Goal: Task Accomplishment & Management: Manage account settings

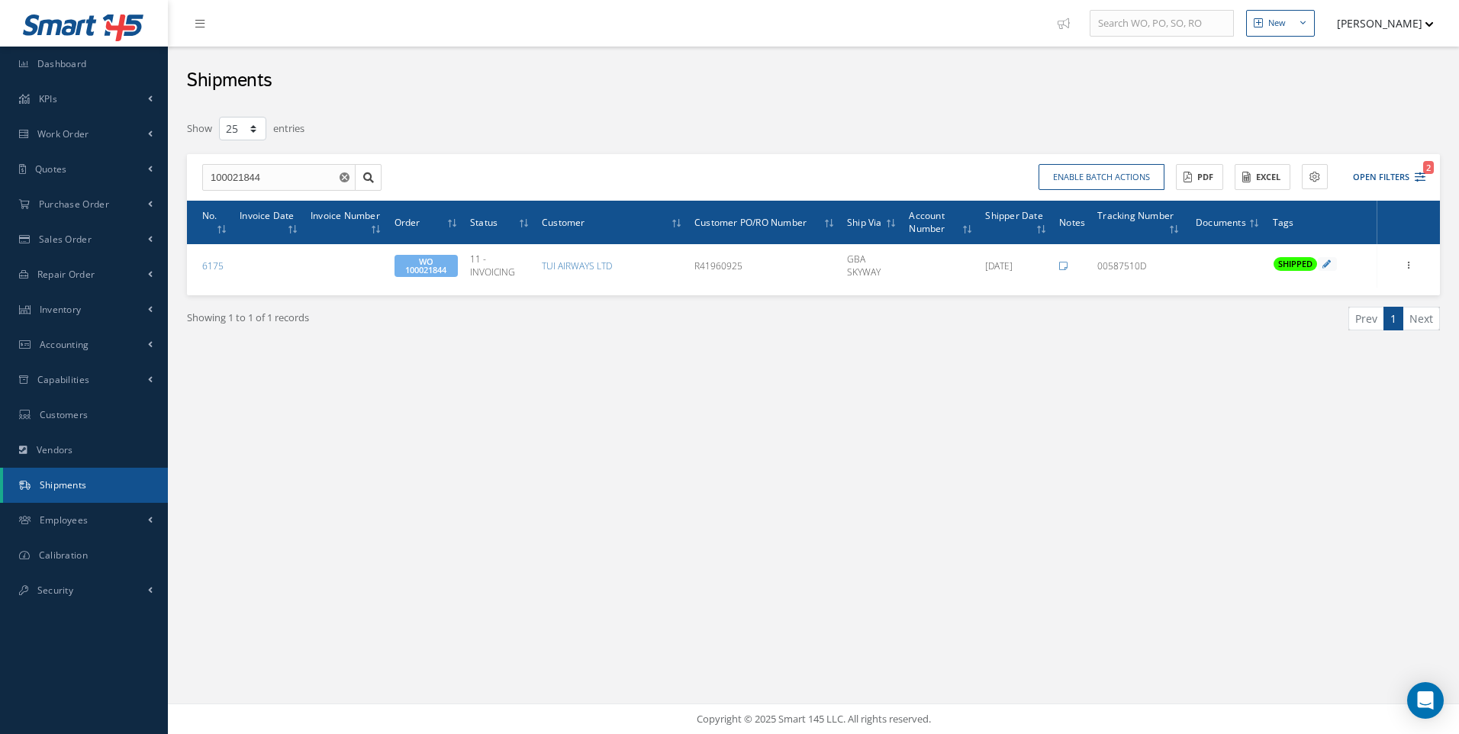
select select "25"
click at [75, 143] on link "Work Order" at bounding box center [84, 134] width 168 height 35
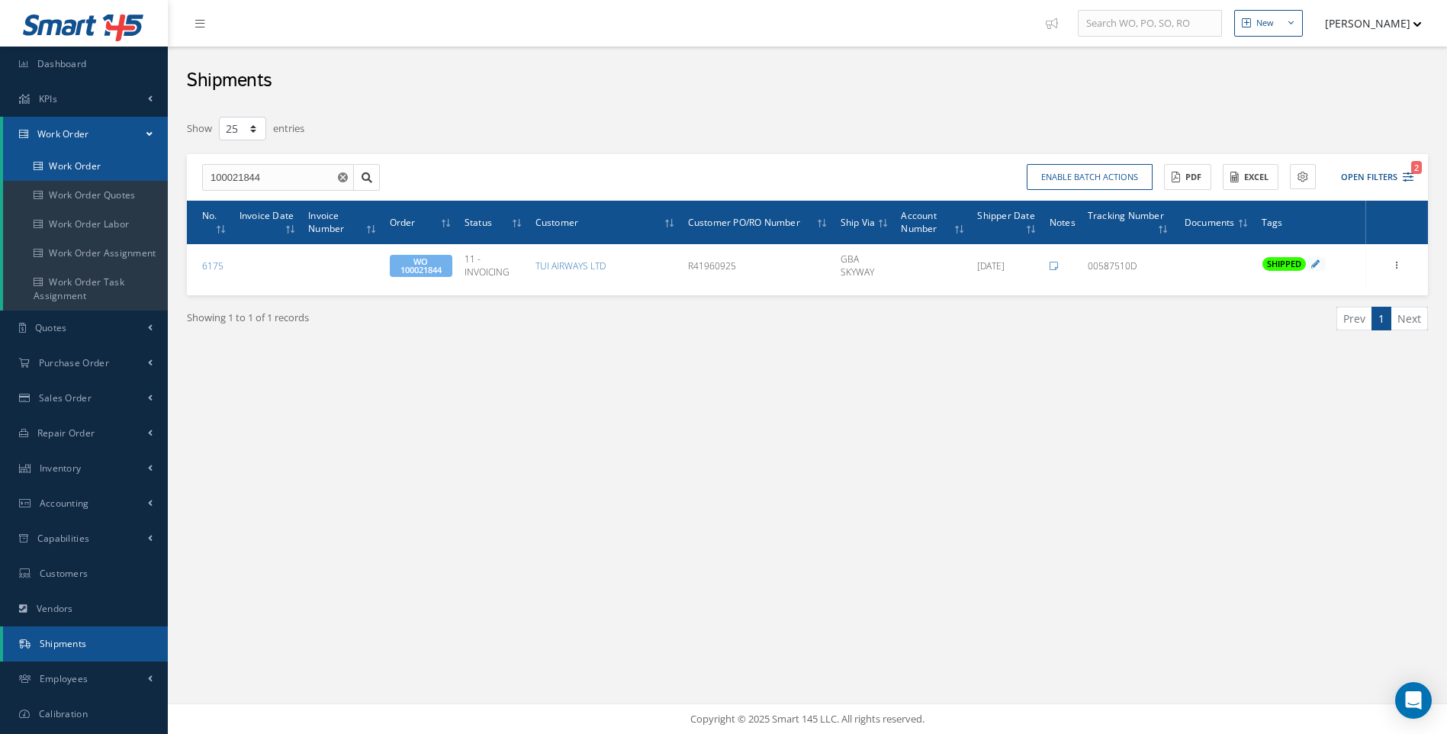
click at [73, 165] on link "Work Order" at bounding box center [85, 166] width 165 height 29
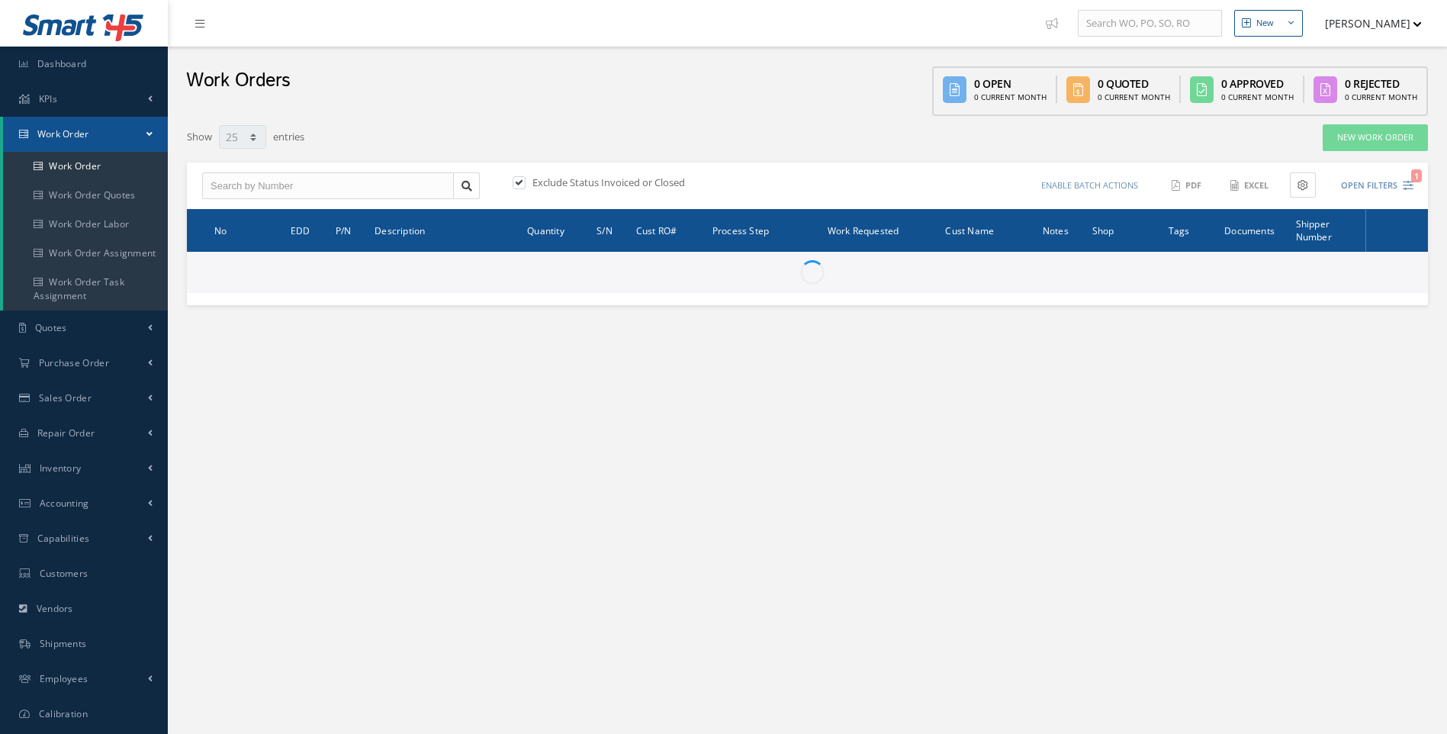
select select "25"
click at [254, 186] on input "text" at bounding box center [328, 185] width 252 height 27
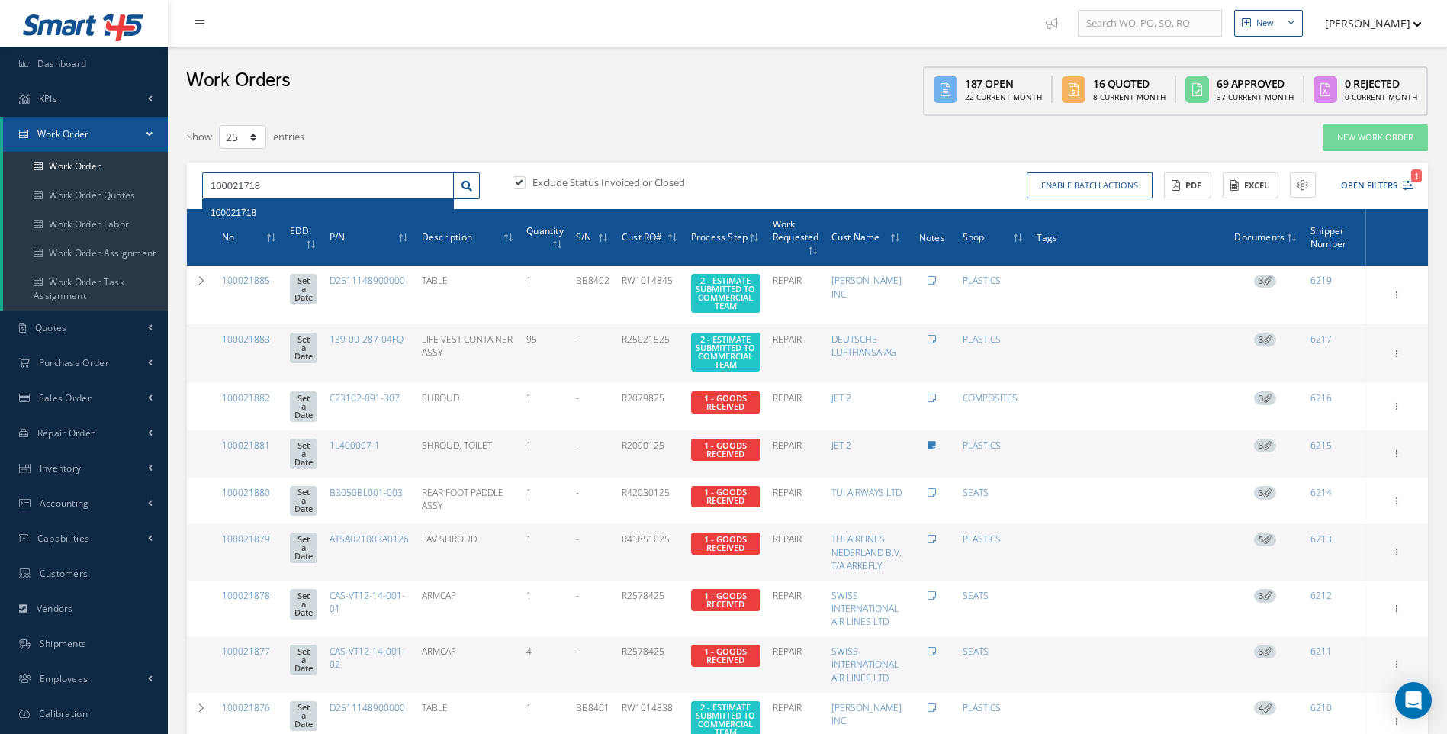
type input "100021718"
click at [236, 216] on span "100021718" at bounding box center [234, 212] width 46 height 11
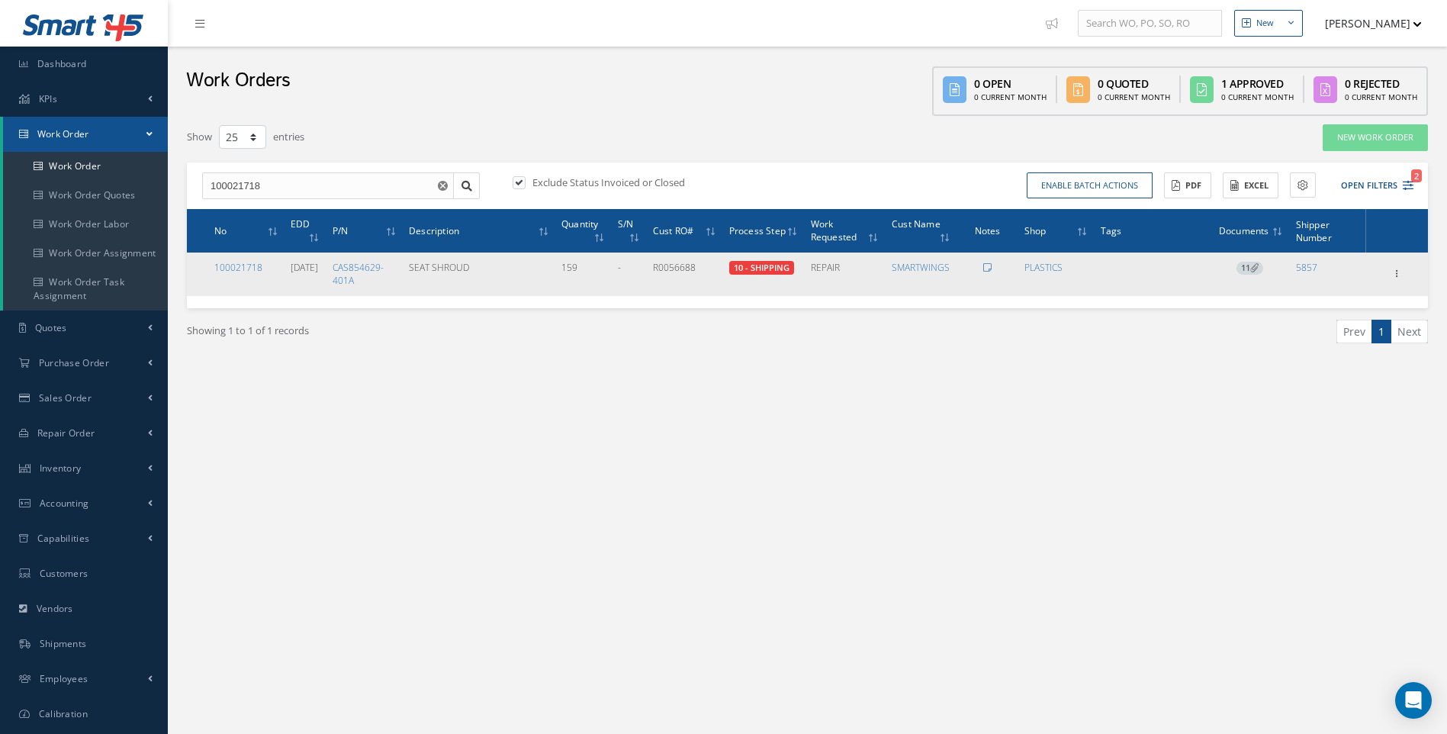
click at [1253, 268] on icon at bounding box center [1254, 267] width 8 height 8
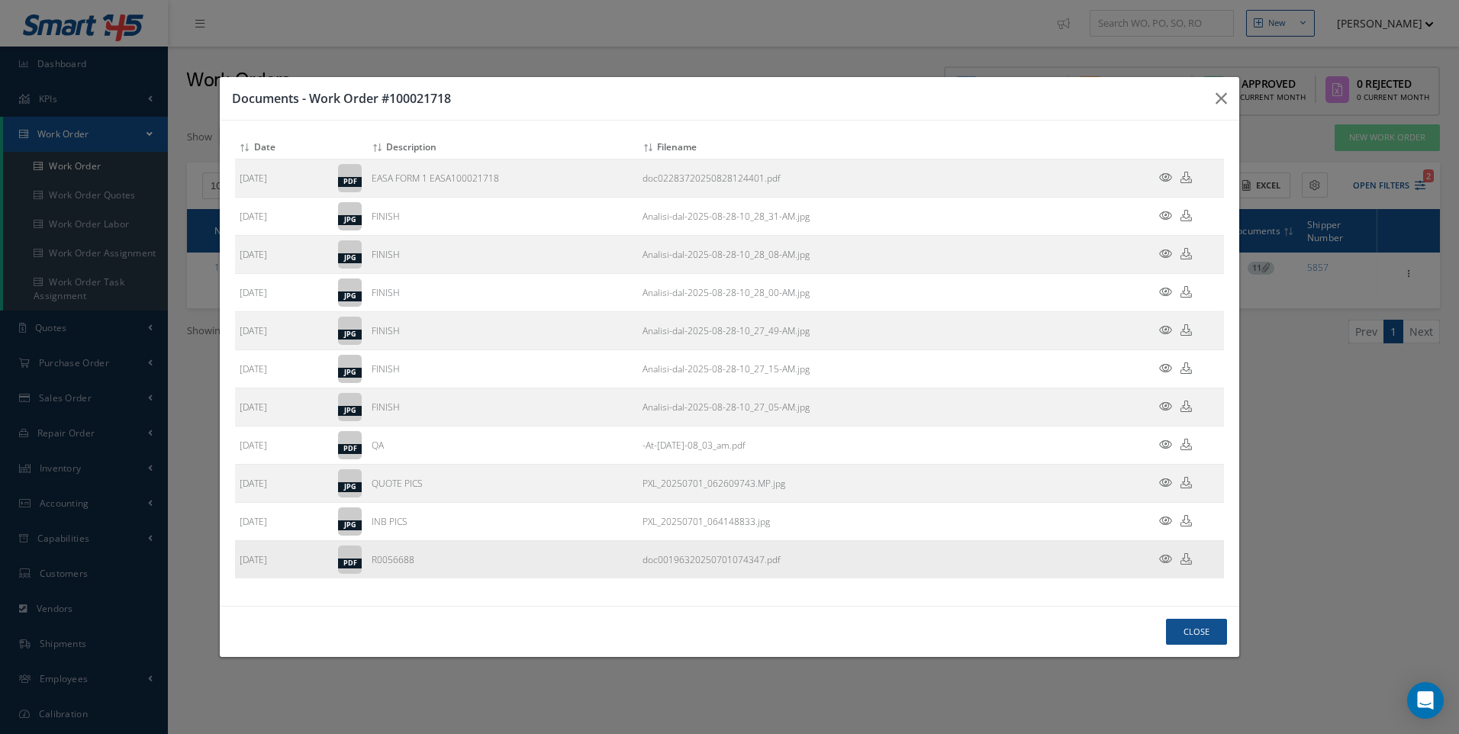
click at [1171, 556] on icon at bounding box center [1165, 558] width 13 height 11
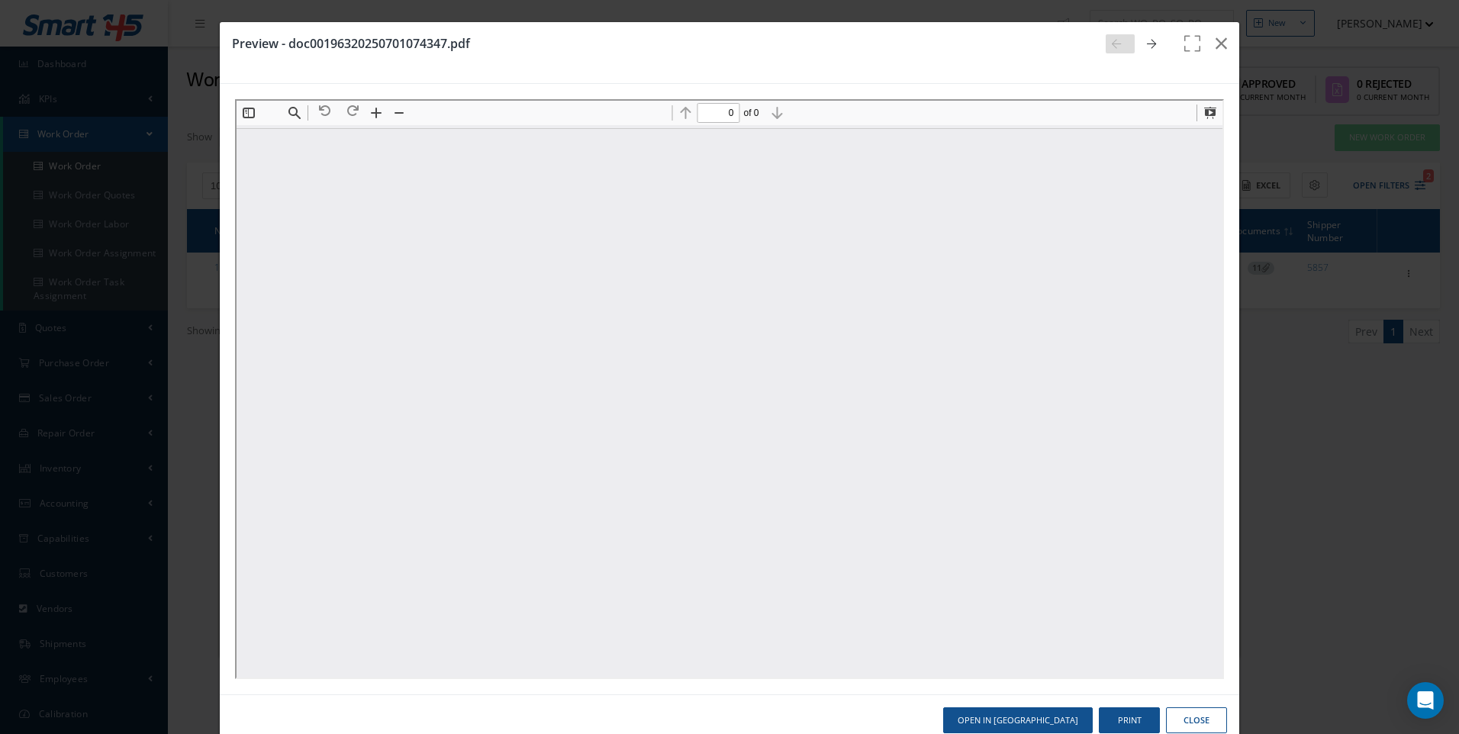
type input "1"
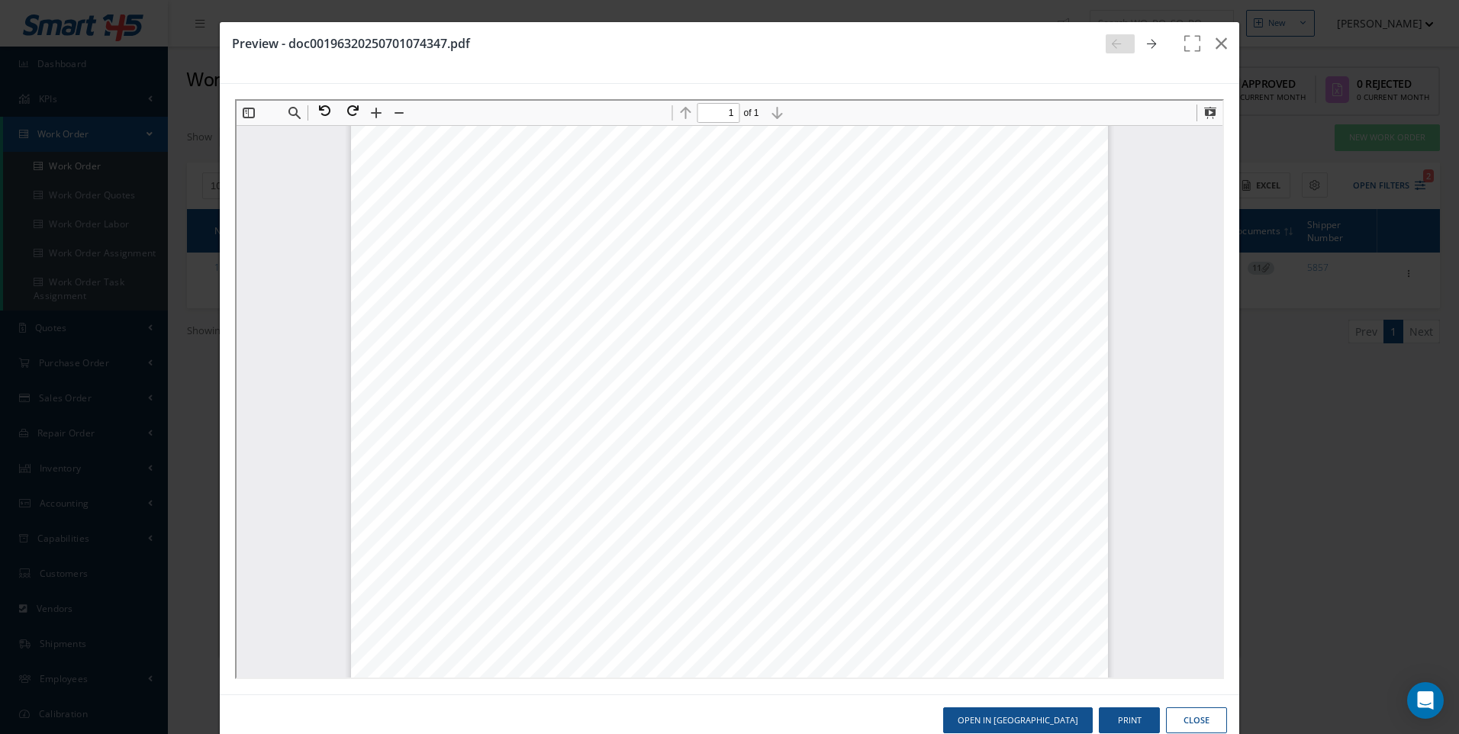
scroll to position [229, 0]
click at [1198, 714] on button "Close" at bounding box center [1196, 720] width 61 height 27
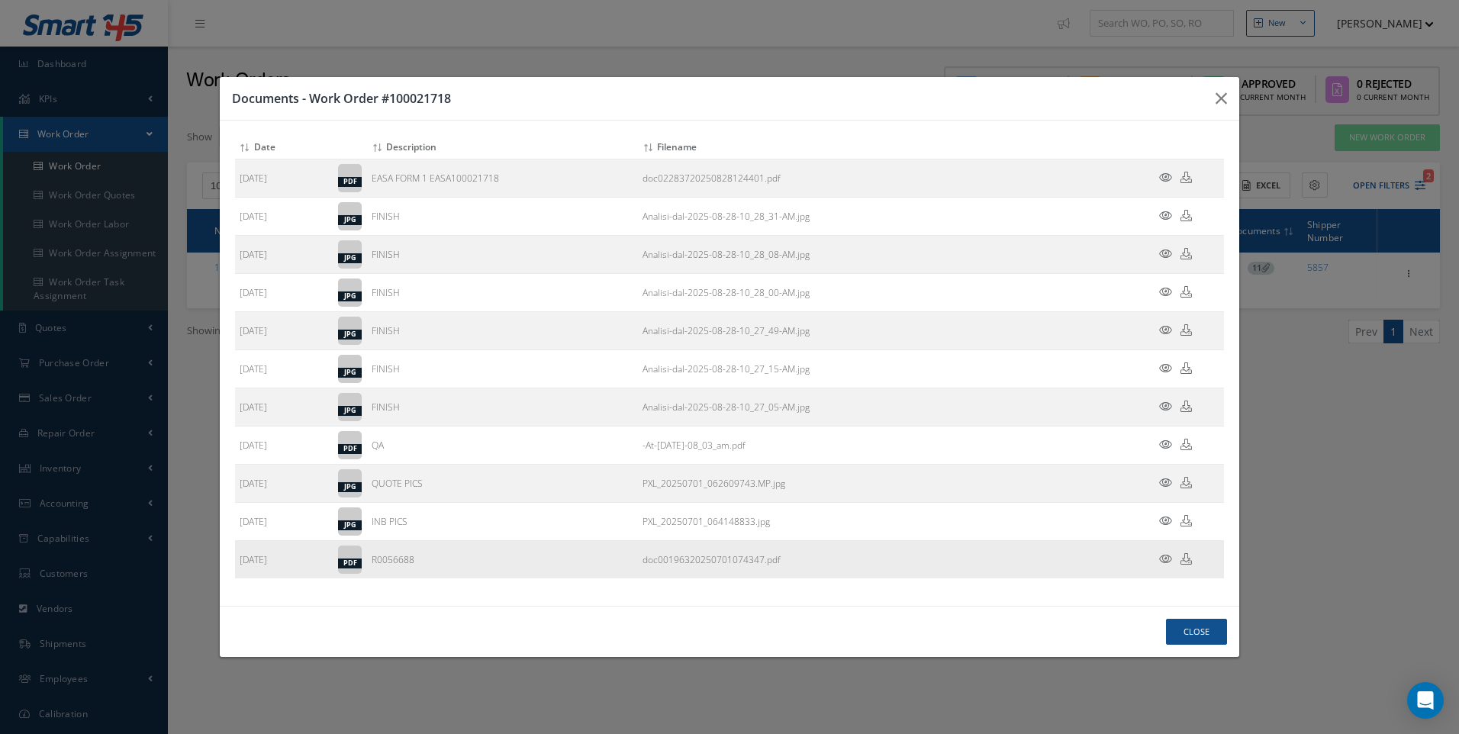
click at [1186, 558] on icon at bounding box center [1185, 558] width 11 height 11
click at [1182, 560] on icon at bounding box center [1185, 558] width 11 height 11
click at [1184, 560] on icon at bounding box center [1185, 558] width 11 height 11
click at [1179, 632] on button "Close" at bounding box center [1196, 632] width 61 height 27
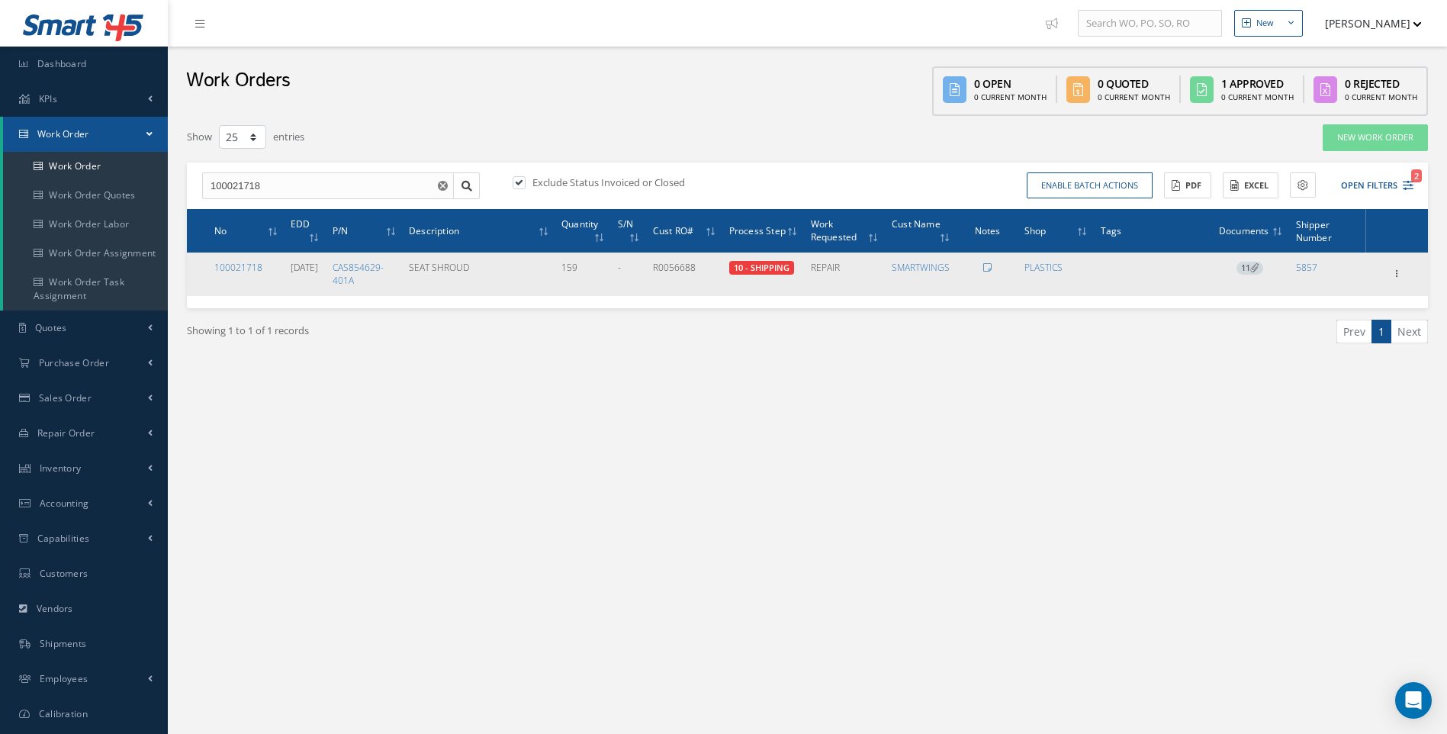
click at [1245, 269] on span "11" at bounding box center [1250, 269] width 27 height 14
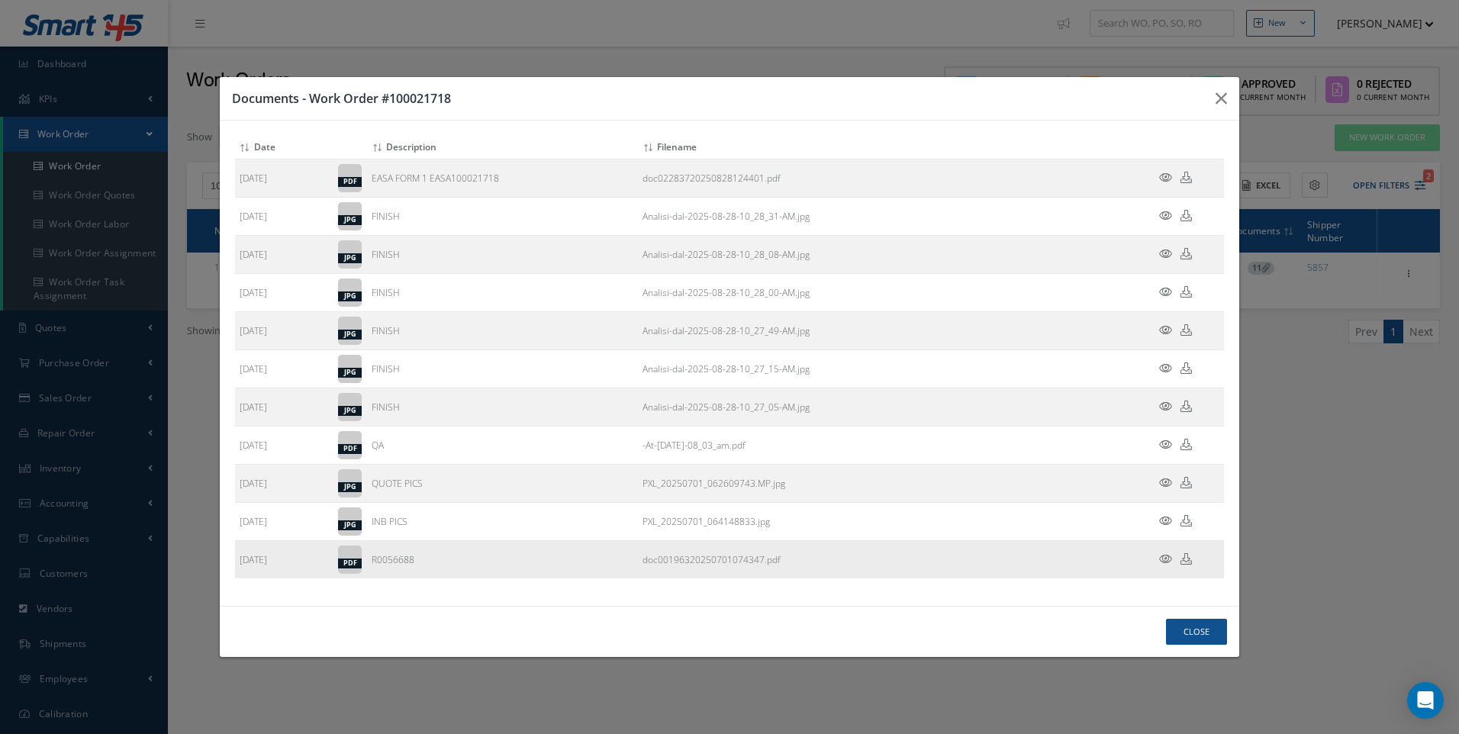
click at [1166, 560] on icon at bounding box center [1165, 558] width 13 height 11
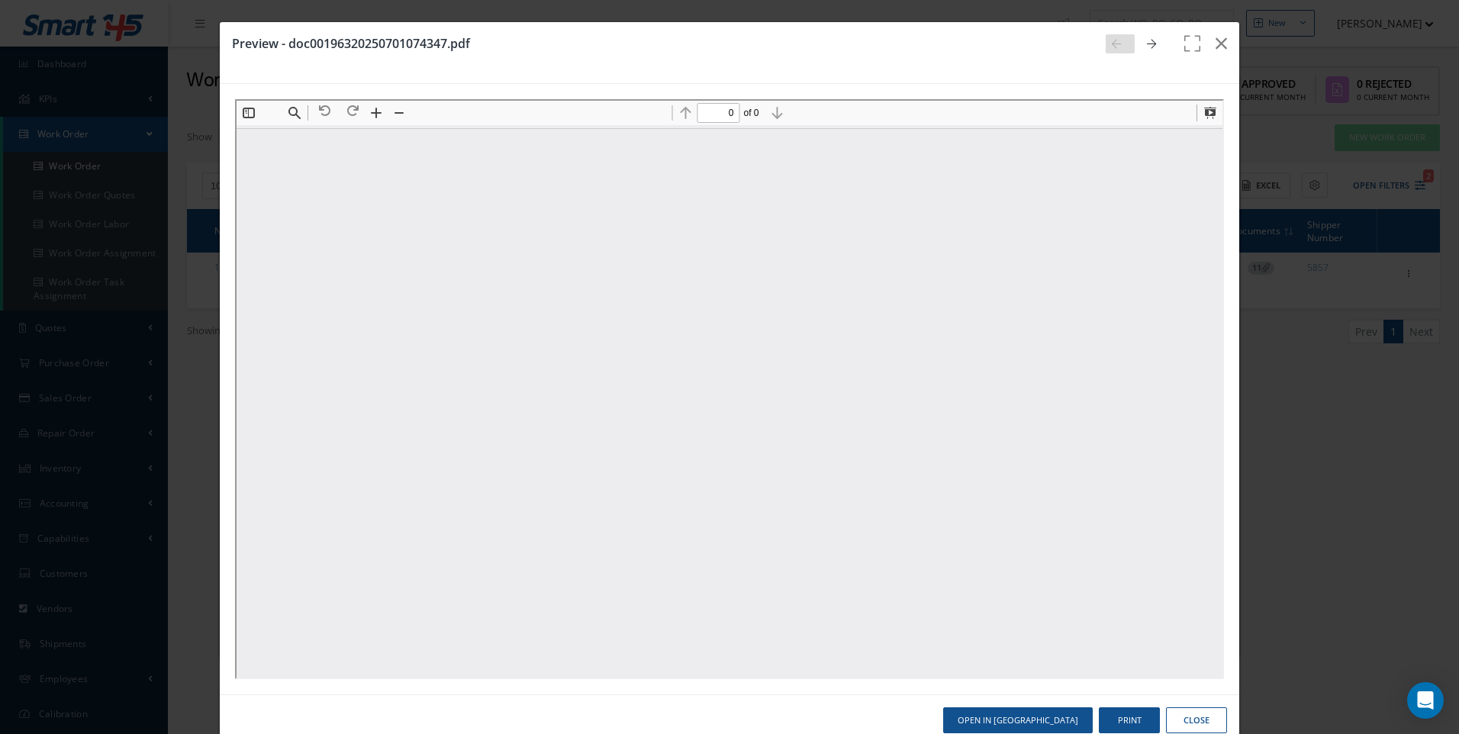
scroll to position [0, 0]
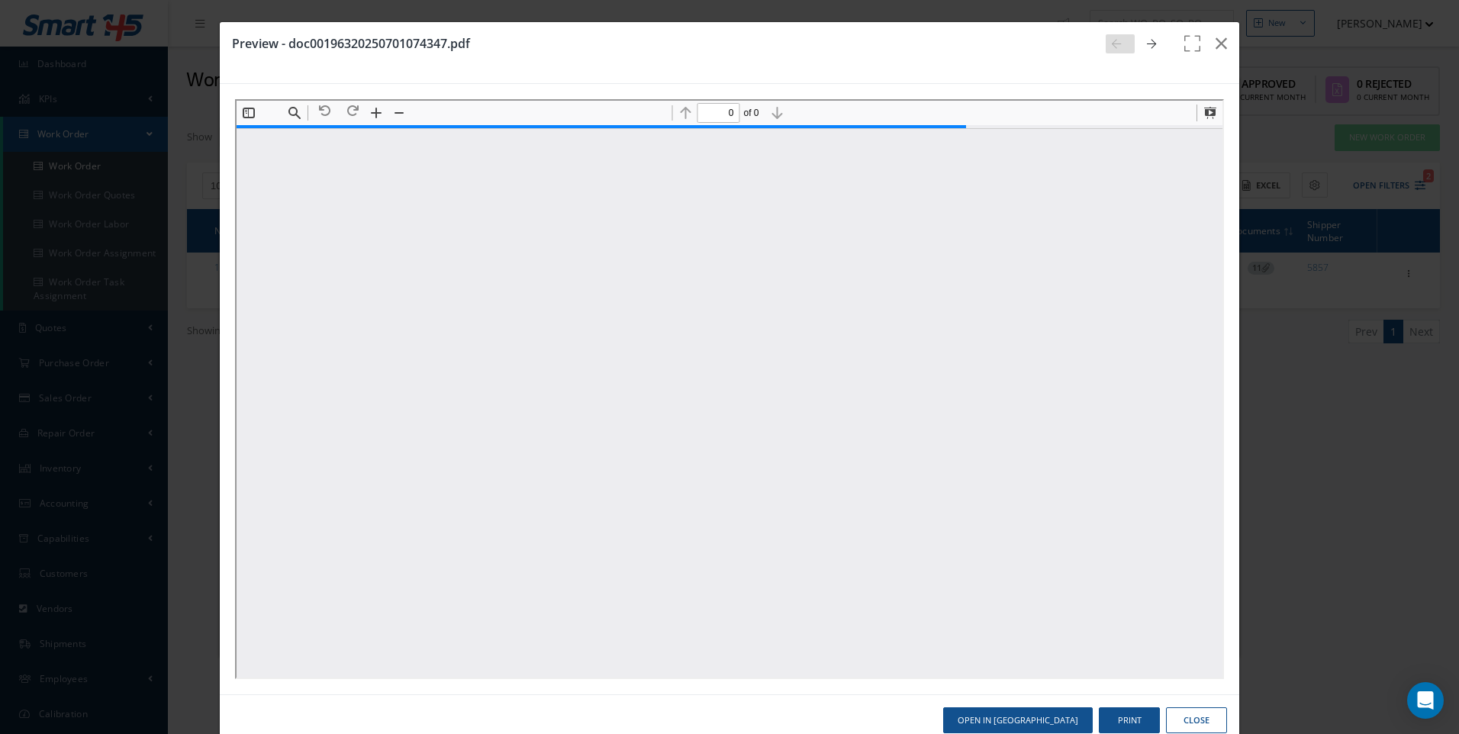
type input "1"
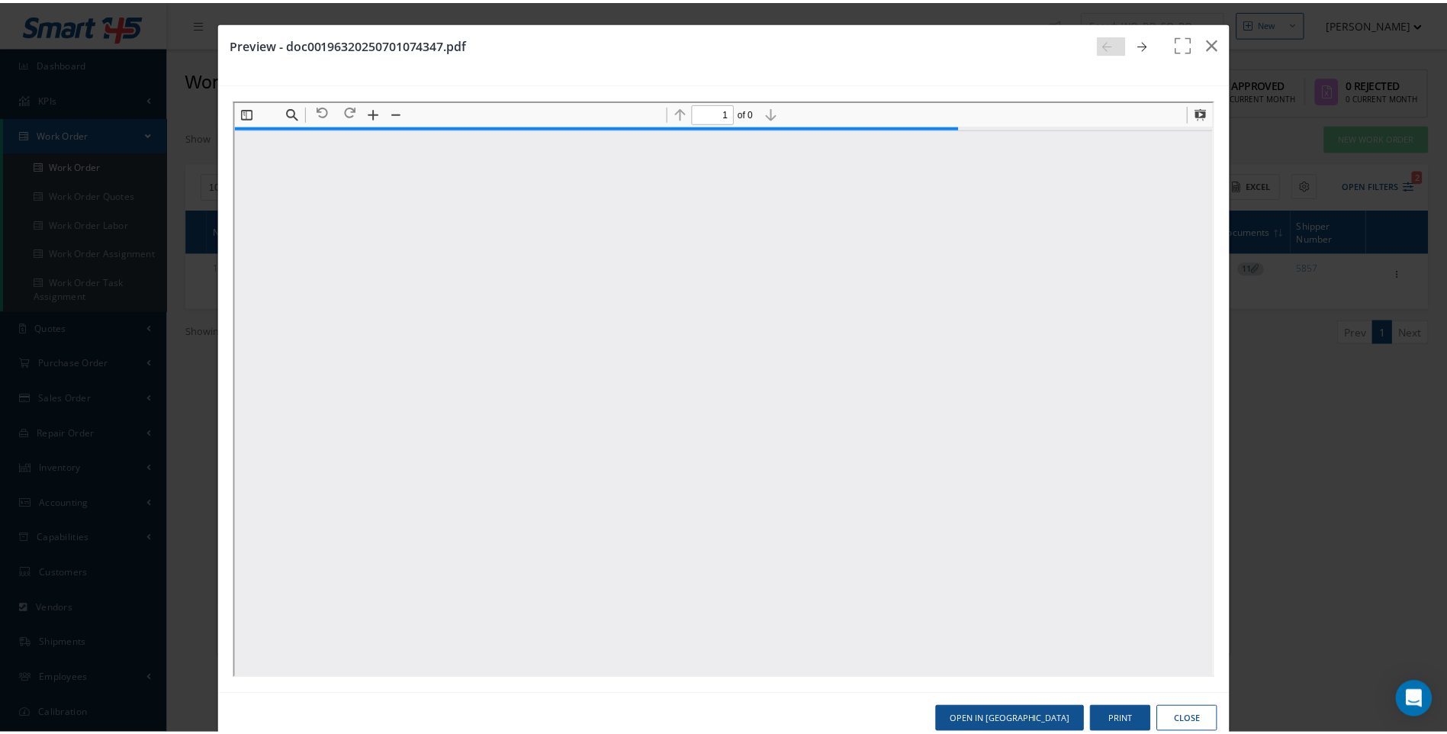
scroll to position [228, 0]
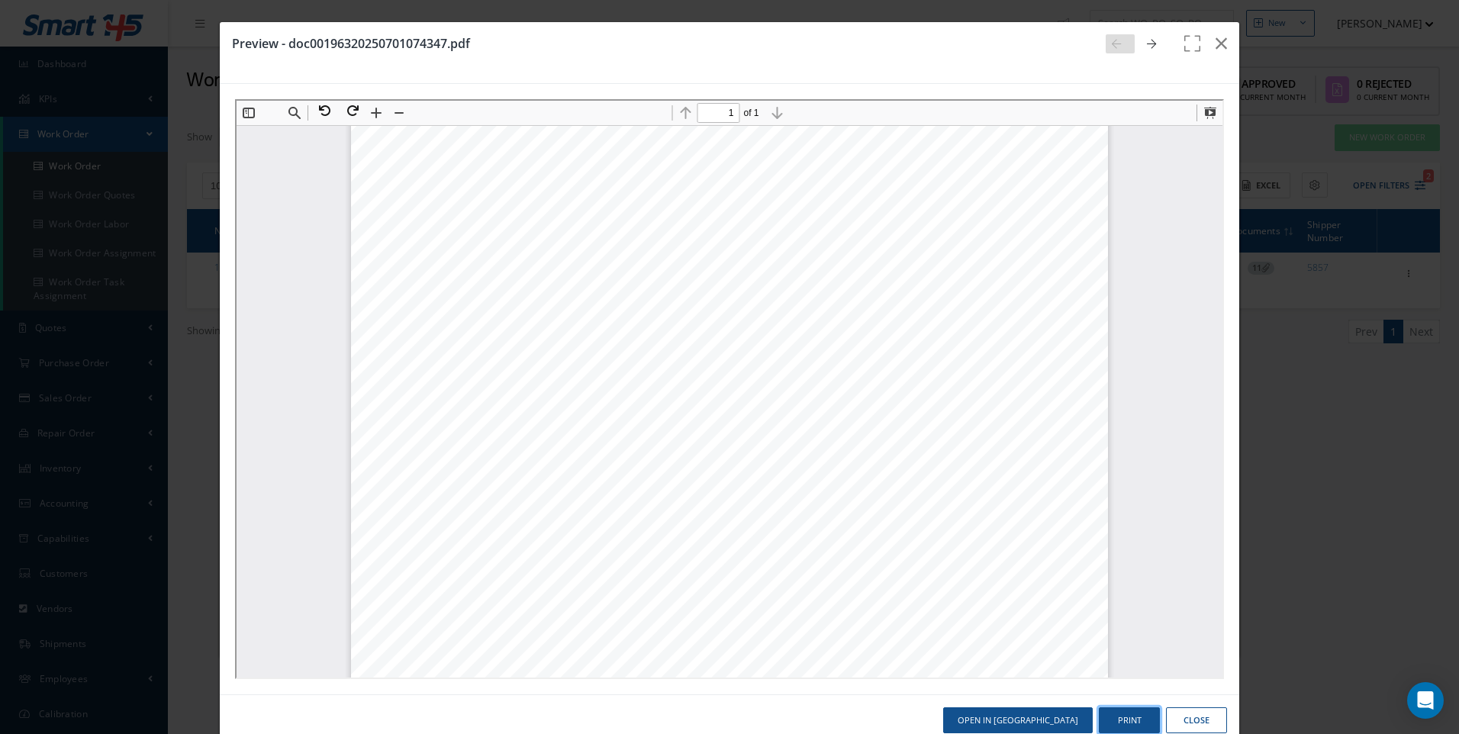
click at [1123, 719] on button "Print" at bounding box center [1129, 720] width 61 height 27
click at [1179, 714] on button "Close" at bounding box center [1196, 720] width 61 height 27
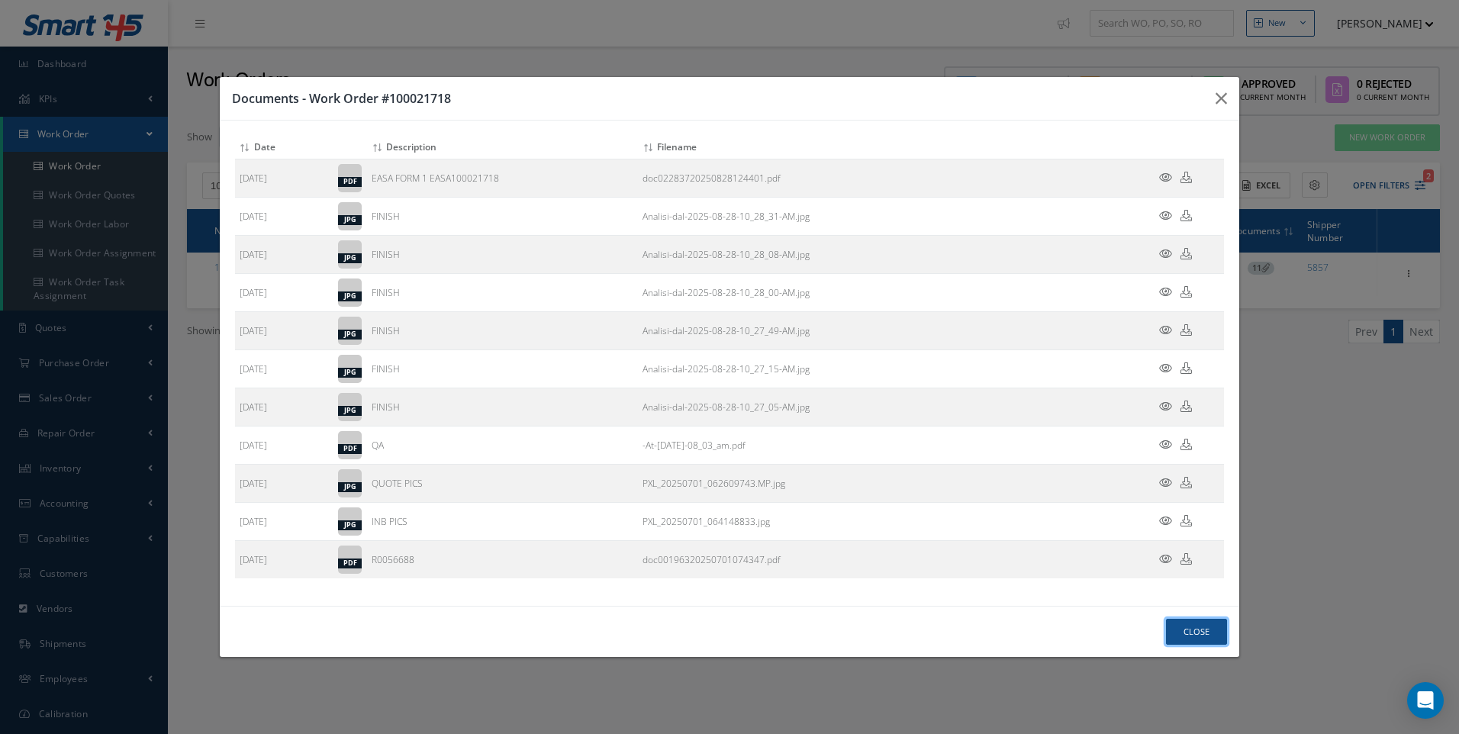
click at [1192, 632] on button "Close" at bounding box center [1196, 632] width 61 height 27
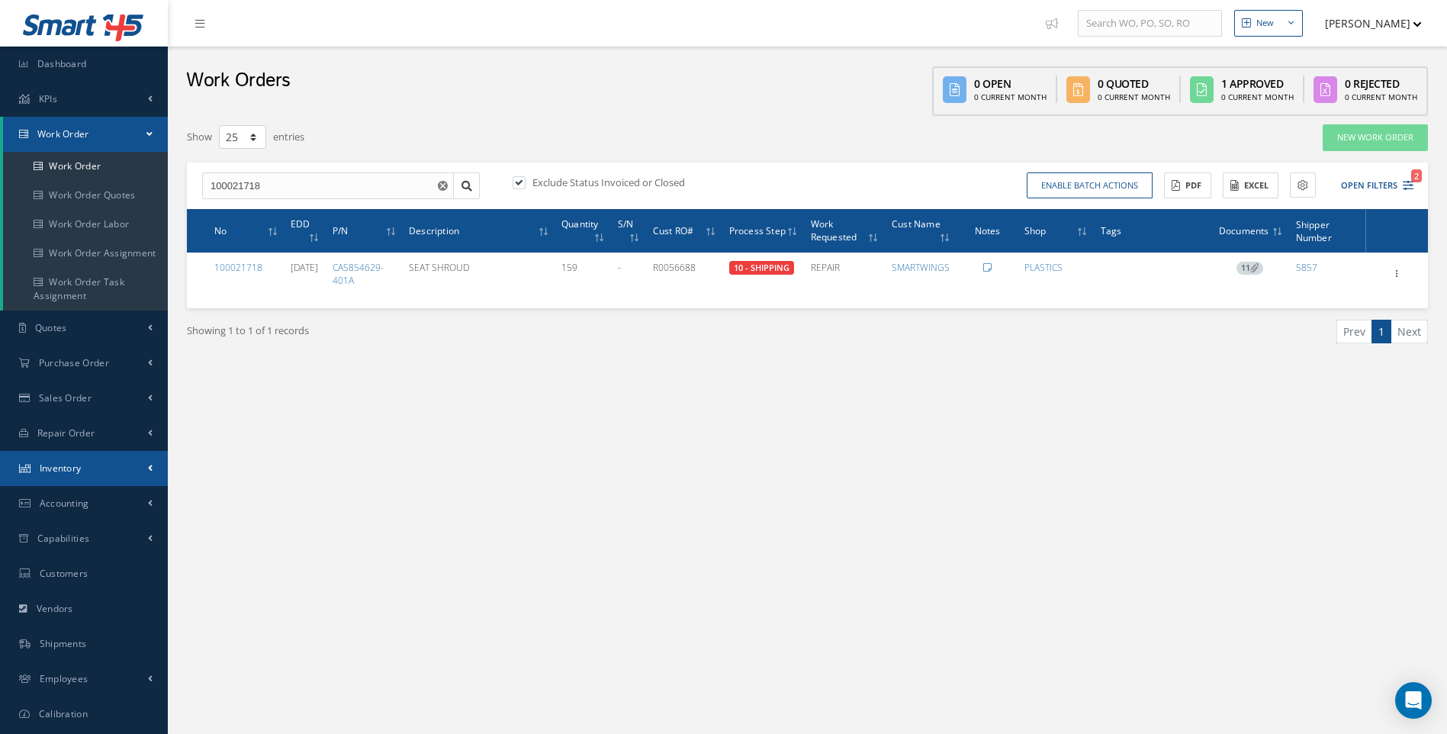
click at [74, 471] on span "Inventory" at bounding box center [61, 468] width 42 height 13
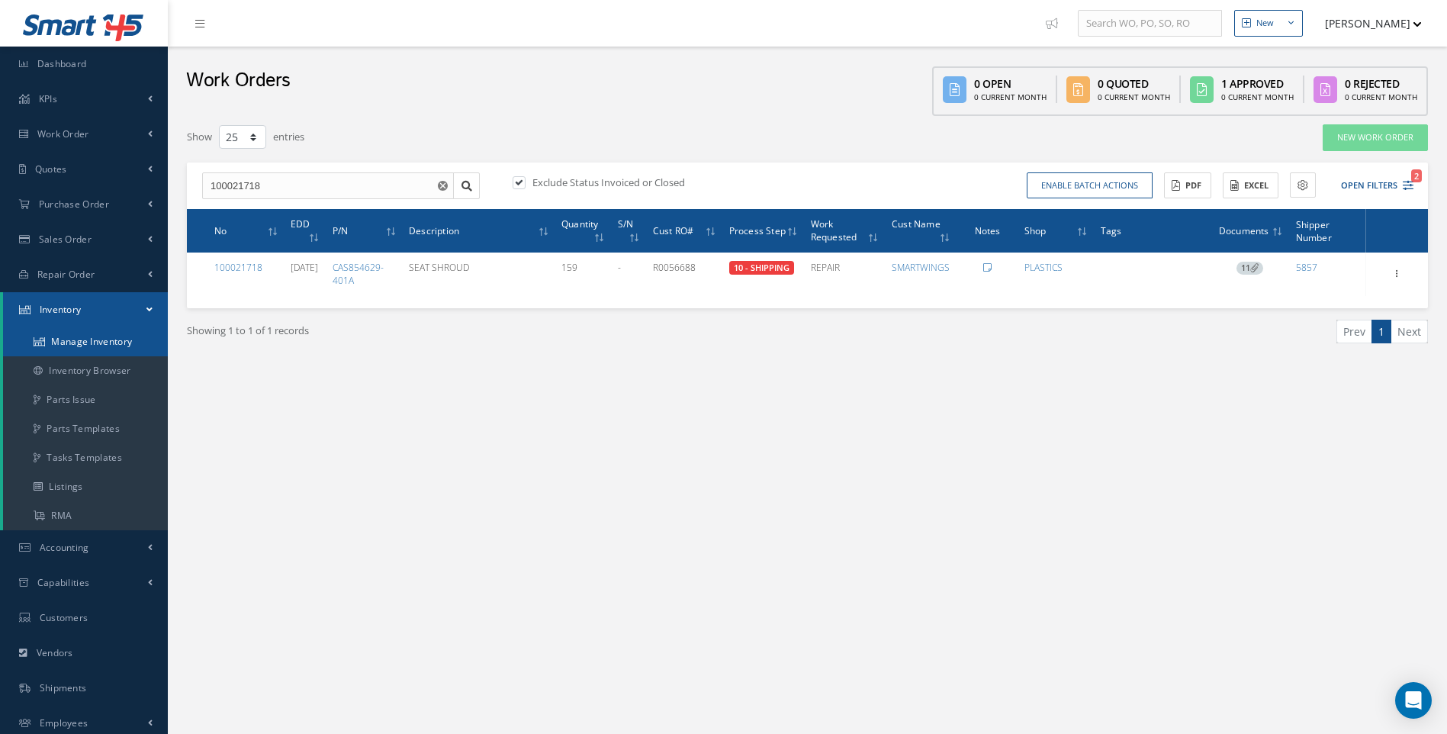
click at [117, 337] on link "Manage Inventory" at bounding box center [85, 341] width 165 height 29
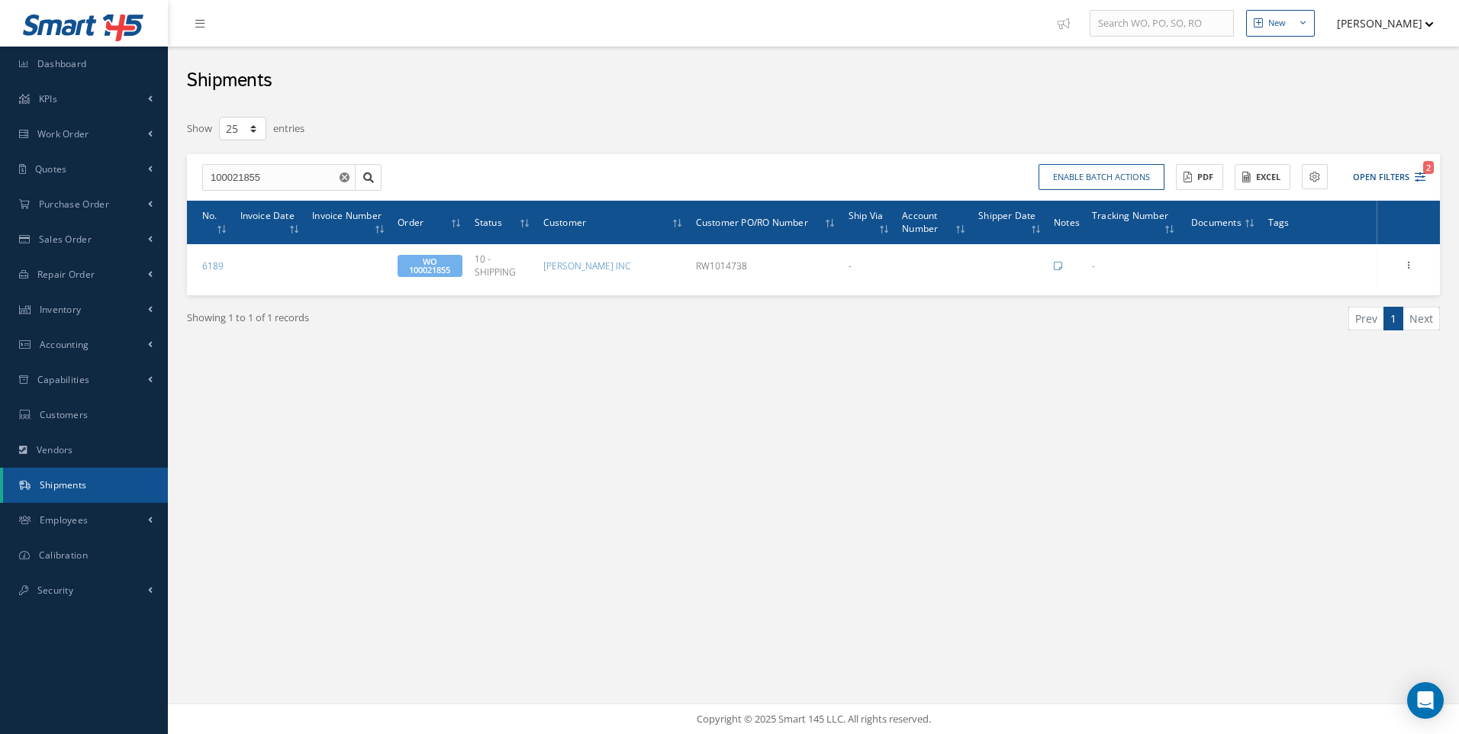
select select "25"
click at [62, 480] on span "Shipments" at bounding box center [63, 484] width 47 height 13
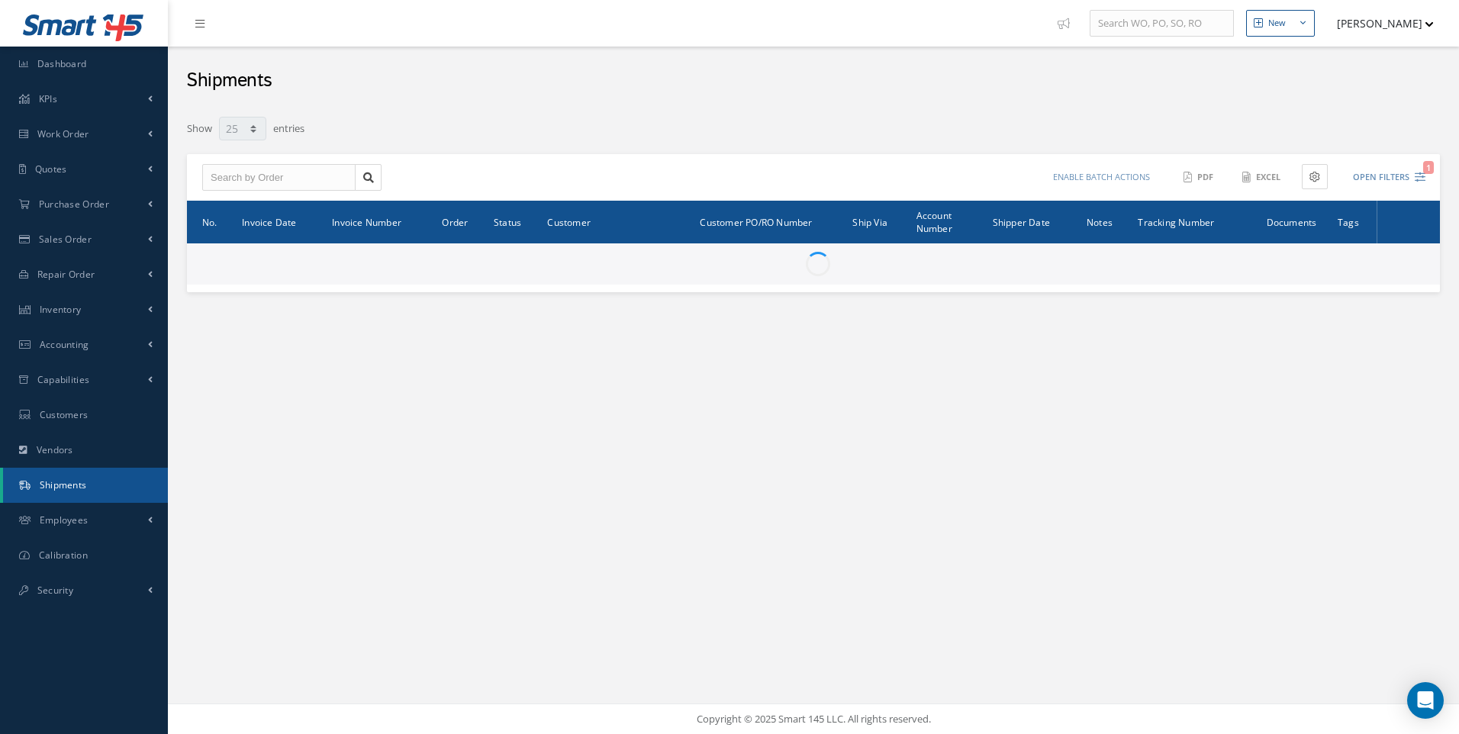
select select "25"
click at [267, 178] on input "text" at bounding box center [278, 177] width 153 height 27
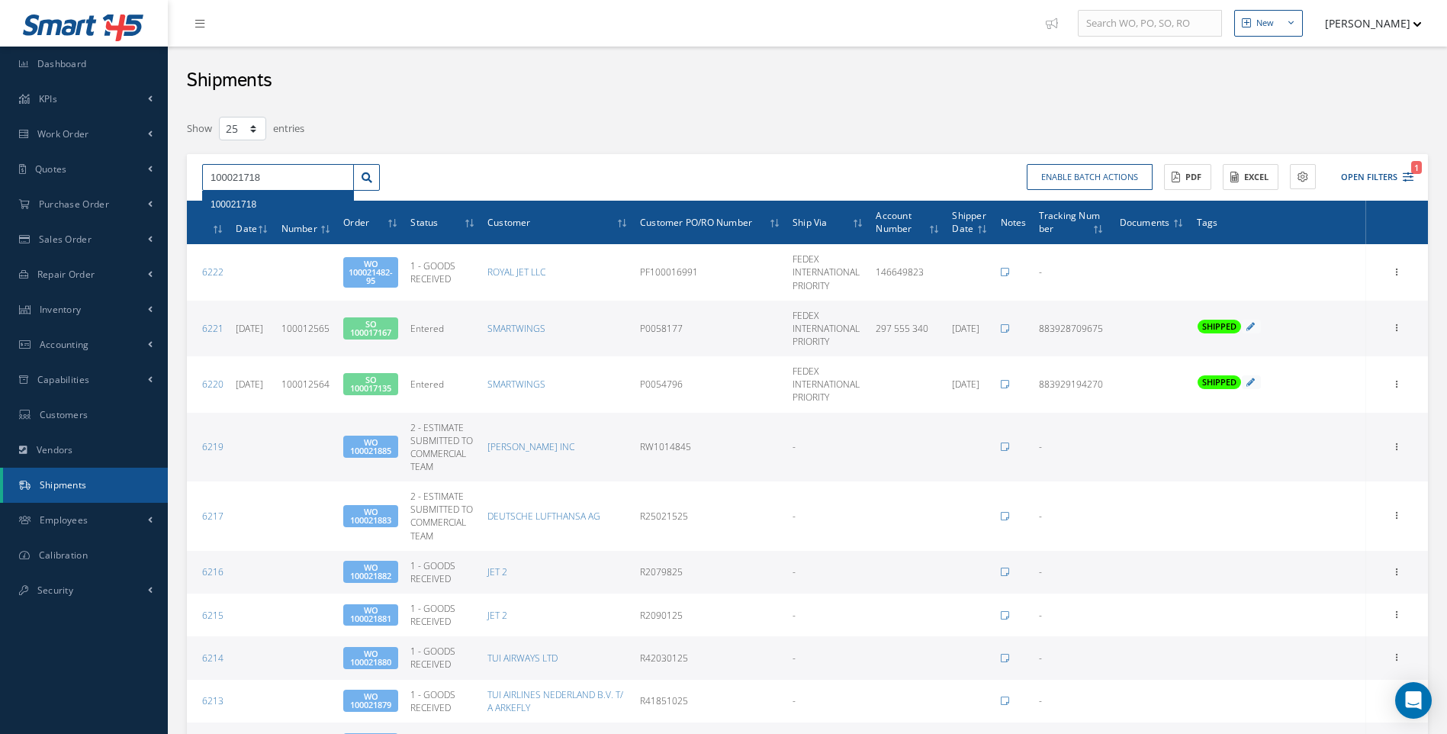
type input "100021718"
click at [249, 210] on div "100021718" at bounding box center [278, 204] width 135 height 15
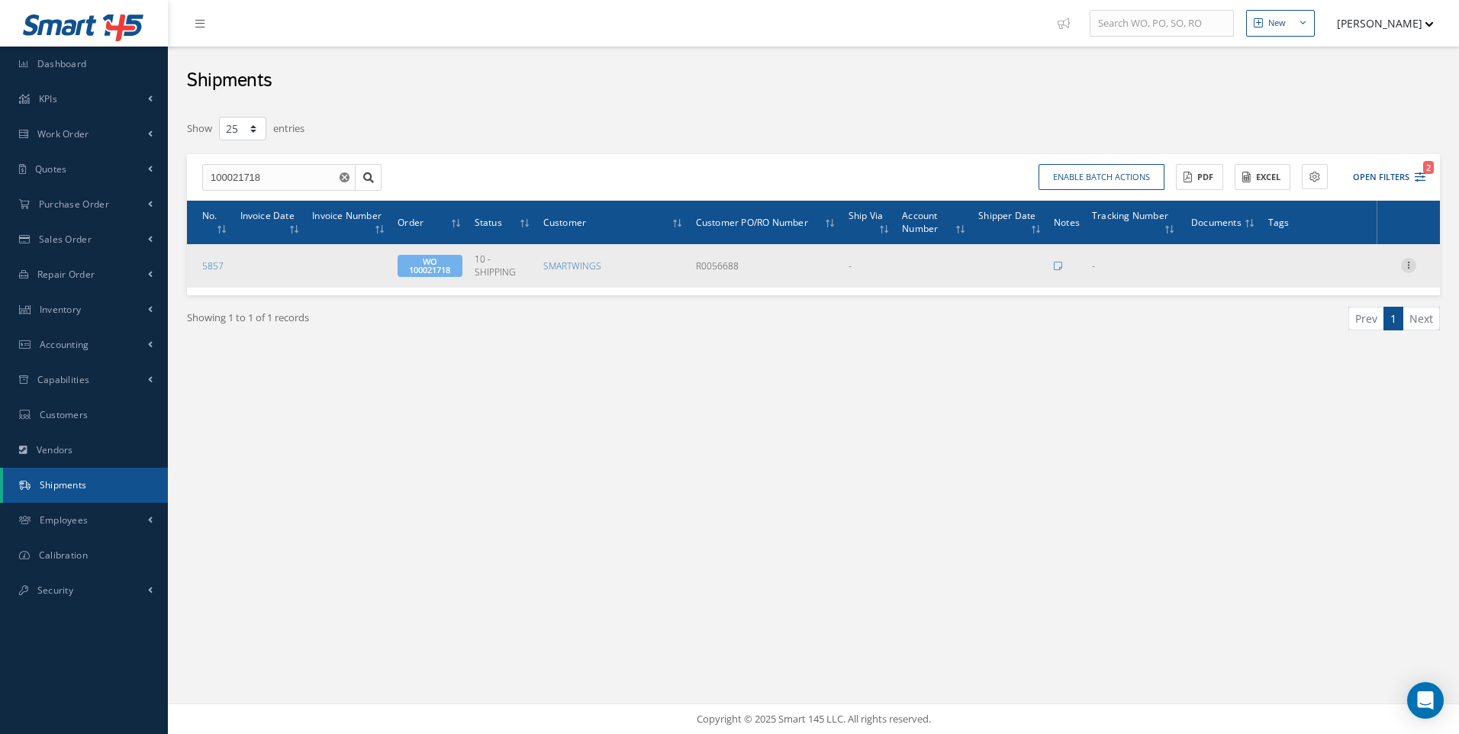
click at [1415, 262] on icon at bounding box center [1408, 264] width 15 height 12
click at [1311, 277] on link "Edit" at bounding box center [1338, 275] width 121 height 20
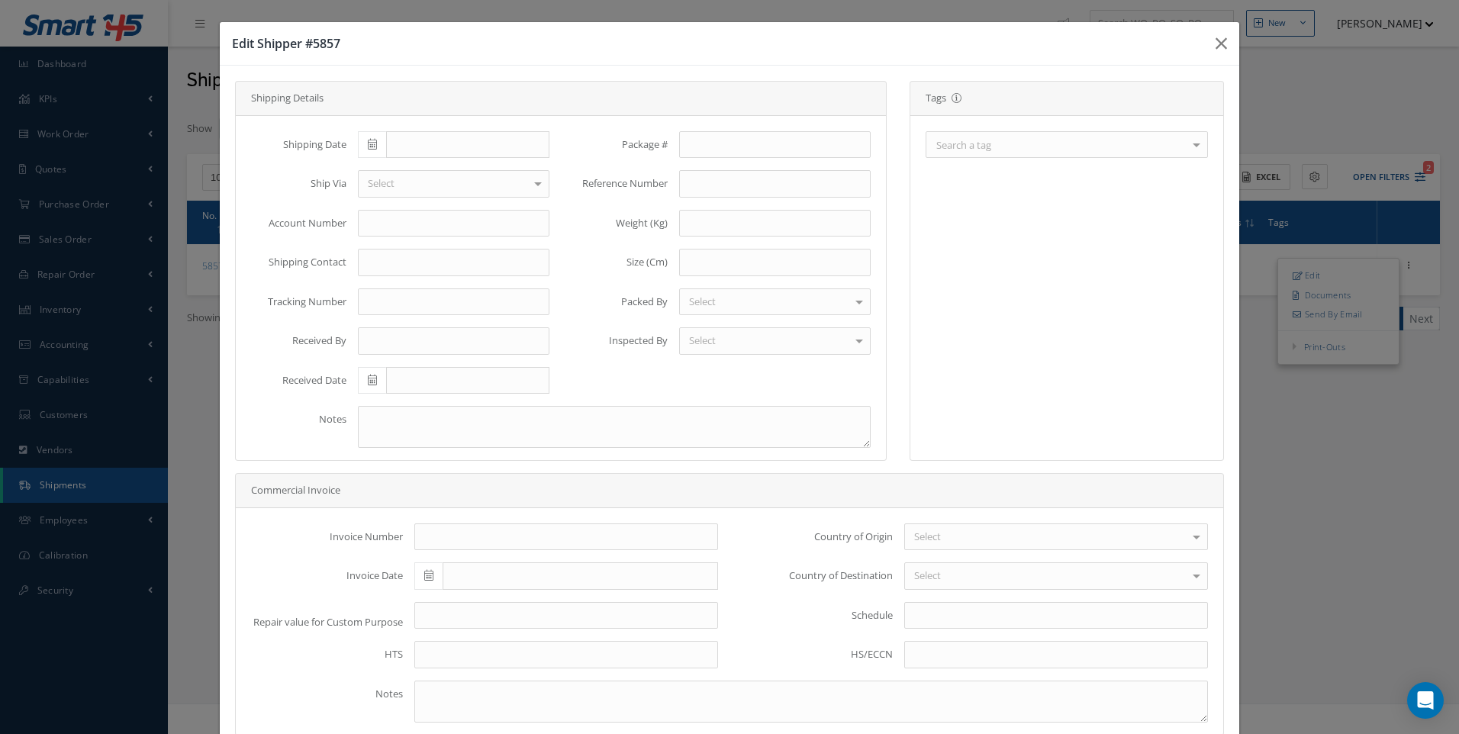
click at [979, 154] on div "Search a tag" at bounding box center [1066, 144] width 282 height 27
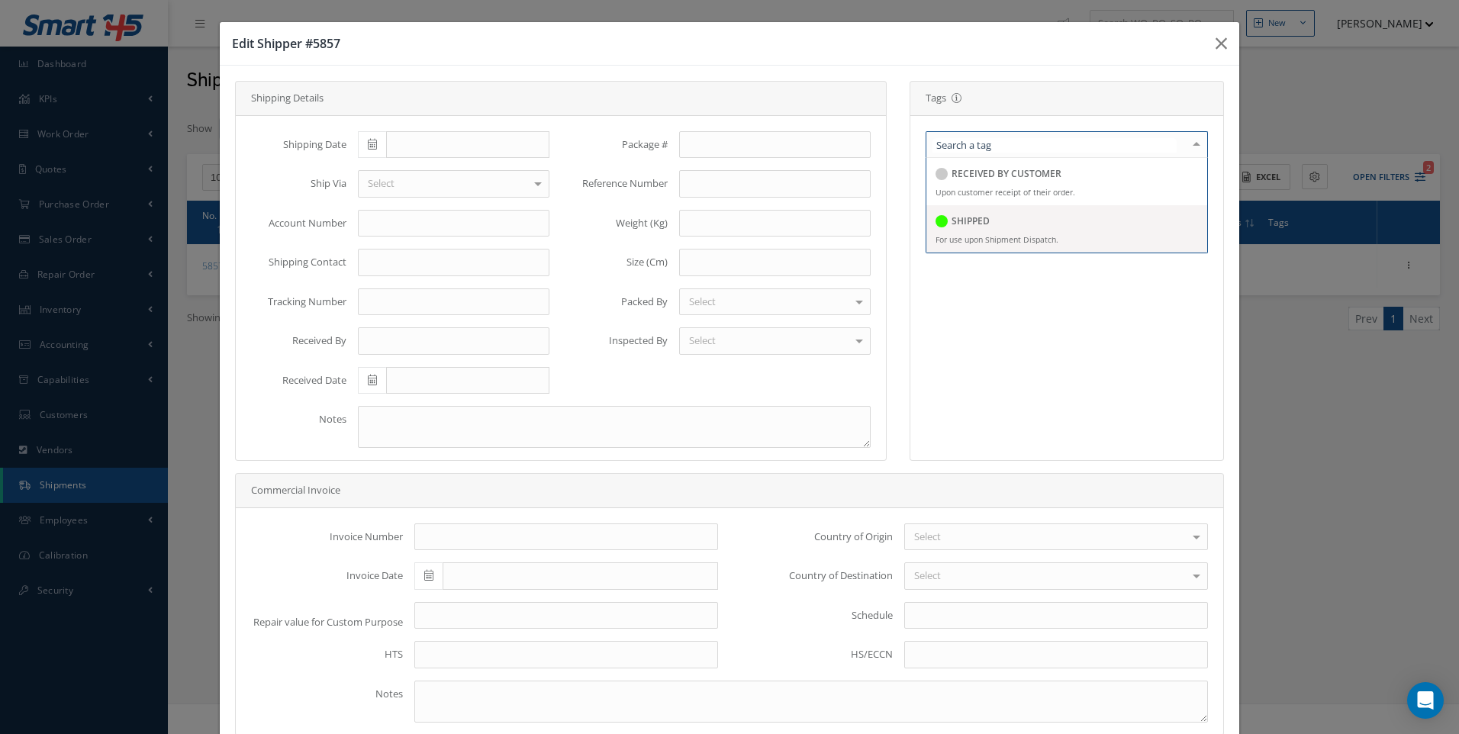
click at [960, 216] on h5 "SHIPPED" at bounding box center [970, 221] width 38 height 11
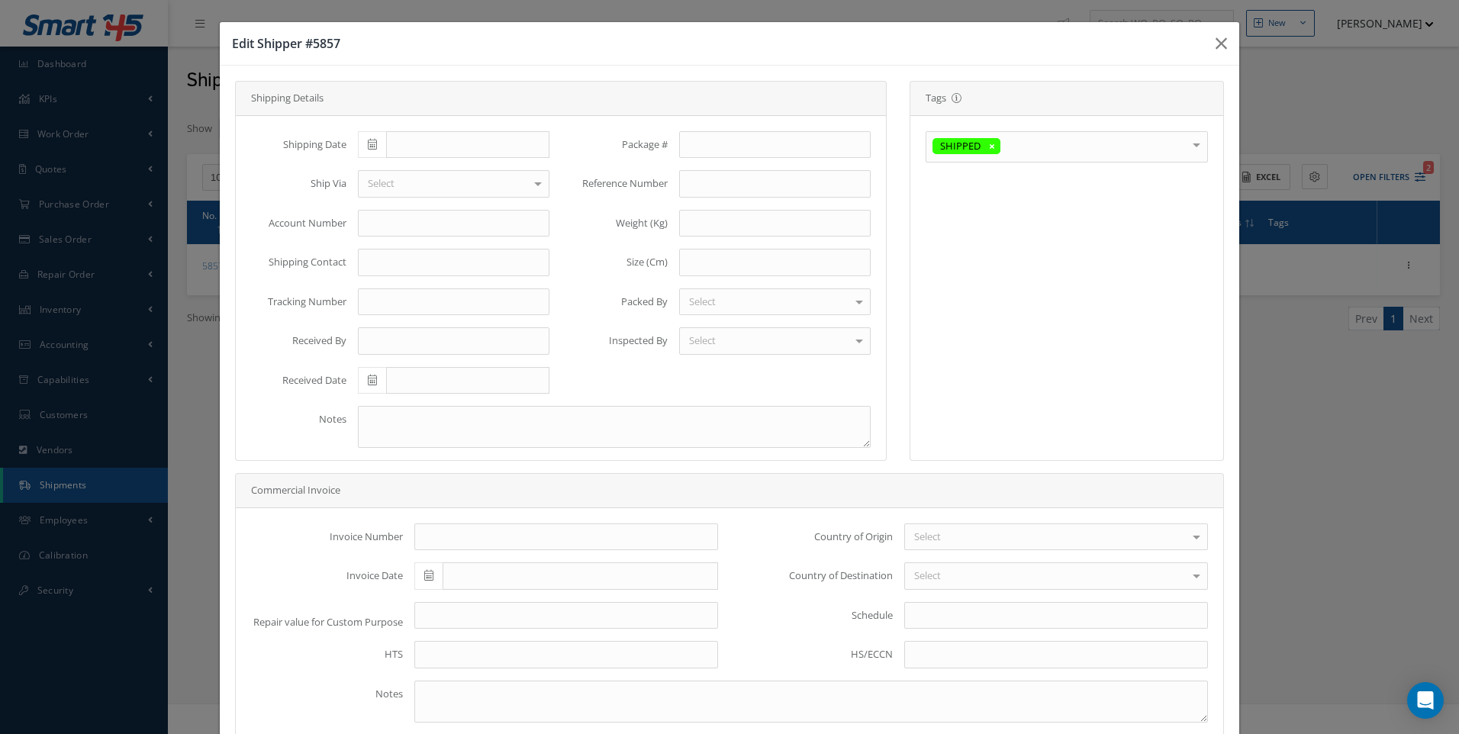
click at [371, 140] on icon at bounding box center [372, 144] width 9 height 11
click at [475, 308] on td "29" at bounding box center [481, 308] width 23 height 23
type input "[DATE]"
click at [398, 182] on div "Select" at bounding box center [453, 183] width 191 height 27
type input "your"
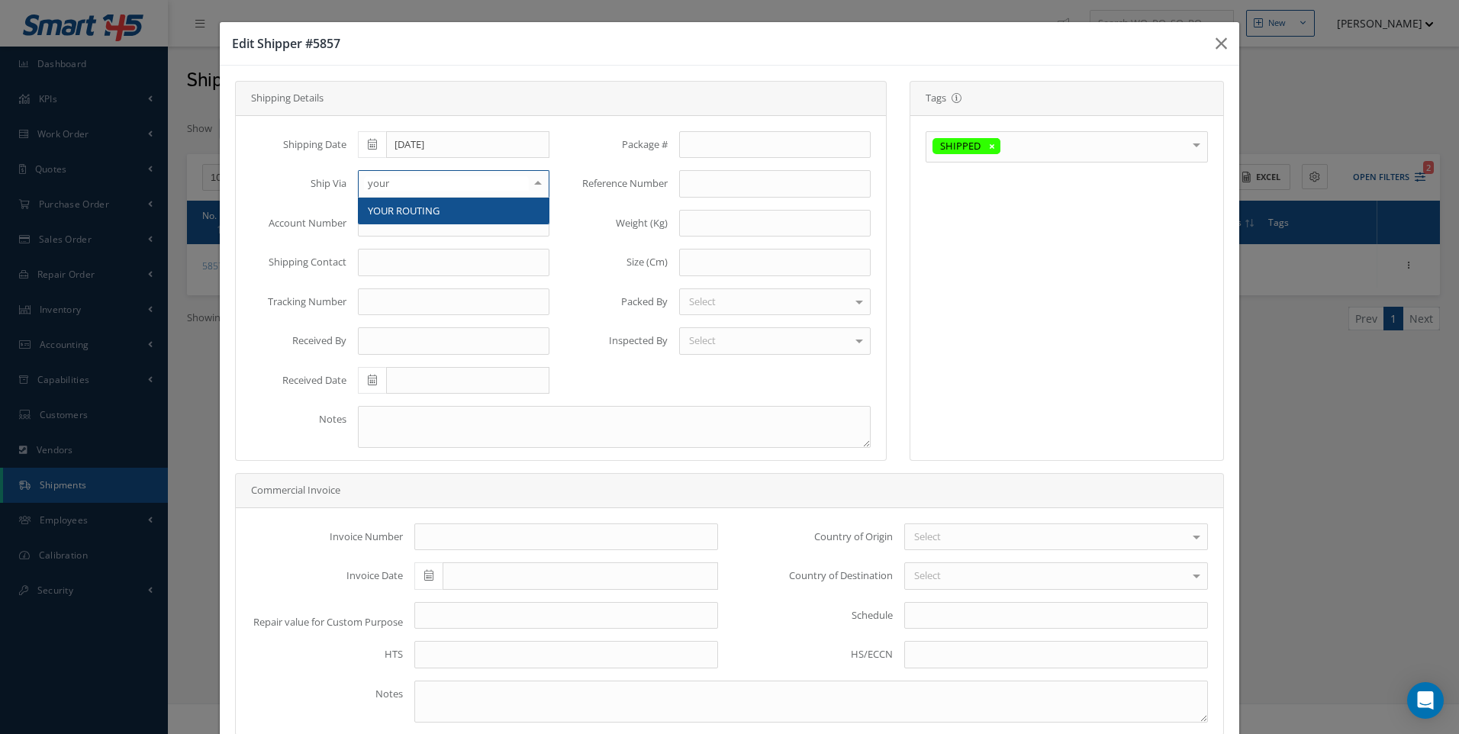
click at [428, 214] on span "YOUR ROUTING" at bounding box center [404, 211] width 72 height 14
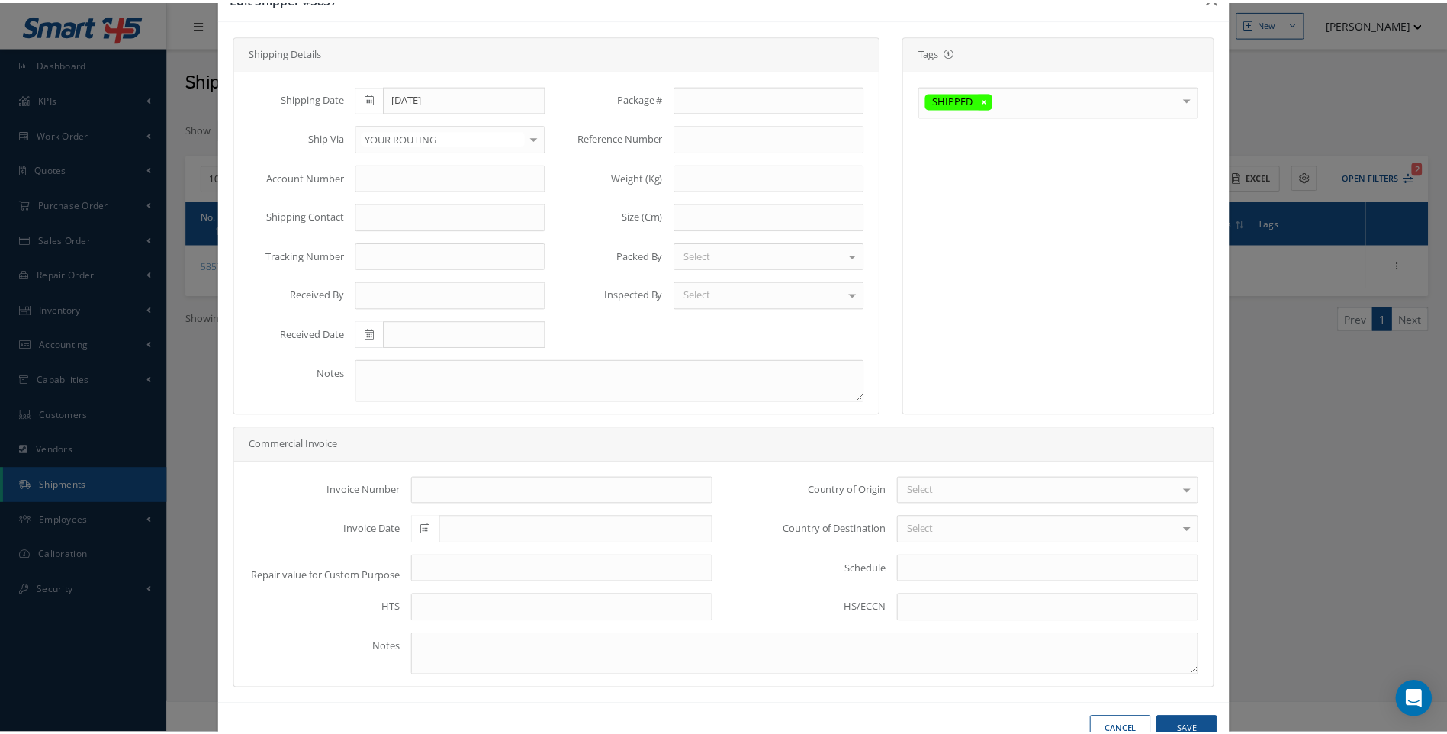
scroll to position [91, 0]
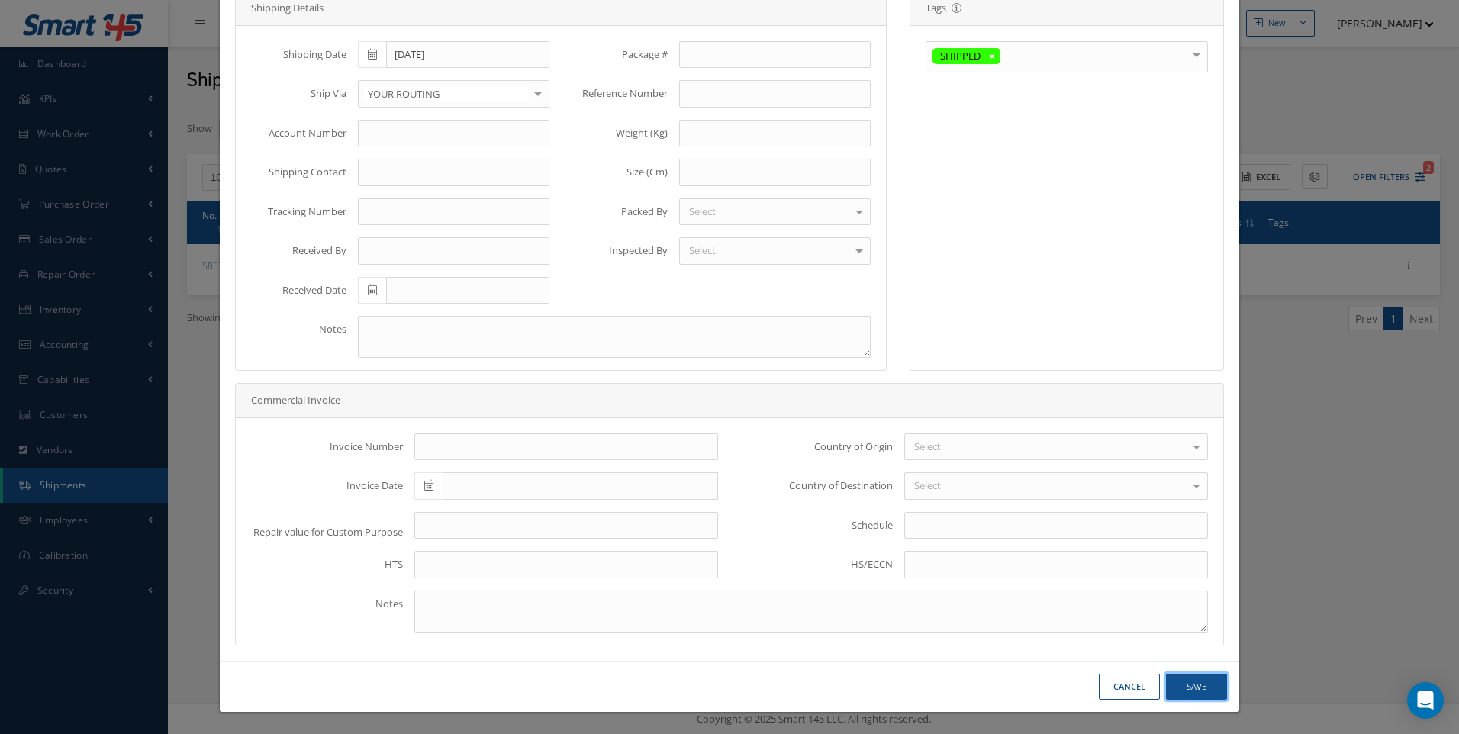
drag, startPoint x: 1189, startPoint y: 691, endPoint x: 1071, endPoint y: 626, distance: 134.2
click at [1188, 692] on button "Save" at bounding box center [1196, 687] width 61 height 27
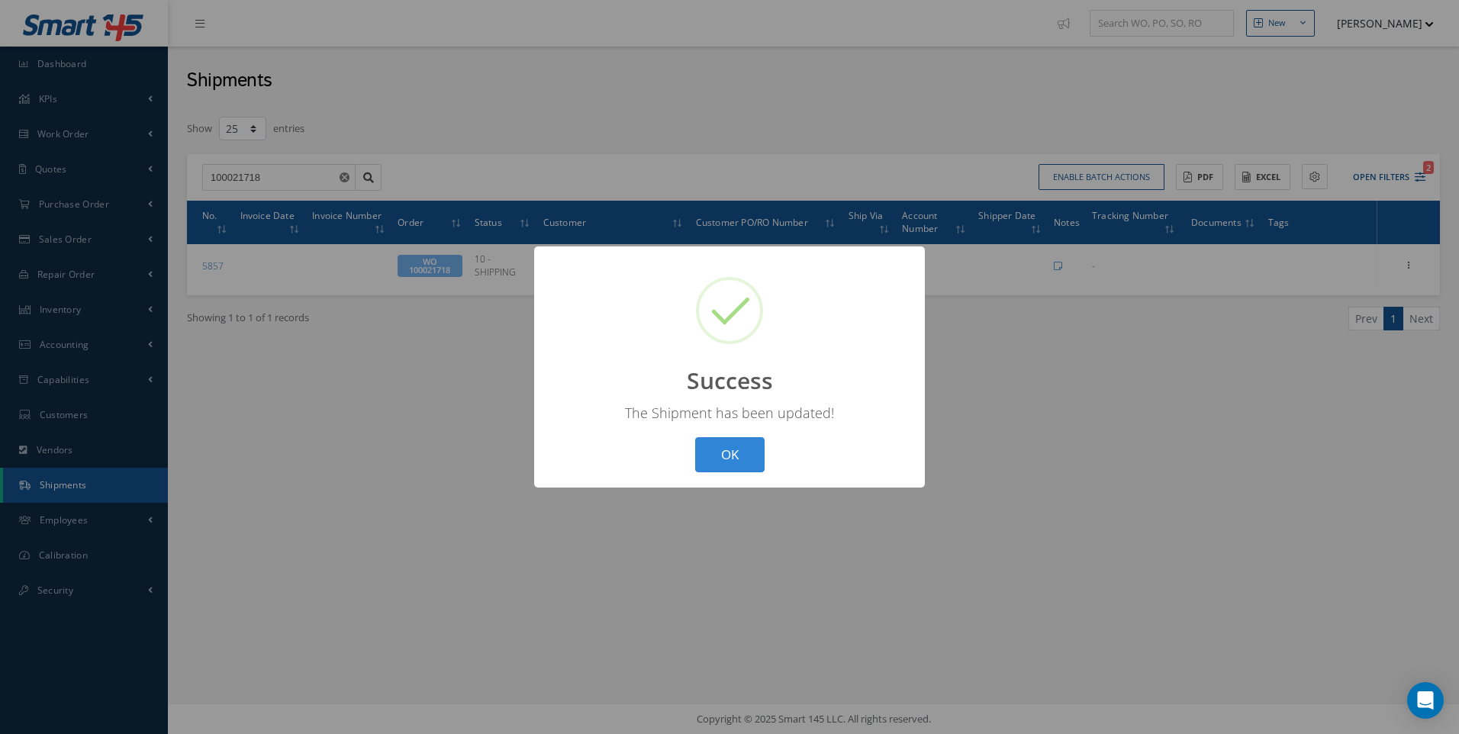
click at [721, 455] on button "OK" at bounding box center [729, 455] width 69 height 36
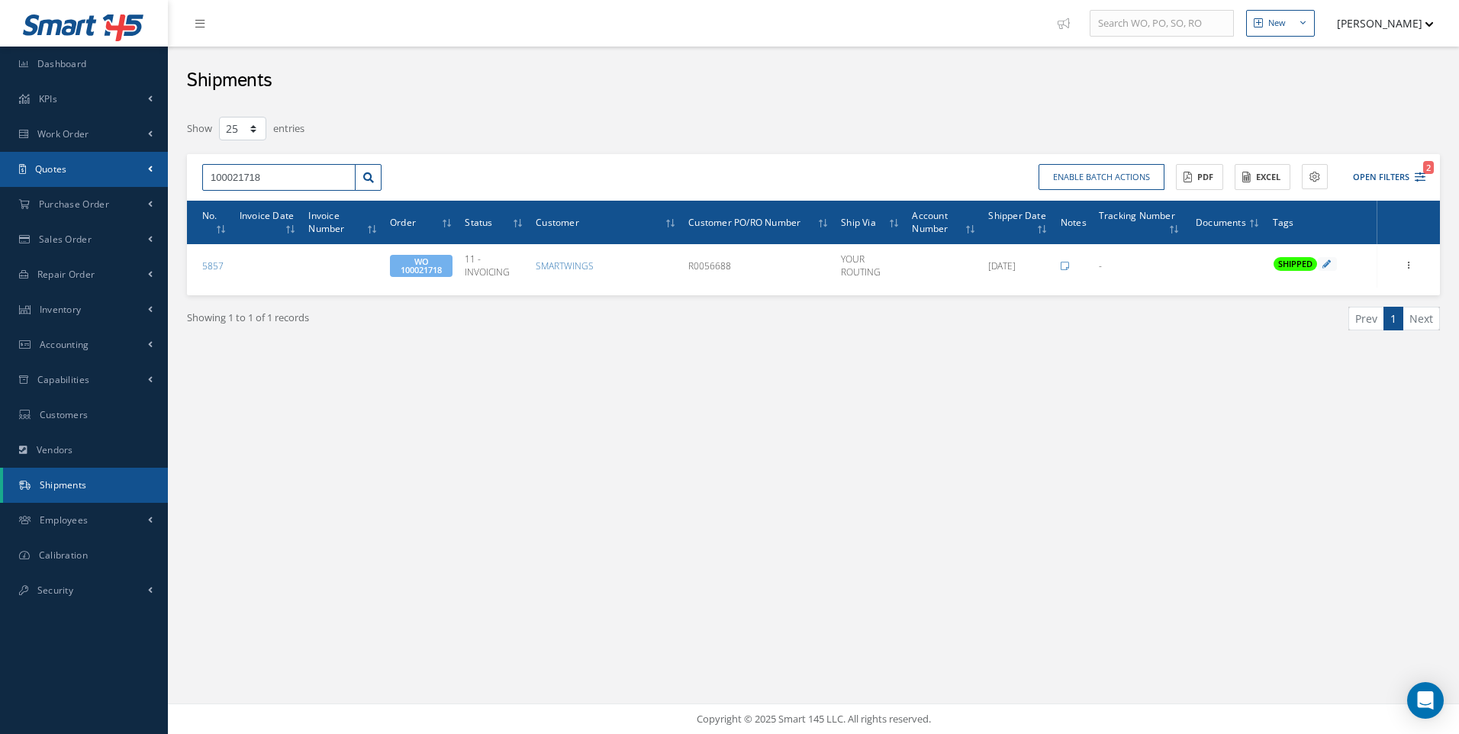
drag, startPoint x: 275, startPoint y: 173, endPoint x: 122, endPoint y: 185, distance: 153.8
click at [124, 185] on div "Smart 145 Dashboard KPIs Work Order Work Order Work Order Work Order Quotes Wor…" at bounding box center [729, 367] width 1459 height 734
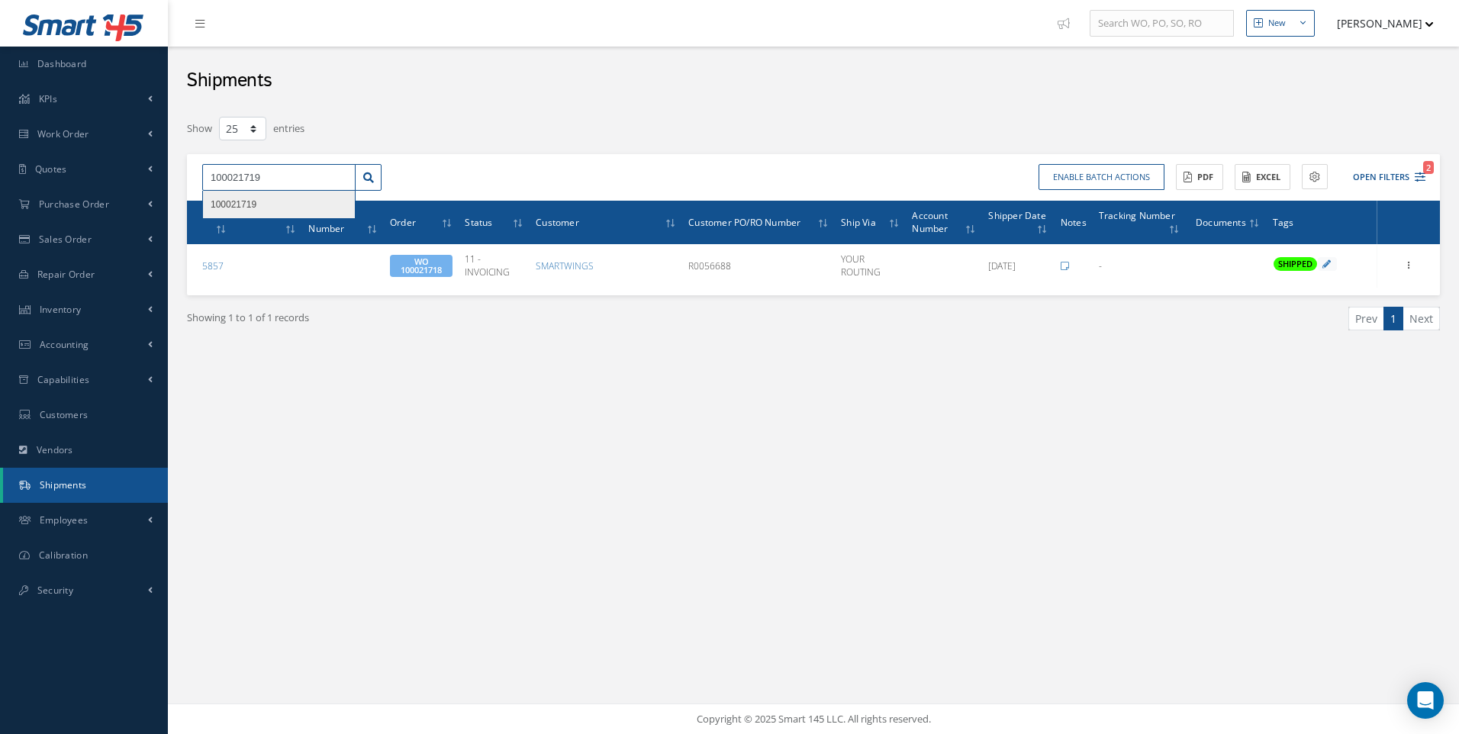
type input "100021719"
click at [231, 203] on span "100021719" at bounding box center [234, 204] width 46 height 11
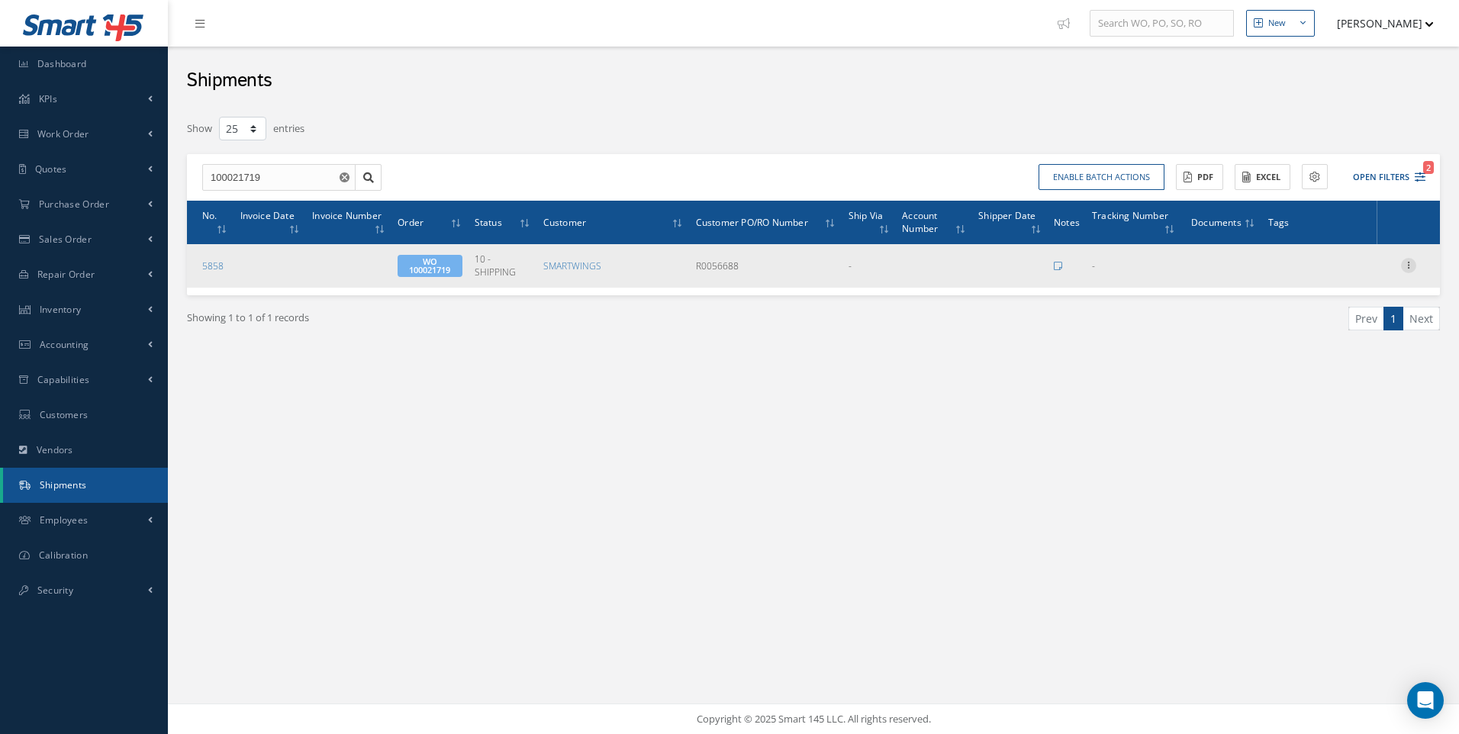
click at [1405, 262] on icon at bounding box center [1408, 264] width 15 height 12
click at [1315, 278] on link "Edit" at bounding box center [1338, 275] width 121 height 20
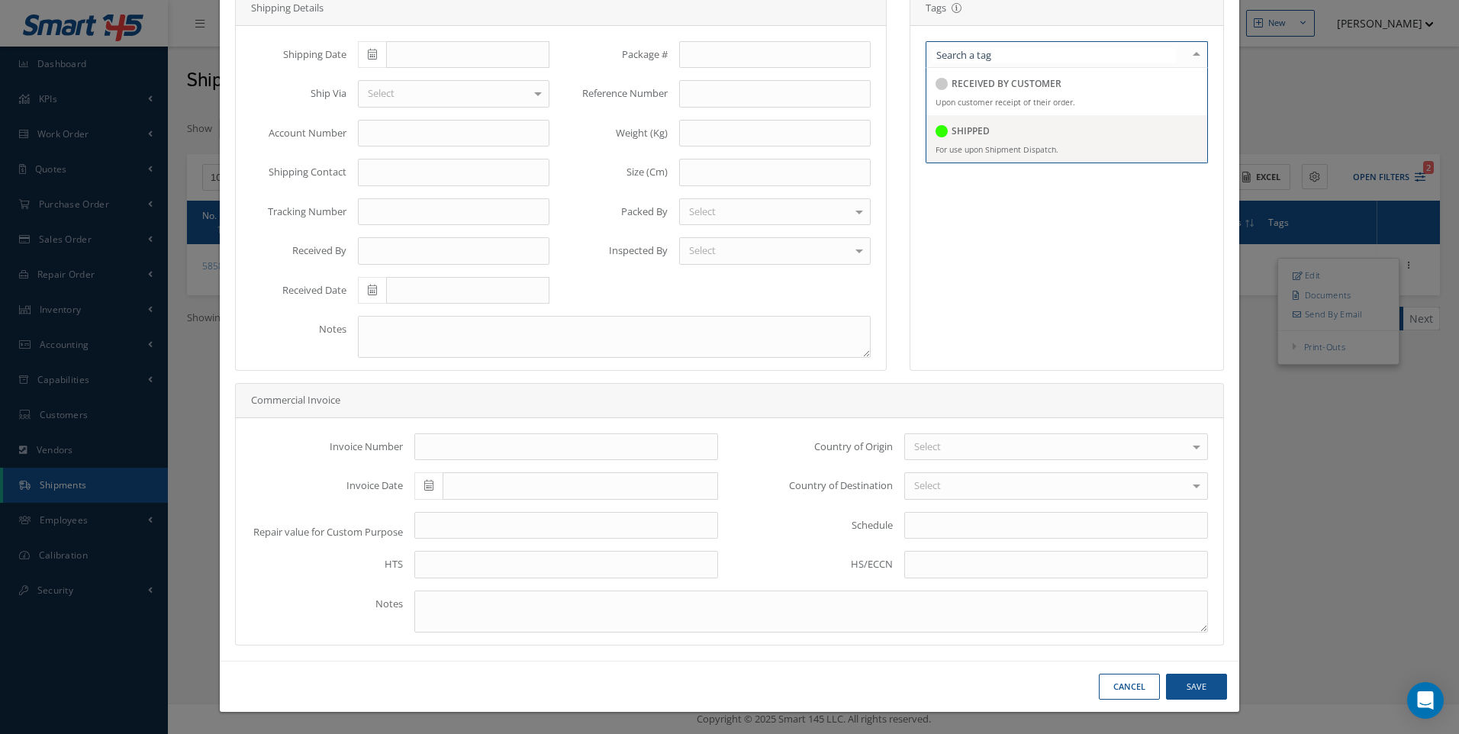
click at [956, 137] on div "SHIPPED" at bounding box center [962, 132] width 54 height 21
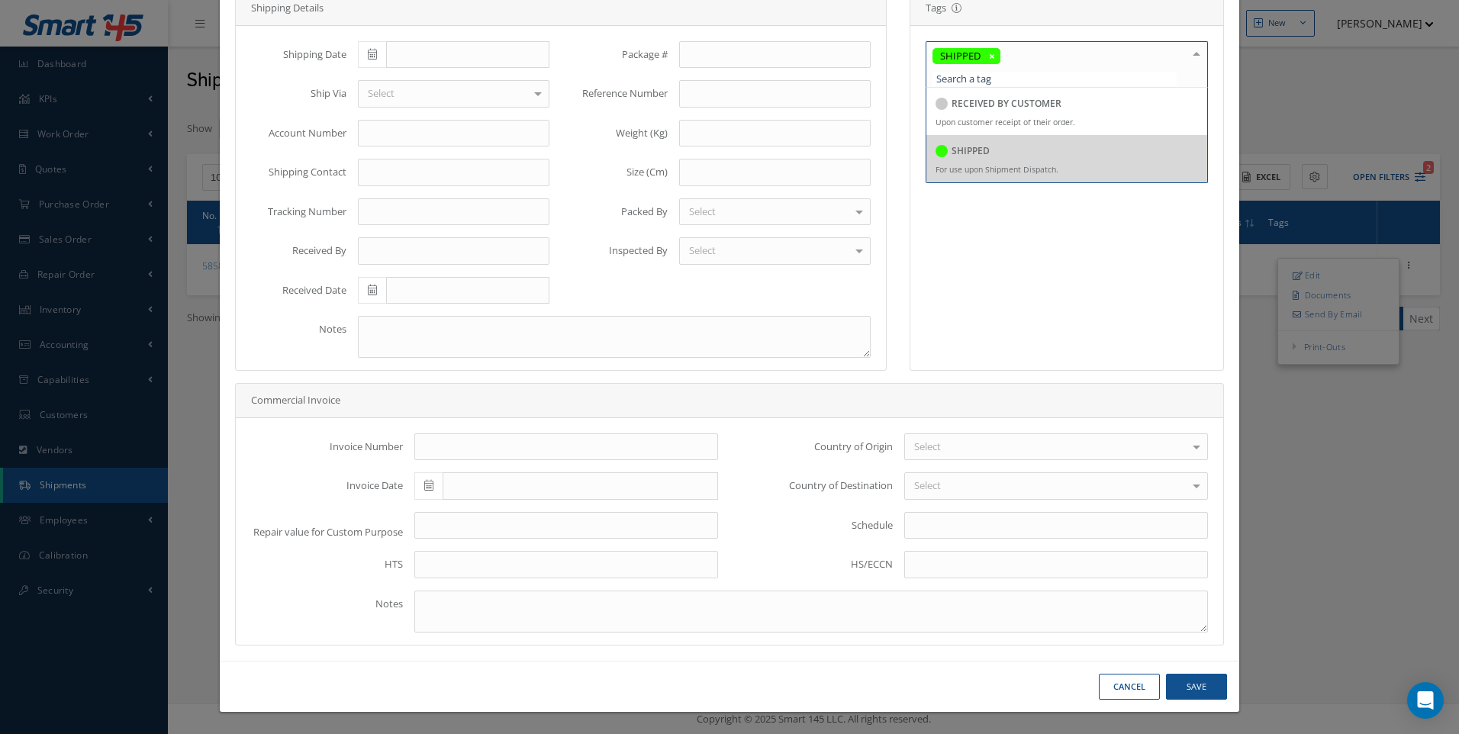
click at [359, 52] on span at bounding box center [372, 54] width 28 height 27
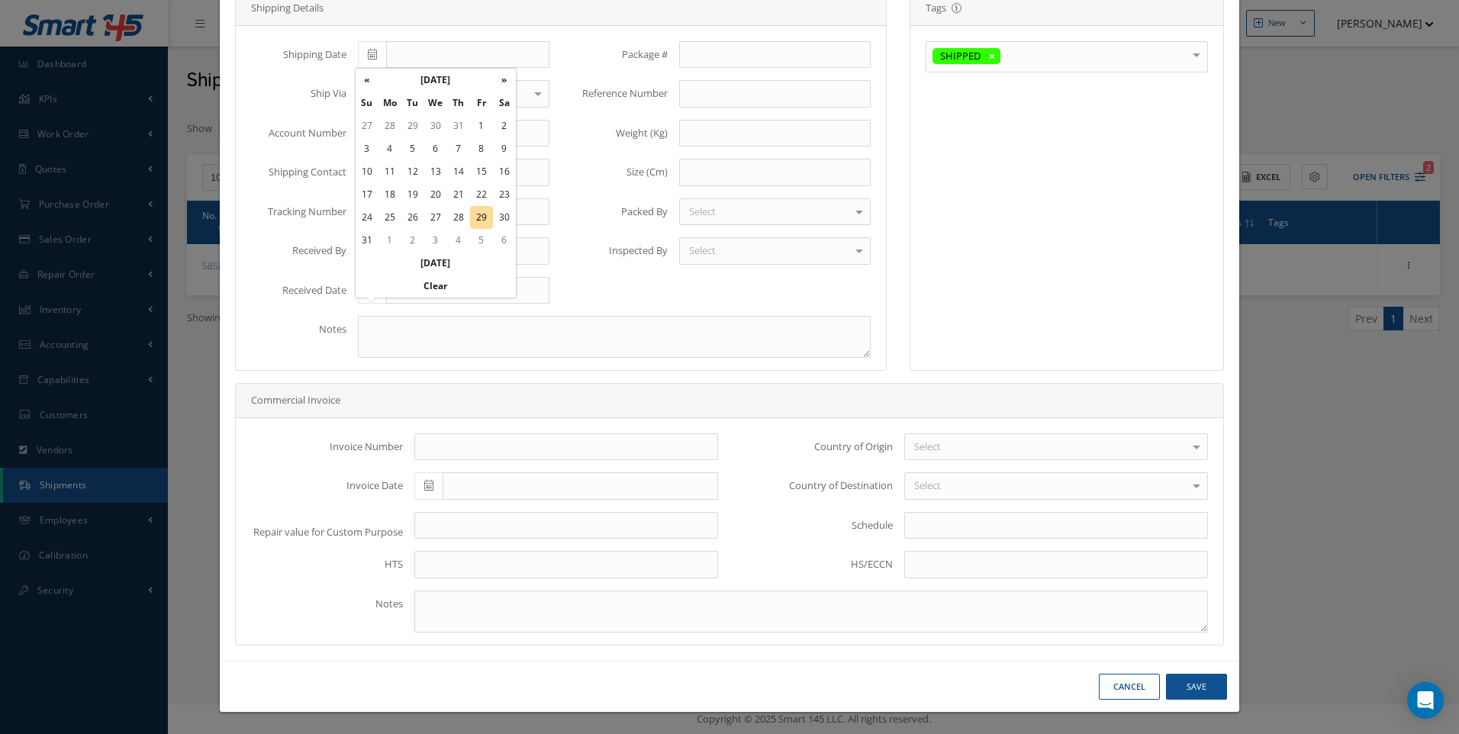
click at [482, 221] on td "29" at bounding box center [481, 217] width 23 height 23
type input "08/29/2025"
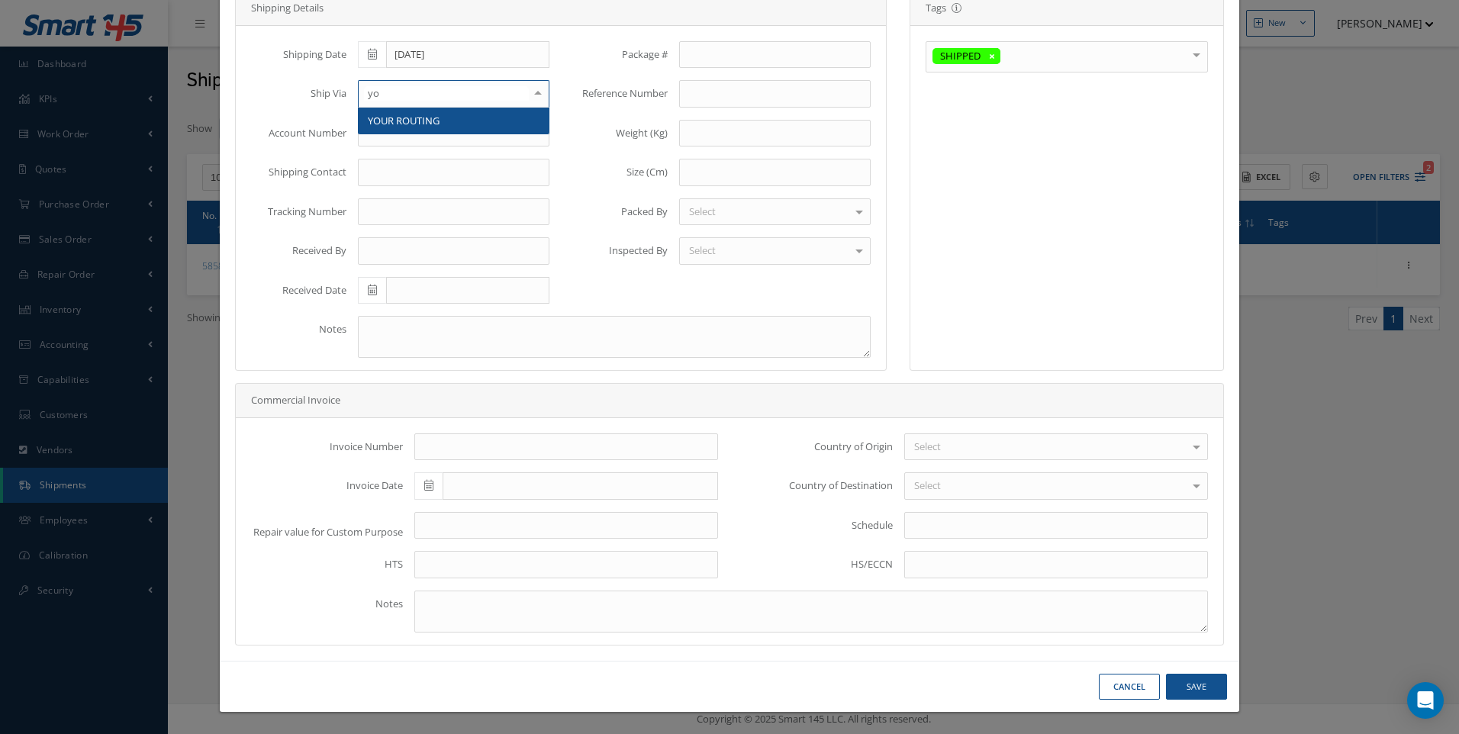
type input "you"
click at [415, 117] on span "YOUR ROUTING" at bounding box center [404, 121] width 72 height 14
drag, startPoint x: 1192, startPoint y: 689, endPoint x: 1035, endPoint y: 613, distance: 174.7
click at [1190, 689] on button "Save" at bounding box center [1196, 687] width 61 height 27
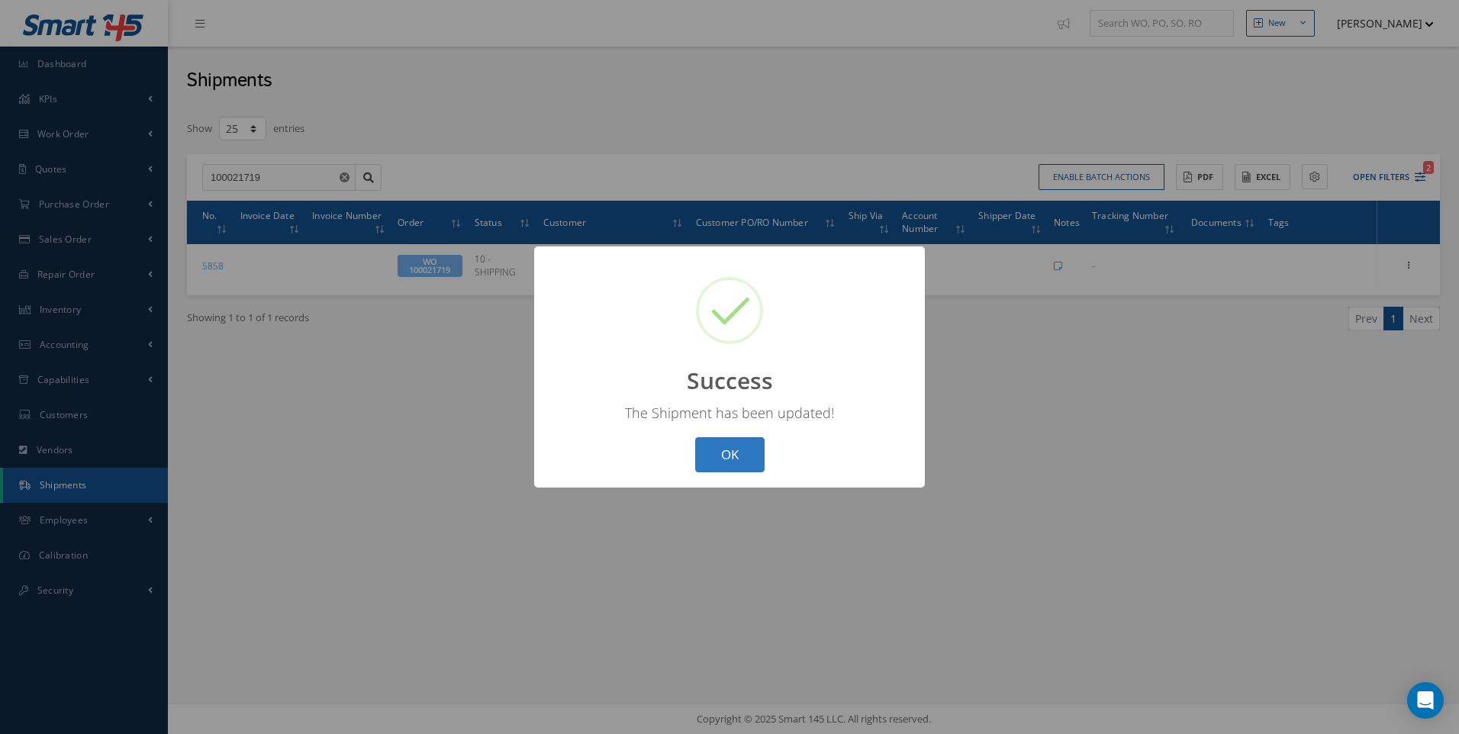
click at [761, 455] on button "OK" at bounding box center [729, 455] width 69 height 36
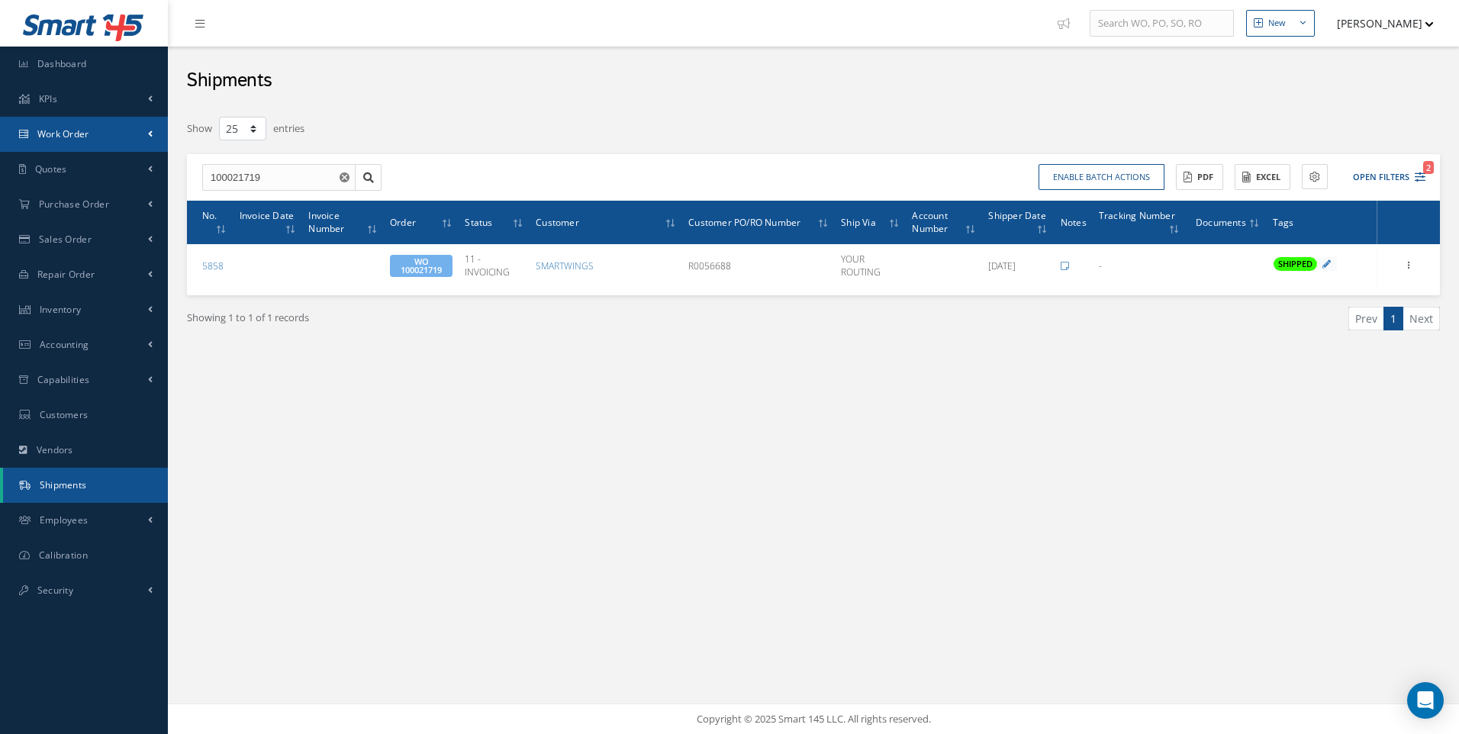
click at [45, 135] on span "Work Order" at bounding box center [63, 133] width 52 height 13
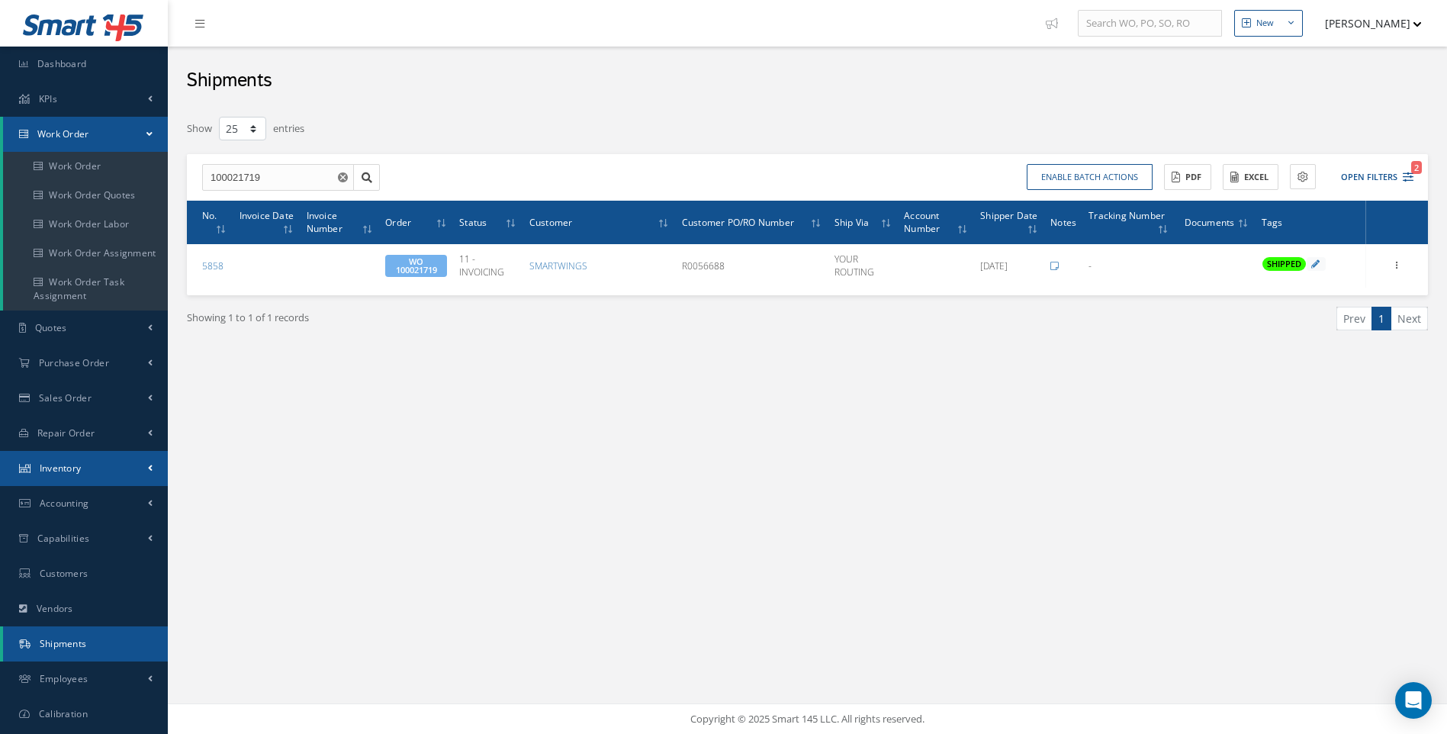
click at [57, 461] on link "Inventory" at bounding box center [84, 468] width 168 height 35
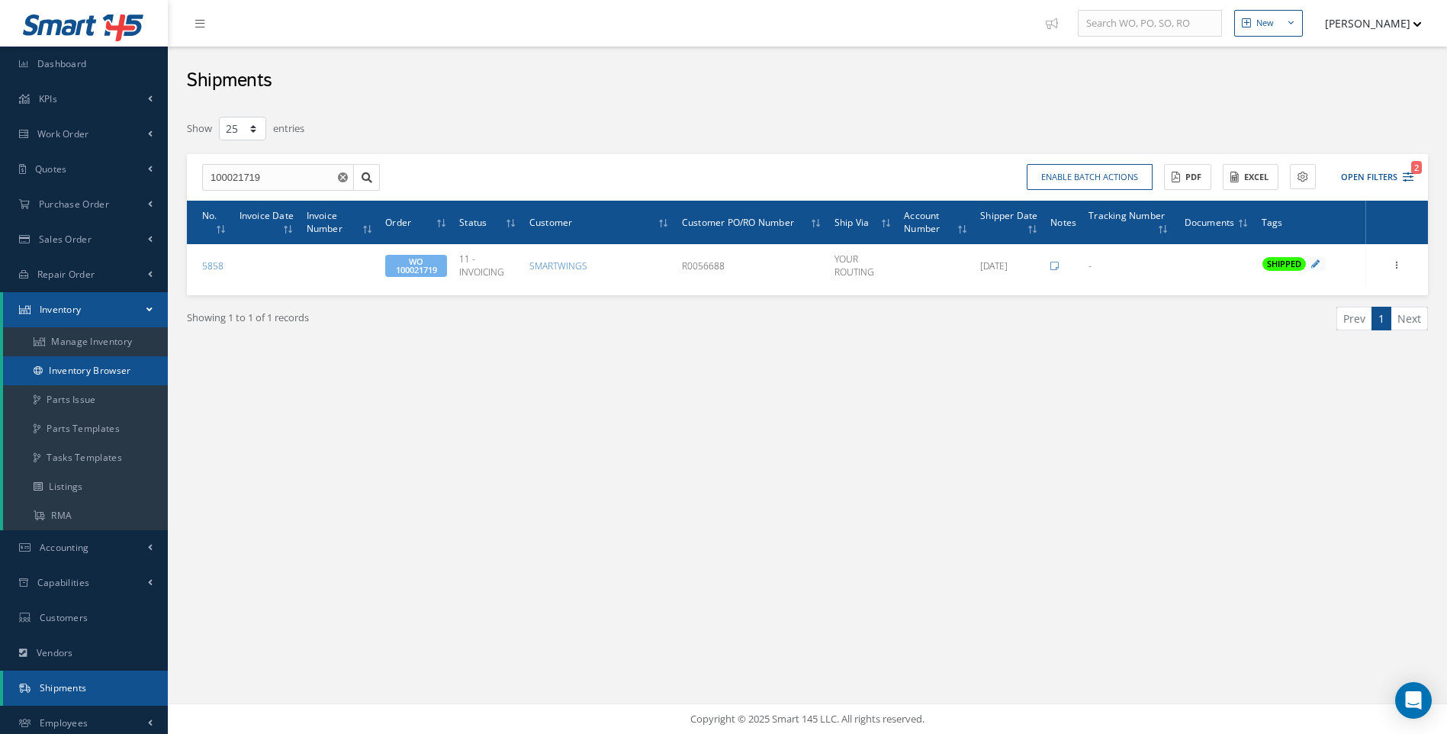
click at [101, 374] on link "Inventory Browser" at bounding box center [85, 370] width 165 height 29
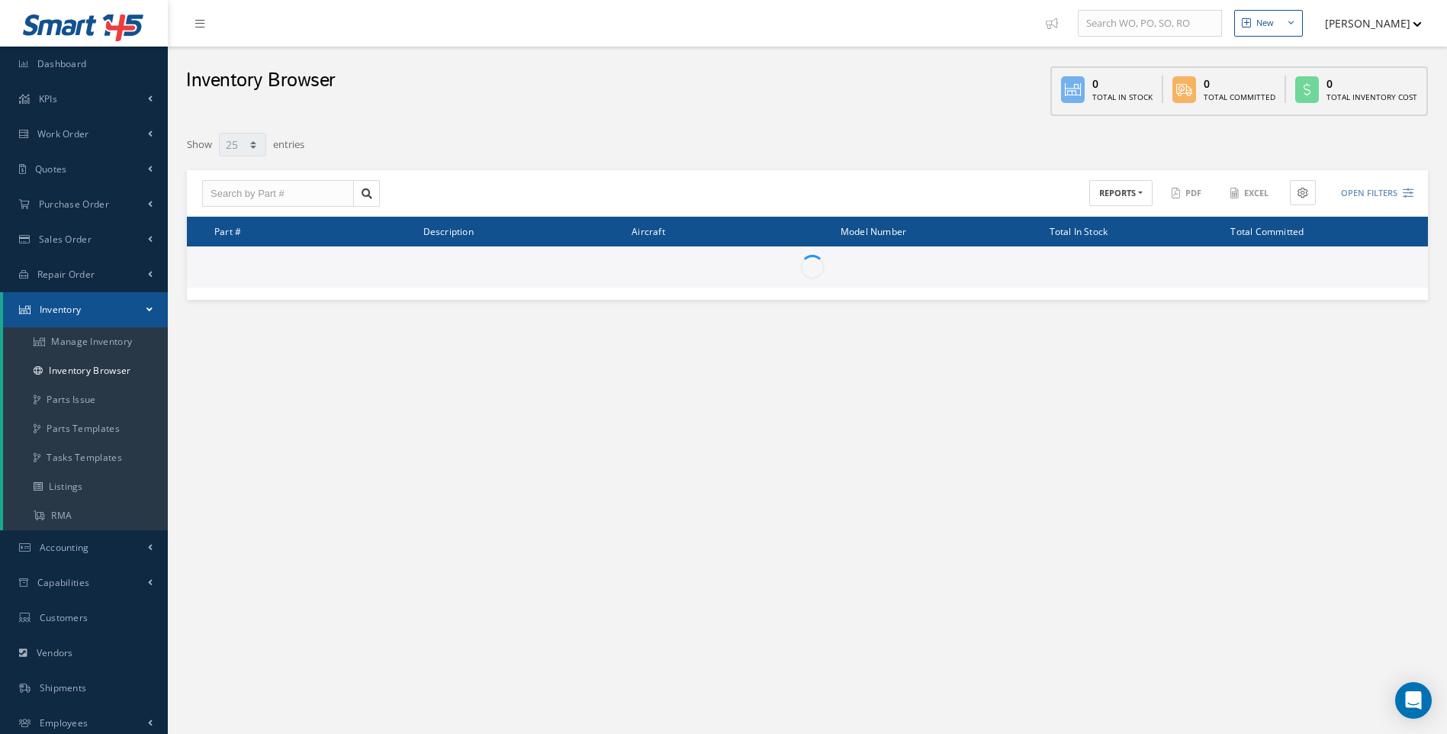
select select "25"
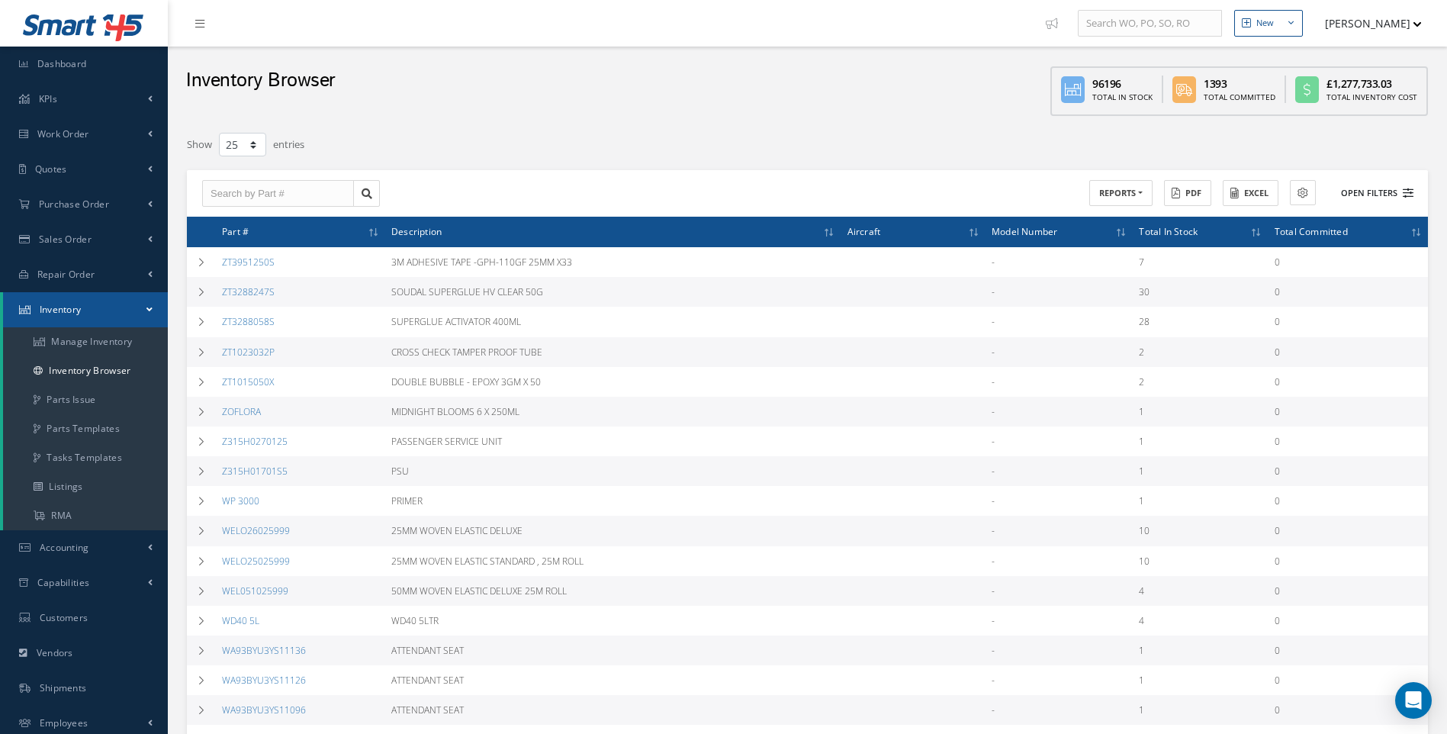
click at [1410, 189] on icon at bounding box center [1408, 193] width 11 height 11
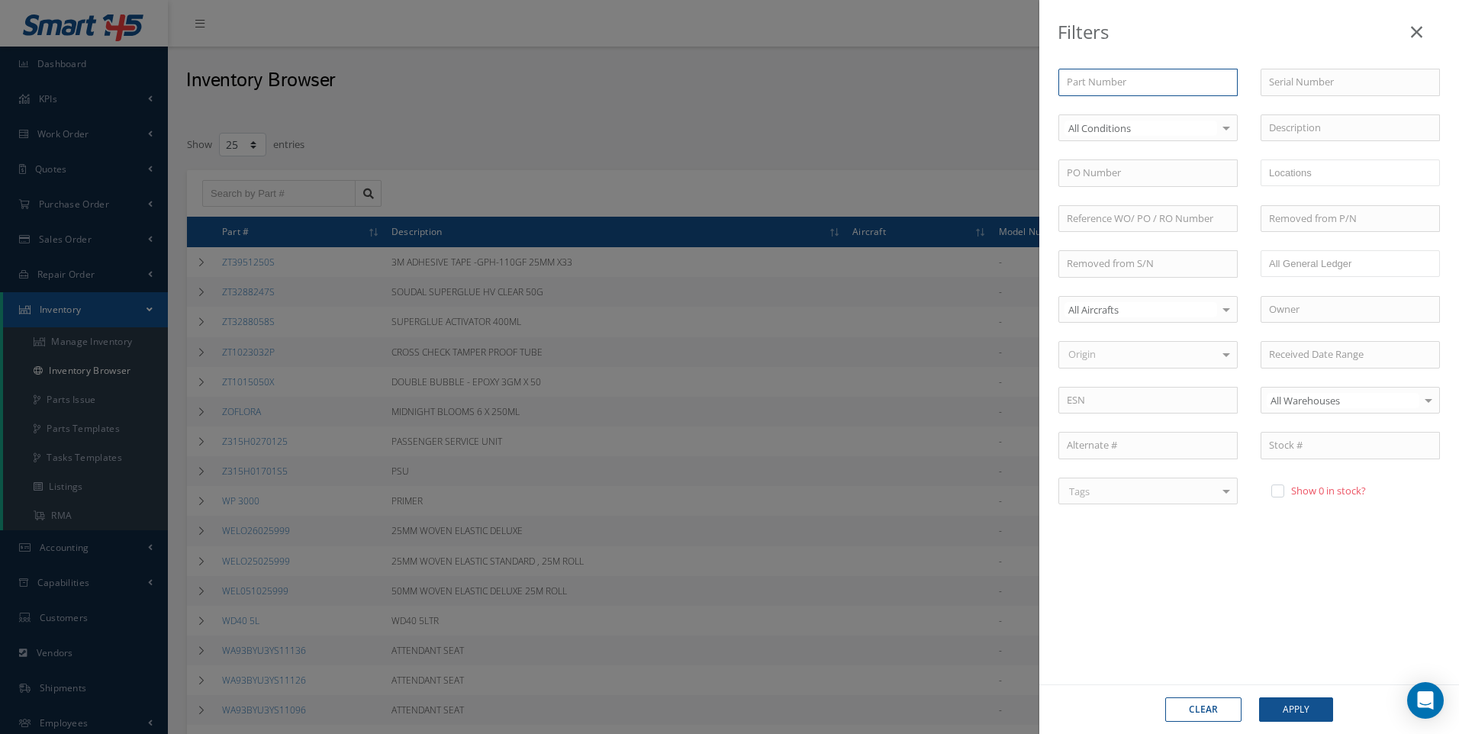
click at [1100, 82] on input "text" at bounding box center [1147, 82] width 179 height 27
type input "c"
type input "ca"
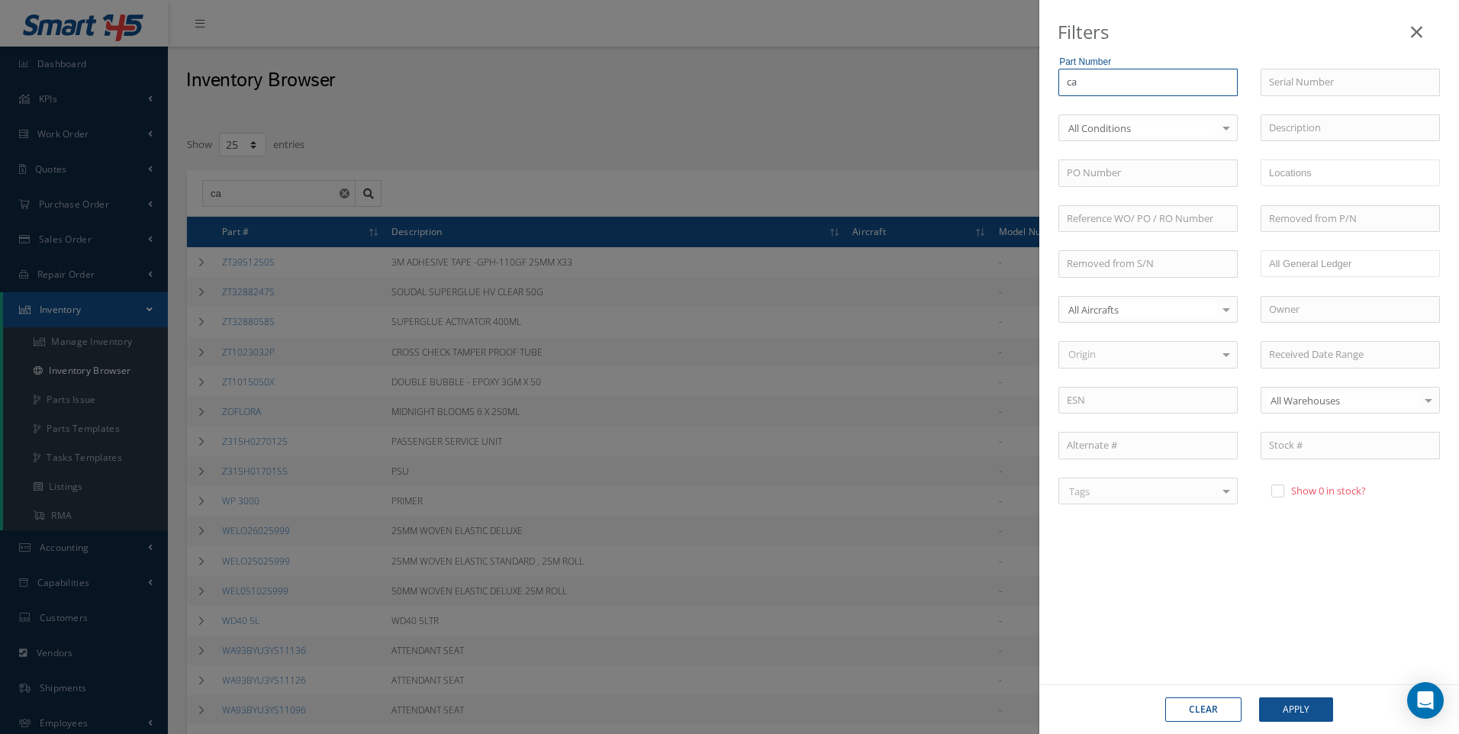
type input "cas"
type input "cas8"
type input "cas84"
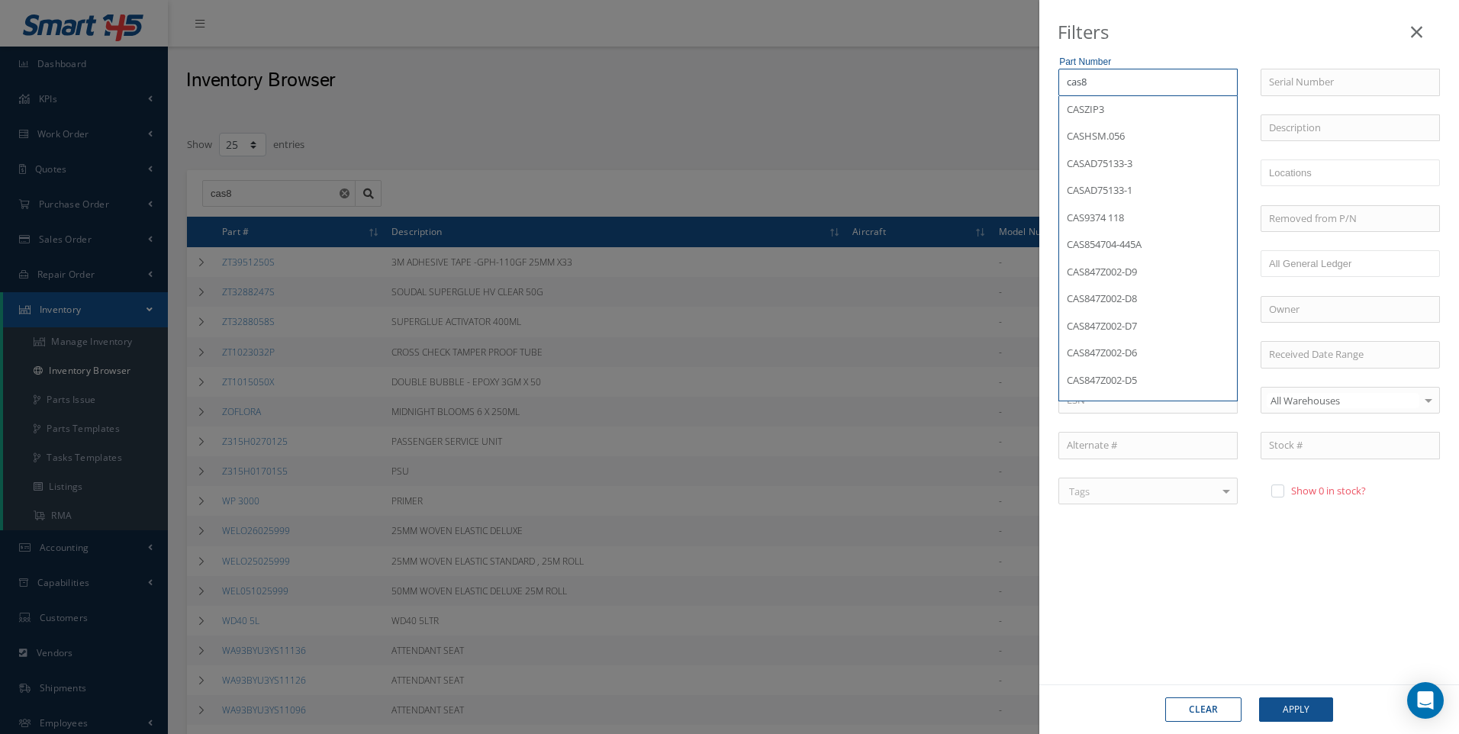
type input "cas84"
type input "cas847"
type input "cas847z"
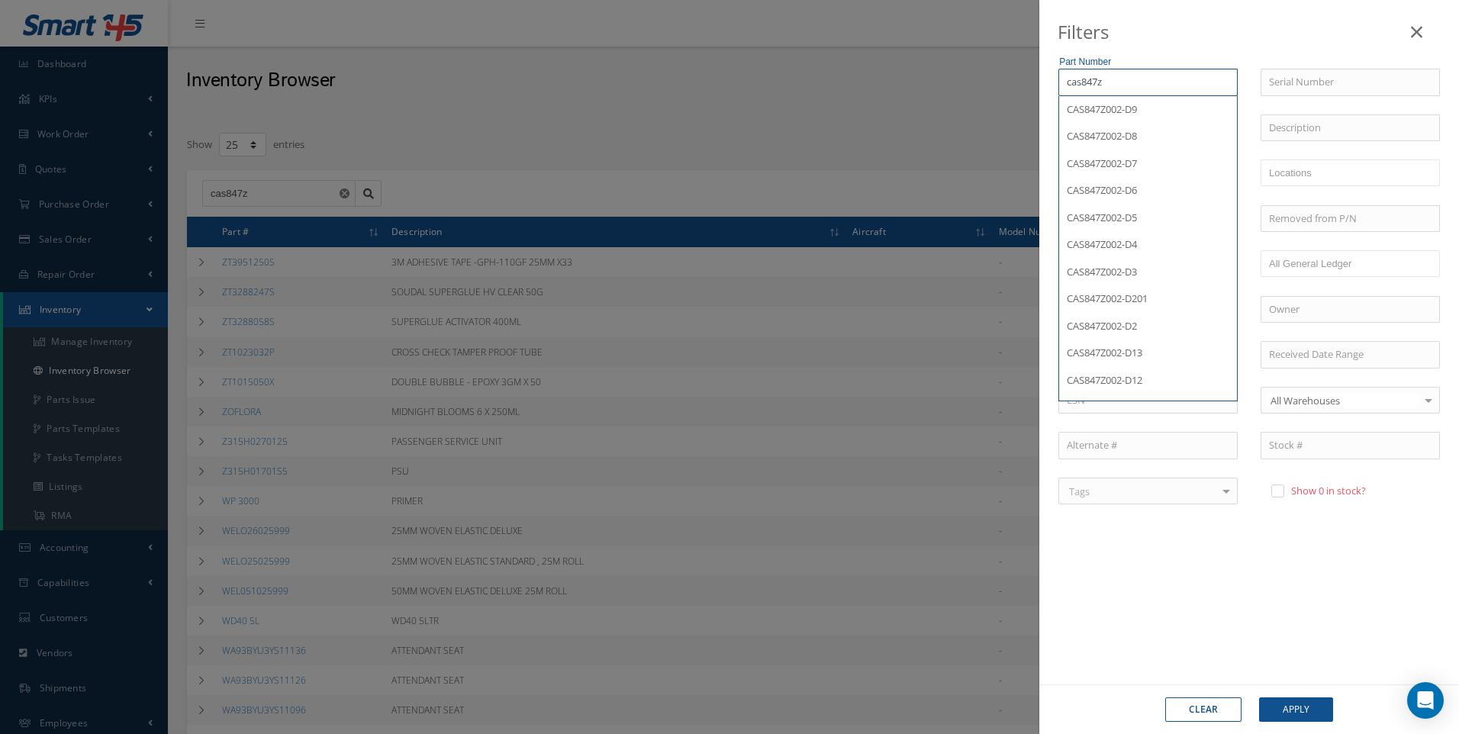
type input "cas847z0"
type input "cas847z00"
type input "cas847z002"
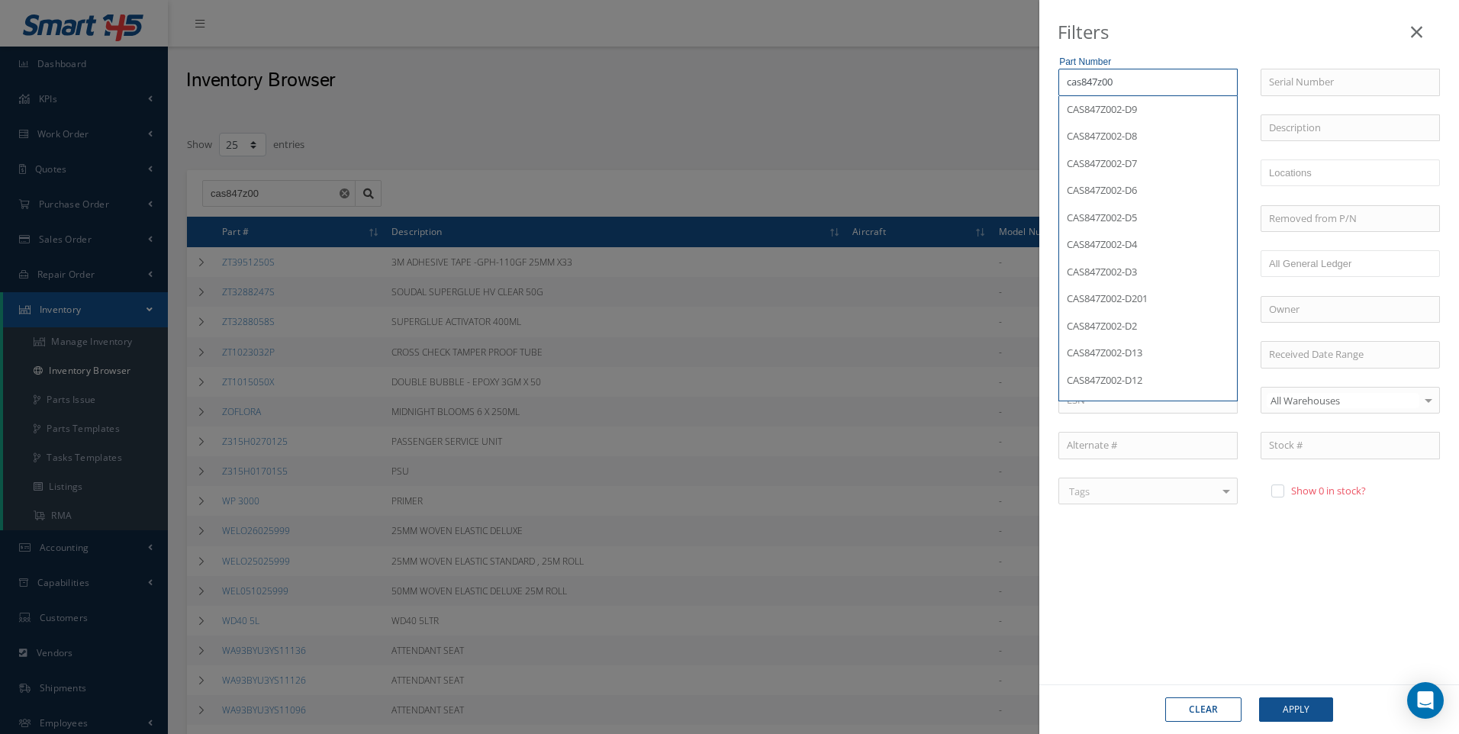
type input "cas847z002"
type input "cas847z002-"
type input "cas847z002-*"
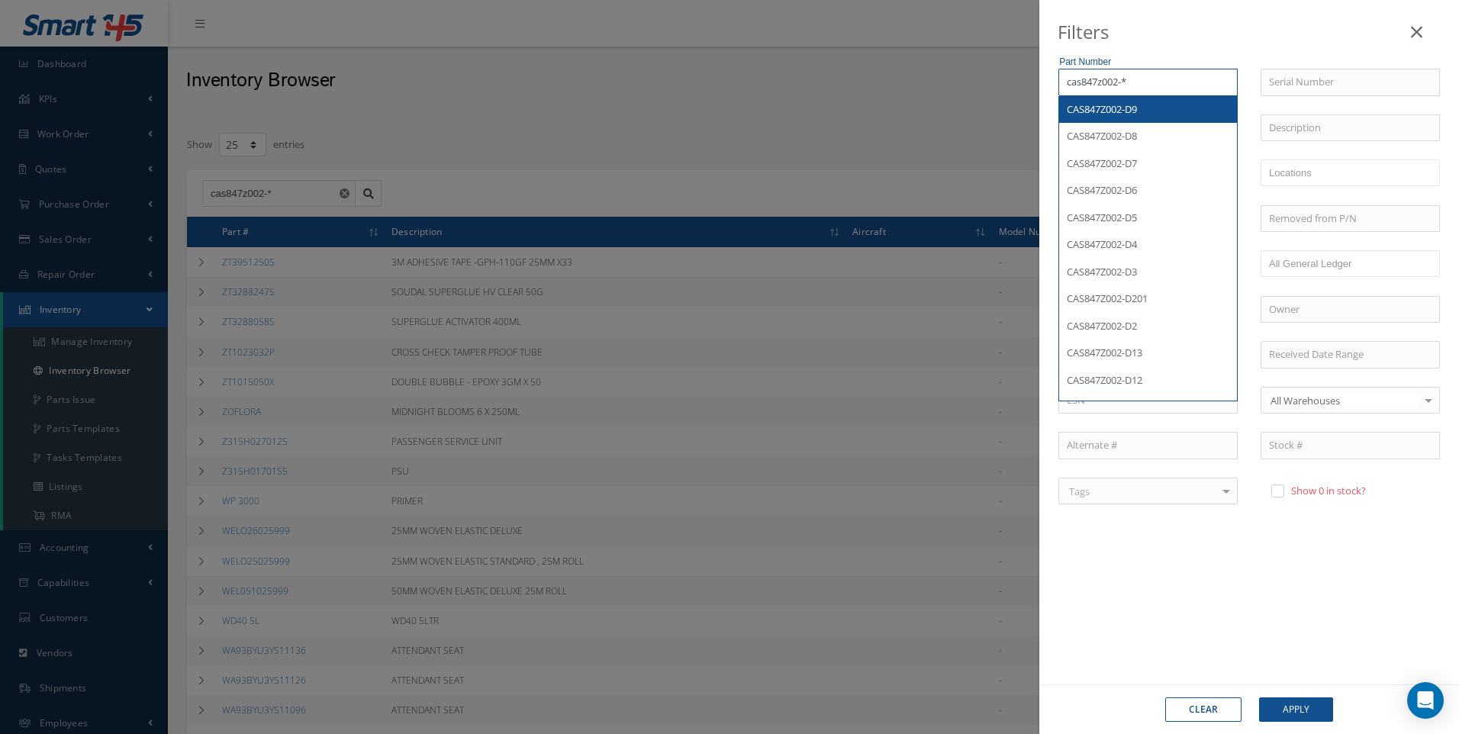
type input "cas847z002-*"
click at [1220, 549] on div "Part Number cas847z002-* CAS847Z002-D9 CAS847Z002-D8 CAS847Z002-D7 CAS847Z002-D…" at bounding box center [1249, 368] width 420 height 661
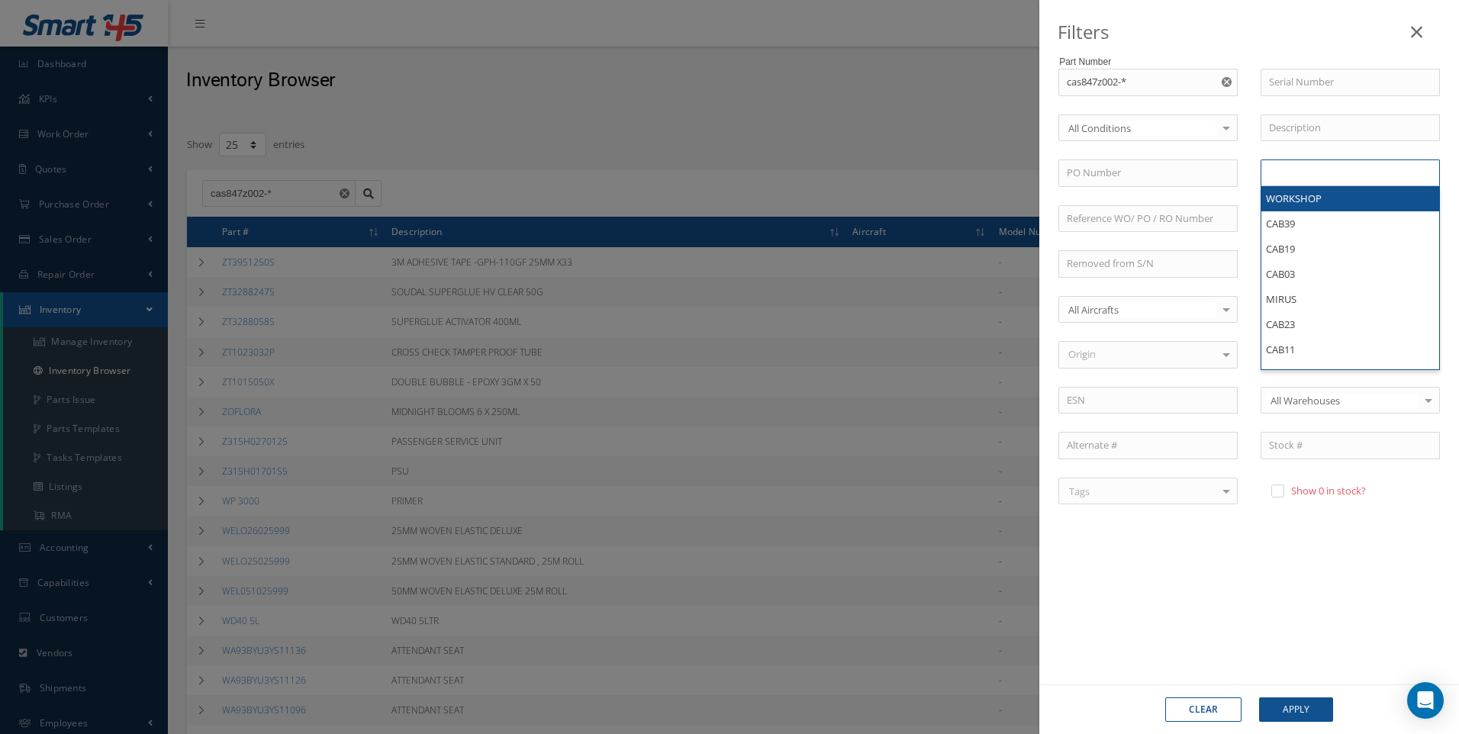
click at [1307, 179] on input "text" at bounding box center [1300, 172] width 62 height 19
type input "kiara"
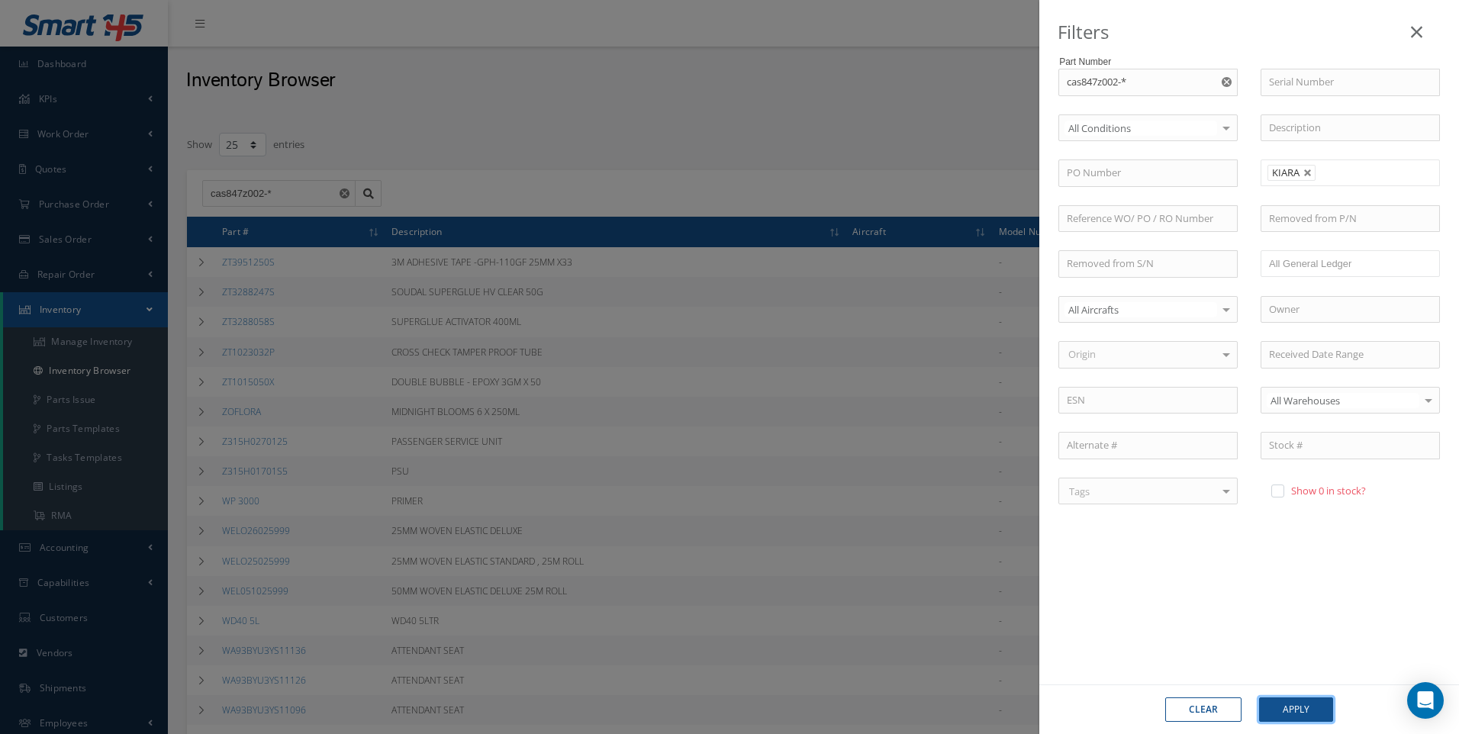
click at [1292, 712] on button "Apply" at bounding box center [1296, 709] width 74 height 24
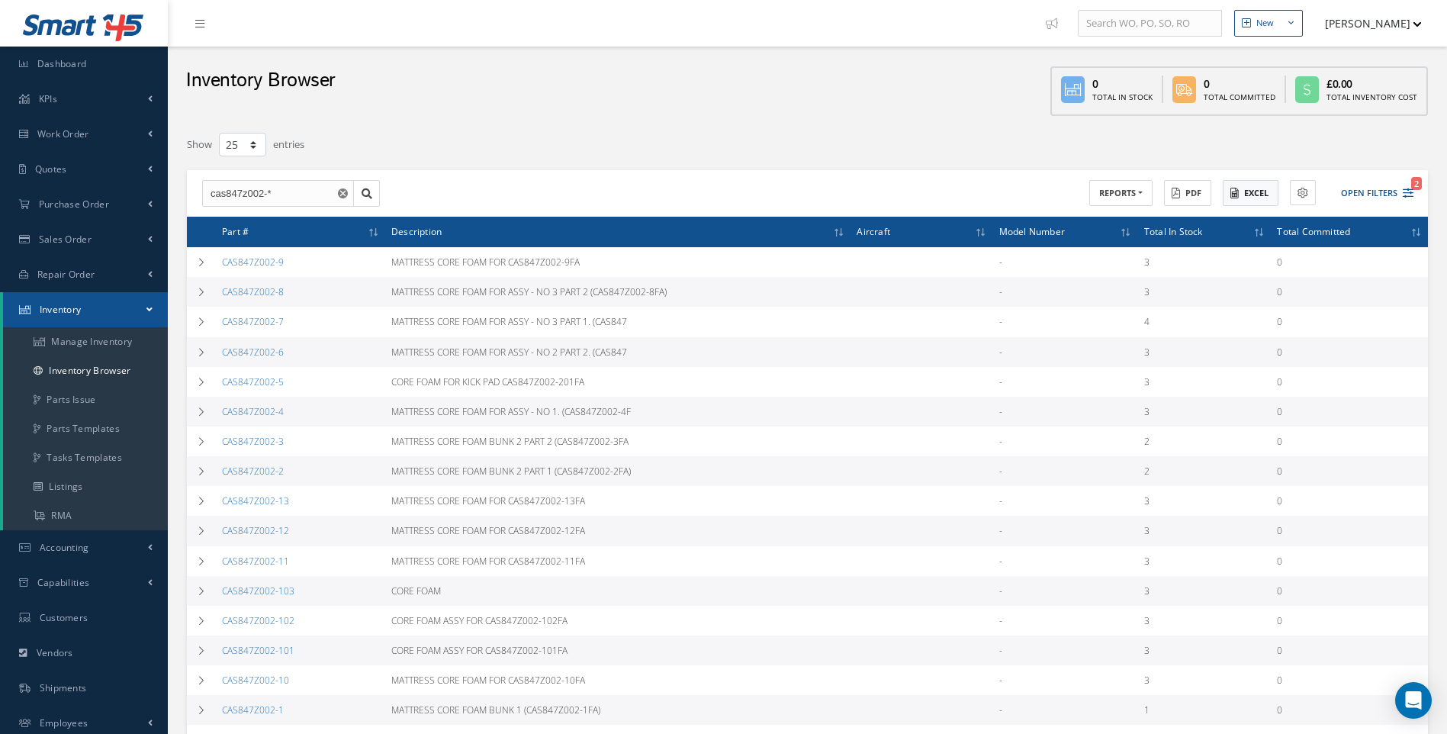
click at [1263, 196] on button "Excel" at bounding box center [1251, 193] width 56 height 27
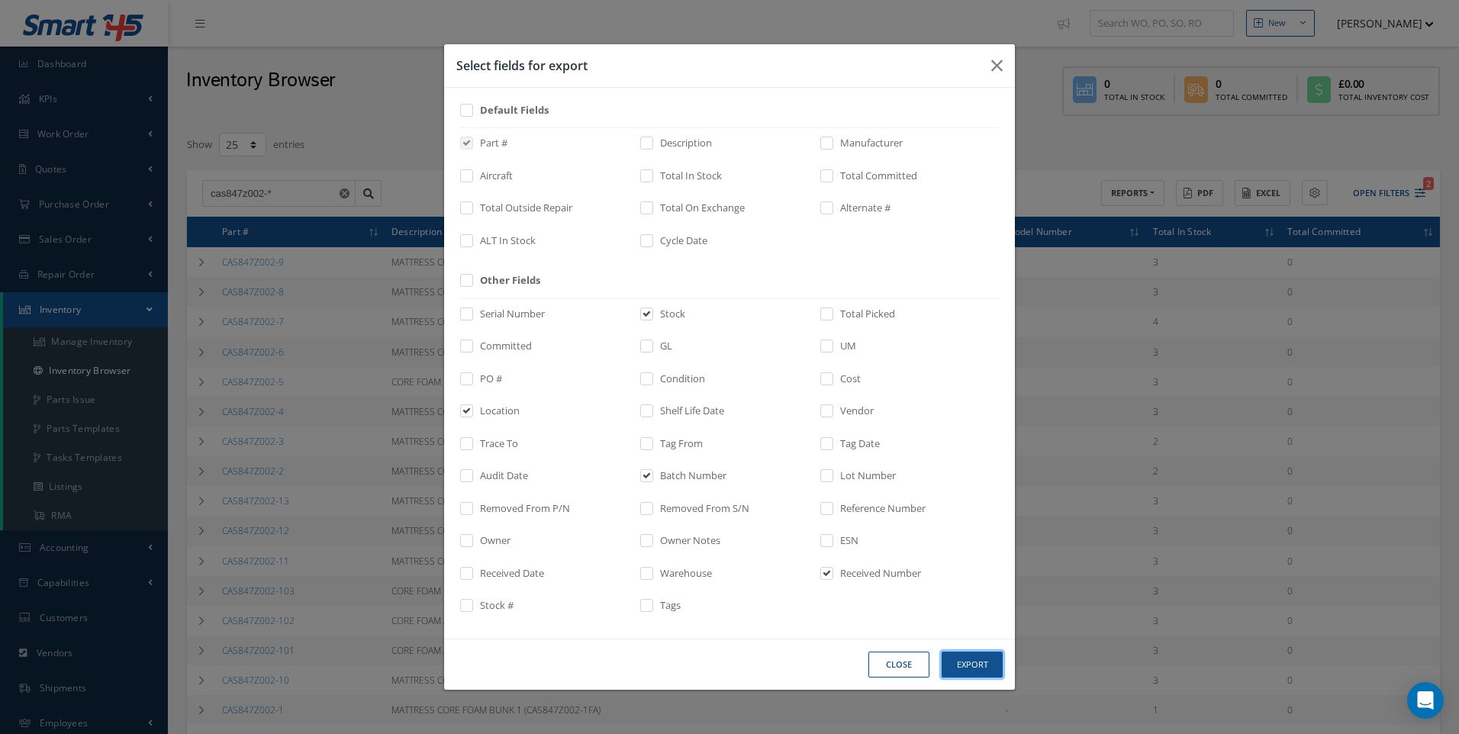
click at [0, 0] on button "Export" at bounding box center [0, 0] width 0 height 0
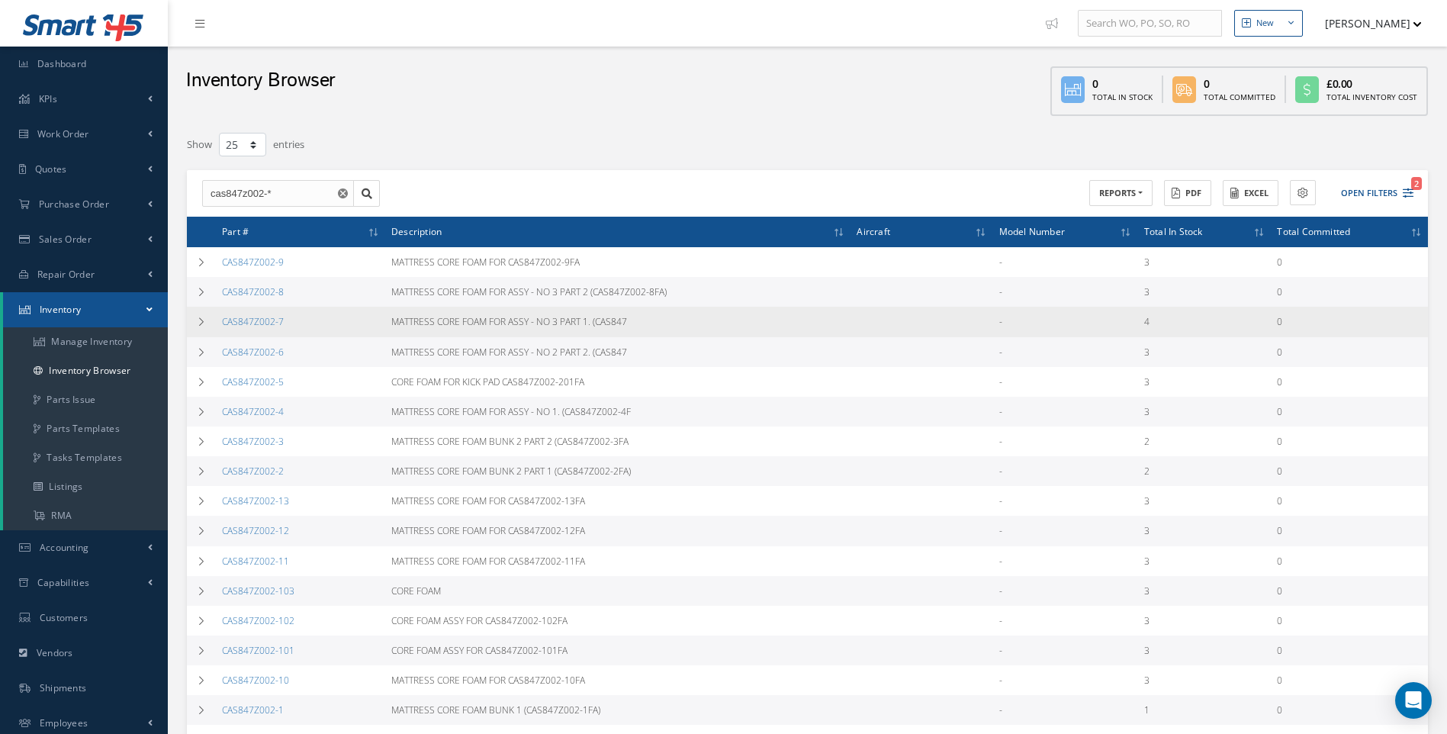
click at [1266, 317] on td "4" at bounding box center [1205, 322] width 134 height 30
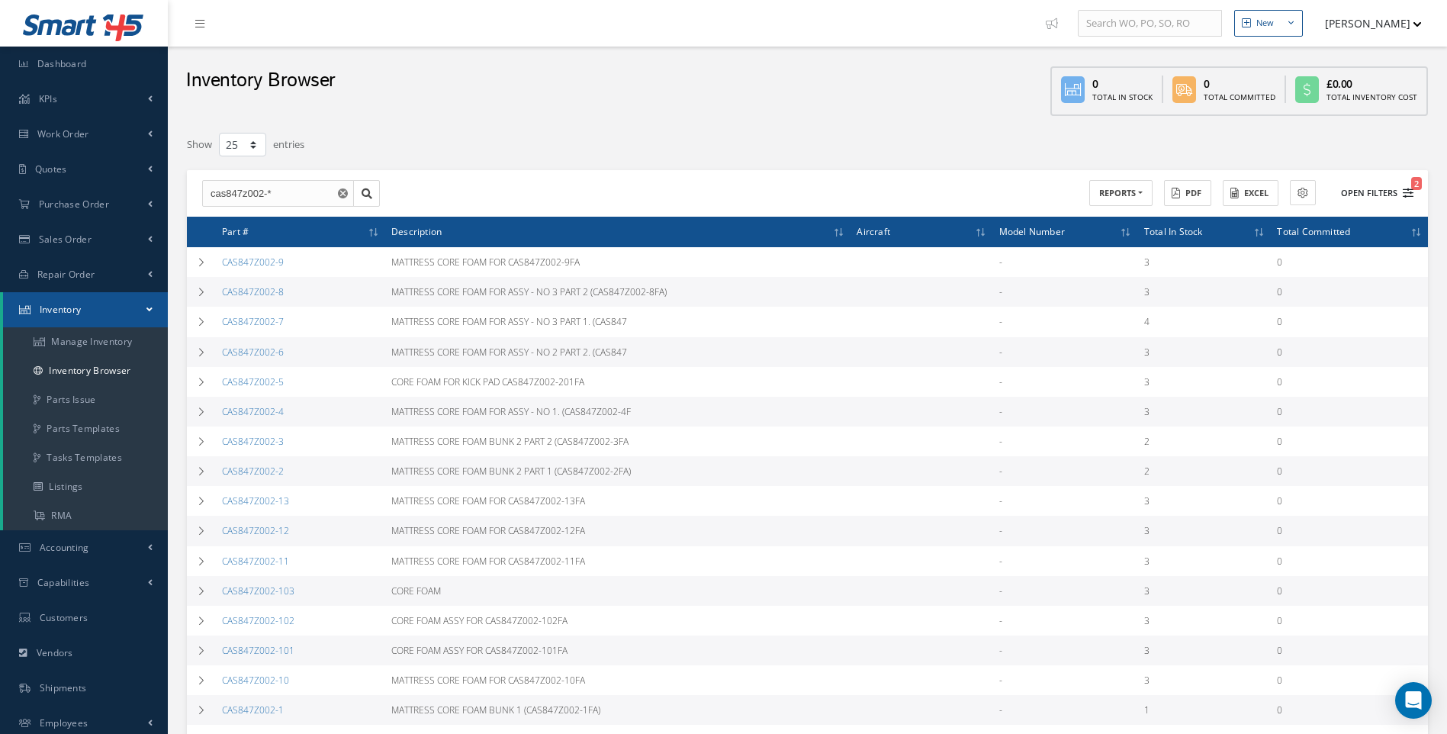
click at [1408, 195] on icon "2" at bounding box center [1408, 193] width 11 height 11
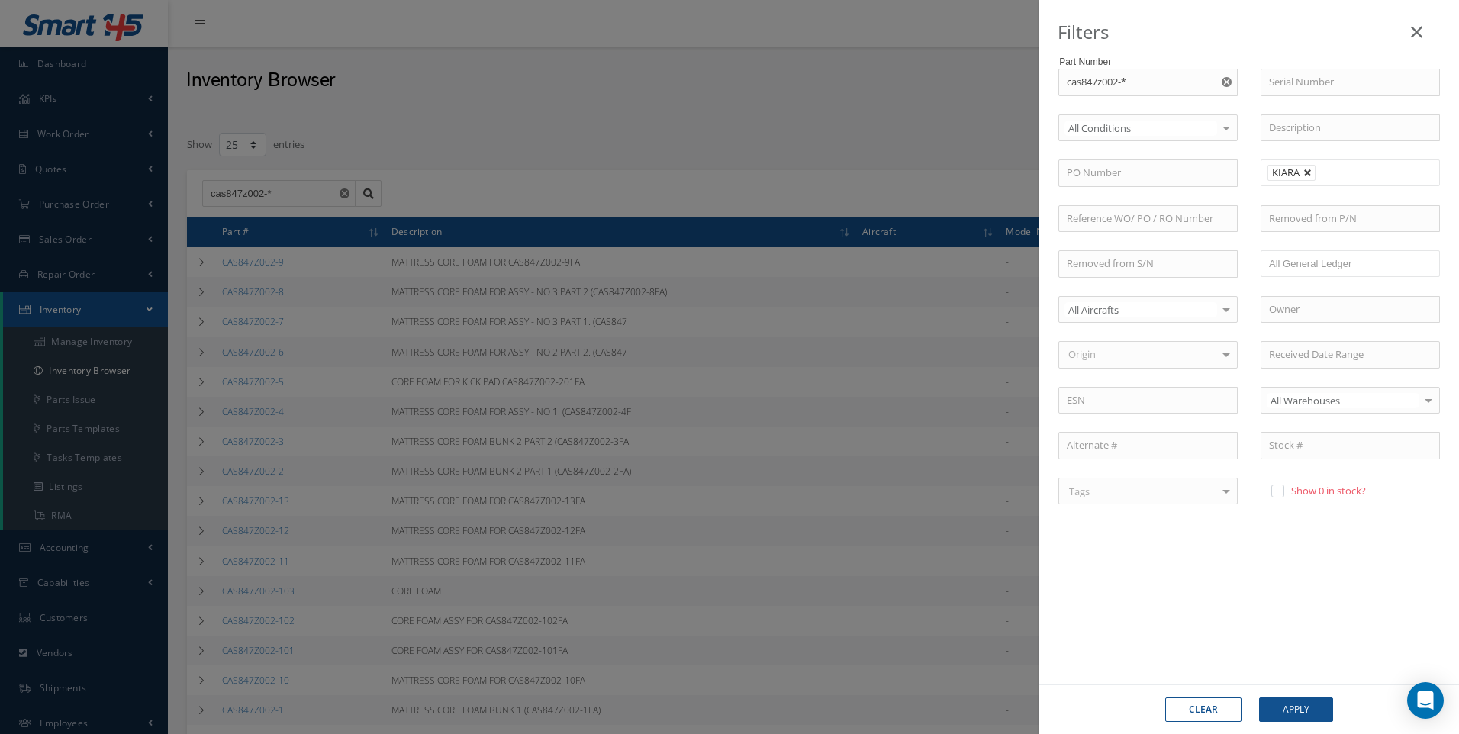
click at [1311, 172] on link at bounding box center [1307, 173] width 9 height 9
type input "Locations"
click at [1124, 81] on input "cas847z002-*" at bounding box center [1147, 82] width 179 height 27
type input "cas847z002-c*"
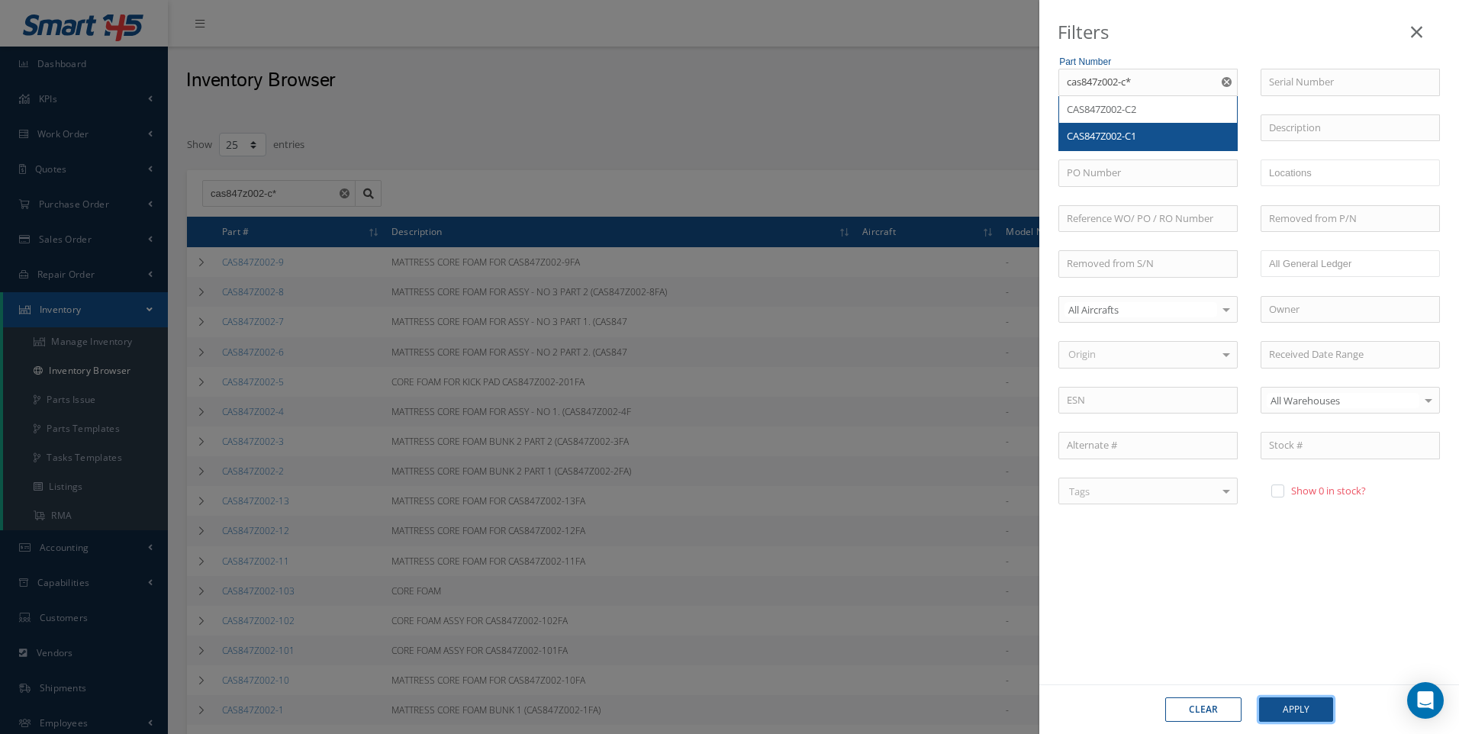
click at [1301, 713] on button "Apply" at bounding box center [1296, 709] width 74 height 24
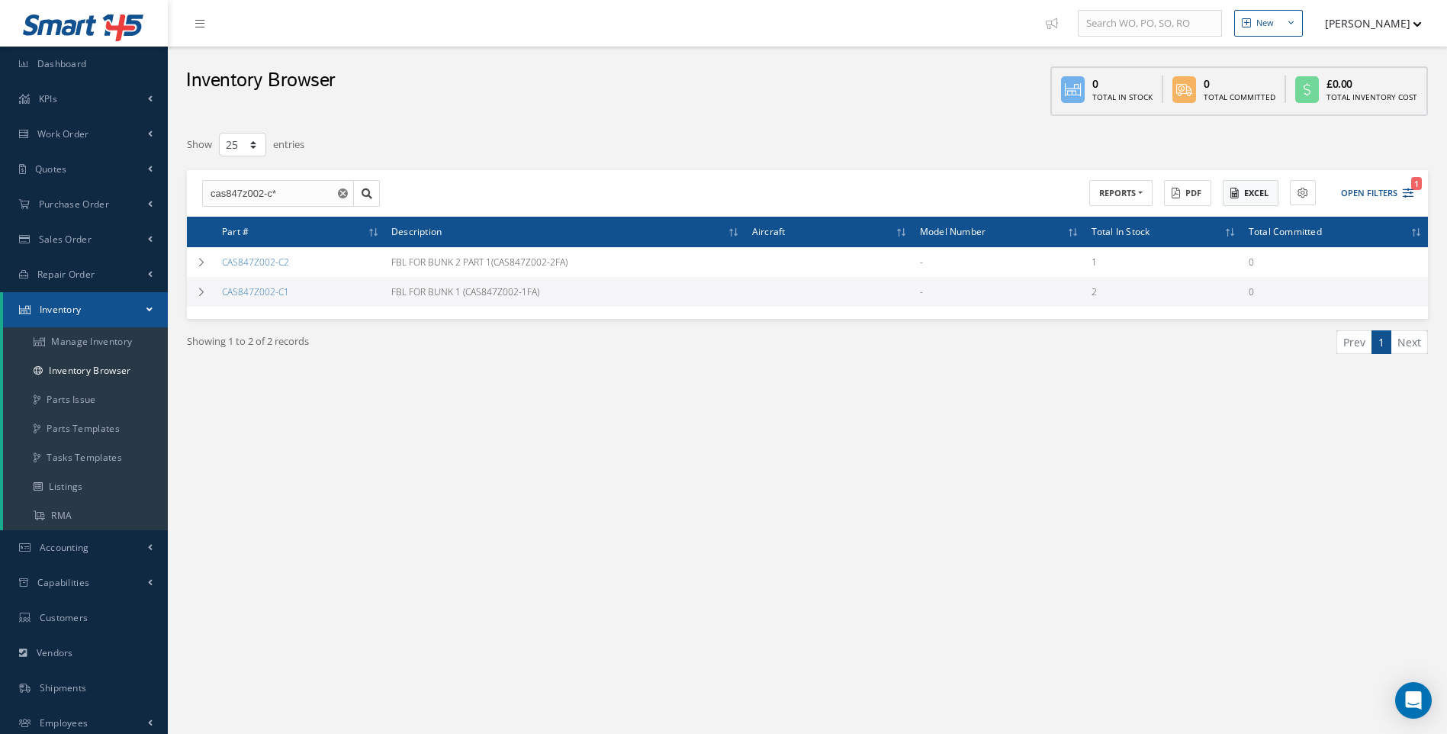
click at [1252, 196] on button "Excel" at bounding box center [1251, 193] width 56 height 27
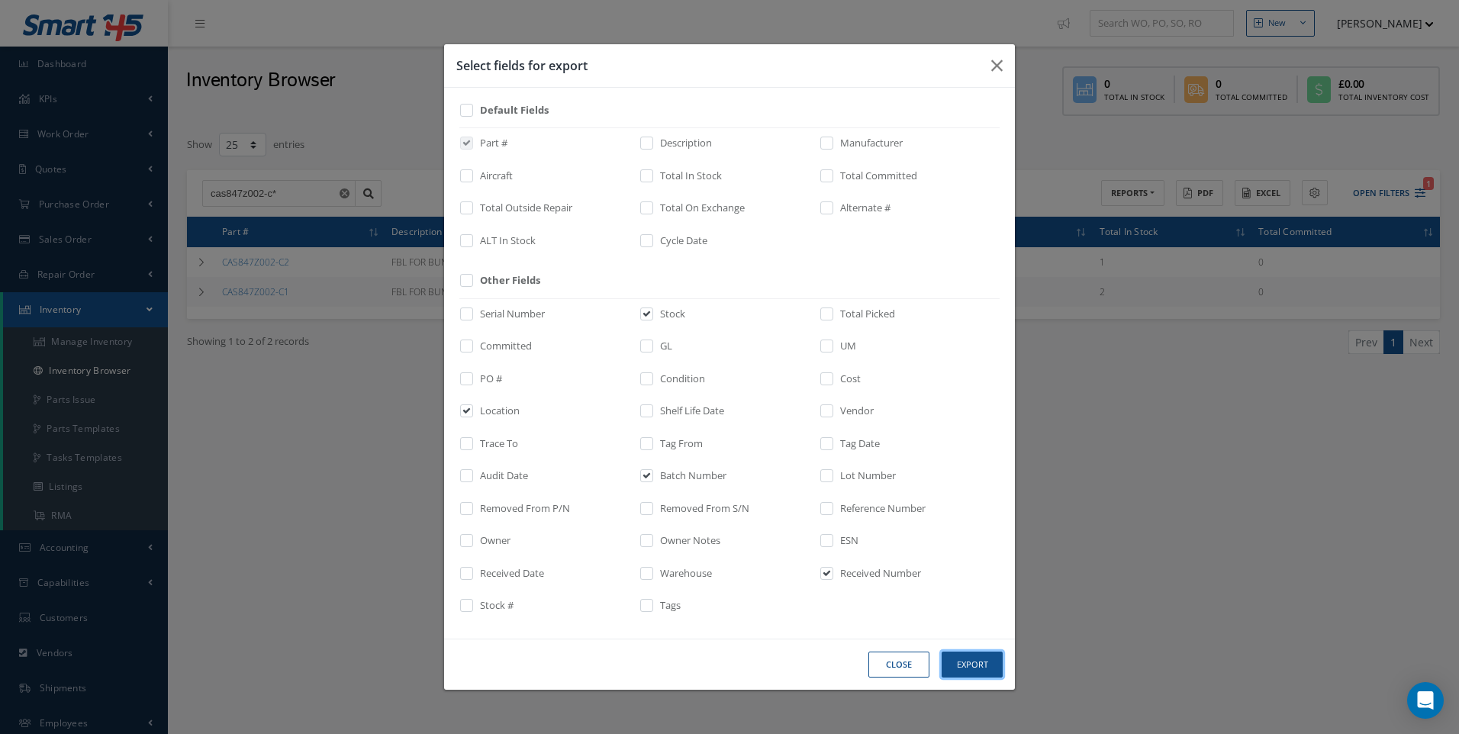
click at [0, 0] on button "Export" at bounding box center [0, 0] width 0 height 0
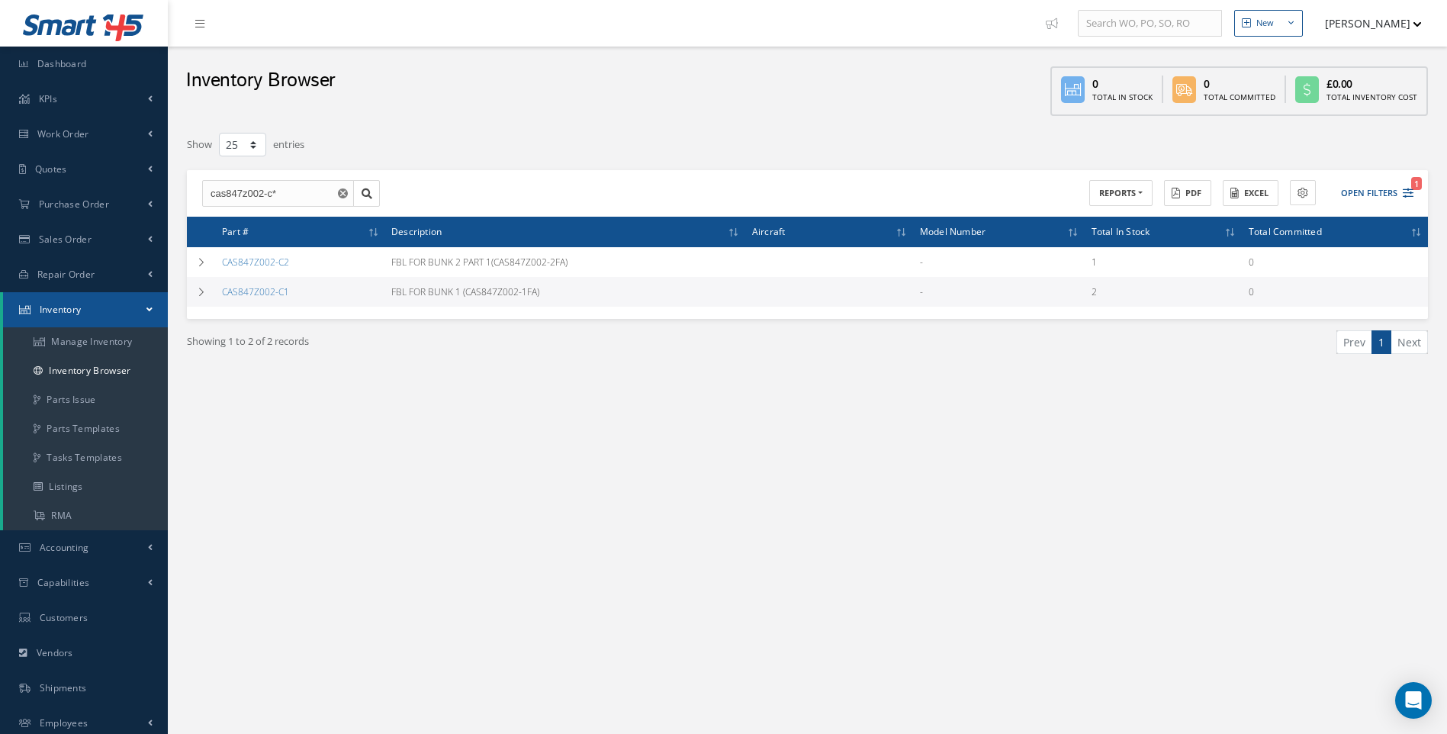
click at [1175, 398] on div "Filters Part Number cas847z002-c* CAS847Z002-C2 CAS847Z002-C1 Serial Number All…" at bounding box center [807, 274] width 1256 height 300
click at [1411, 196] on icon "1" at bounding box center [1408, 193] width 11 height 11
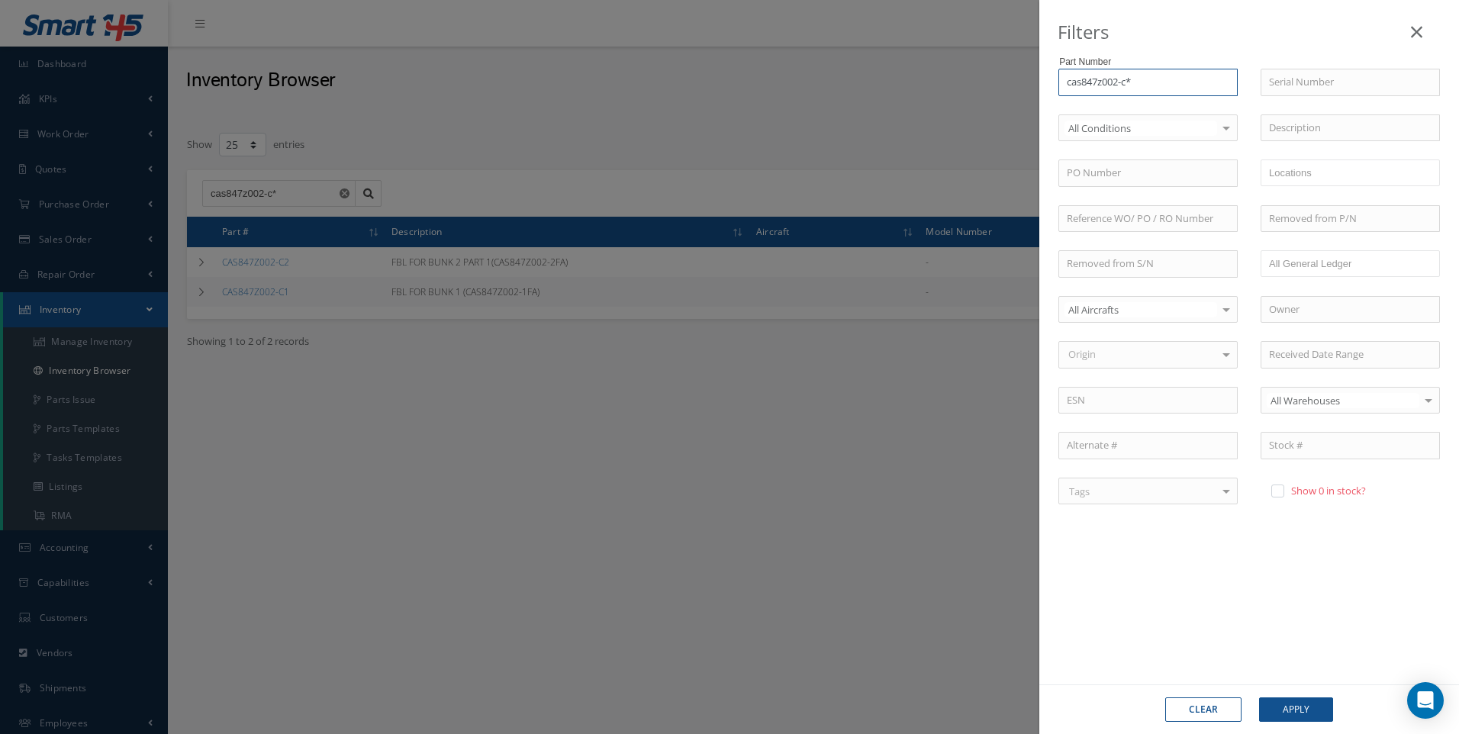
click at [1130, 81] on input "cas847z002-c*" at bounding box center [1147, 82] width 179 height 27
type input "cas847z002-*"
type input "cas847z002-d*"
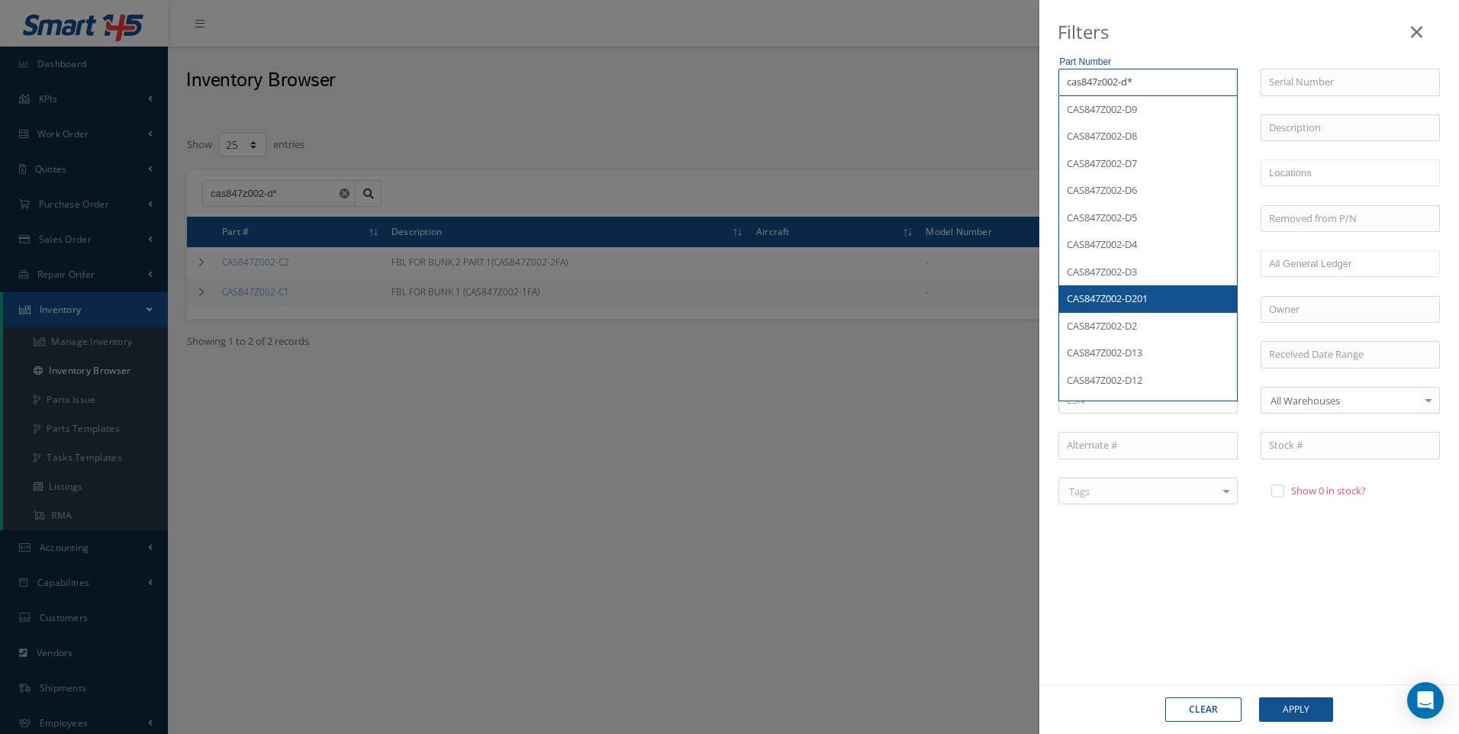
type input "cas847z002-d*"
click at [1278, 704] on button "Apply" at bounding box center [1296, 709] width 74 height 24
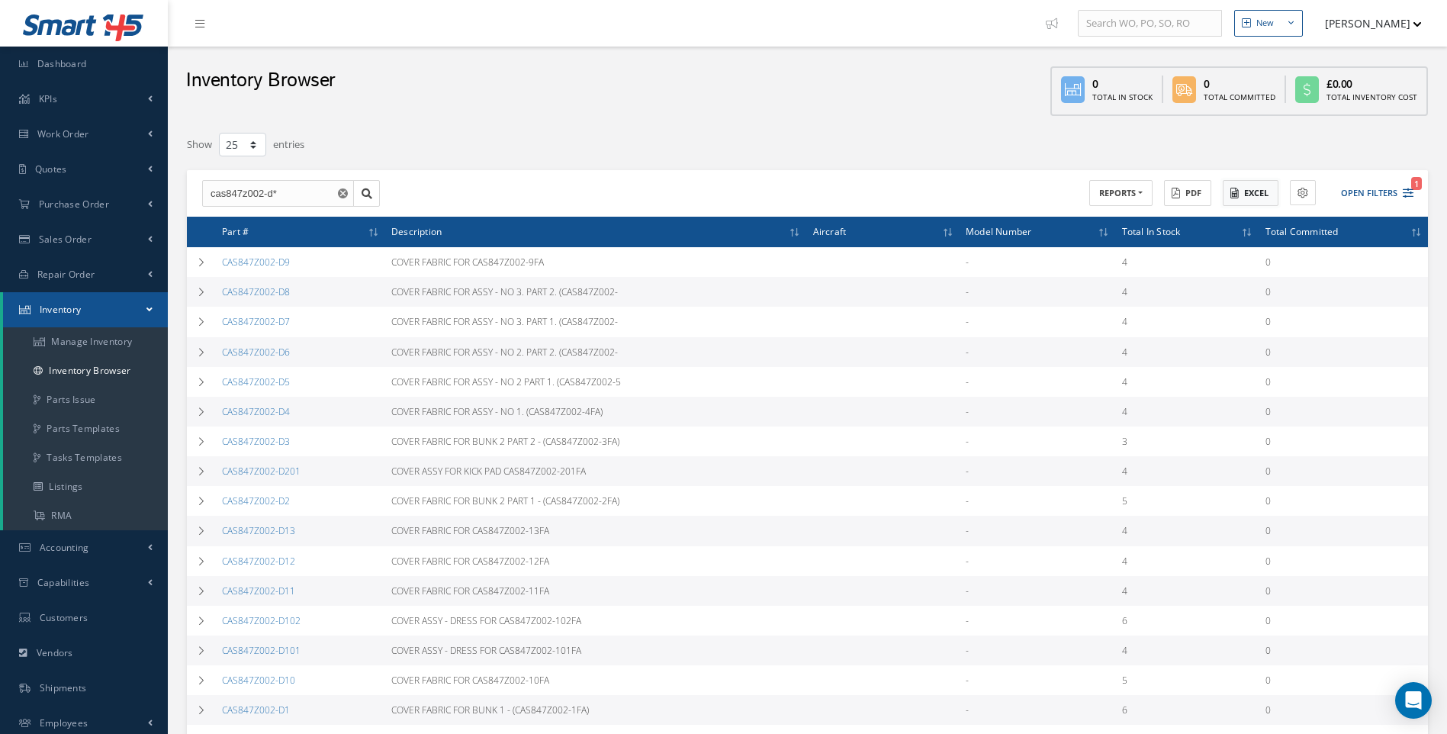
click at [1256, 193] on button "Excel" at bounding box center [1251, 193] width 56 height 27
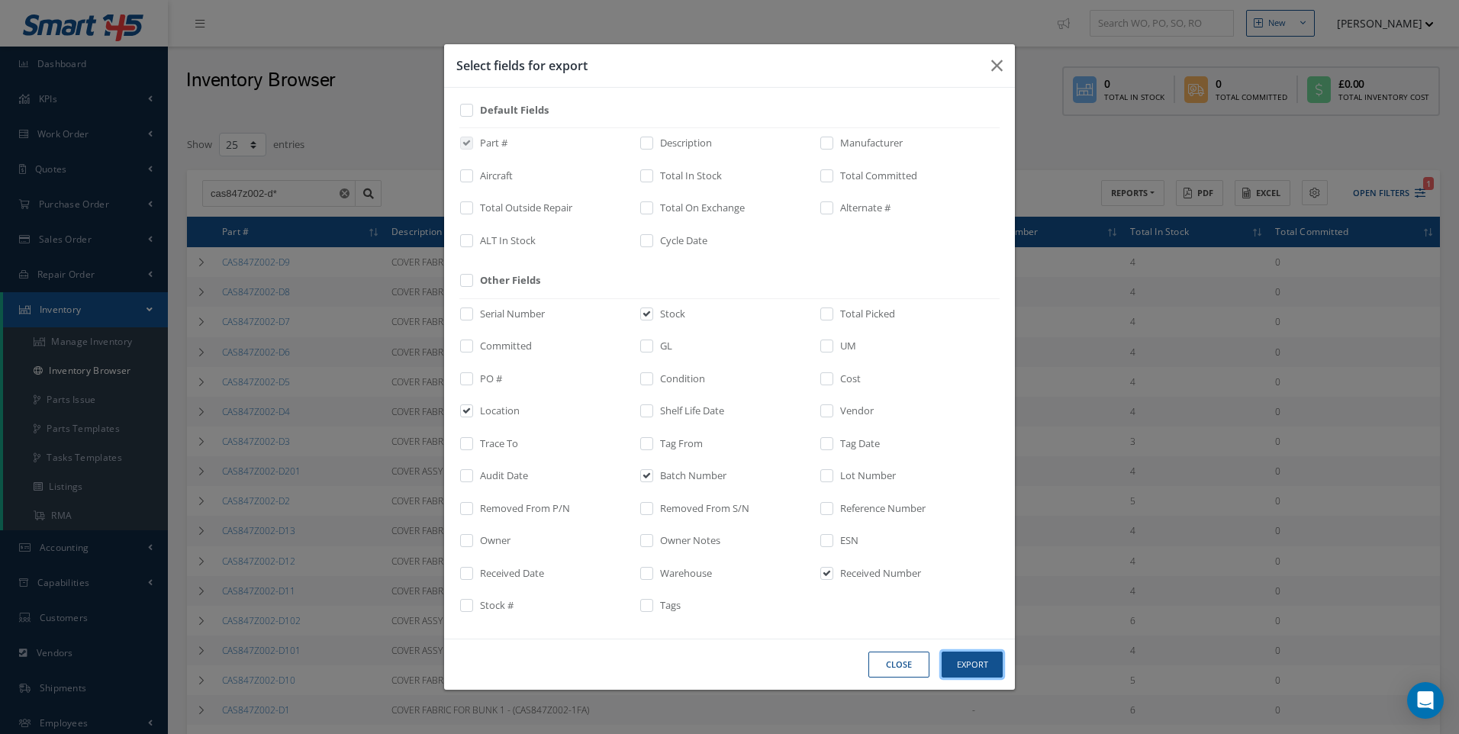
click at [0, 0] on button "Export" at bounding box center [0, 0] width 0 height 0
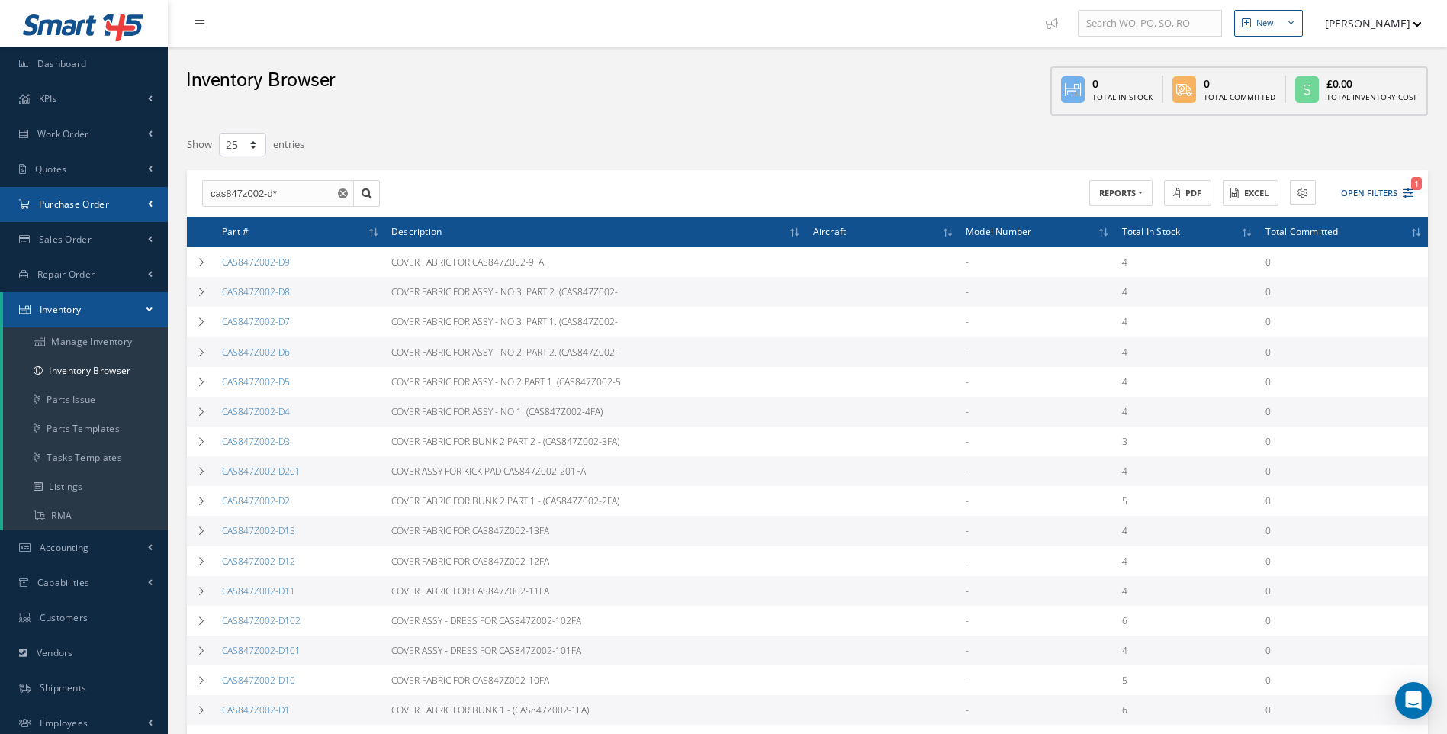
click at [92, 203] on span "Purchase Order" at bounding box center [74, 204] width 70 height 13
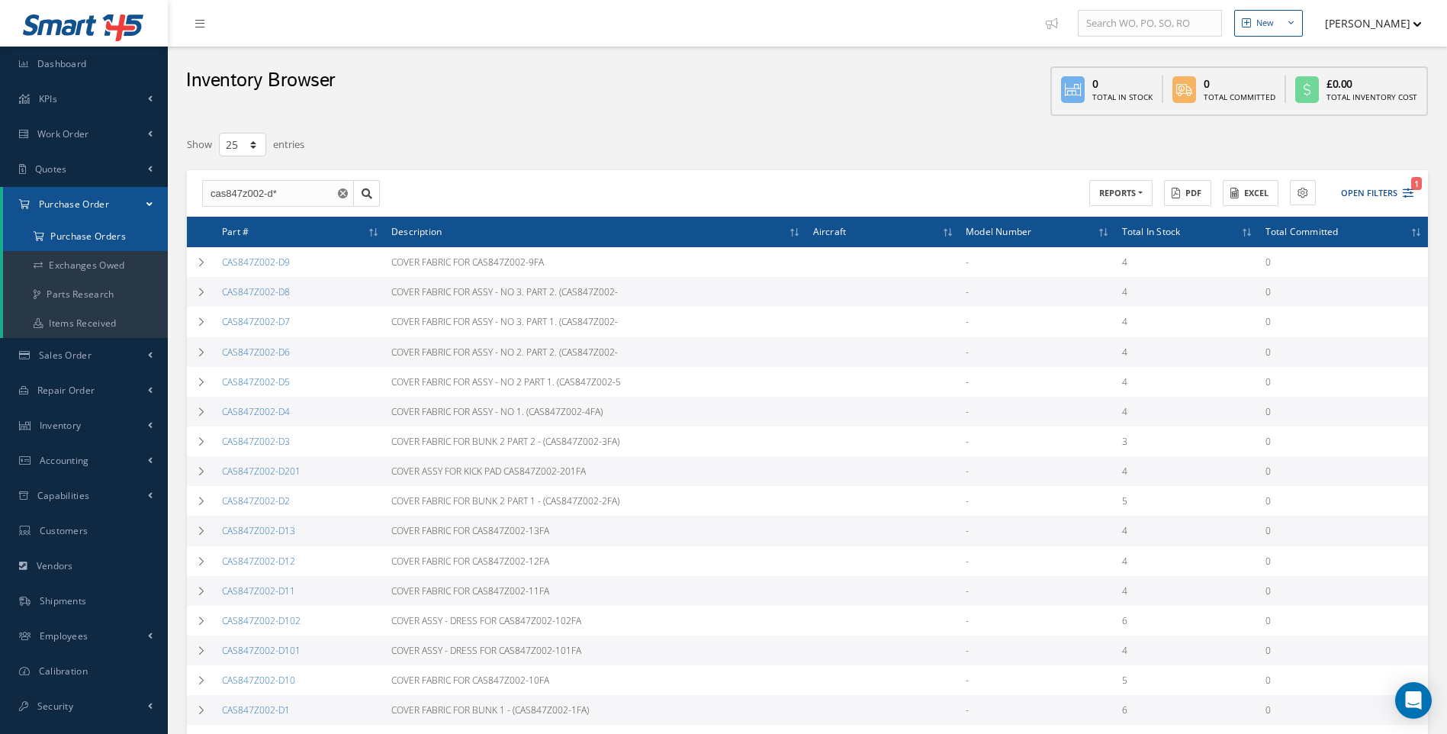
click at [98, 236] on a=1&status_id=2&status_id=3&status_id=5&collapsedFilters"] "Purchase Orders" at bounding box center [85, 236] width 165 height 29
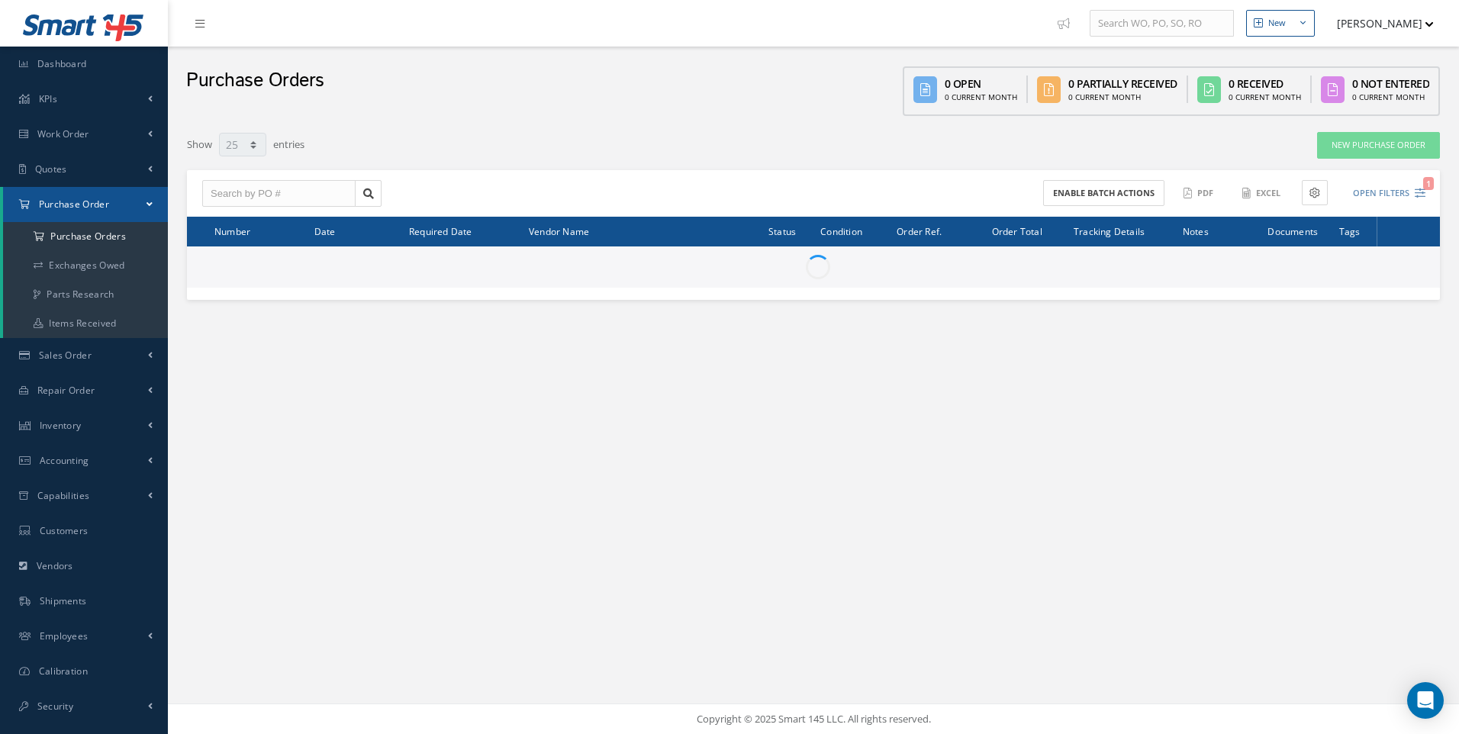
select select "25"
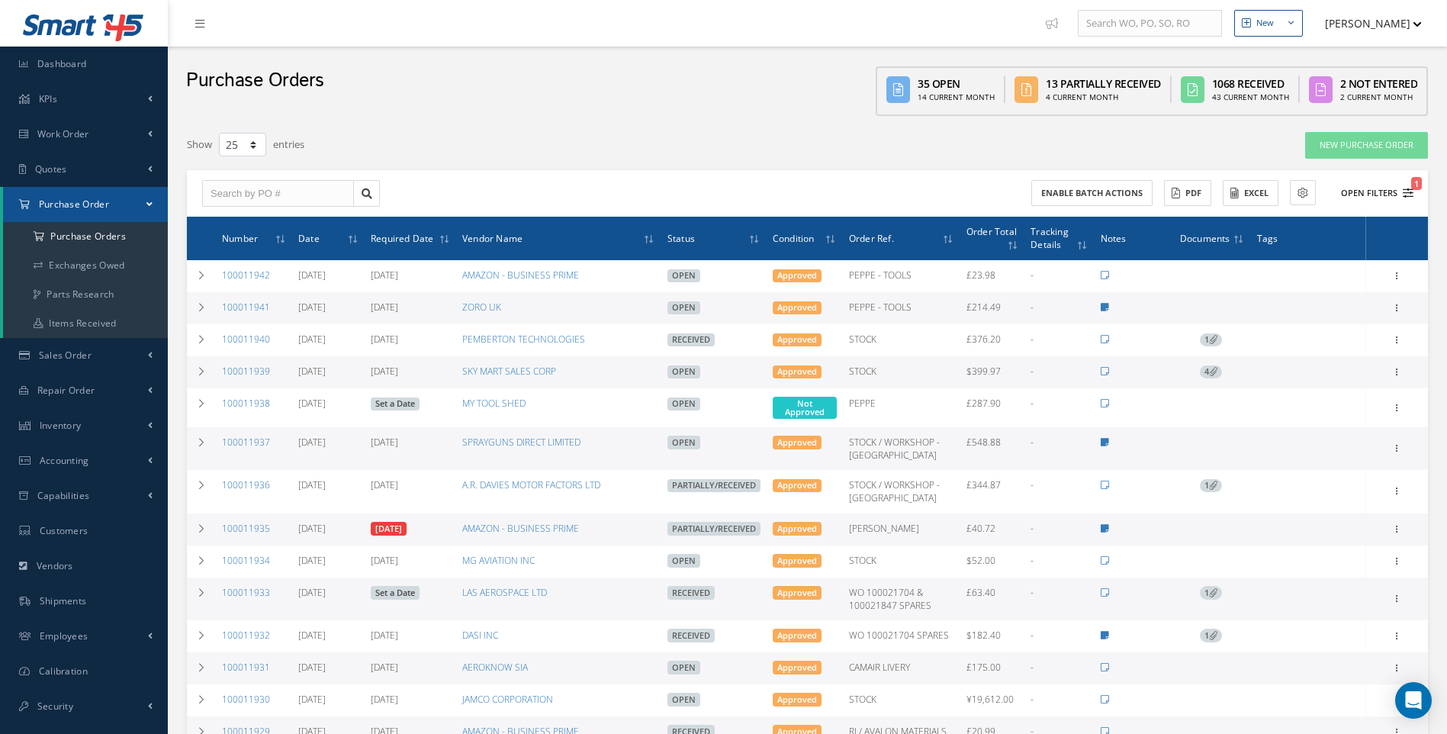
click at [1405, 192] on icon "1" at bounding box center [1408, 193] width 11 height 11
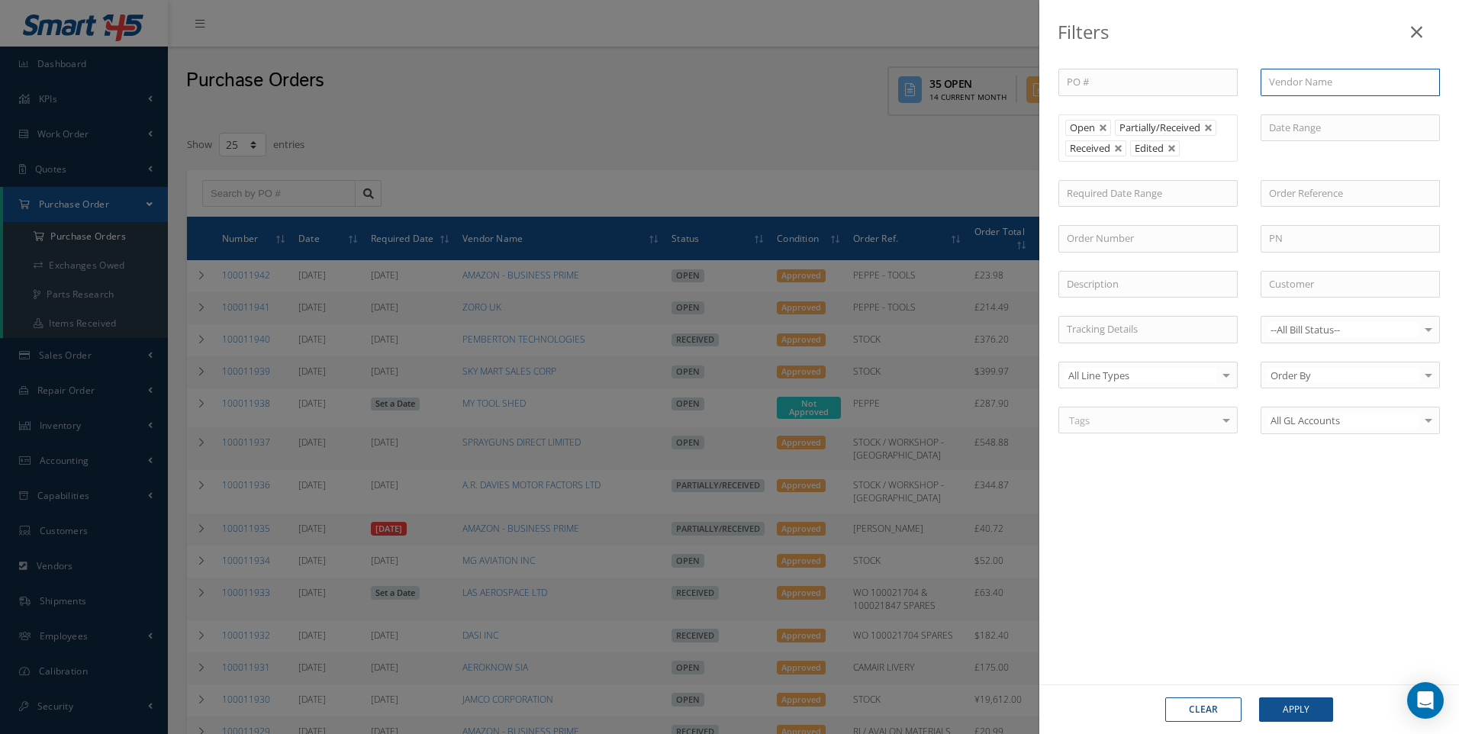
click at [1302, 83] on input "text" at bounding box center [1349, 82] width 179 height 27
click at [1332, 113] on span "VANEMA STORITVE D.O.O." at bounding box center [1328, 109] width 118 height 14
type input "VANEMA STORITVE D.O.O."
click at [1298, 706] on button "Apply" at bounding box center [1296, 709] width 74 height 24
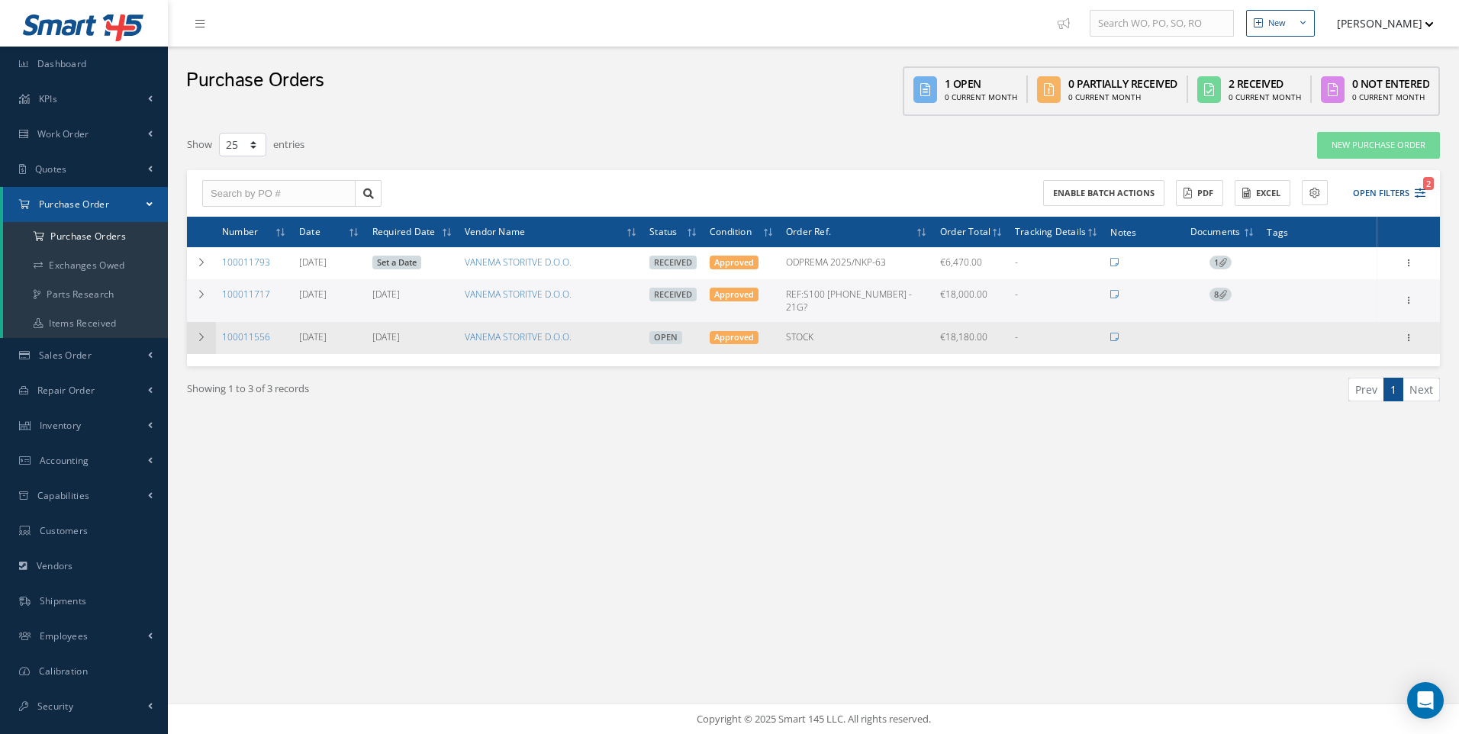
click at [199, 333] on icon at bounding box center [201, 337] width 11 height 9
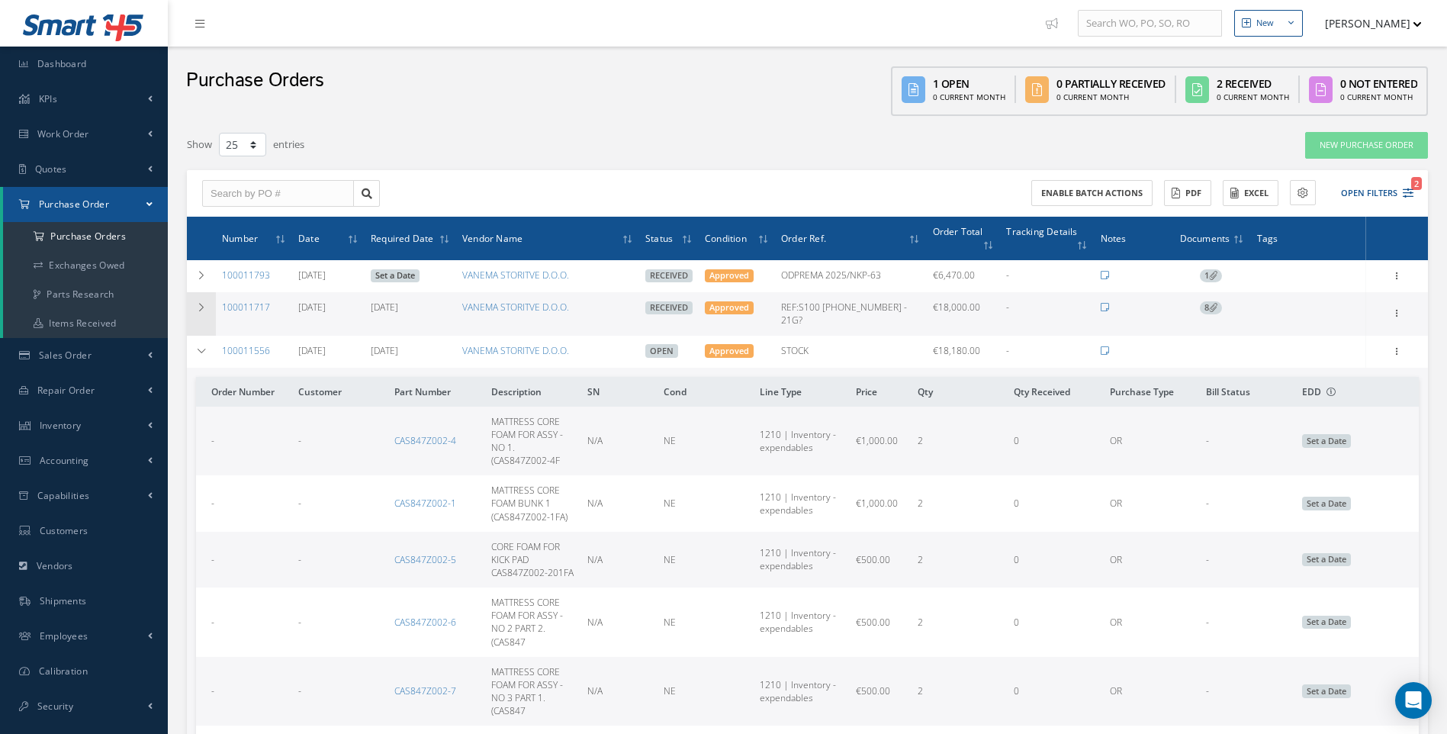
click at [201, 303] on icon at bounding box center [201, 307] width 11 height 9
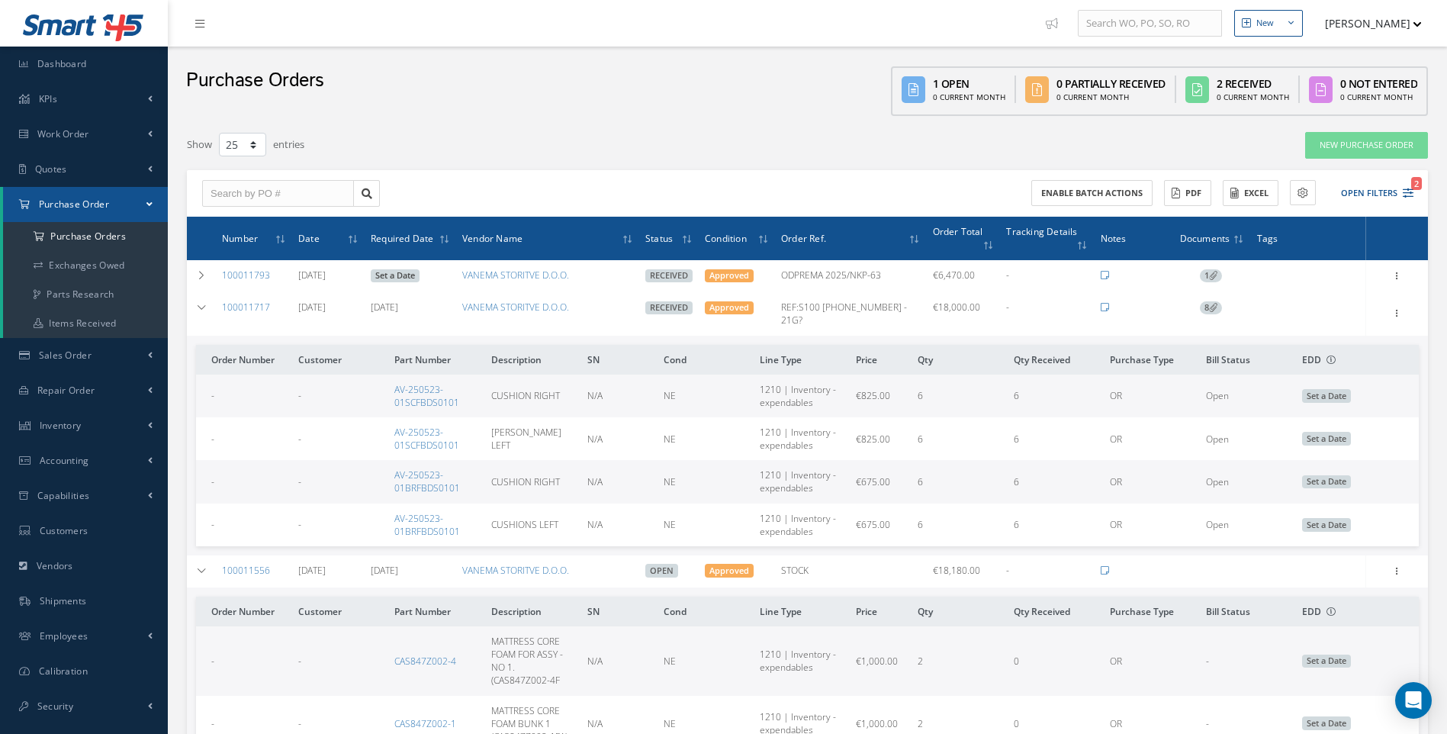
click at [1102, 137] on div "New Purchase Order" at bounding box center [1176, 144] width 526 height 27
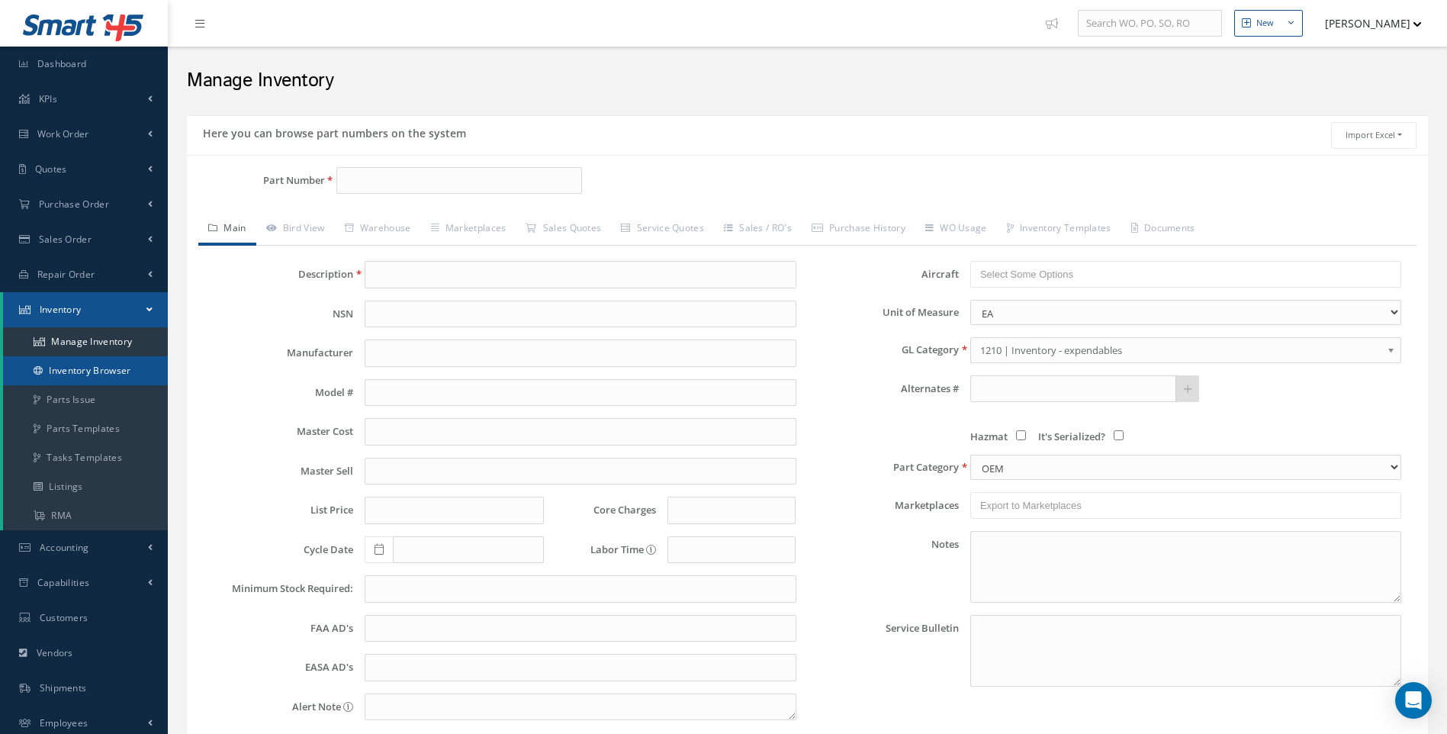
click at [115, 368] on link "Inventory Browser" at bounding box center [85, 370] width 165 height 29
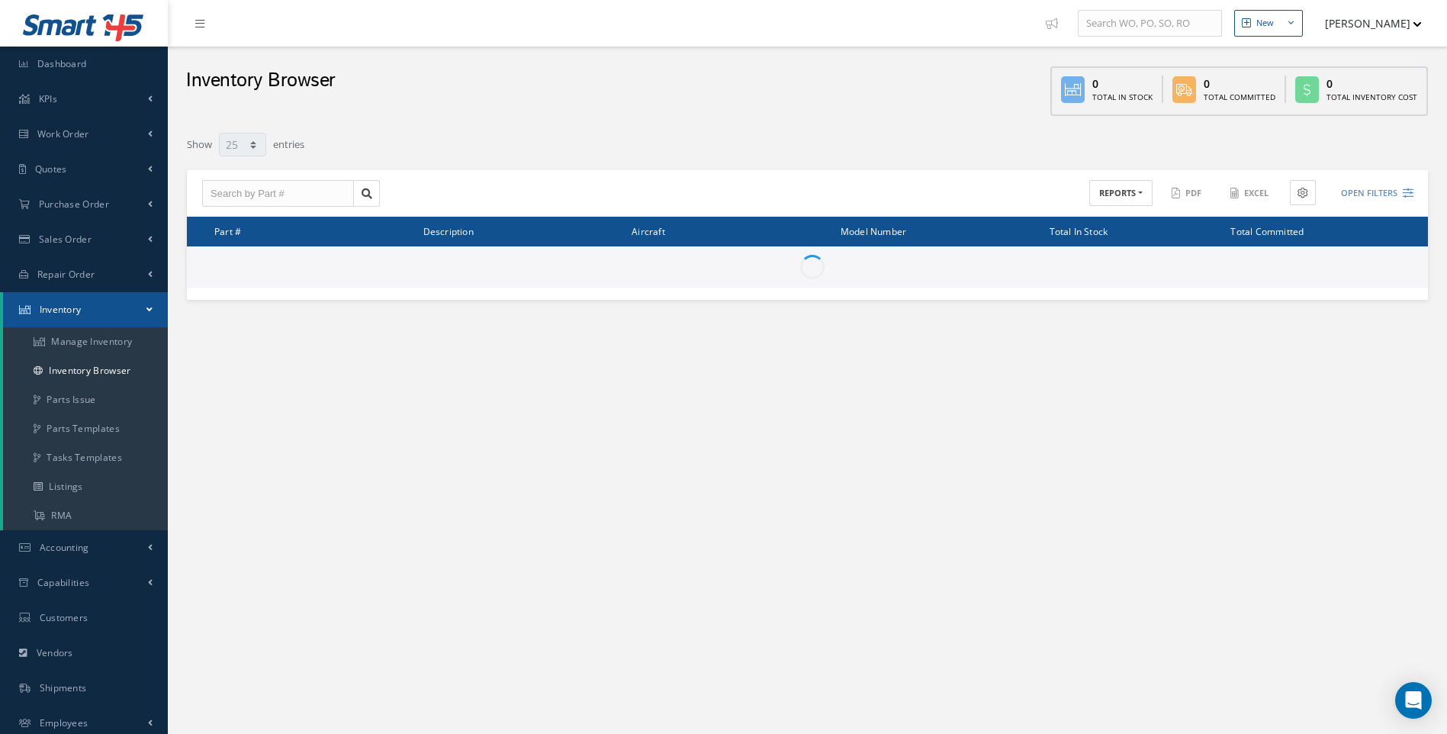
select select "25"
type input "Locations"
type input "All General Ledger"
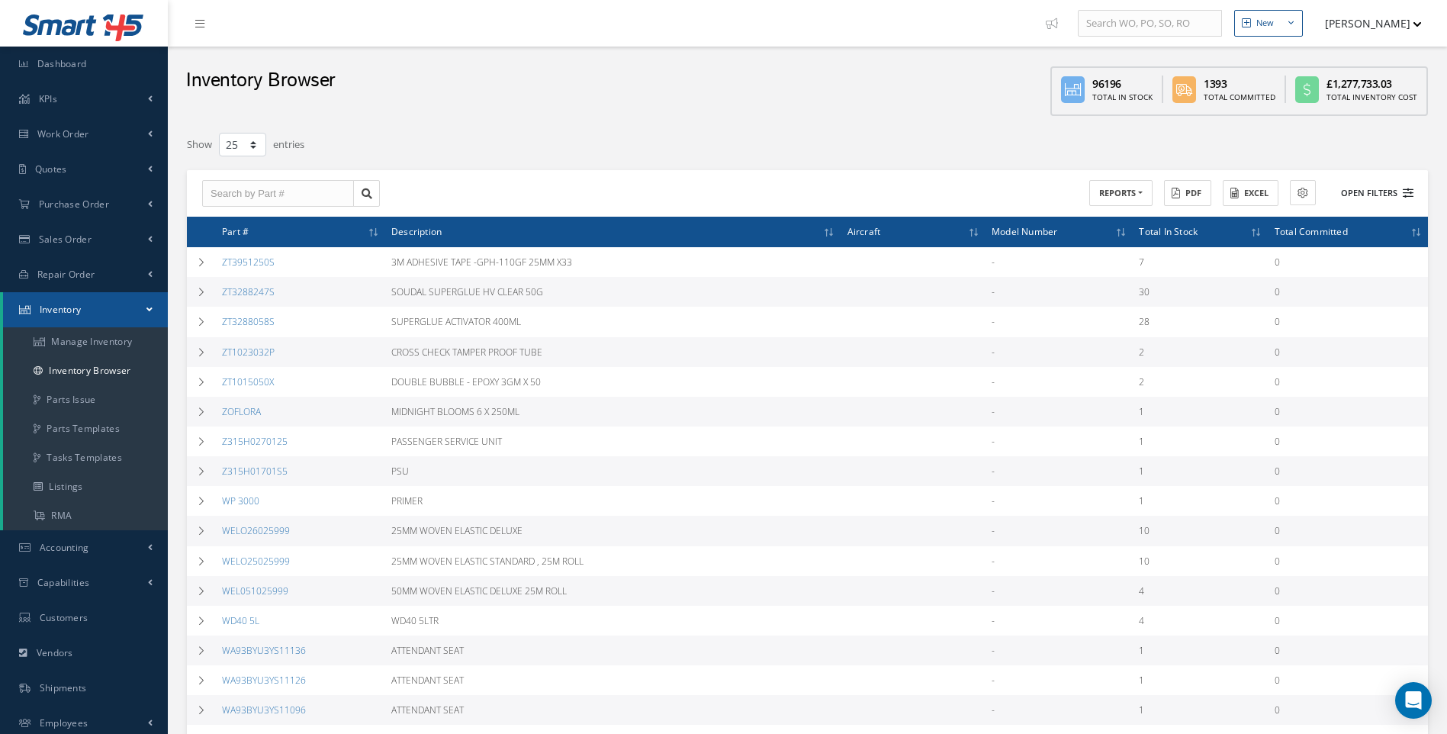
click at [1409, 189] on icon at bounding box center [1408, 193] width 11 height 11
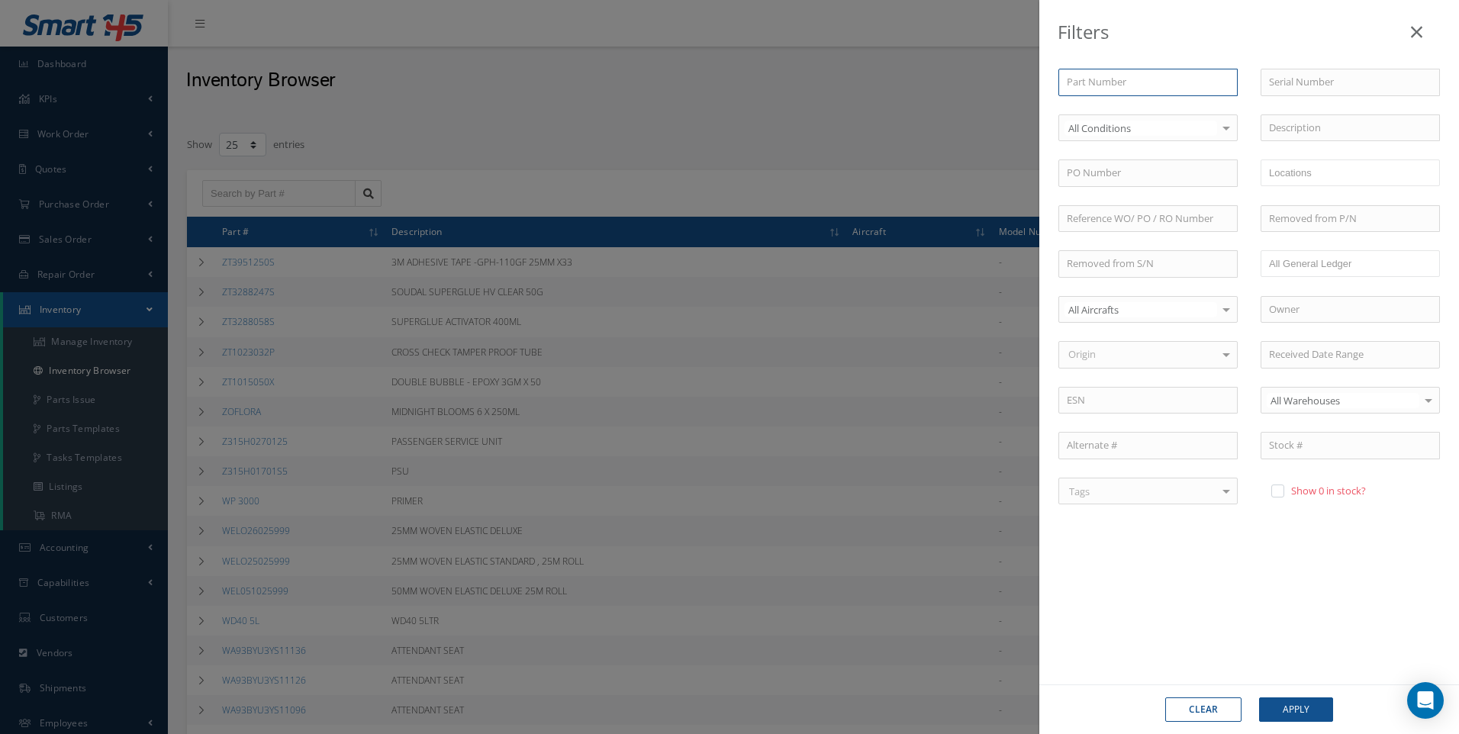
click at [1084, 79] on input "text" at bounding box center [1147, 82] width 179 height 27
type input "c"
type input "ca"
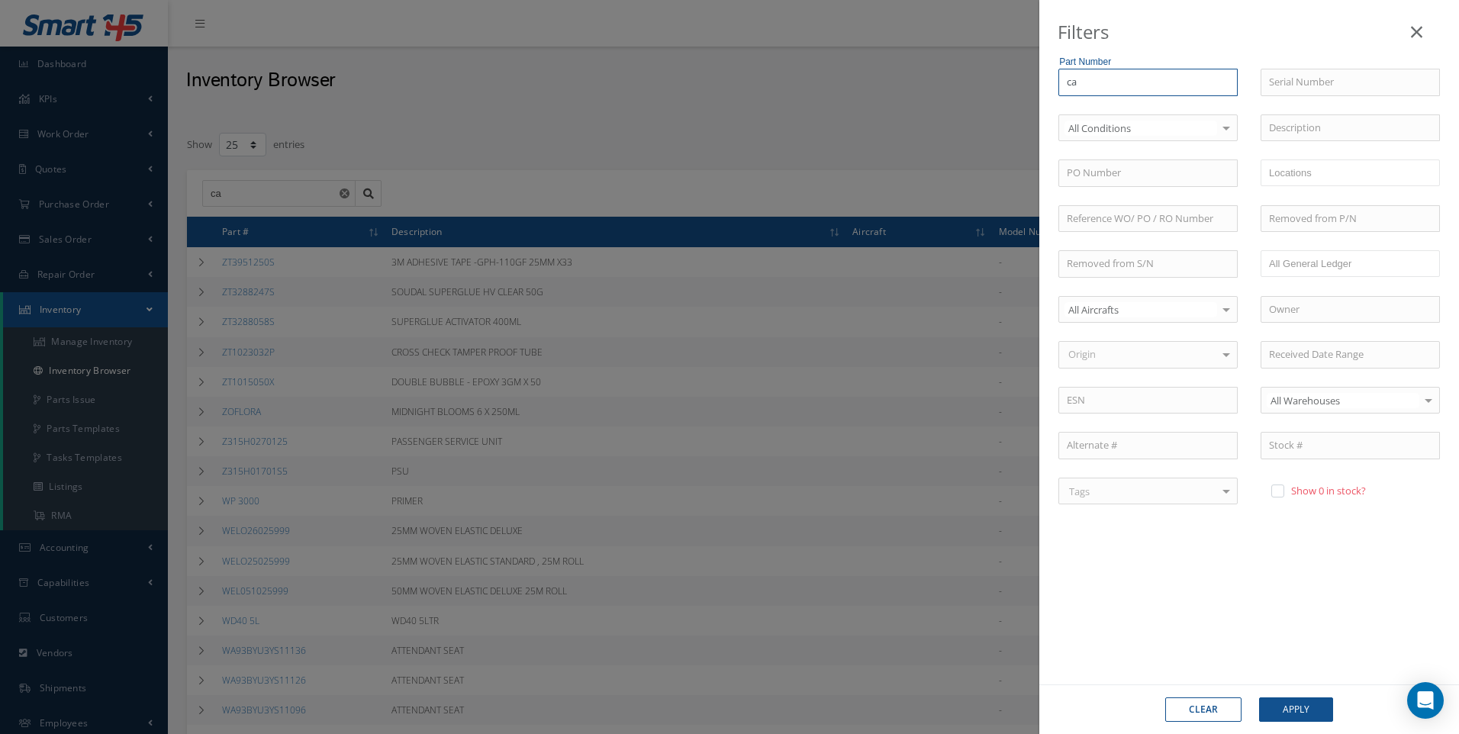
type input "cas"
type input "cas8"
type input "cas84"
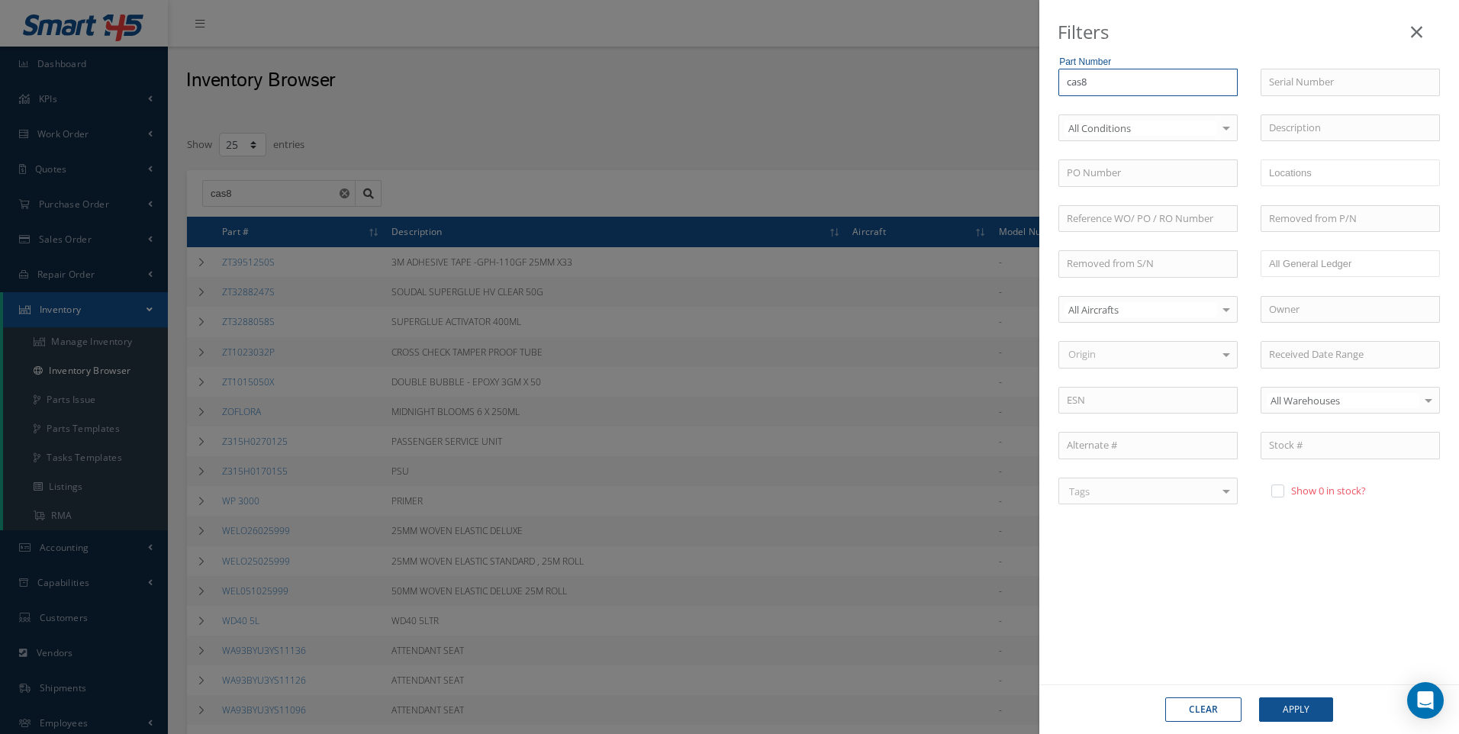
type input "cas84"
type input "cas847"
type input "cas847z"
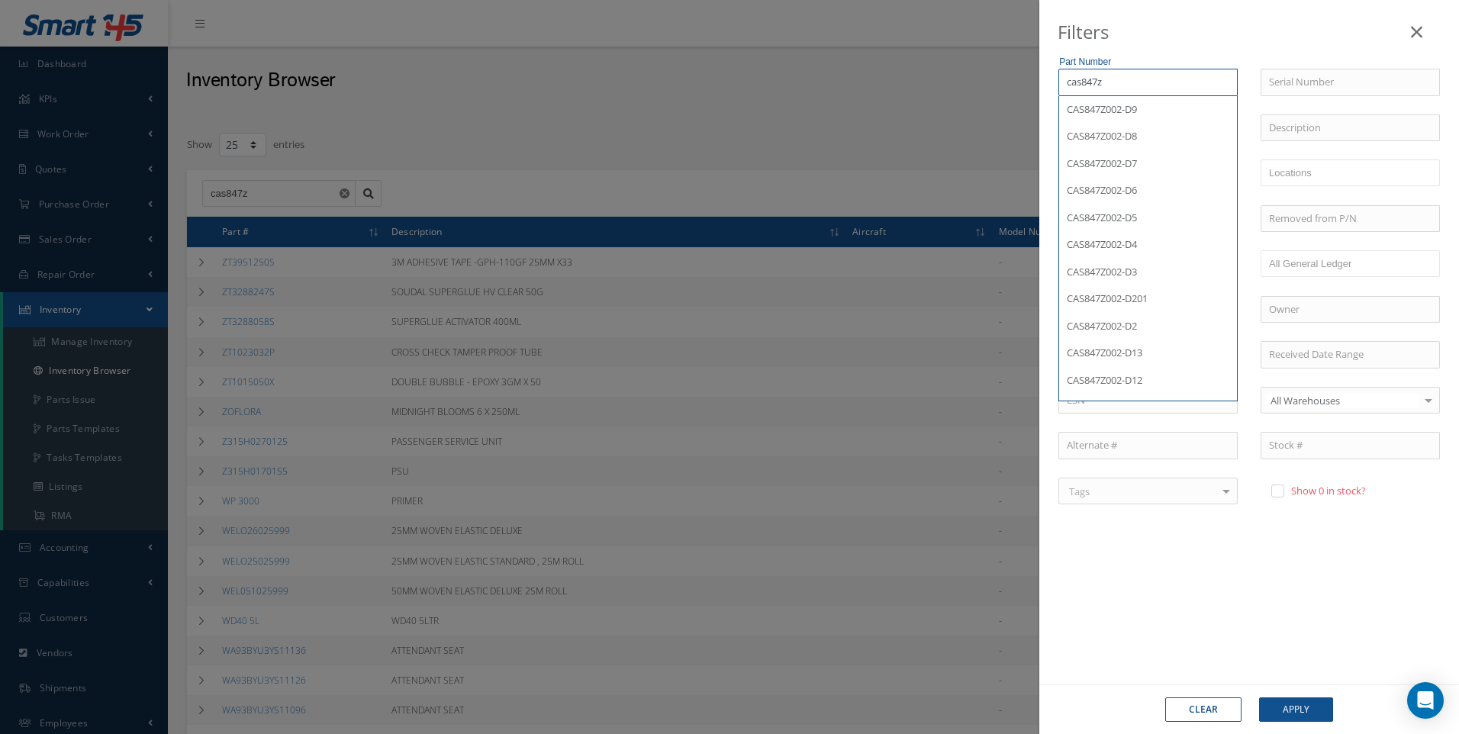
type input "cas847z0"
type input "cas847z00"
type input "cas847z002"
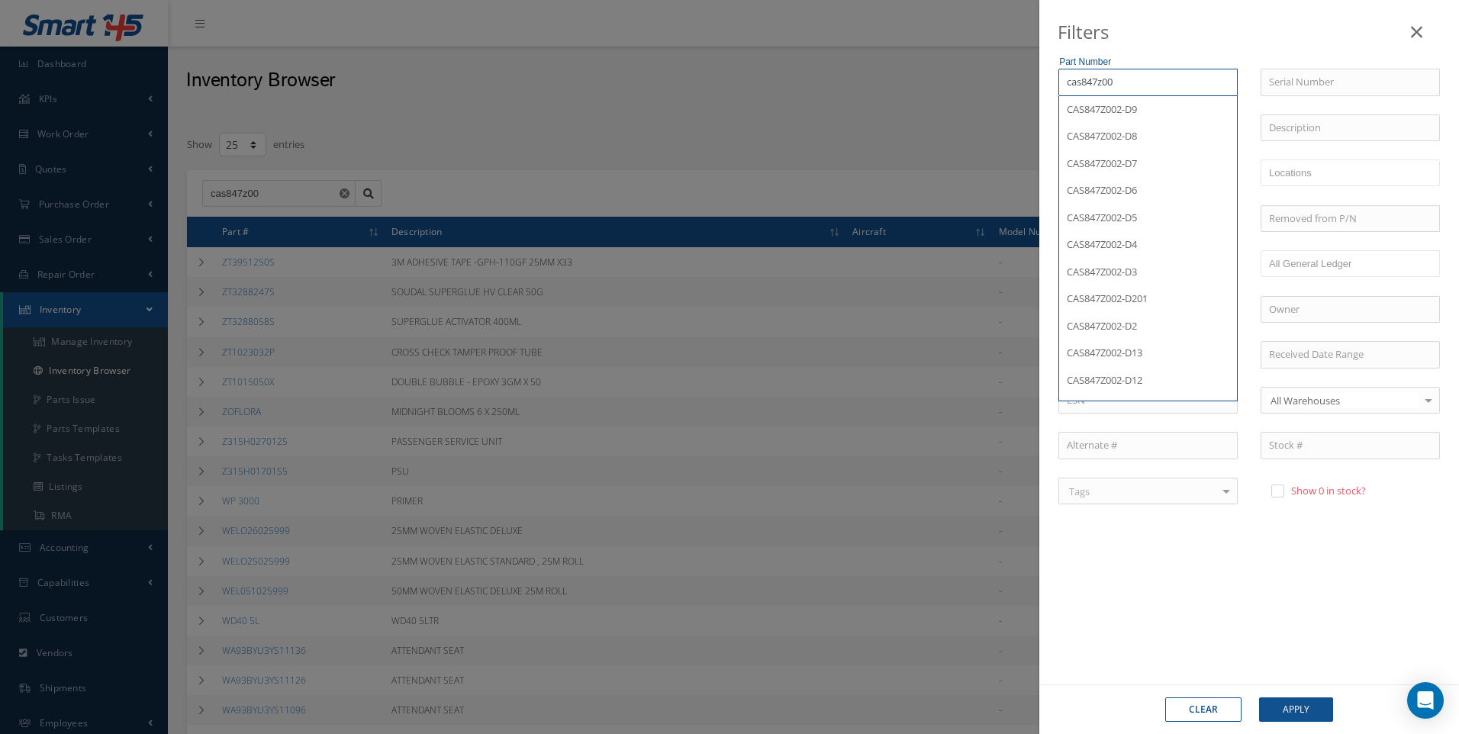
type input "cas847z002"
type input "cas847z002-"
type input "cas847z002-*"
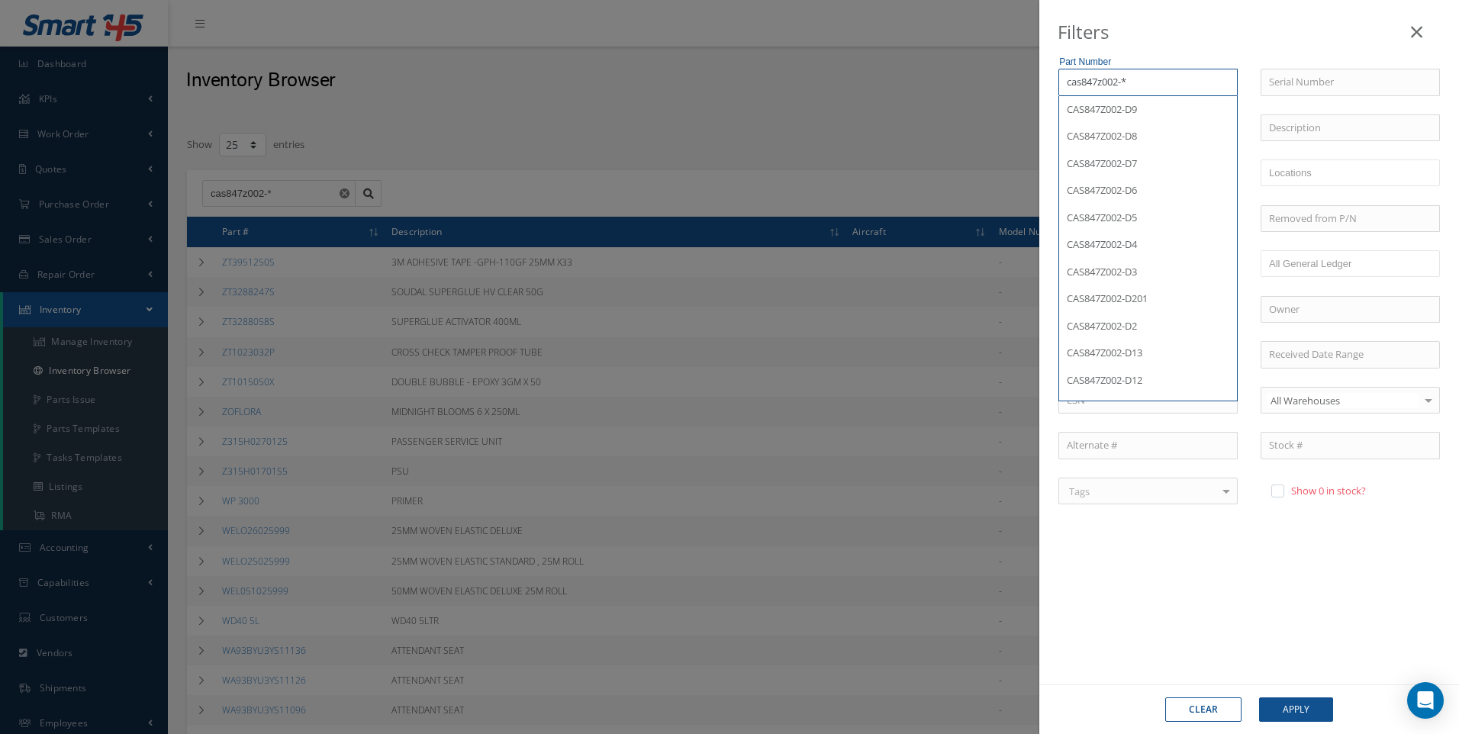
type input "cas847z002-*"
drag, startPoint x: 1288, startPoint y: 707, endPoint x: 1036, endPoint y: 684, distance: 253.5
click at [1288, 707] on button "Apply" at bounding box center [1296, 709] width 74 height 24
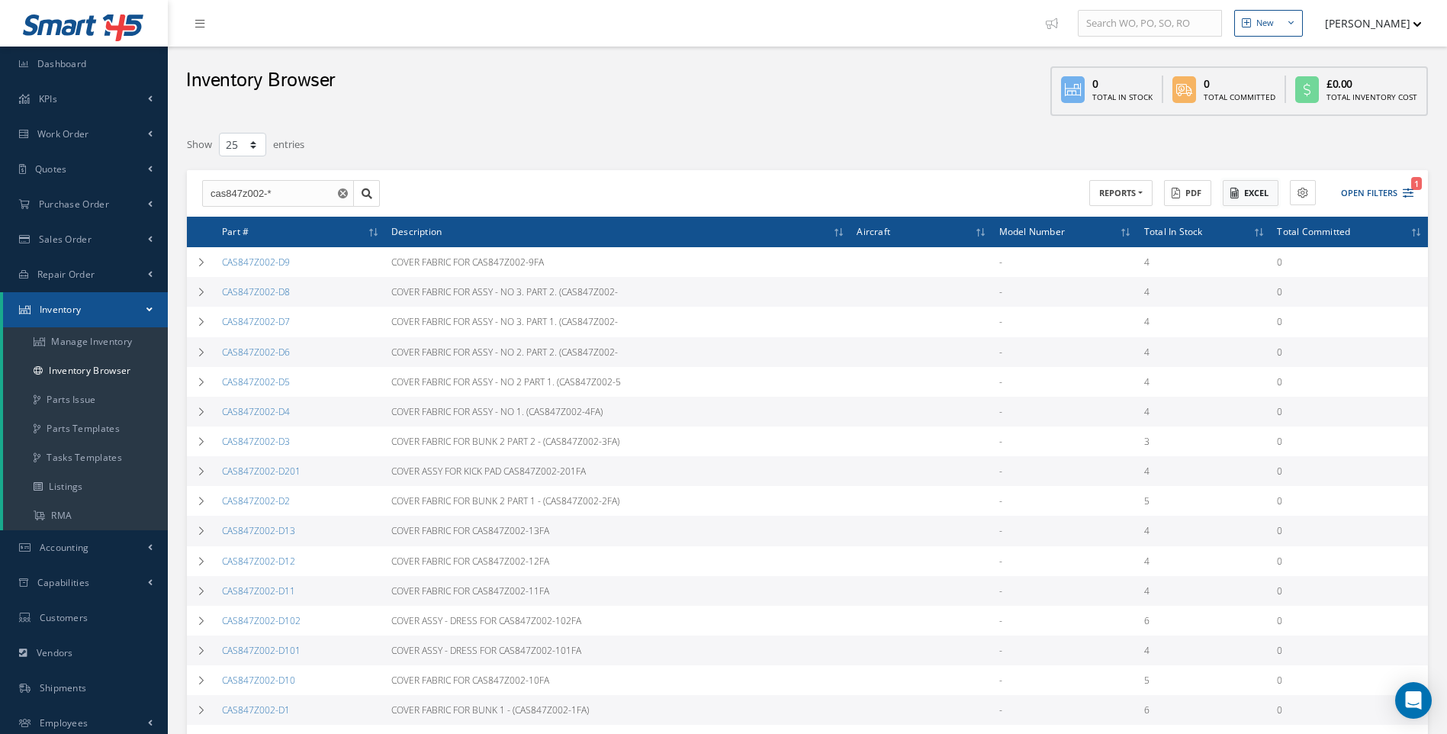
click at [1254, 190] on button "Excel" at bounding box center [1251, 193] width 56 height 27
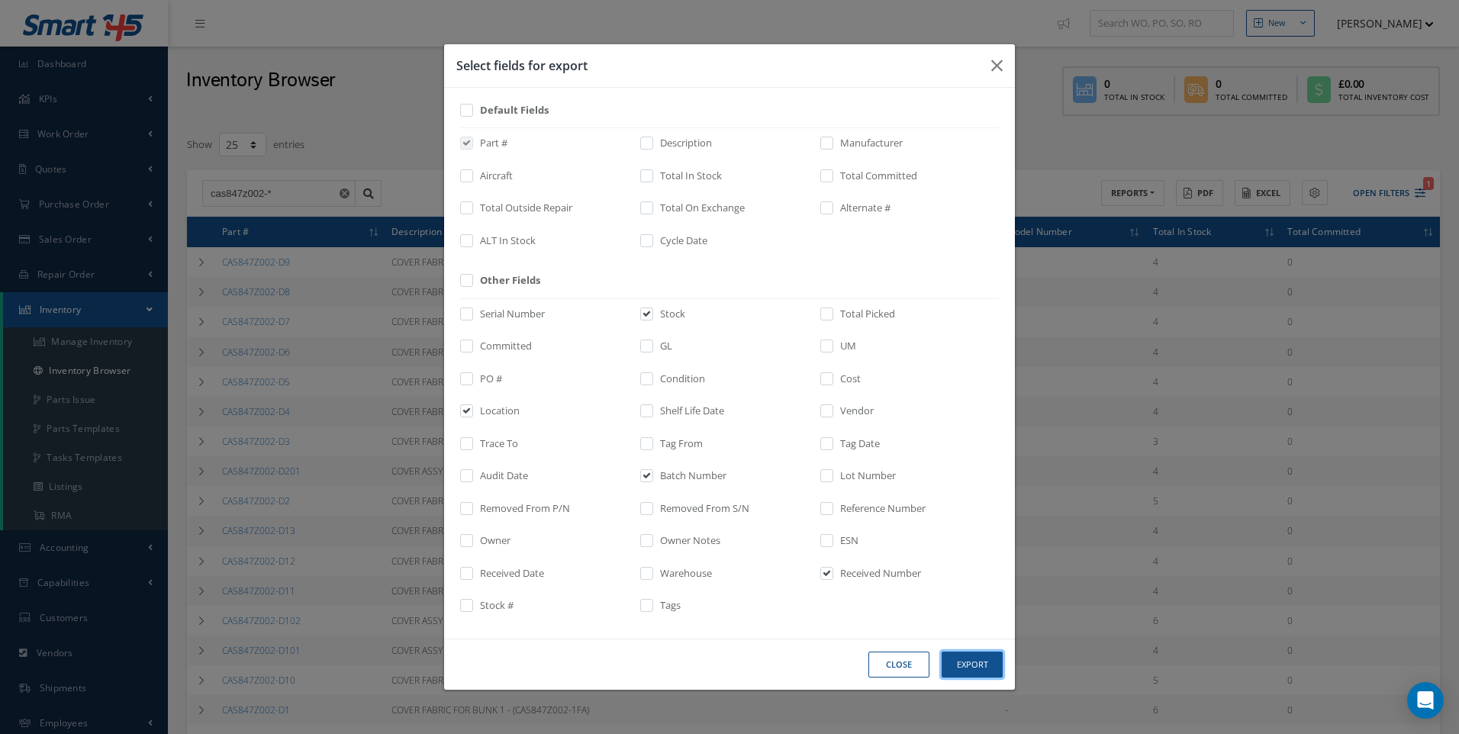
click at [0, 0] on button "Export" at bounding box center [0, 0] width 0 height 0
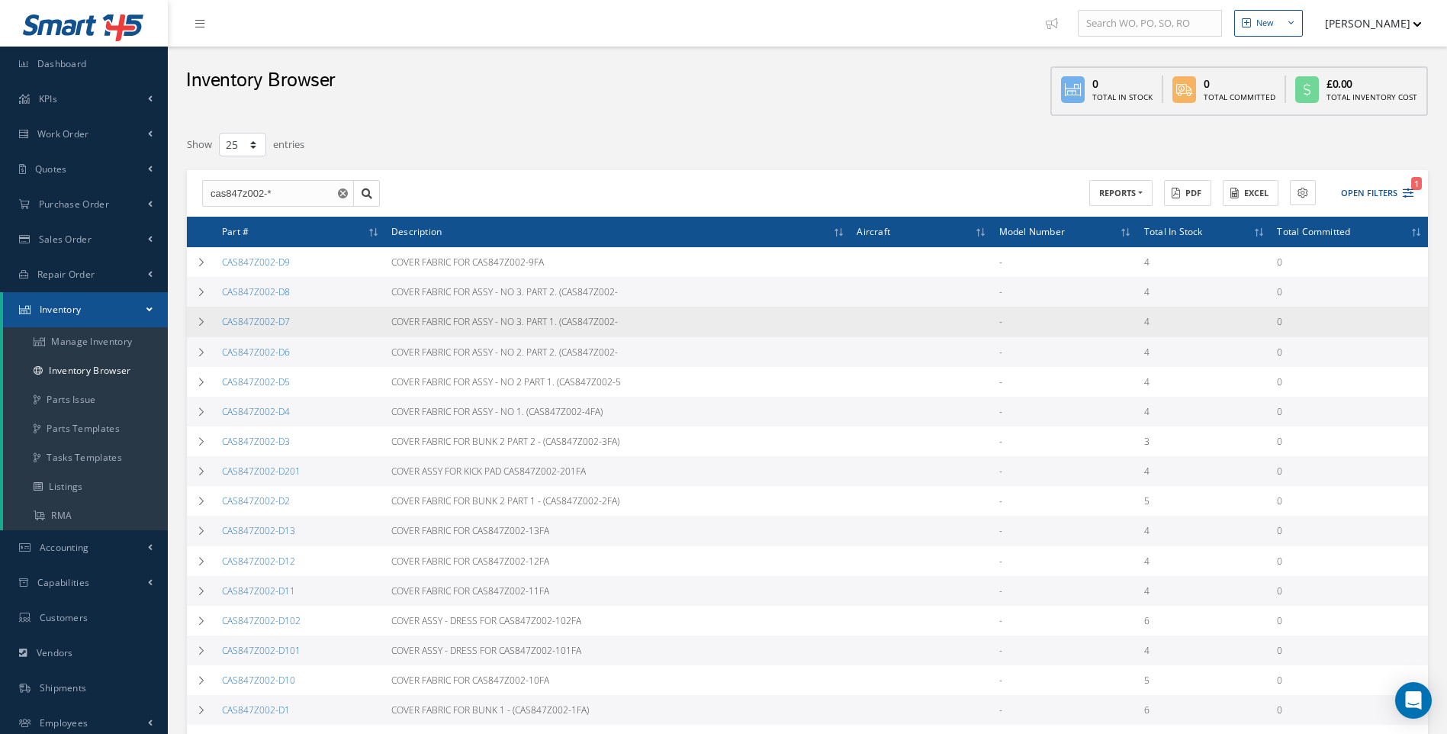
click at [927, 333] on td at bounding box center [922, 322] width 142 height 30
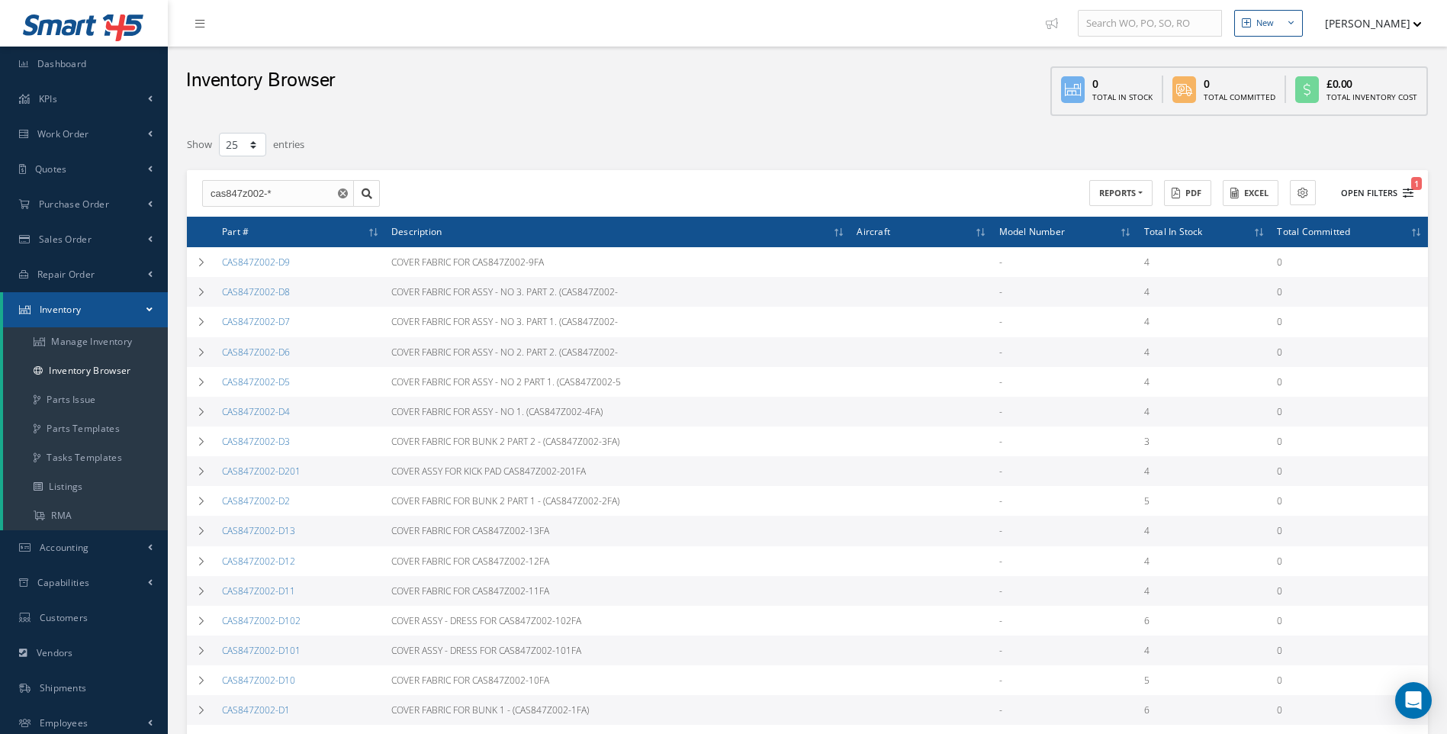
click at [1407, 194] on icon "1" at bounding box center [1408, 193] width 11 height 11
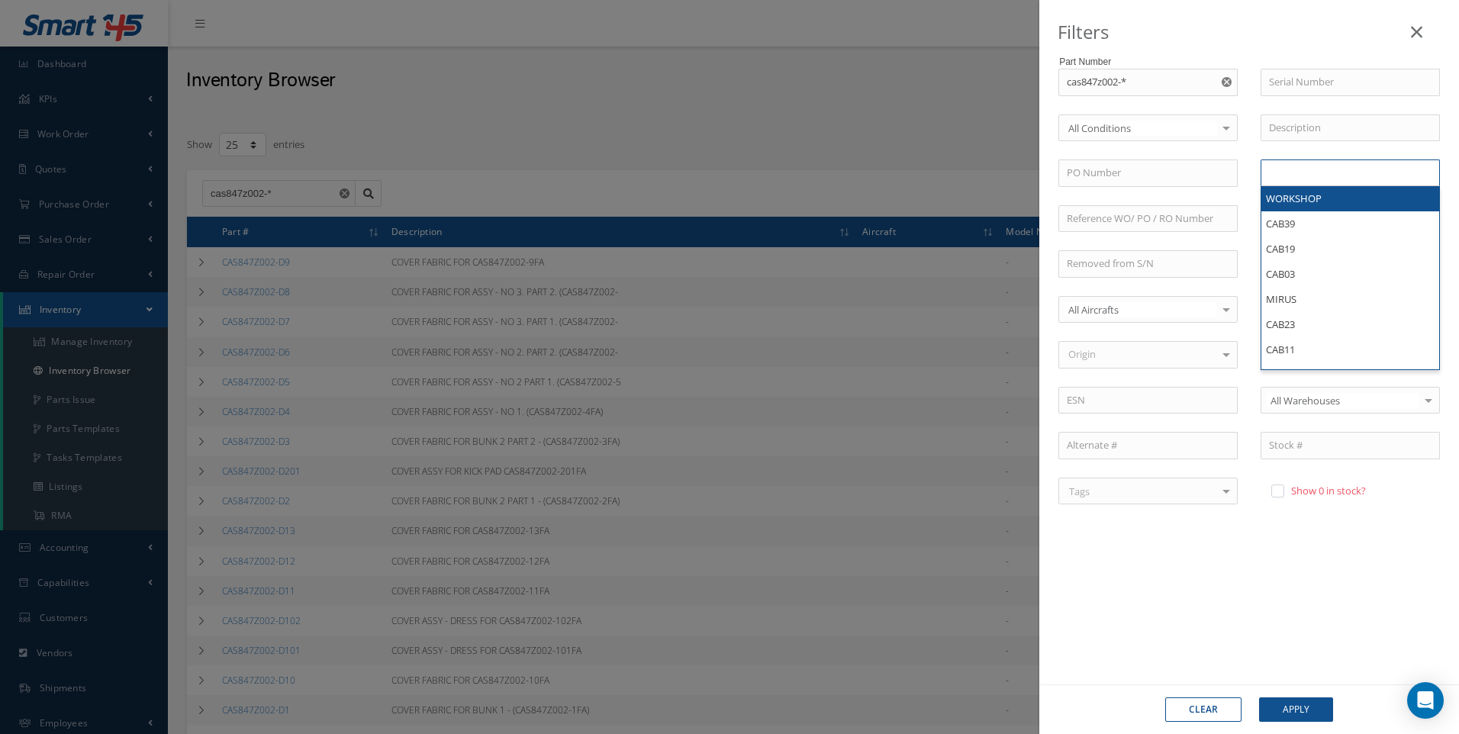
click at [1287, 181] on input "text" at bounding box center [1300, 172] width 62 height 19
type input "serv"
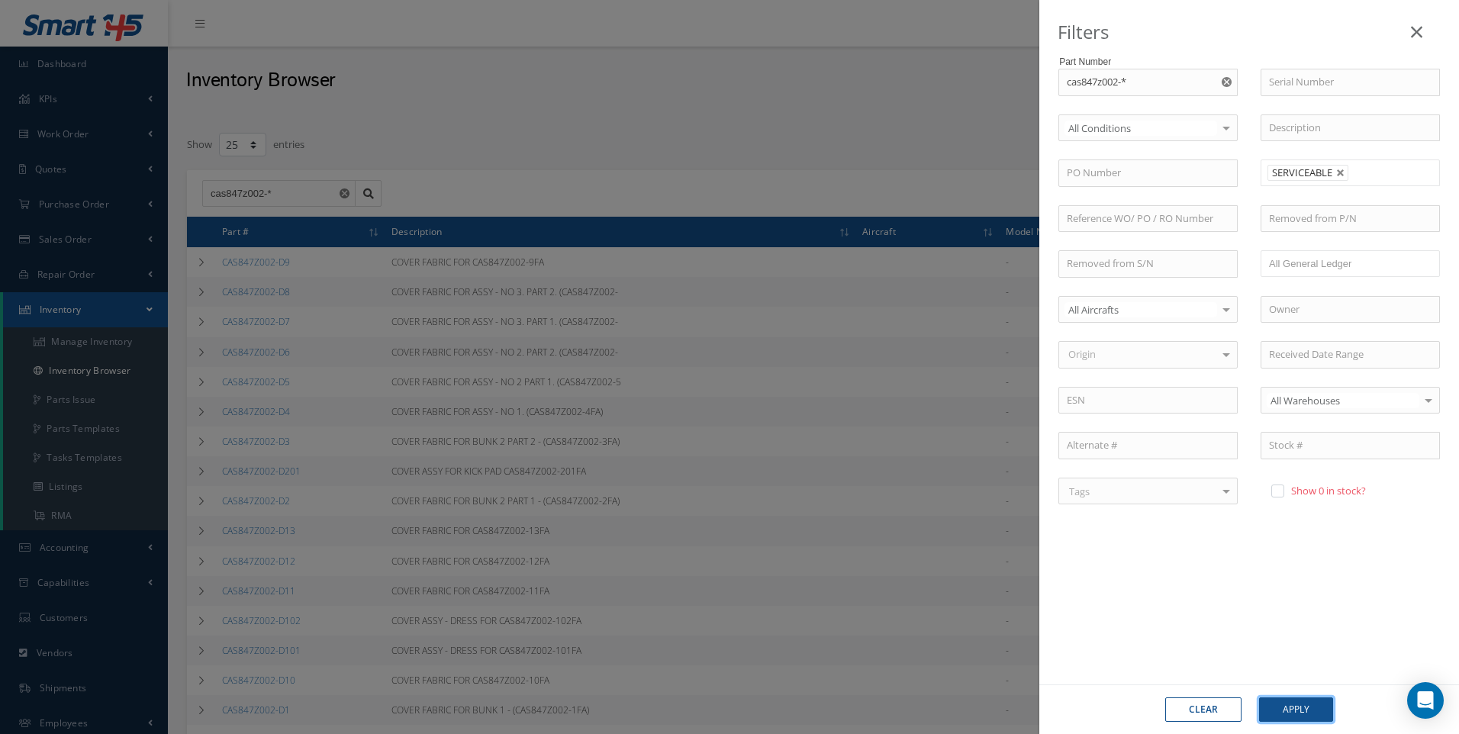
click at [1292, 707] on button "Apply" at bounding box center [1296, 709] width 74 height 24
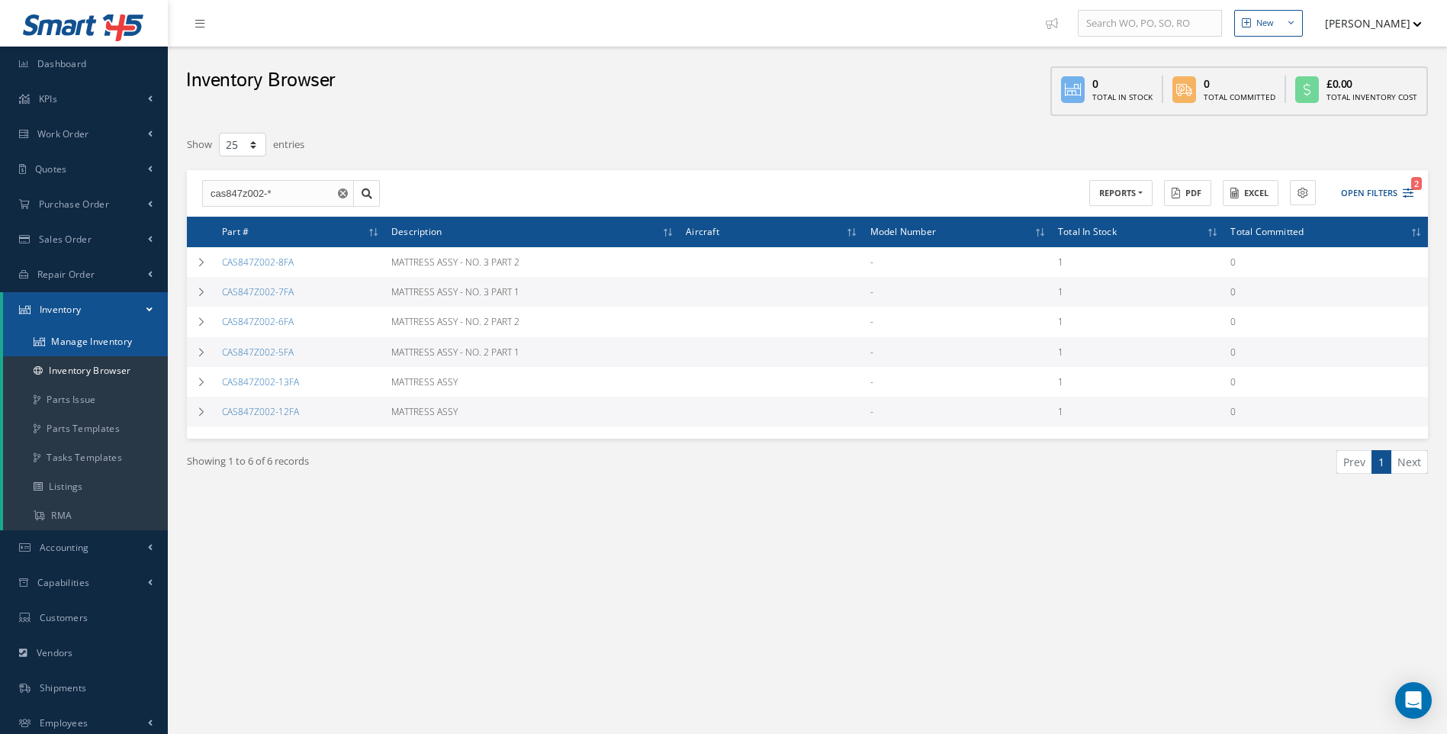
click at [85, 339] on link "Manage Inventory" at bounding box center [85, 341] width 165 height 29
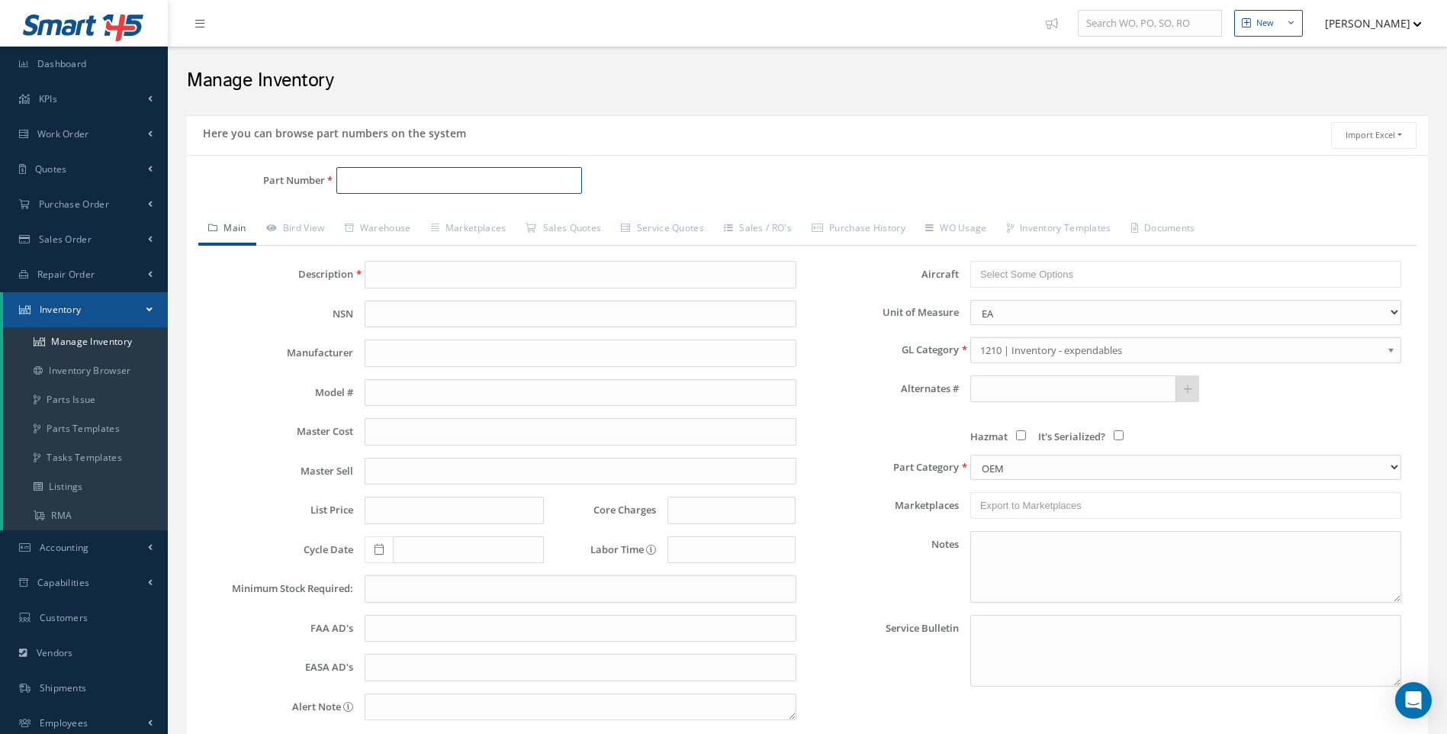
click at [362, 177] on input "Part Number" at bounding box center [459, 180] width 246 height 27
click at [416, 217] on span "CAS847Z002-D201" at bounding box center [409, 220] width 137 height 16
type input "CAS847Z002-D201"
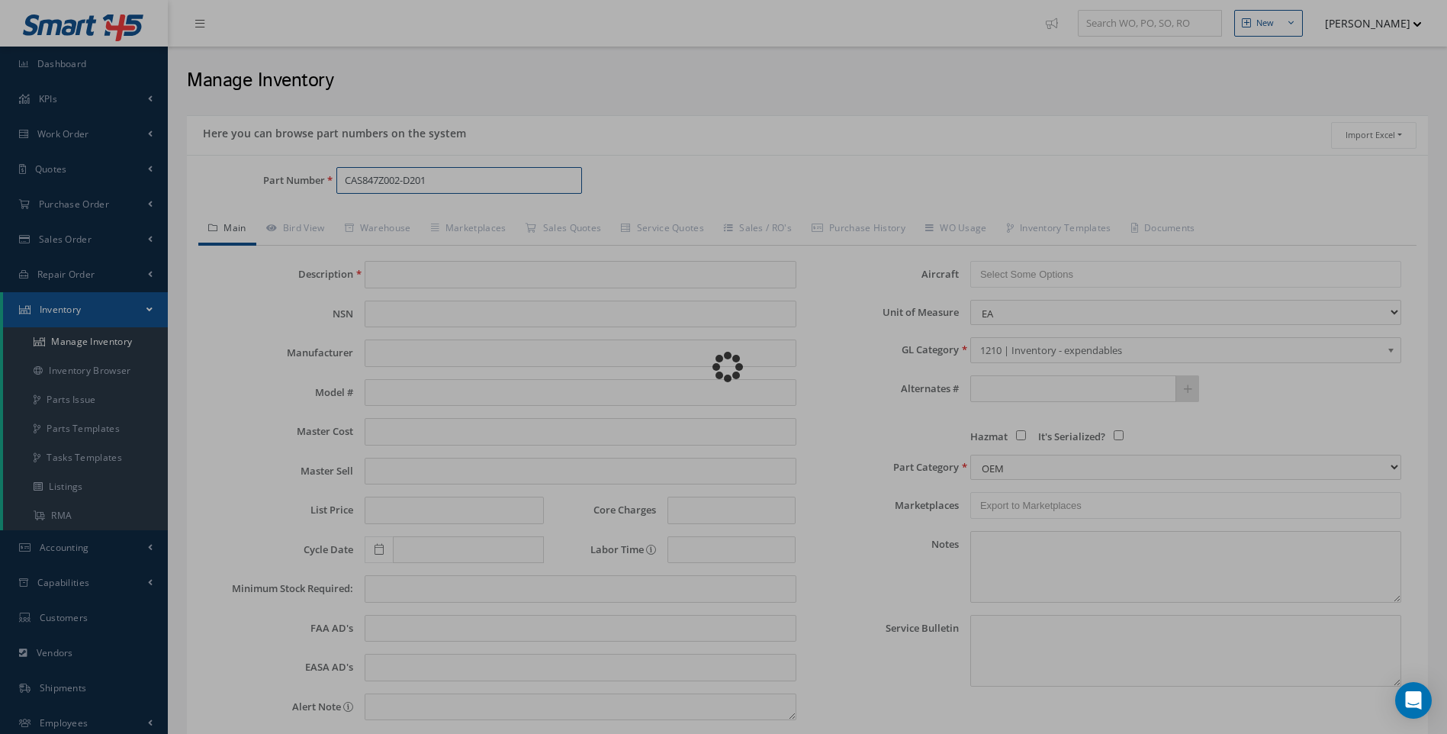
type input "COVER ASSY FOR KICK PAD CAS847Z002-201FA"
type input "16.67"
type input "0.00"
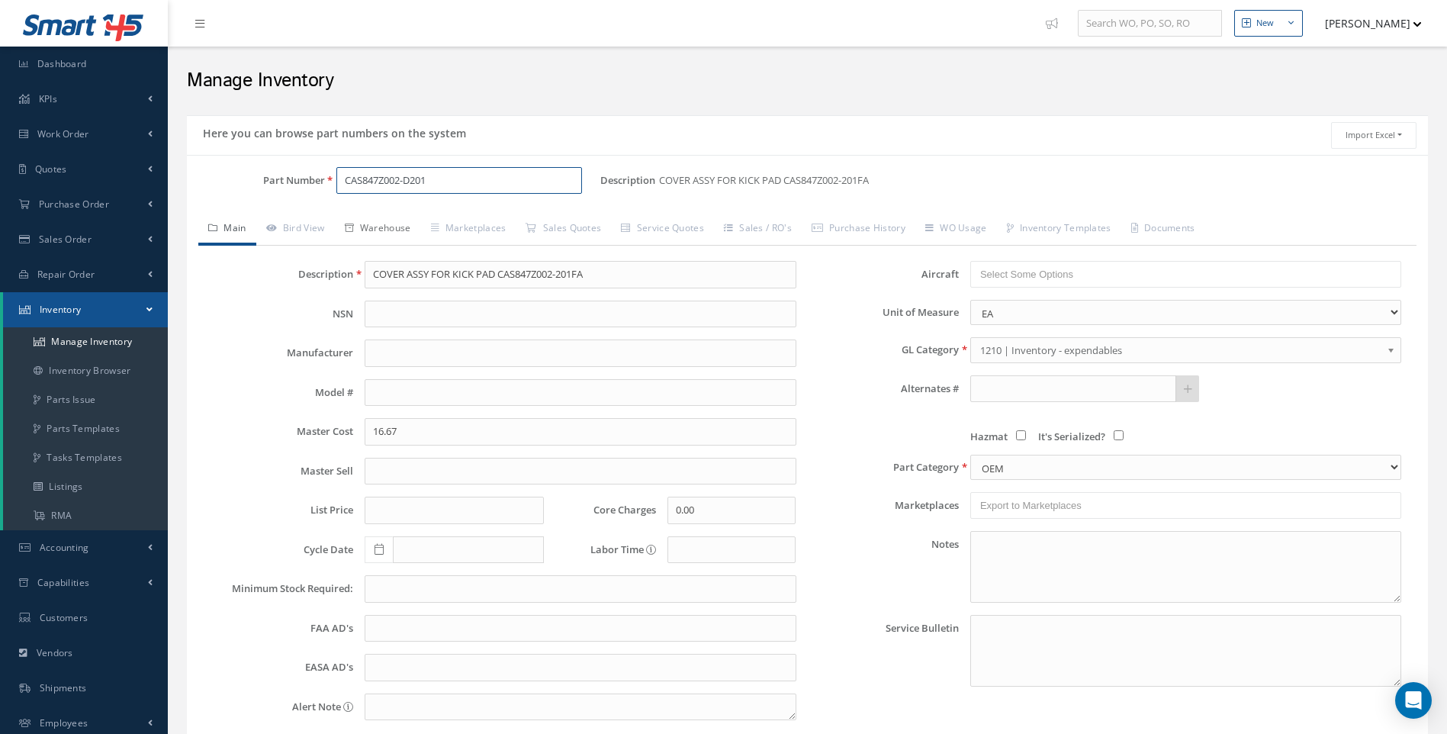
type input "CAS847Z002-D201"
click at [398, 226] on link "Warehouse" at bounding box center [378, 230] width 86 height 32
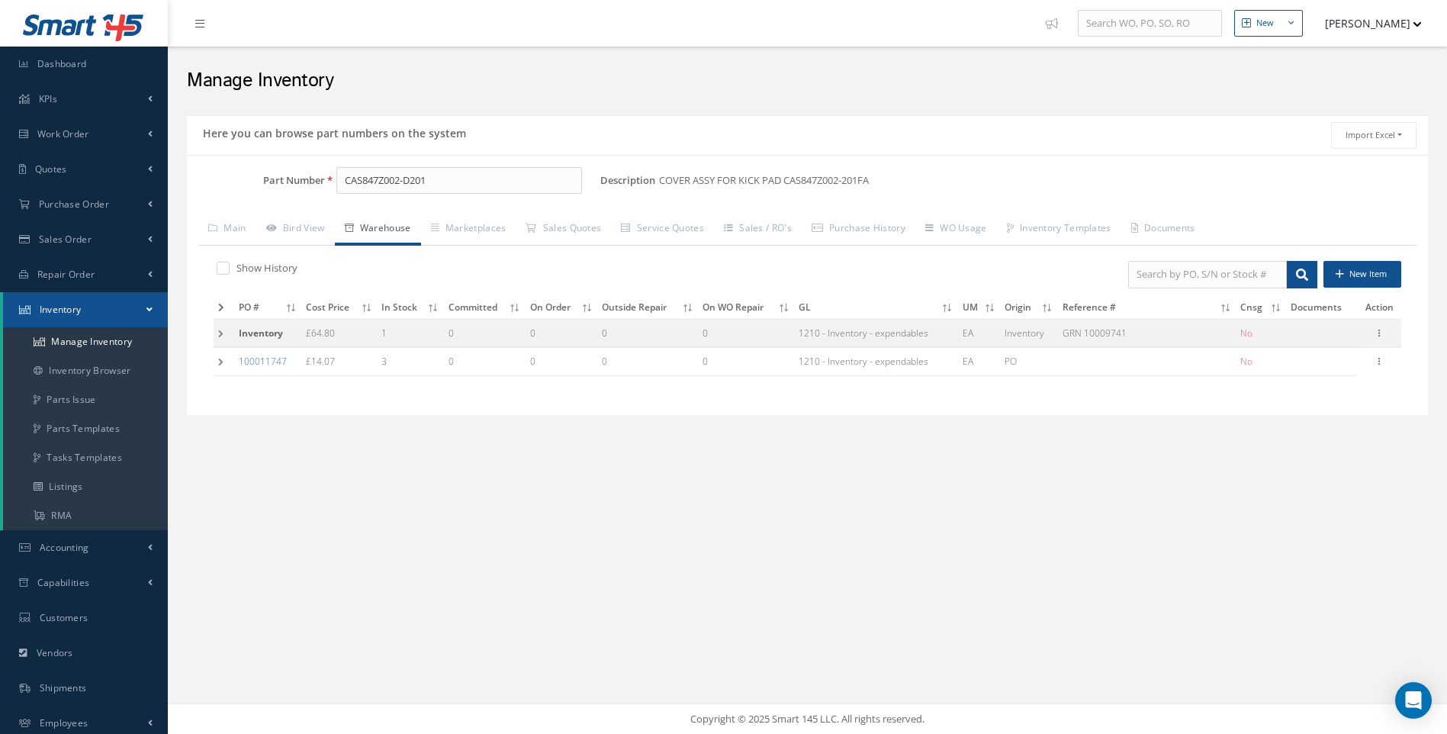
click at [223, 330] on td at bounding box center [224, 333] width 21 height 28
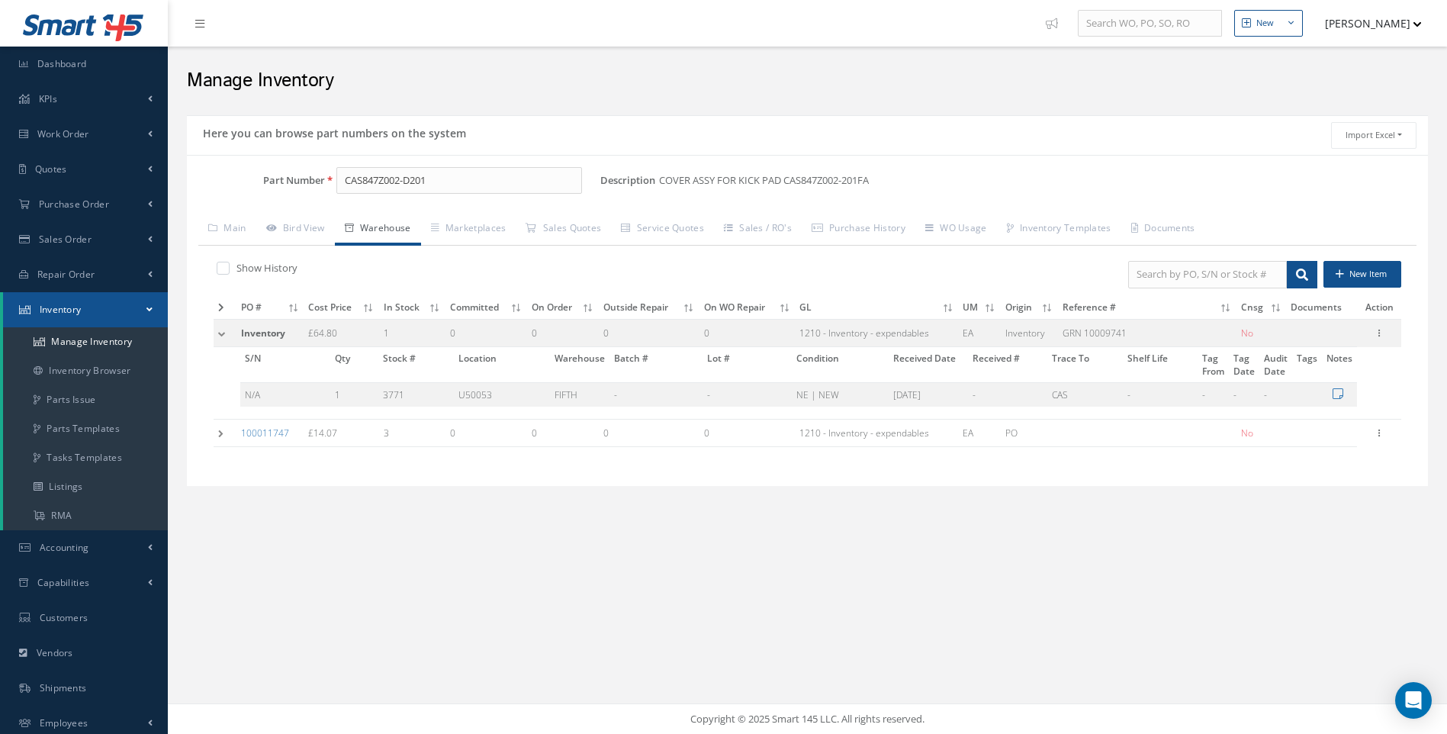
click at [219, 432] on td at bounding box center [225, 433] width 23 height 28
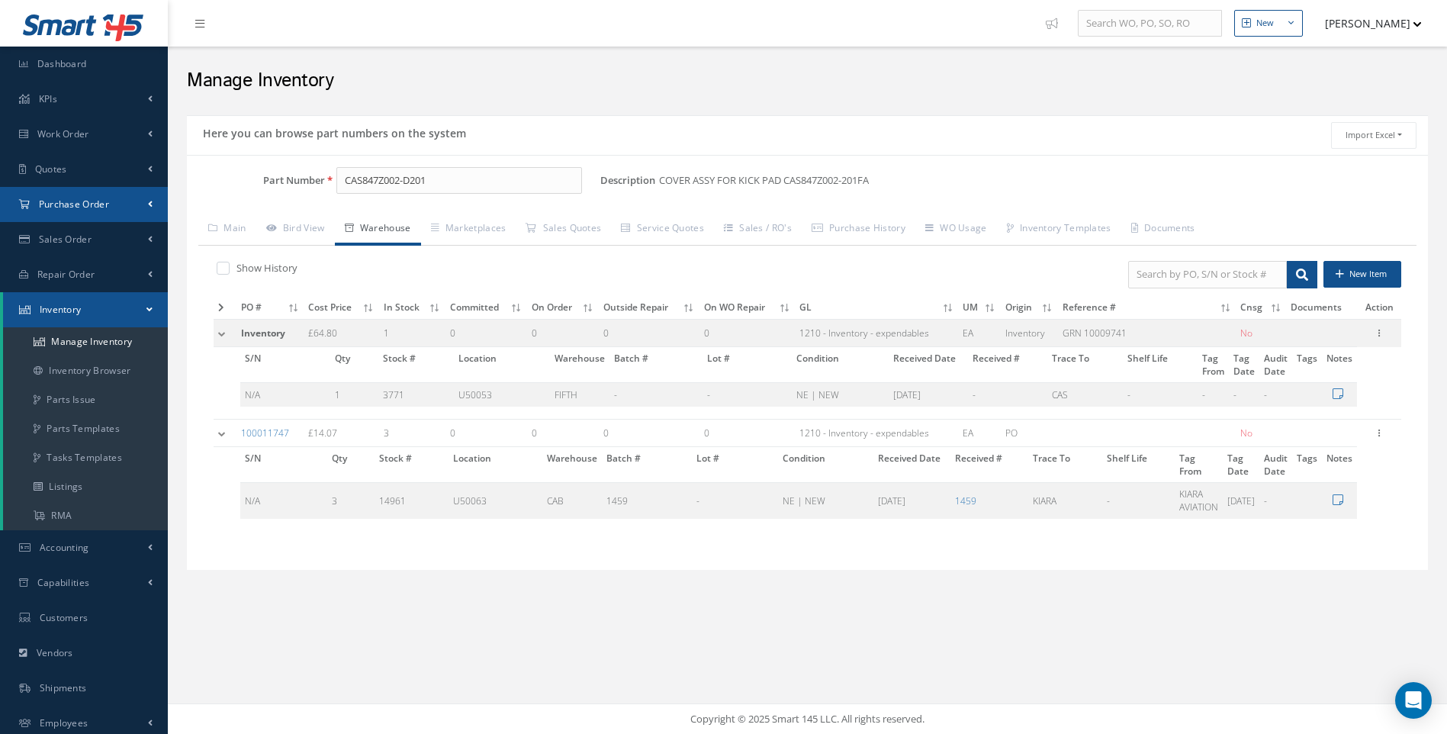
click at [87, 207] on span "Purchase Order" at bounding box center [74, 204] width 70 height 13
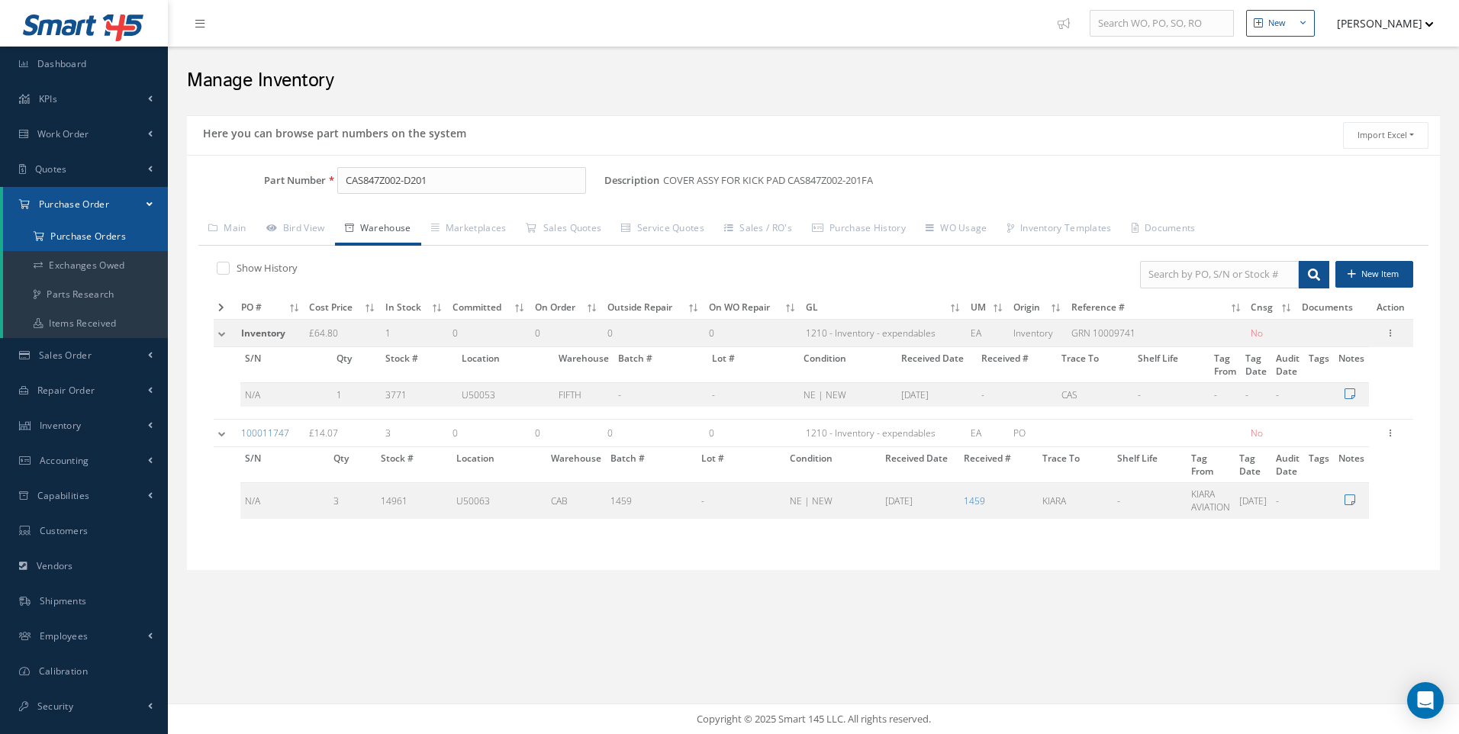
click at [95, 235] on a=1&status_id=2&status_id=3&status_id=5&collapsedFilters"] "Purchase Orders" at bounding box center [85, 236] width 165 height 29
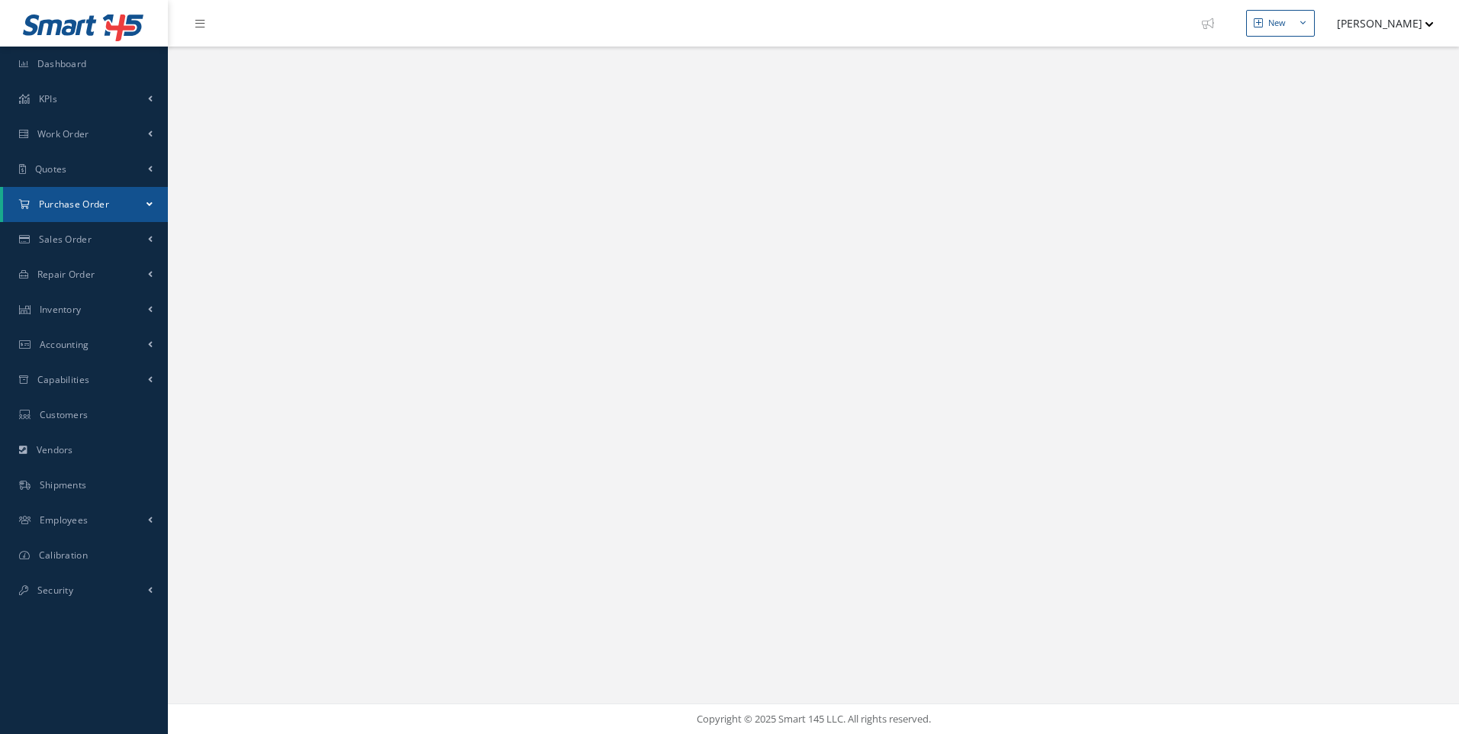
select select "25"
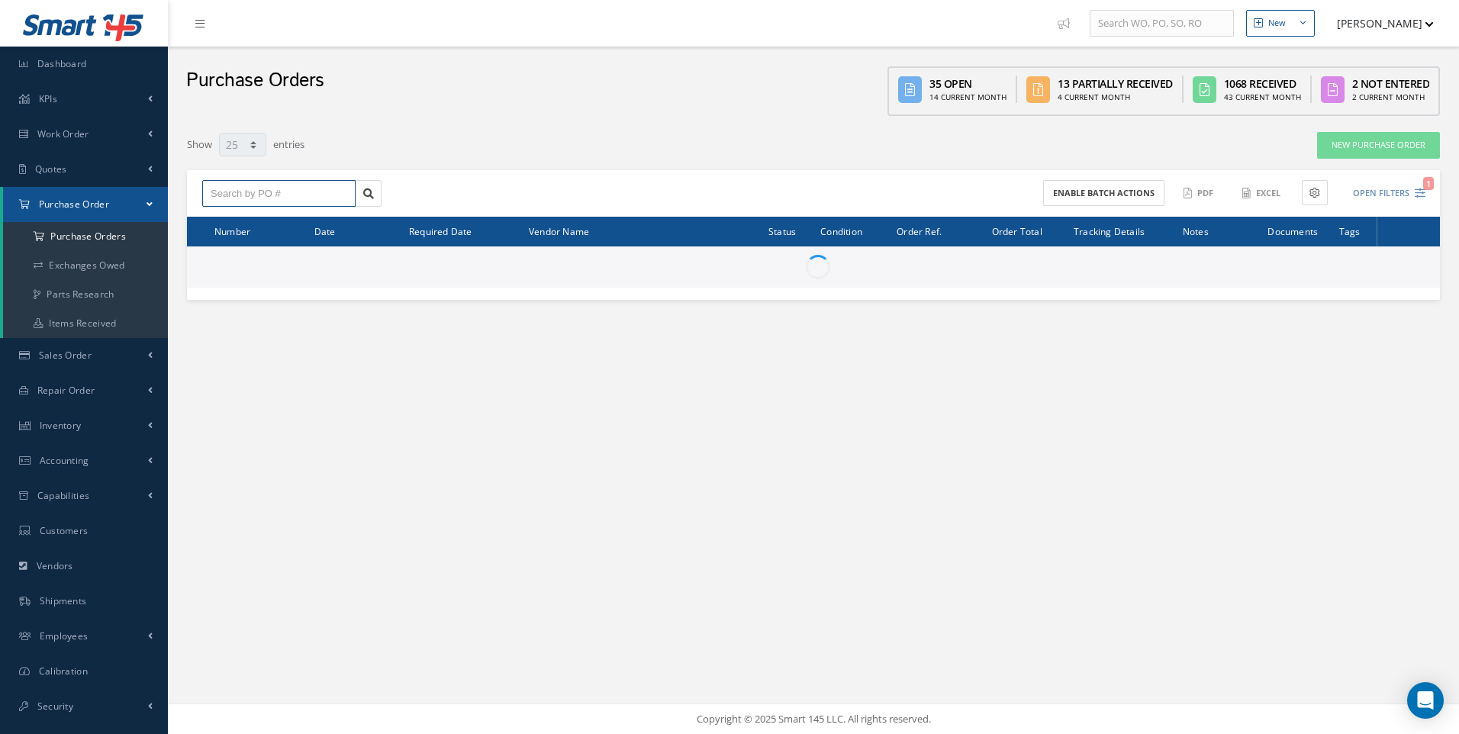
click at [236, 185] on input "text" at bounding box center [278, 193] width 153 height 27
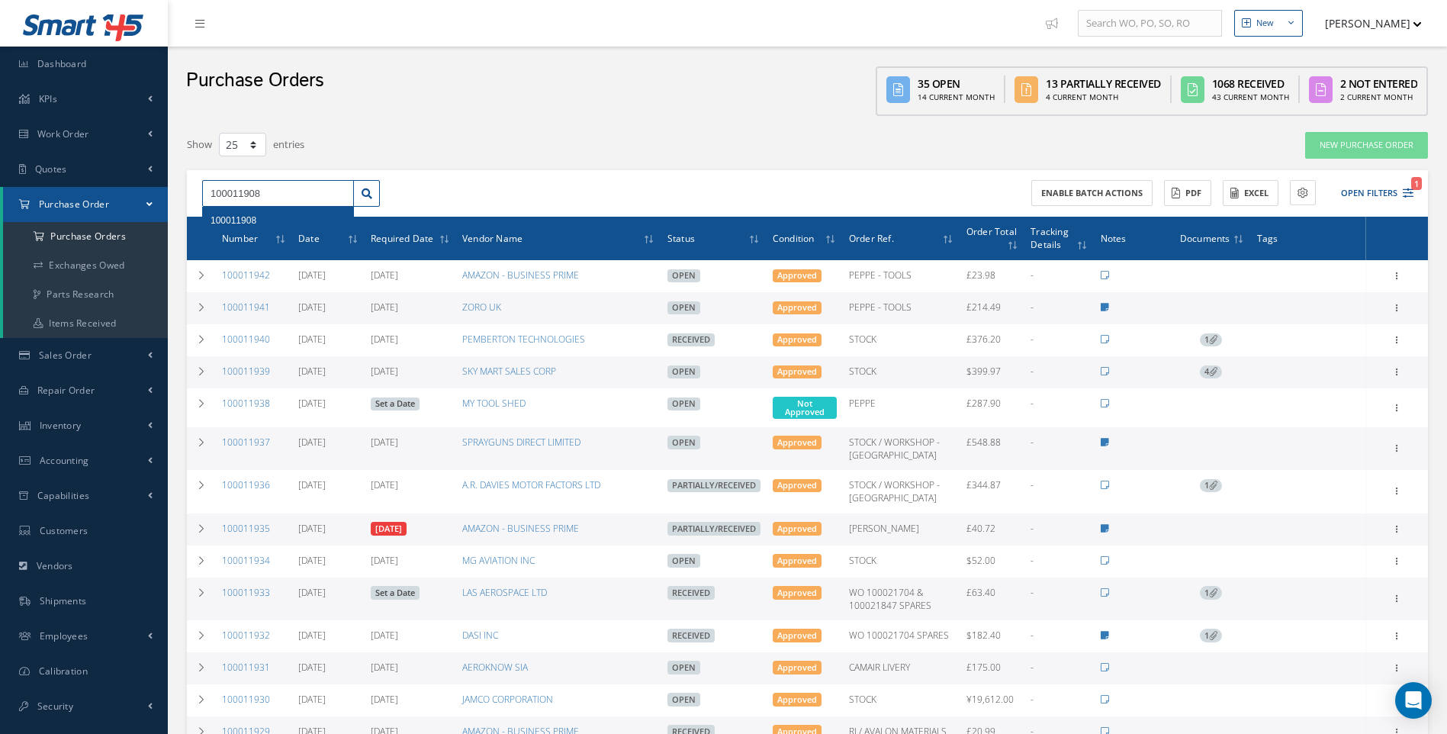
type input "100011908"
click at [235, 220] on span "100011908" at bounding box center [234, 220] width 46 height 11
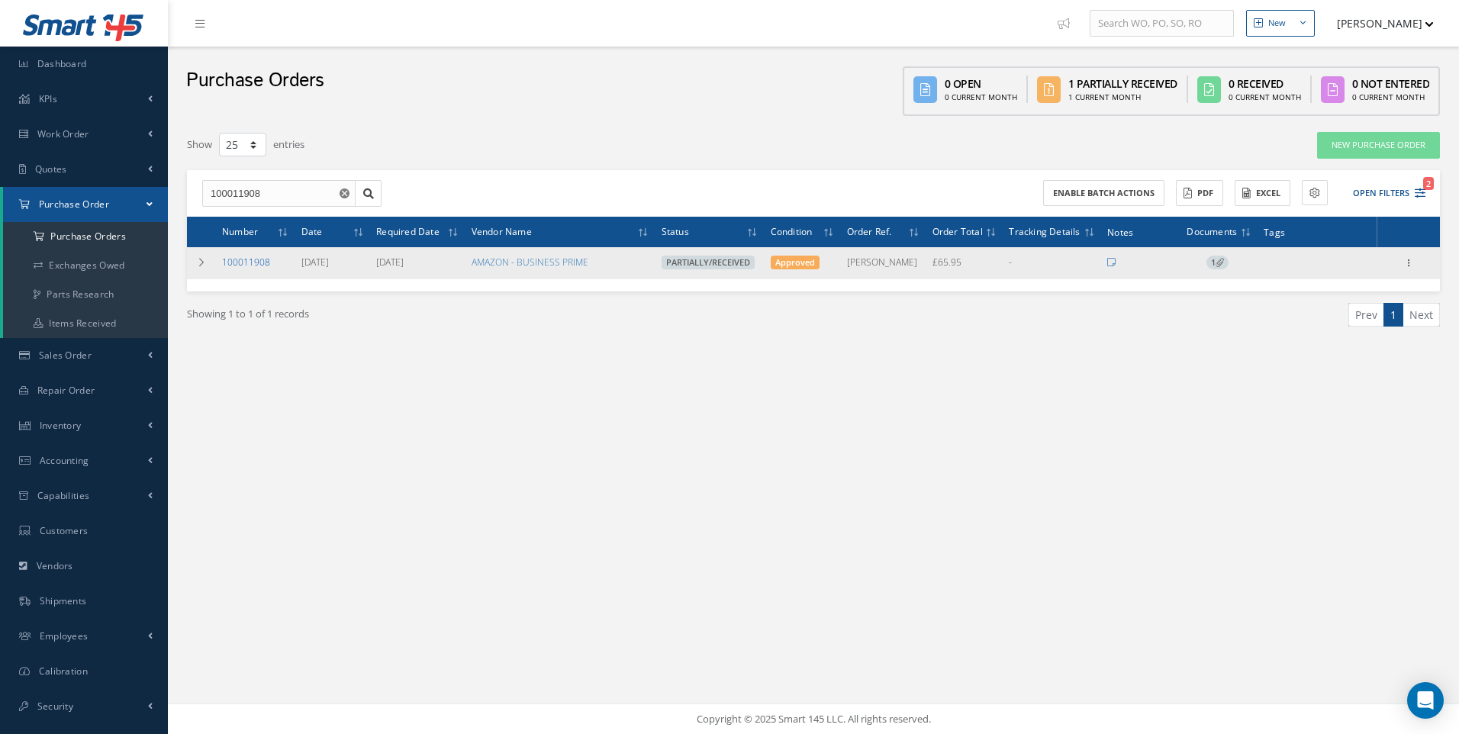
click at [248, 257] on link "100011908" at bounding box center [246, 262] width 48 height 13
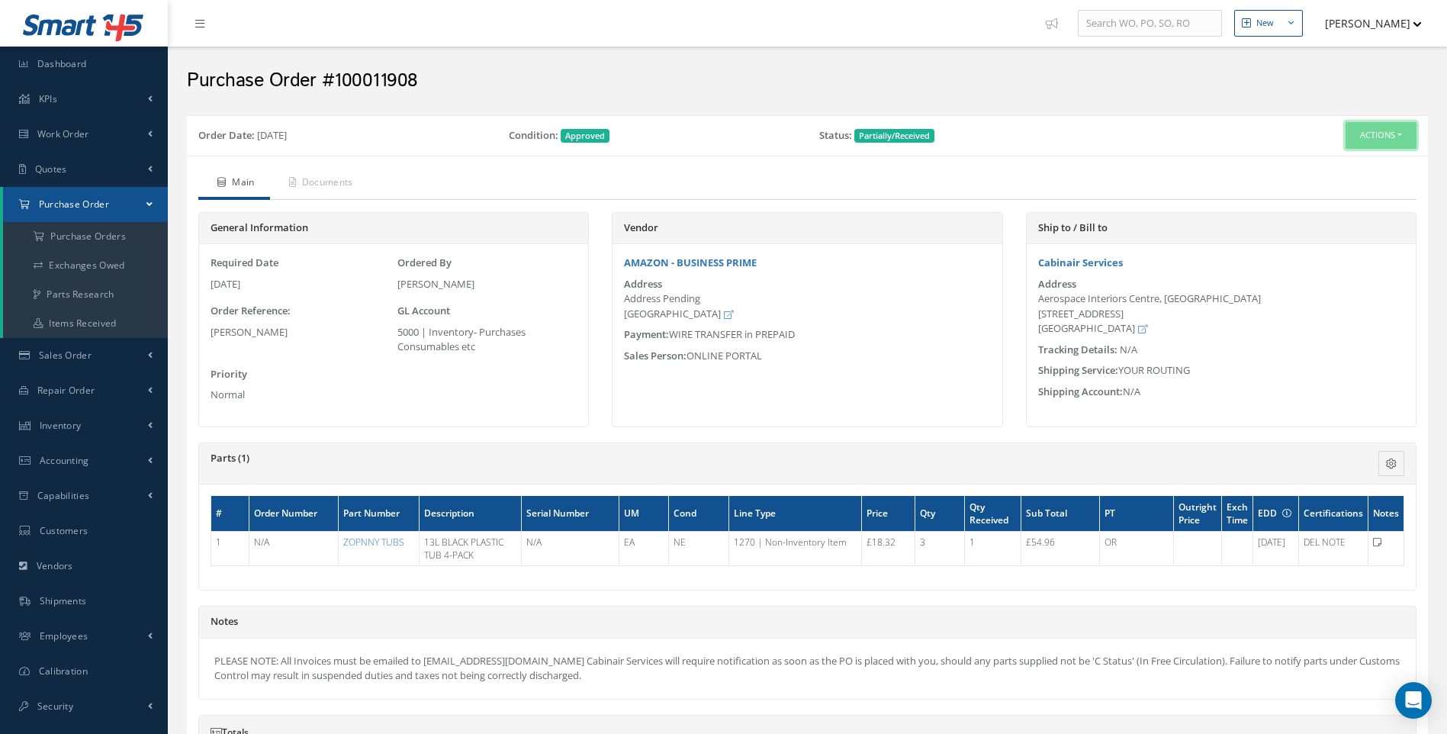
click at [1398, 136] on button "Actions" at bounding box center [1381, 135] width 71 height 27
click at [1328, 157] on link "Receive" at bounding box center [1356, 164] width 122 height 21
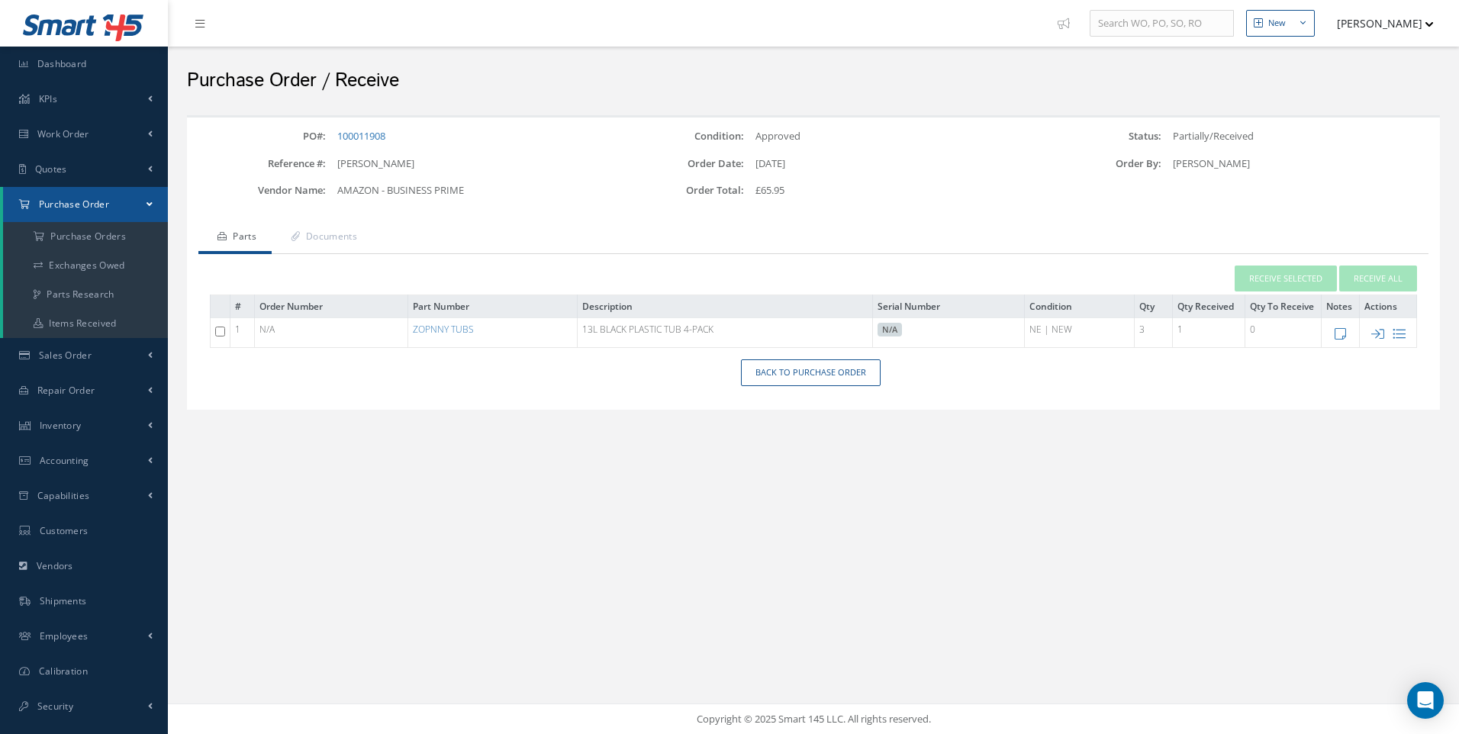
click at [216, 334] on input "checkbox" at bounding box center [220, 332] width 10 height 10
checkbox input "true"
drag, startPoint x: 1302, startPoint y: 281, endPoint x: 1227, endPoint y: 281, distance: 74.8
click at [1301, 281] on button "Receive Selected" at bounding box center [1285, 278] width 102 height 27
type input "08/29/2025"
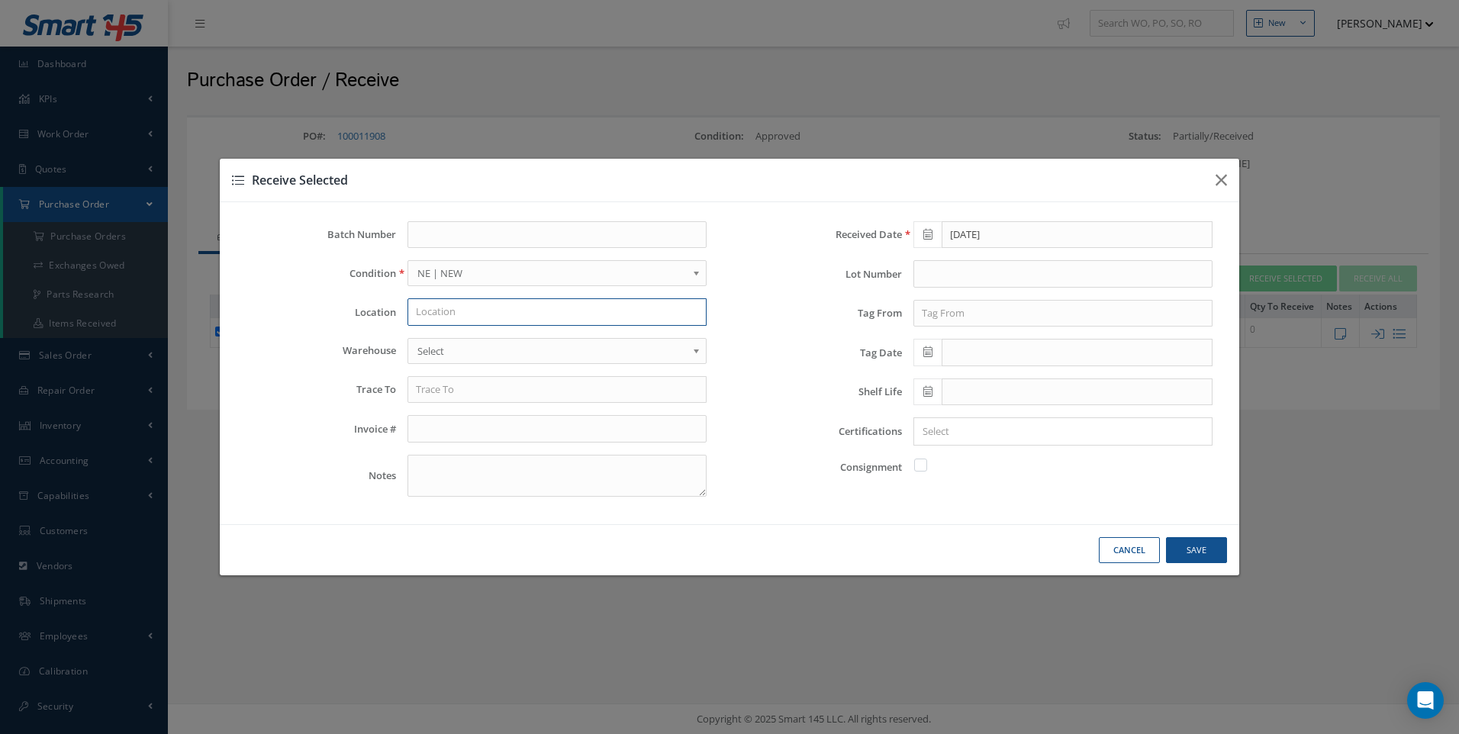
click at [420, 312] on input "text" at bounding box center [556, 311] width 299 height 27
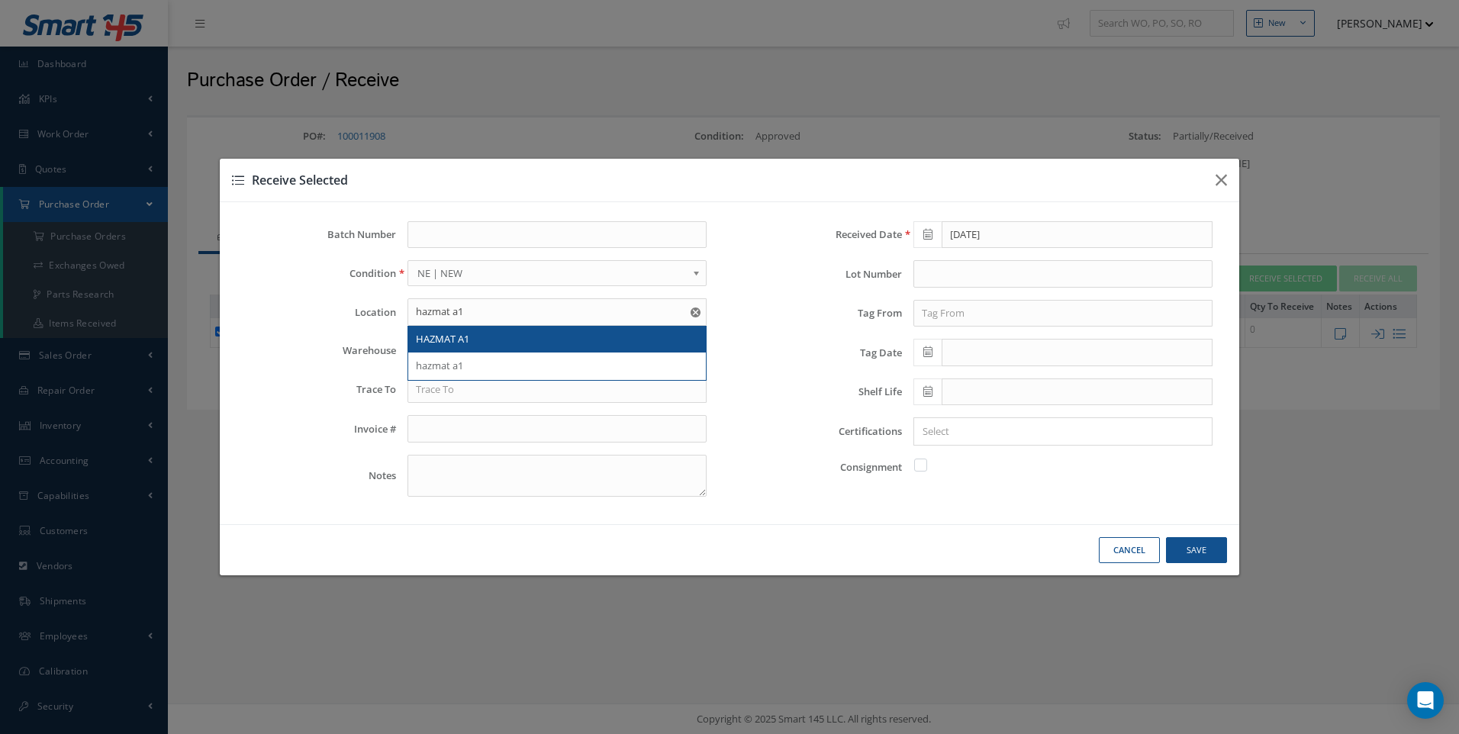
click at [453, 339] on span "HAZMAT A1" at bounding box center [442, 339] width 53 height 14
type input "HAZMAT A1"
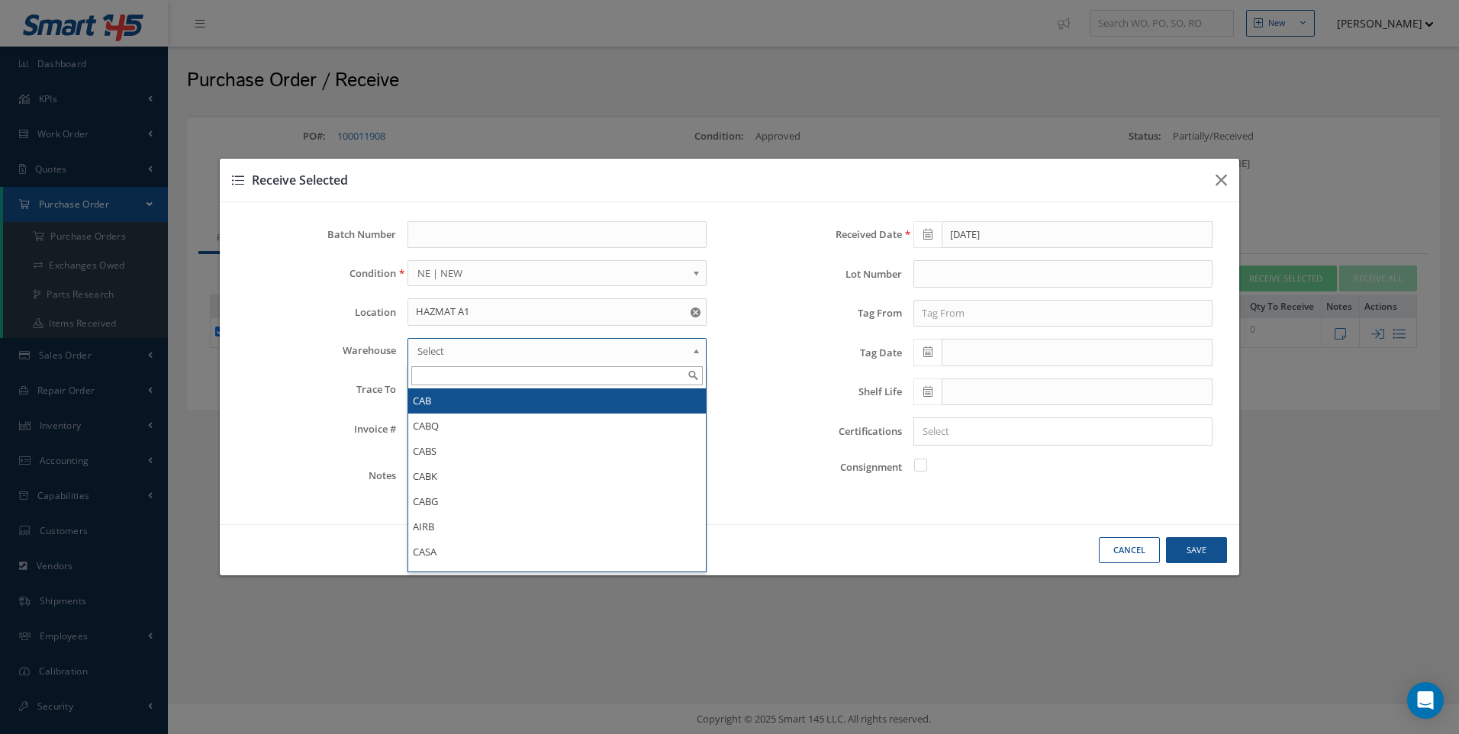
click at [429, 347] on span "Select" at bounding box center [551, 351] width 269 height 18
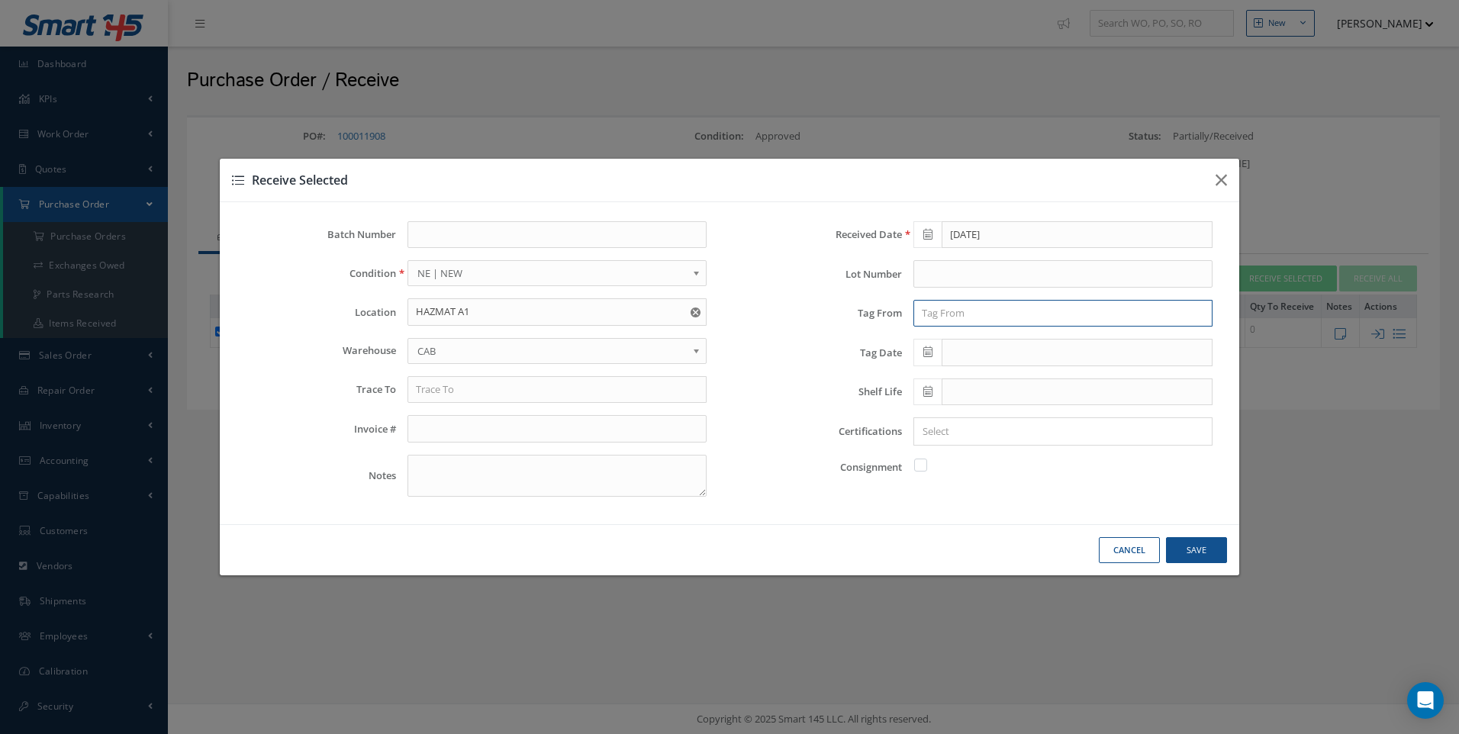
click at [949, 307] on input "text" at bounding box center [1062, 313] width 299 height 27
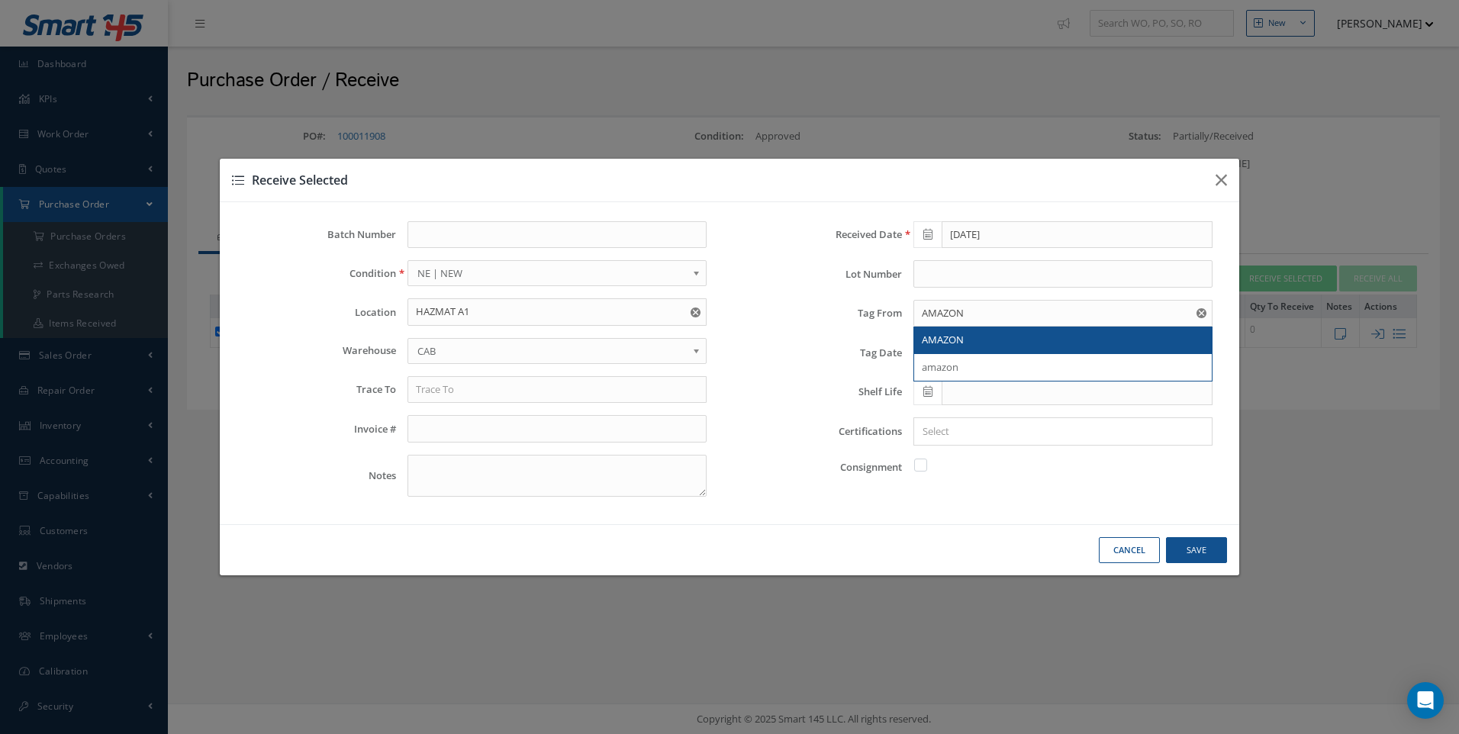
click at [952, 347] on div "AMAZON" at bounding box center [1063, 340] width 282 height 15
type input "AMAZON"
click at [931, 357] on icon at bounding box center [927, 351] width 9 height 11
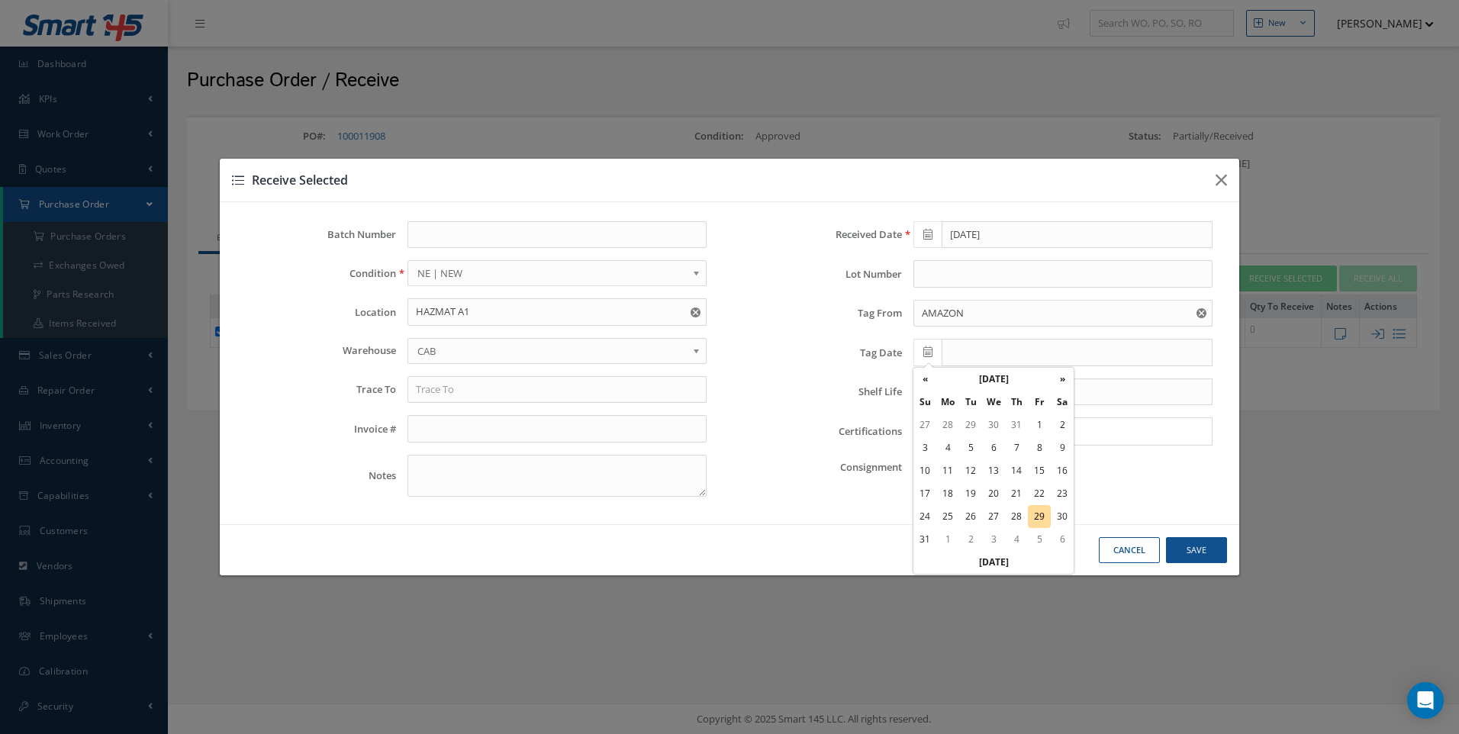
drag, startPoint x: 1047, startPoint y: 513, endPoint x: 1004, endPoint y: 510, distance: 43.7
click at [1047, 515] on td "29" at bounding box center [1039, 516] width 23 height 23
type input "[DATE]"
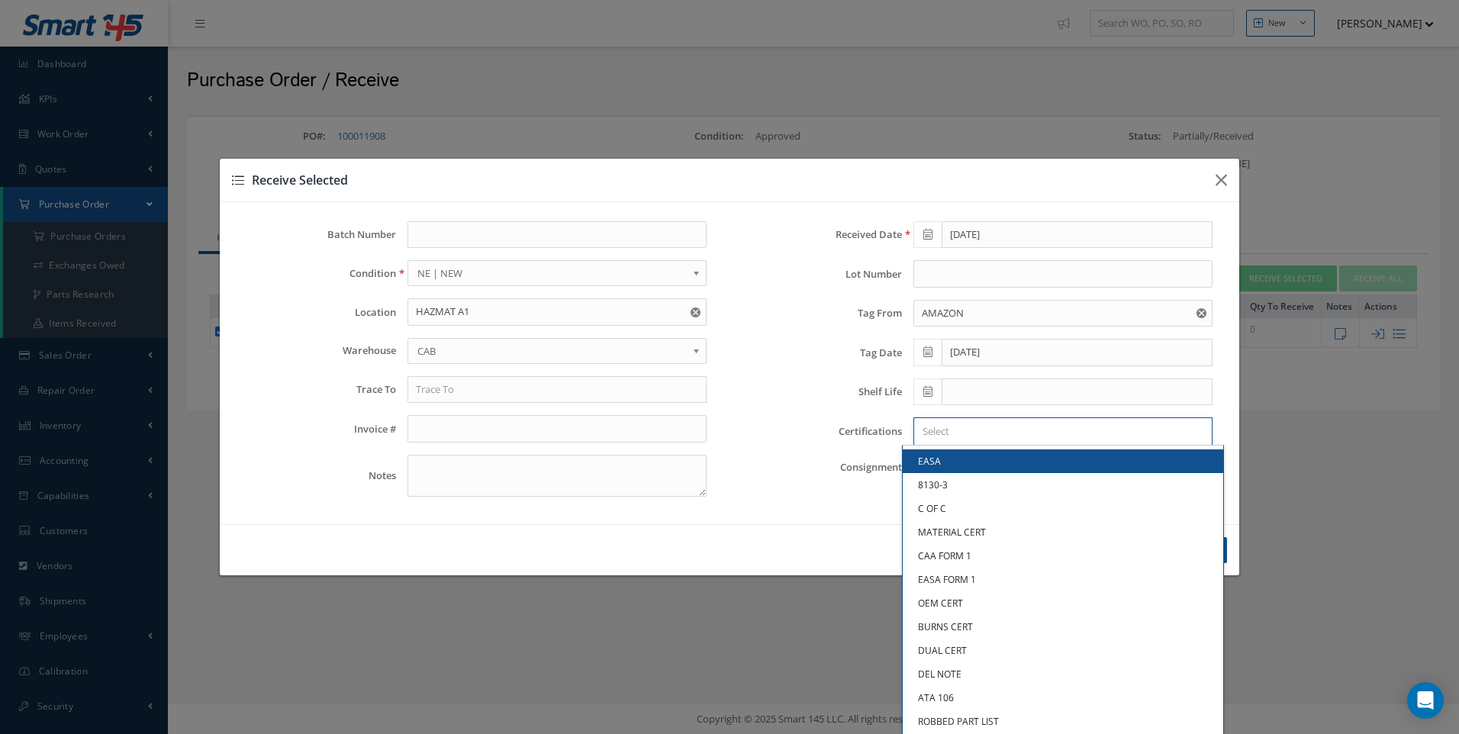
click at [942, 435] on input "Search for option" at bounding box center [1059, 431] width 288 height 16
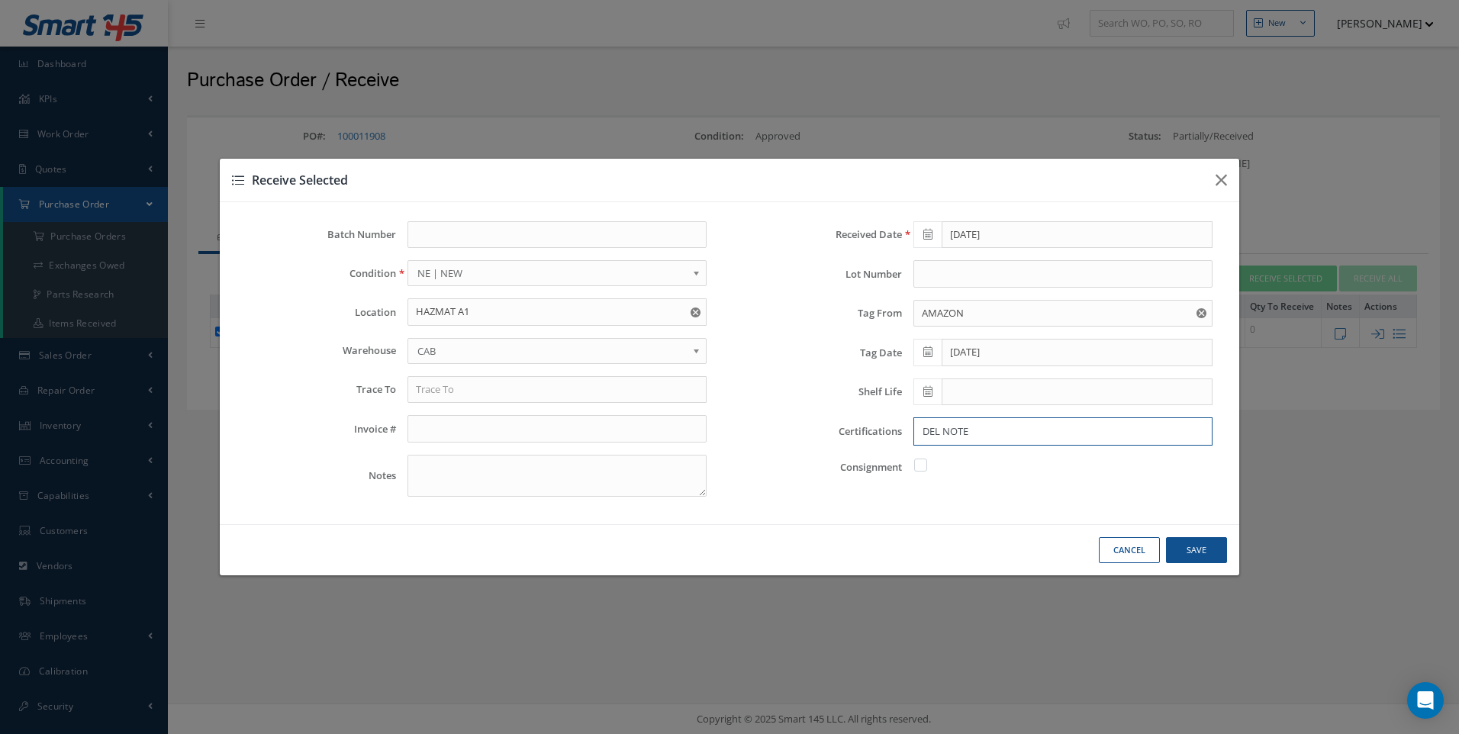
type input "DEL NOTE"
click at [0, 0] on button "Save" at bounding box center [0, 0] width 0 height 0
checkbox input "false"
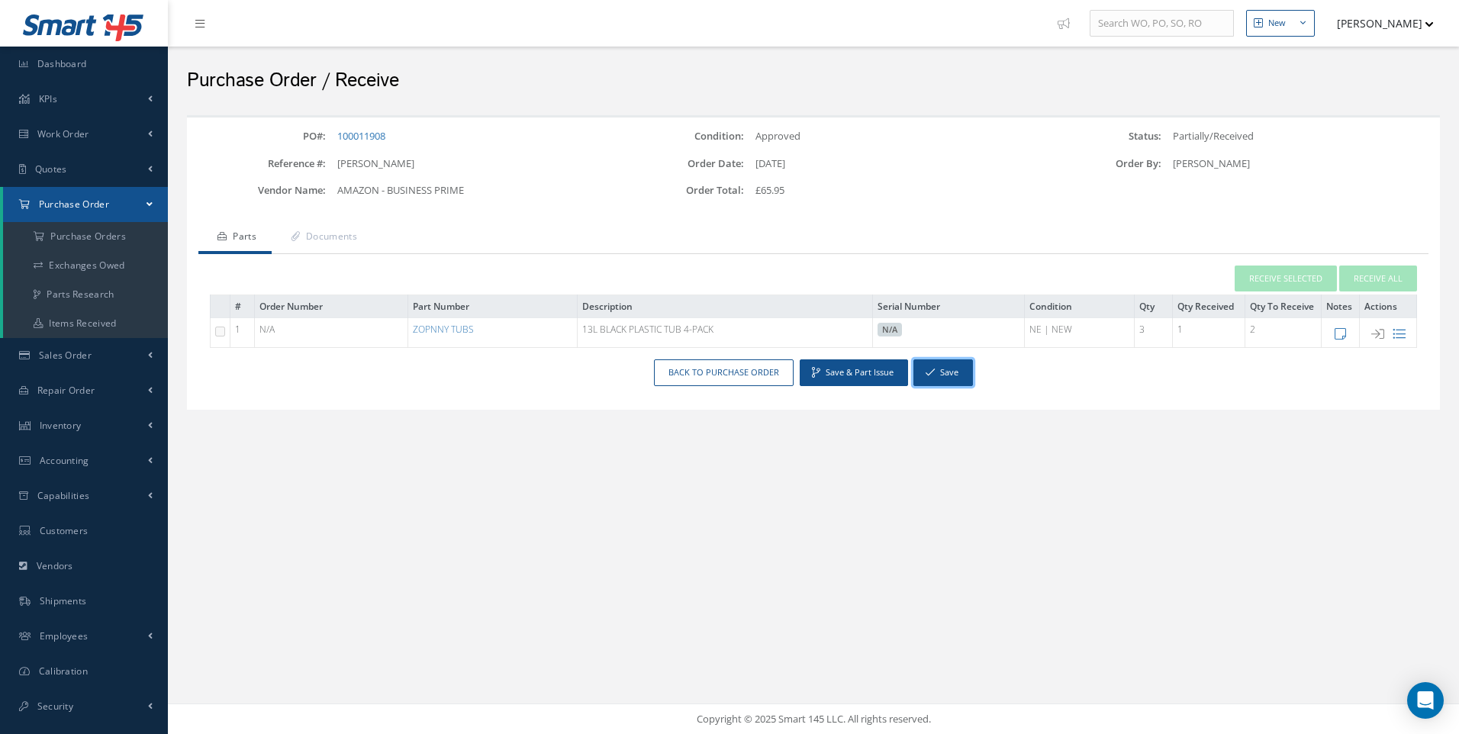
click at [925, 371] on icon "button" at bounding box center [929, 372] width 9 height 11
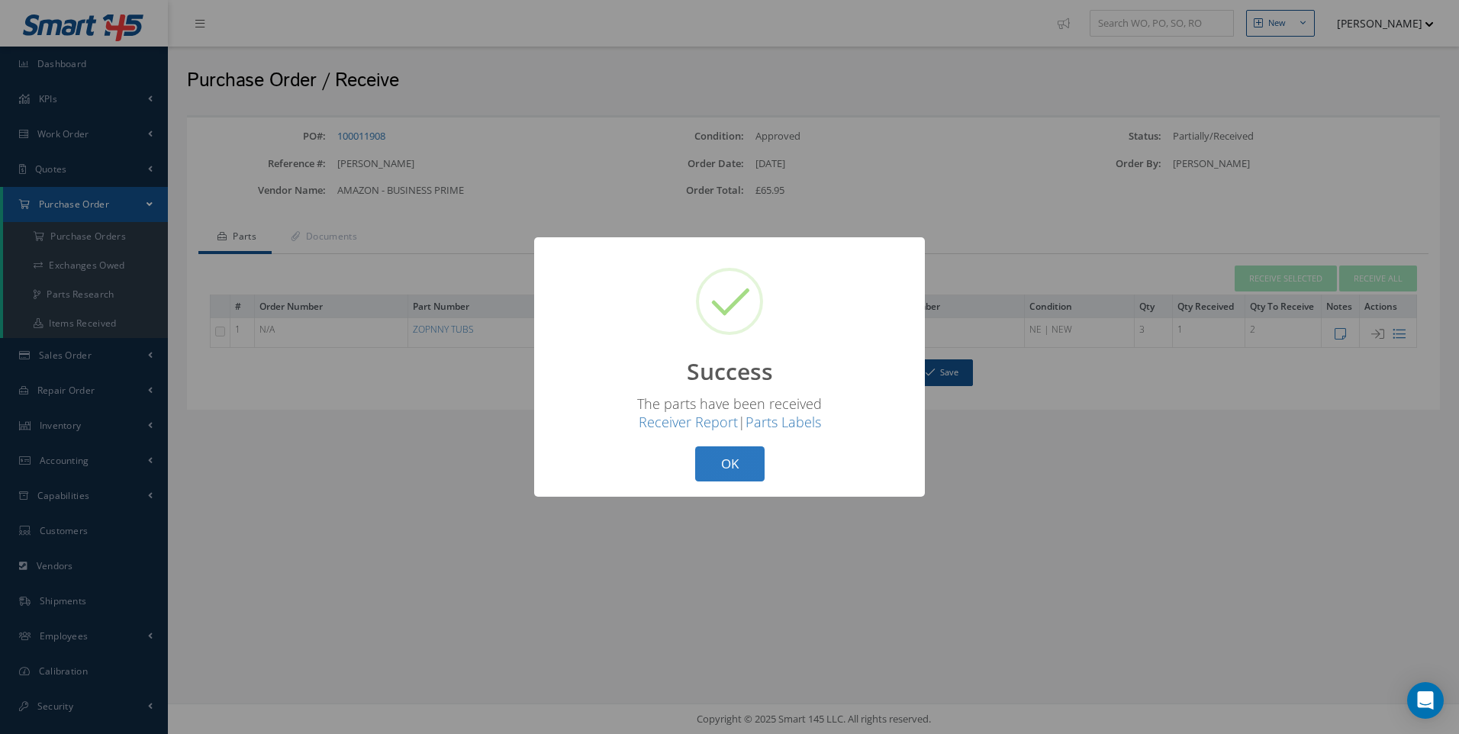
click at [722, 458] on button "OK" at bounding box center [729, 464] width 69 height 36
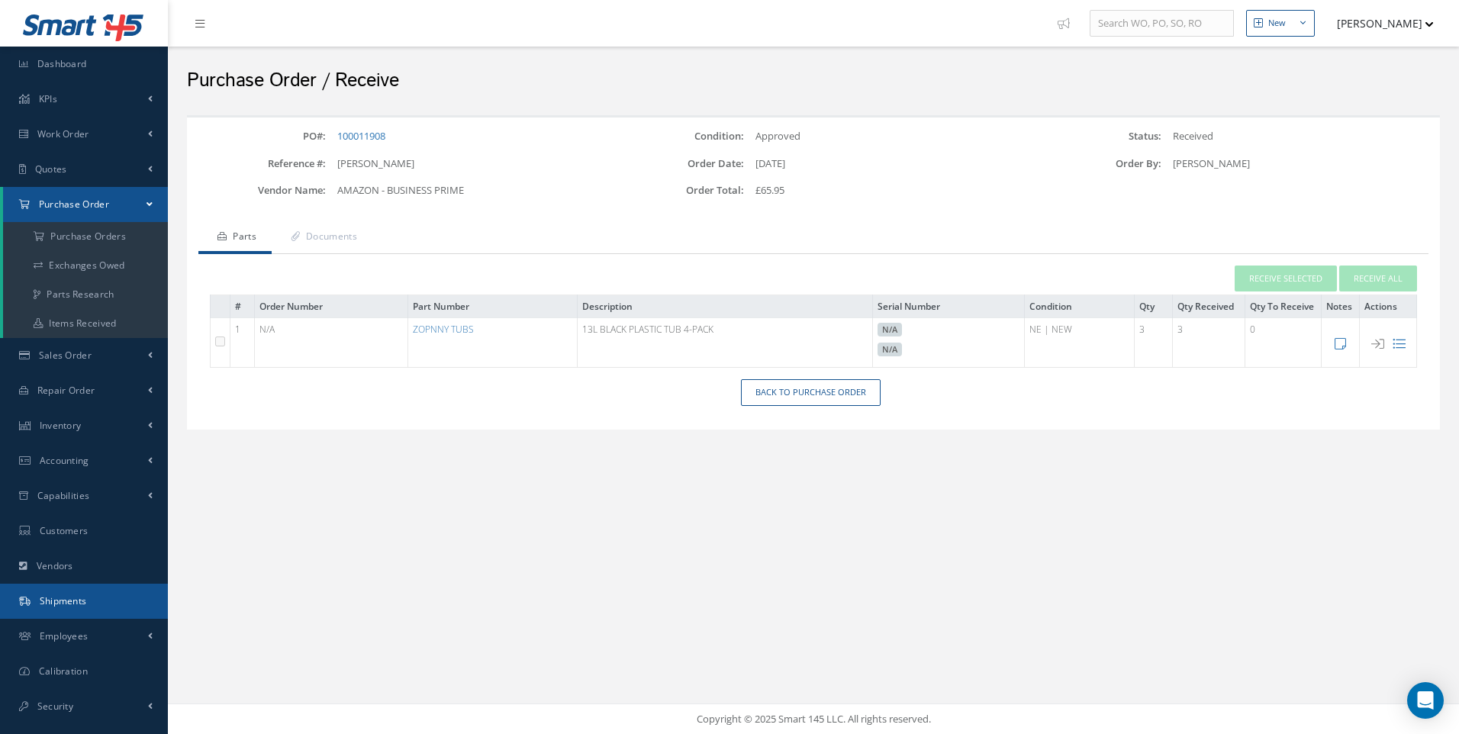
click at [66, 597] on span "Shipments" at bounding box center [63, 600] width 47 height 13
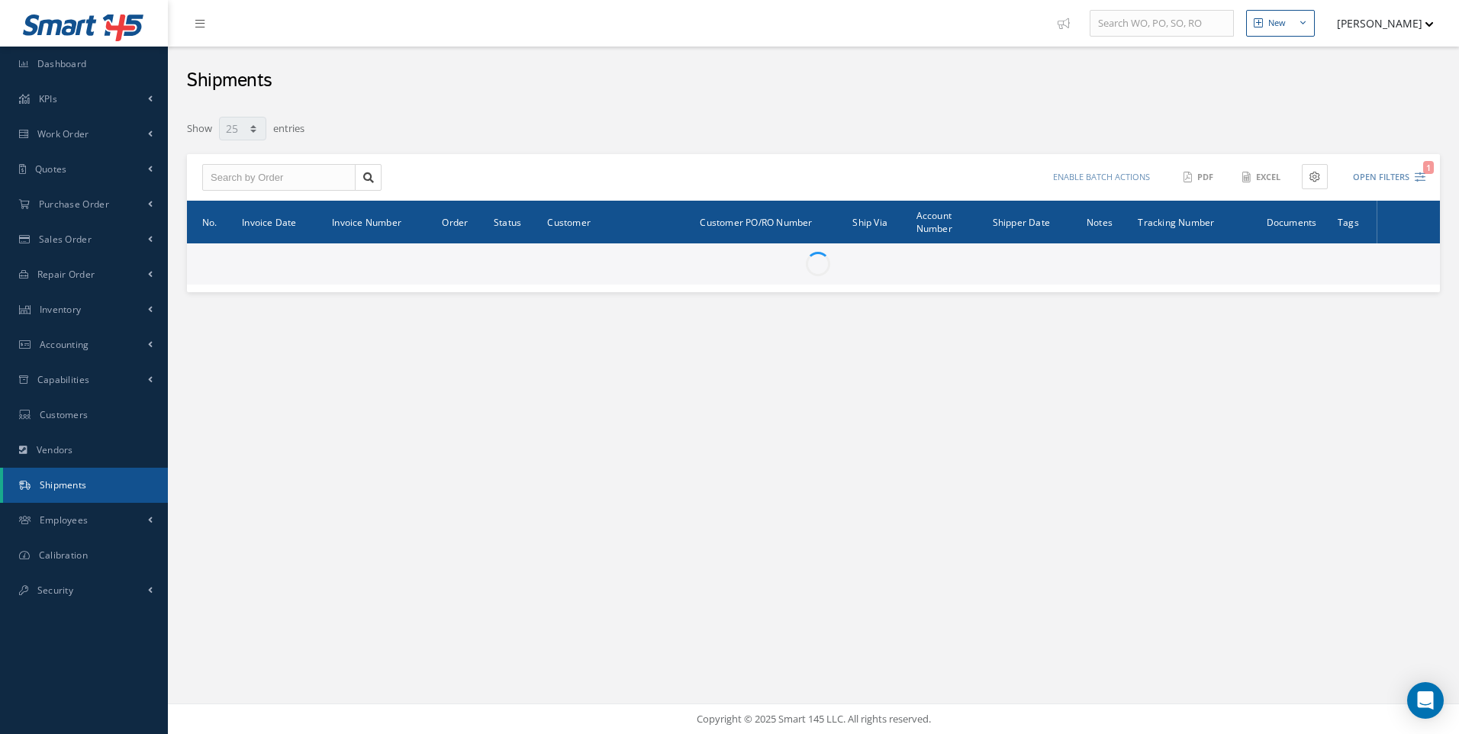
select select "25"
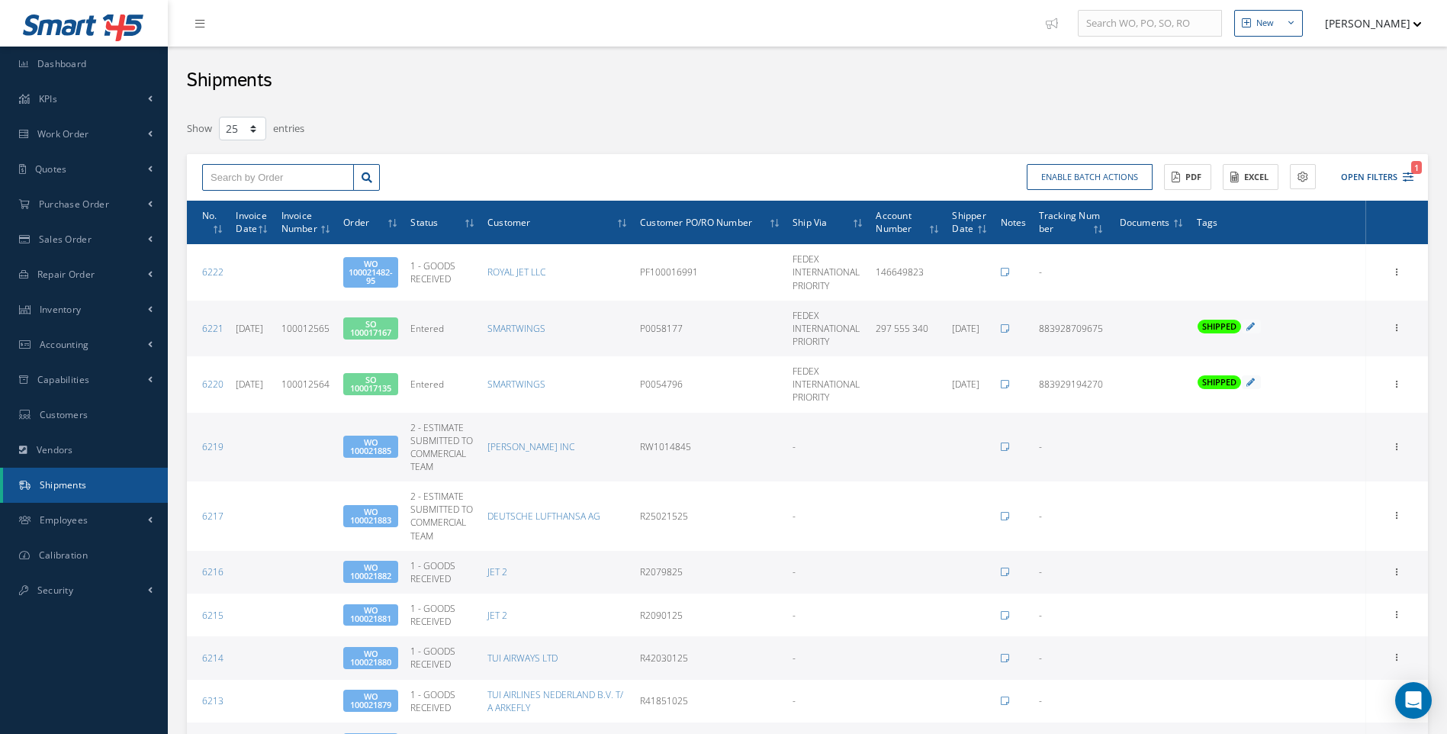
click at [226, 188] on input "text" at bounding box center [278, 177] width 152 height 27
type input "100021855"
click at [235, 201] on span "100021855" at bounding box center [234, 204] width 46 height 11
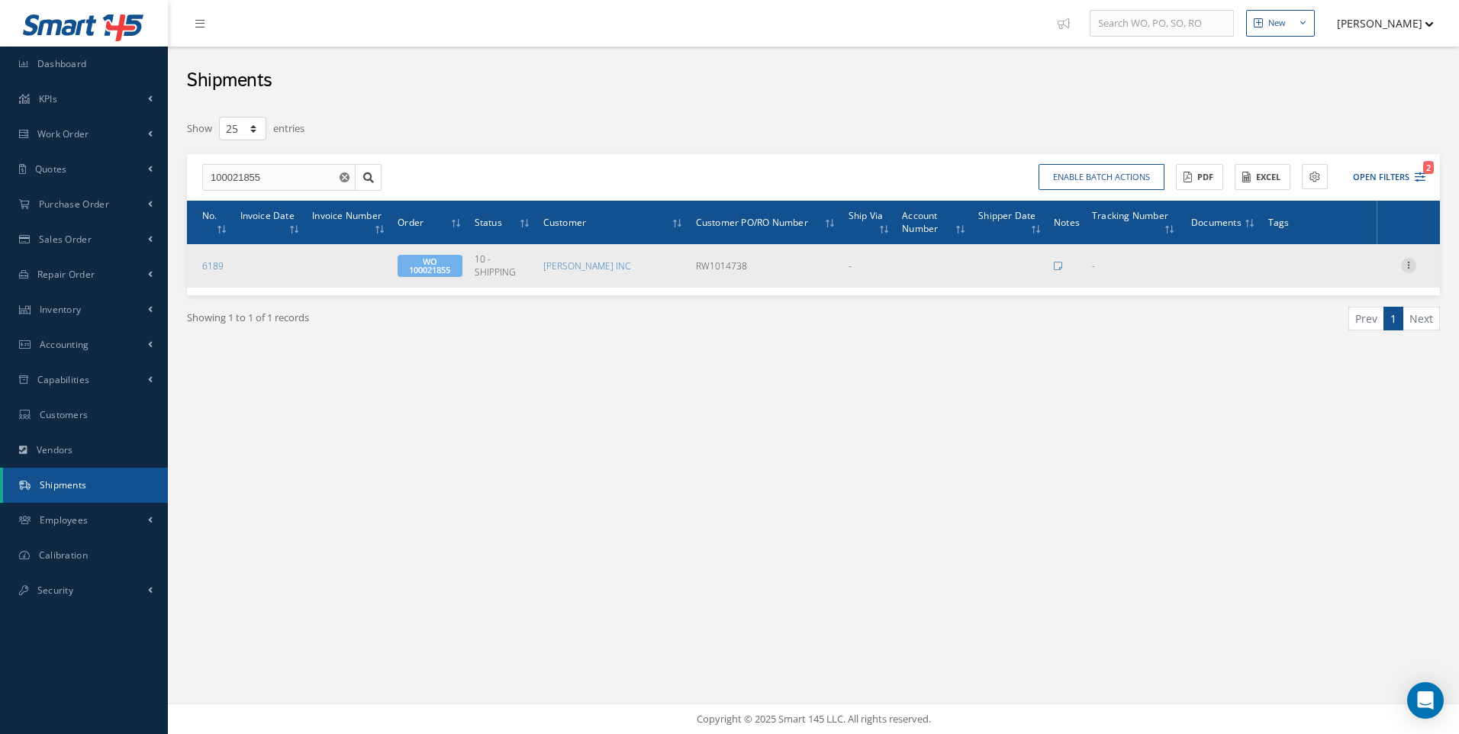
click at [1415, 260] on icon at bounding box center [1408, 264] width 15 height 12
click at [1326, 273] on link "Edit" at bounding box center [1338, 275] width 121 height 20
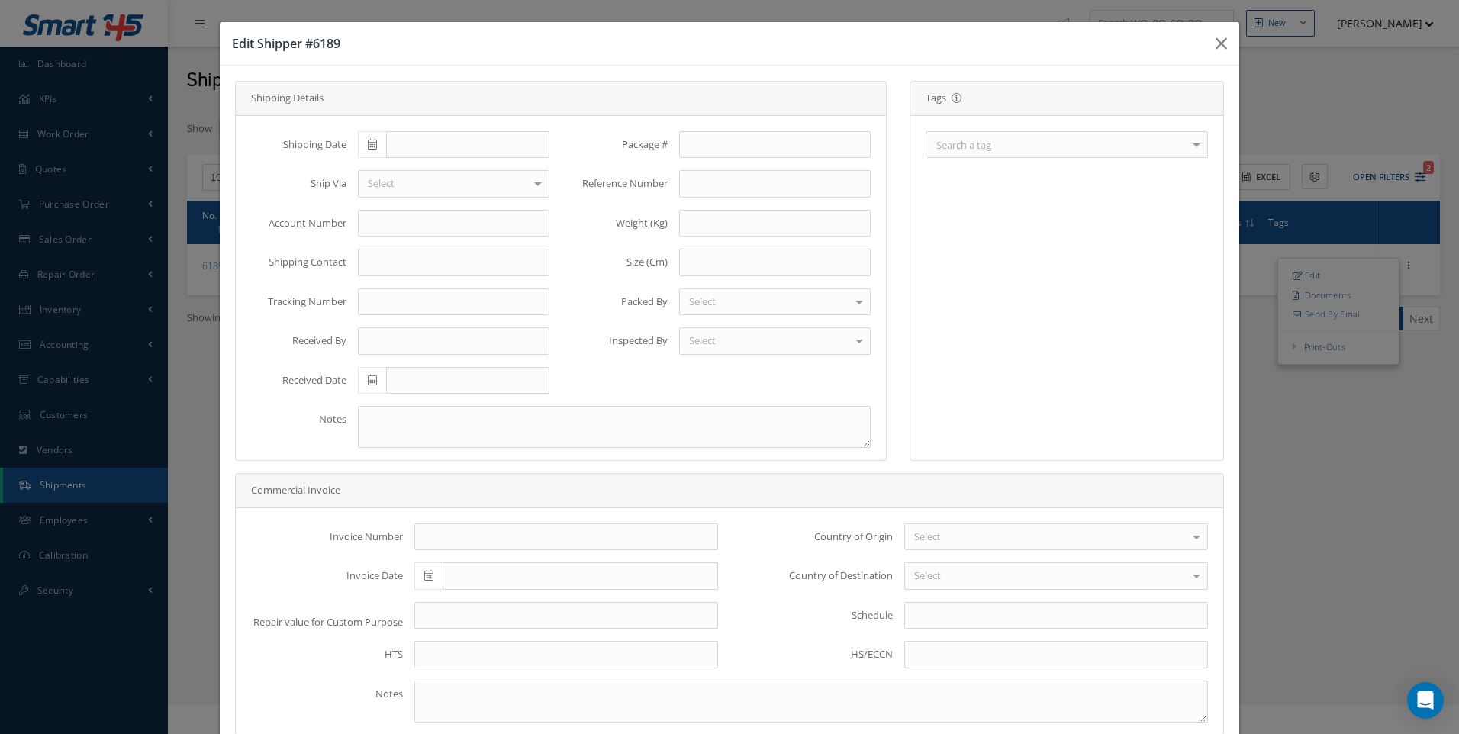
click at [1081, 154] on div "Search a tag" at bounding box center [1066, 144] width 282 height 27
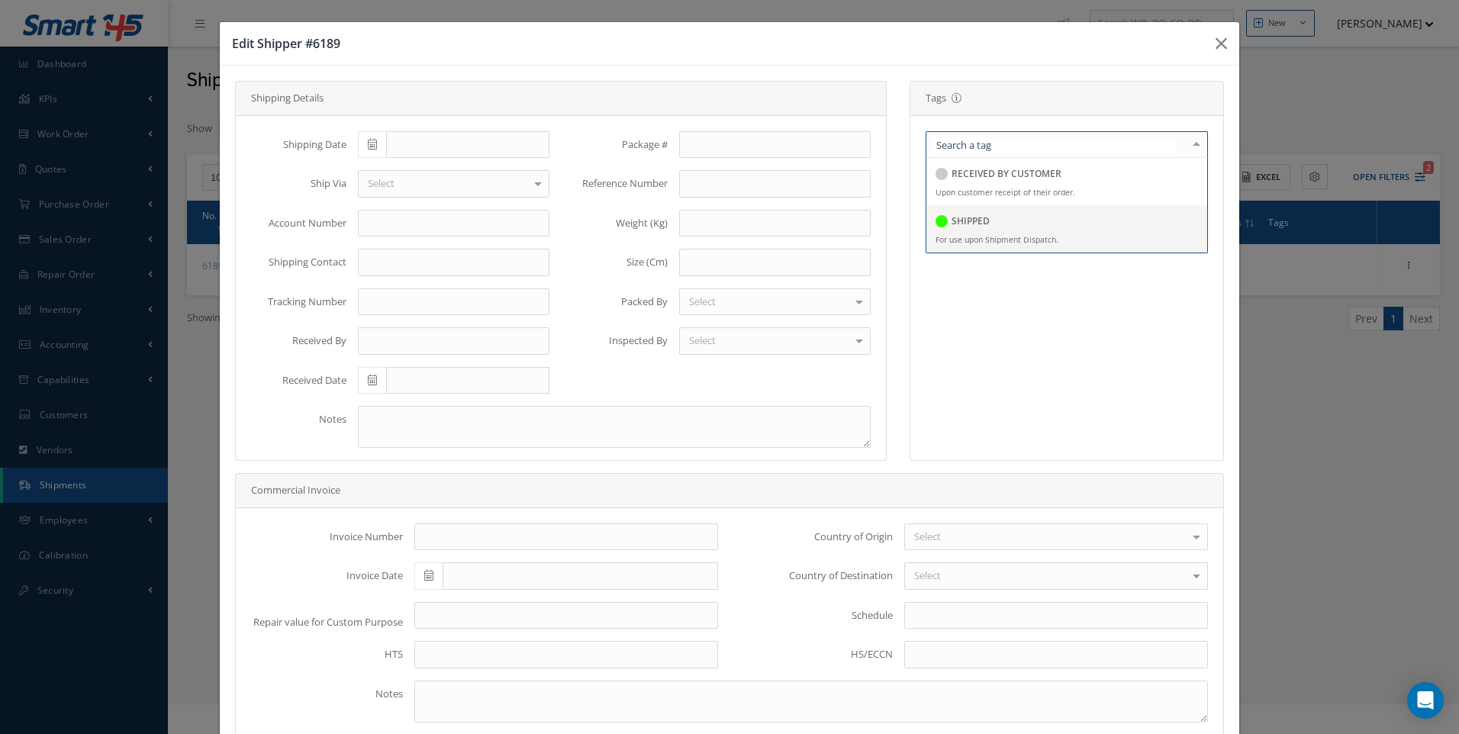
click at [959, 225] on h5 "SHIPPED" at bounding box center [970, 221] width 38 height 11
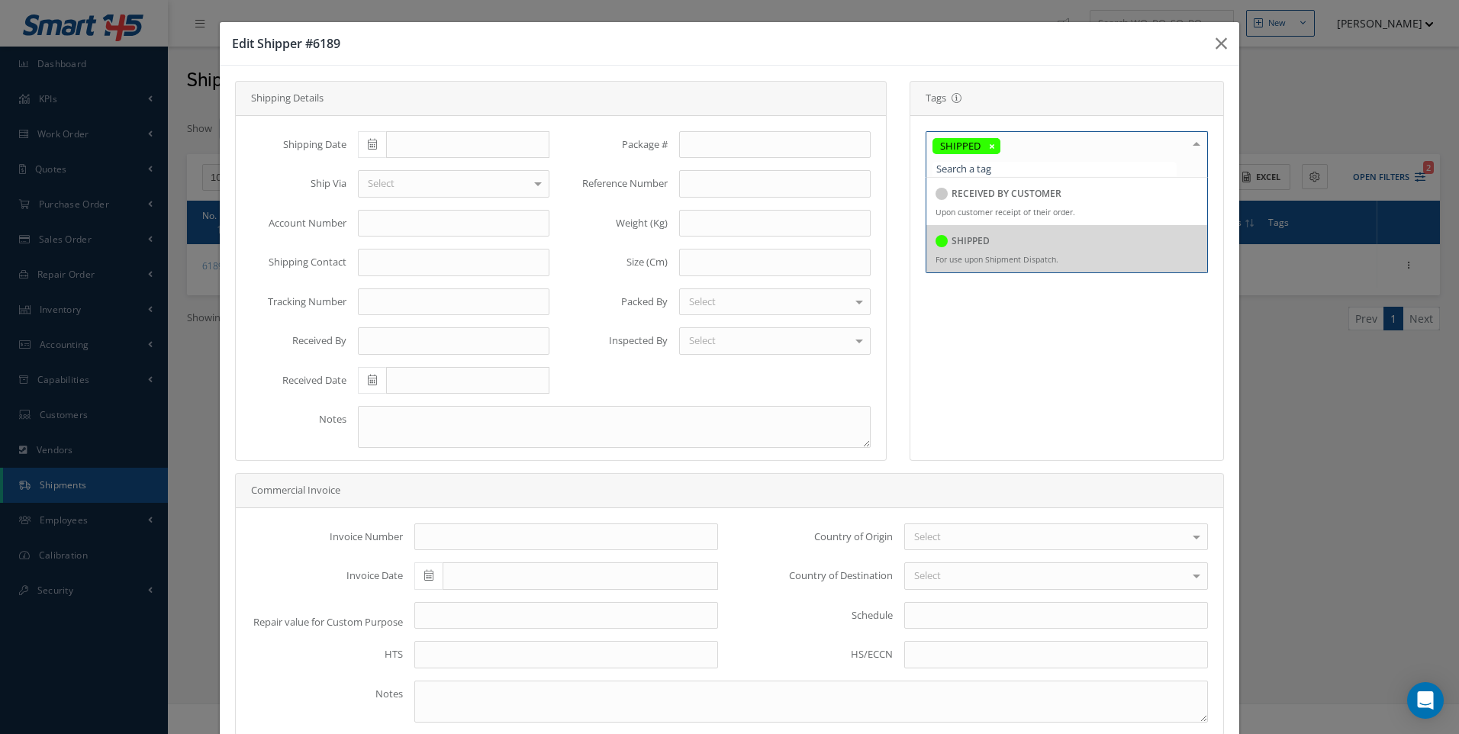
click at [361, 142] on span at bounding box center [372, 144] width 28 height 27
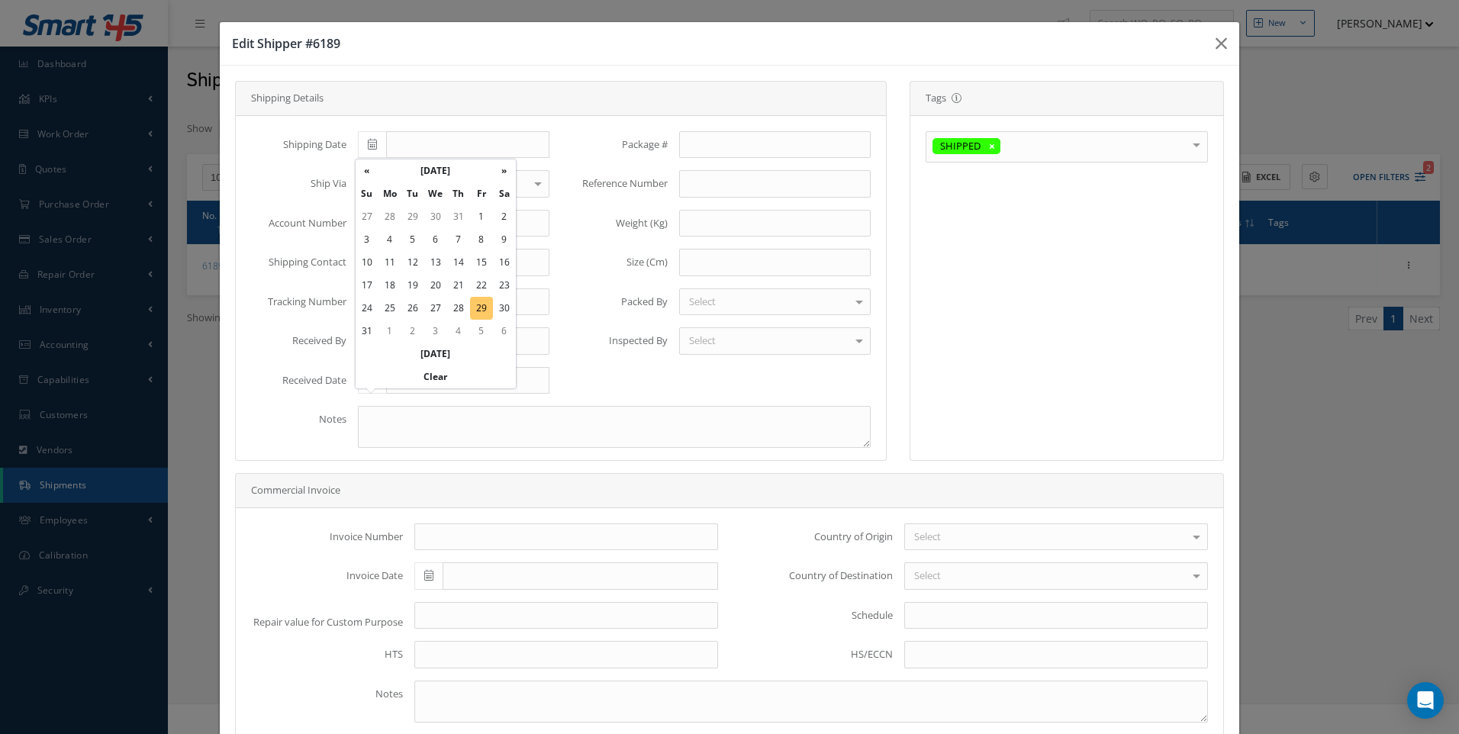
click at [483, 309] on td "29" at bounding box center [481, 308] width 23 height 23
type input "08/29/2025"
type input "FEDEX"
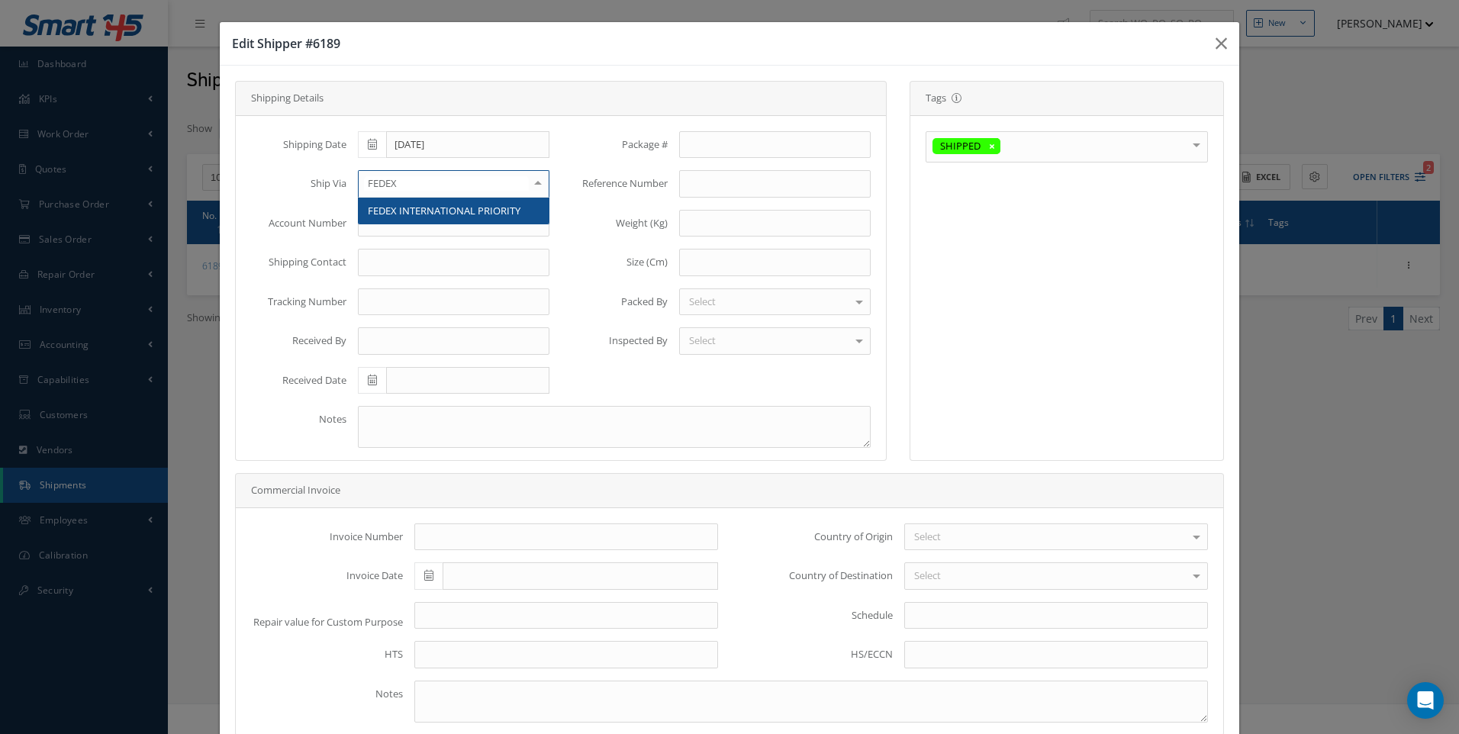
click at [449, 210] on span "FEDEX INTERNATIONAL PRIORITY" at bounding box center [444, 211] width 153 height 14
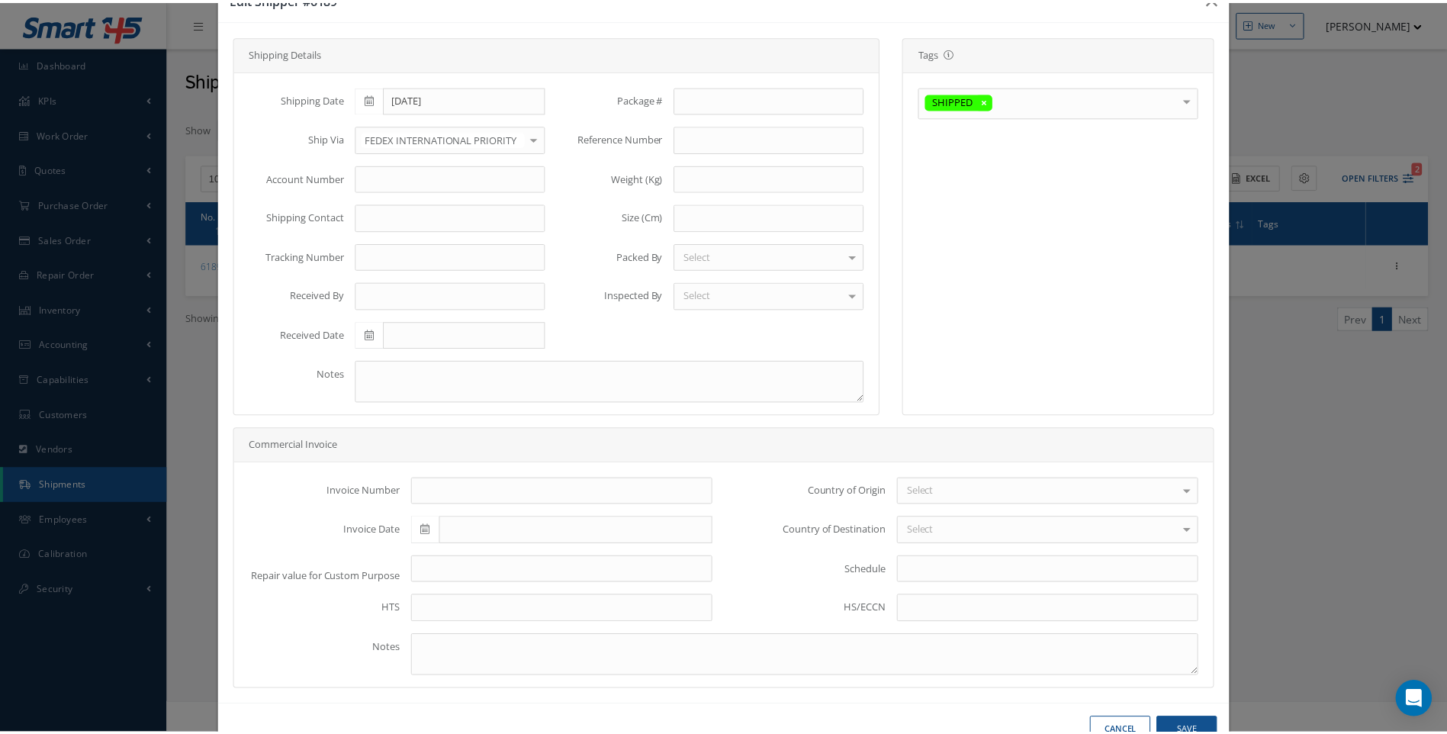
scroll to position [91, 0]
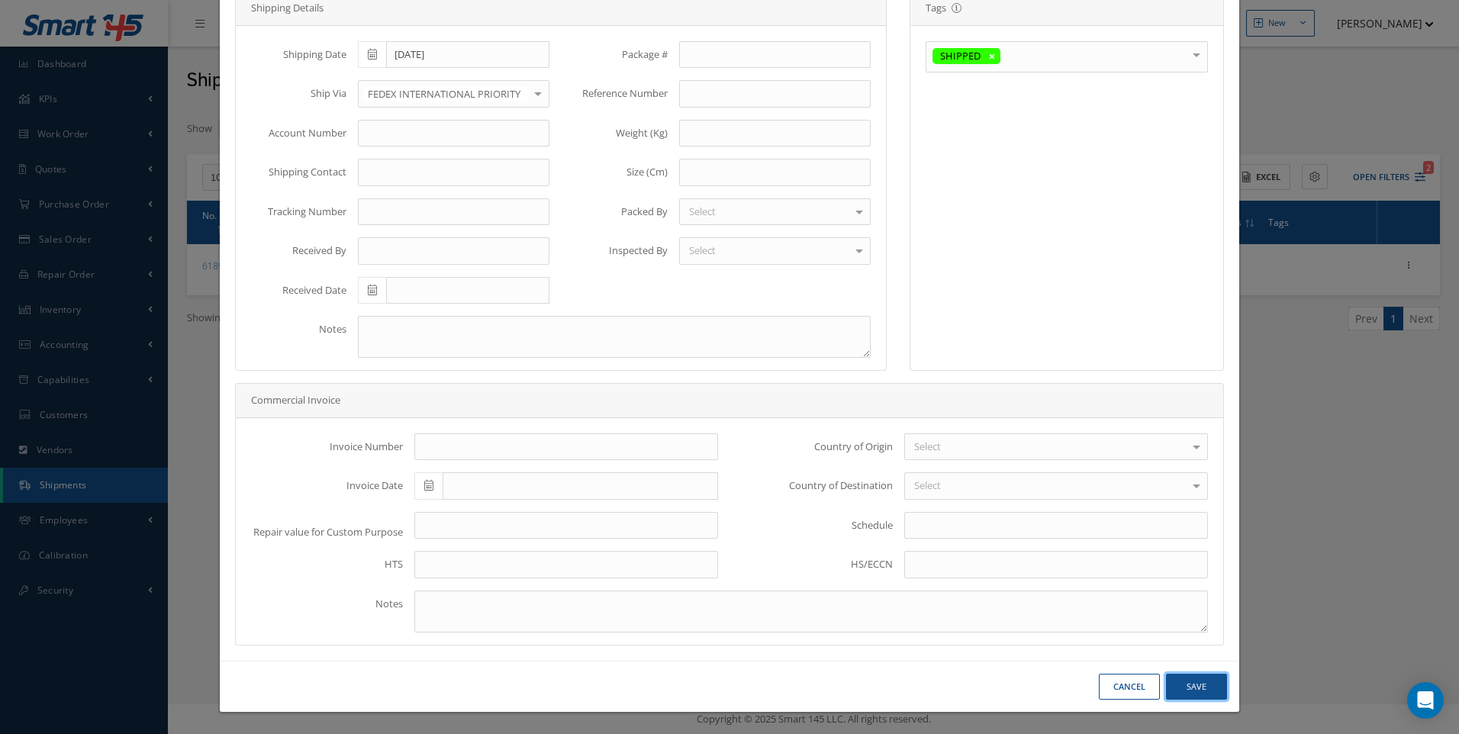
click at [1192, 679] on button "Save" at bounding box center [1196, 687] width 61 height 27
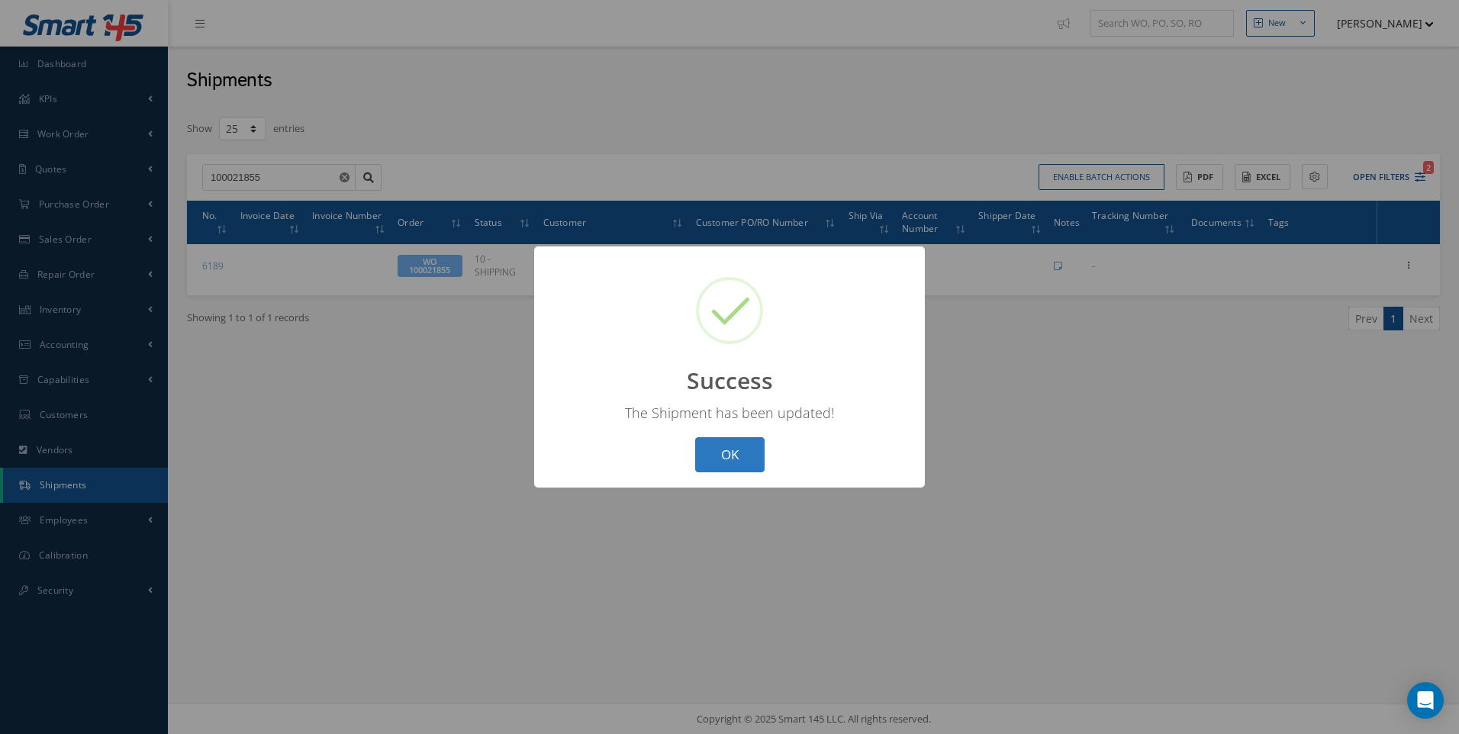
click at [714, 446] on button "OK" at bounding box center [729, 455] width 69 height 36
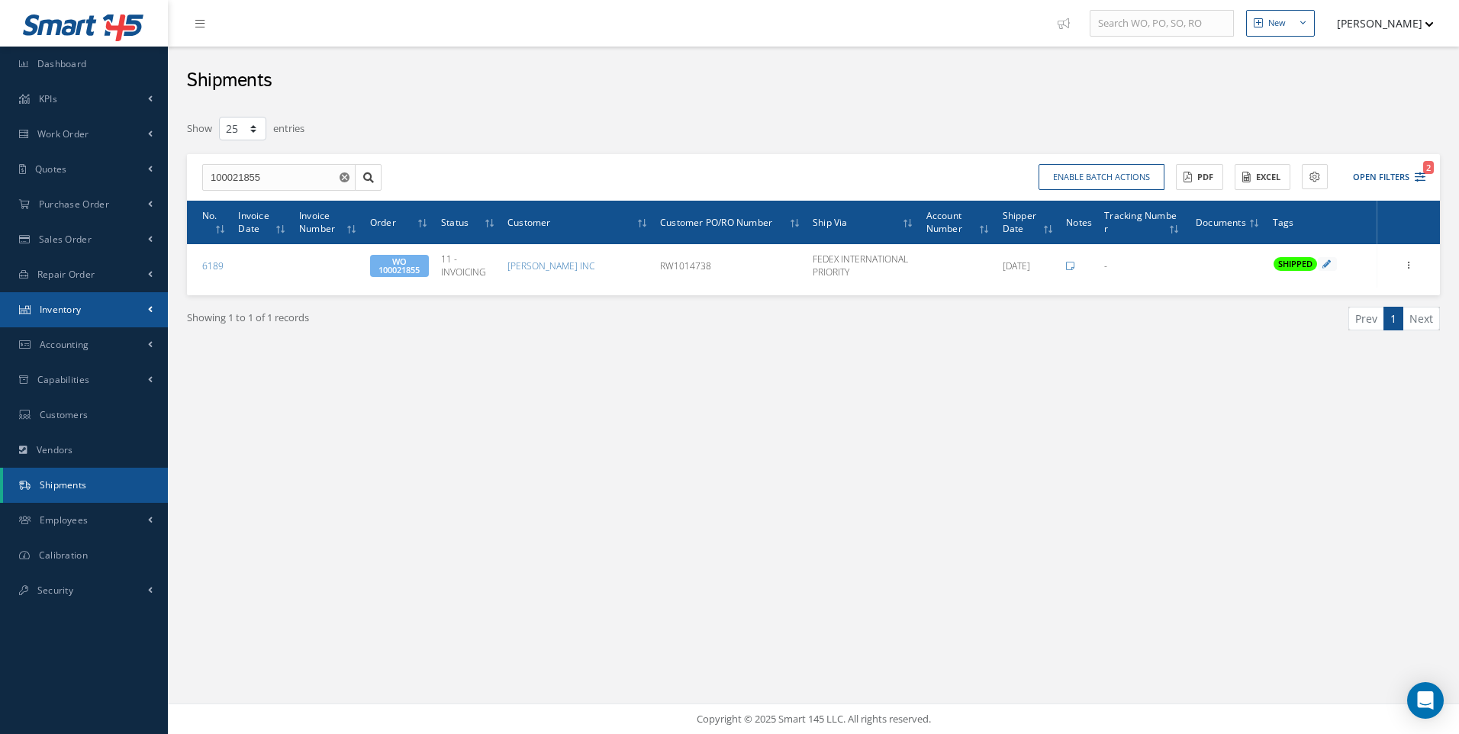
click at [64, 310] on span "Inventory" at bounding box center [61, 309] width 42 height 13
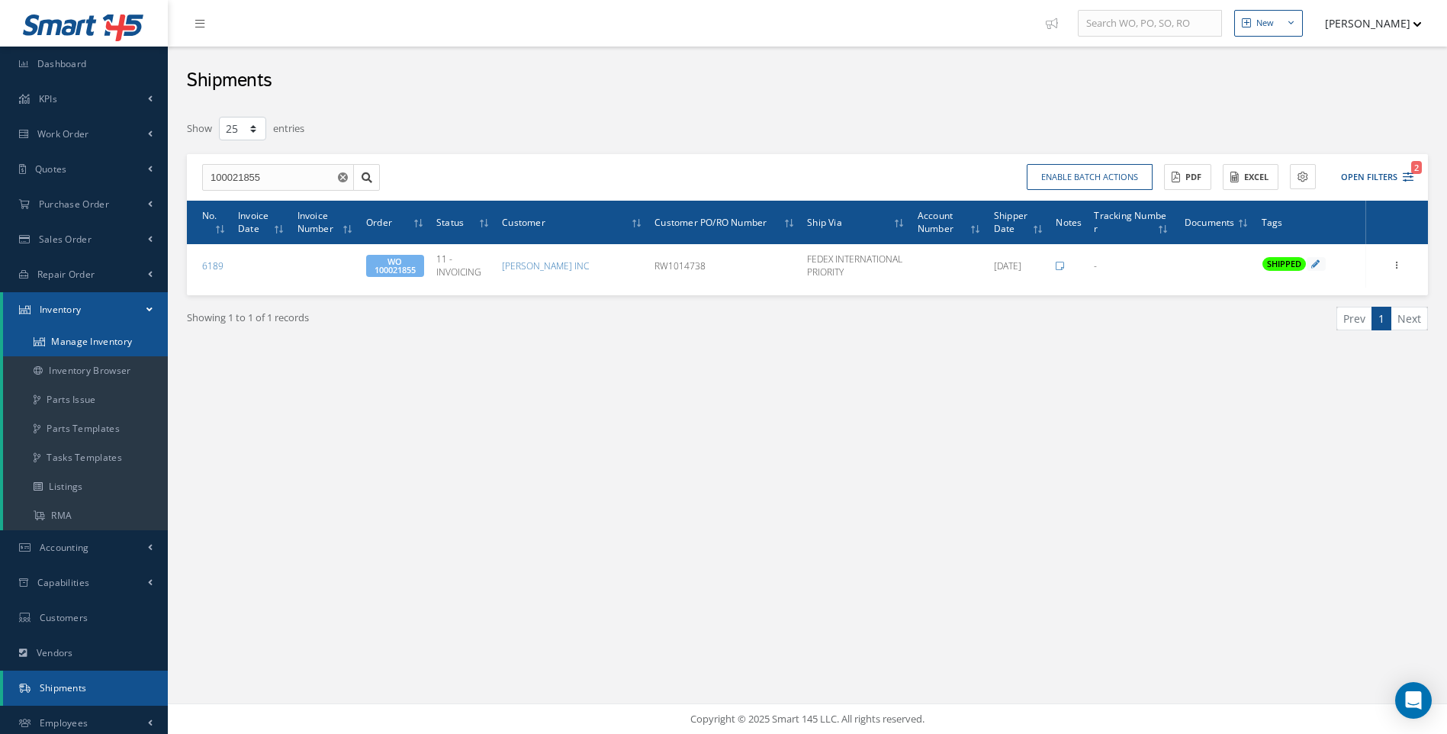
click at [63, 340] on link "Manage Inventory" at bounding box center [85, 341] width 165 height 29
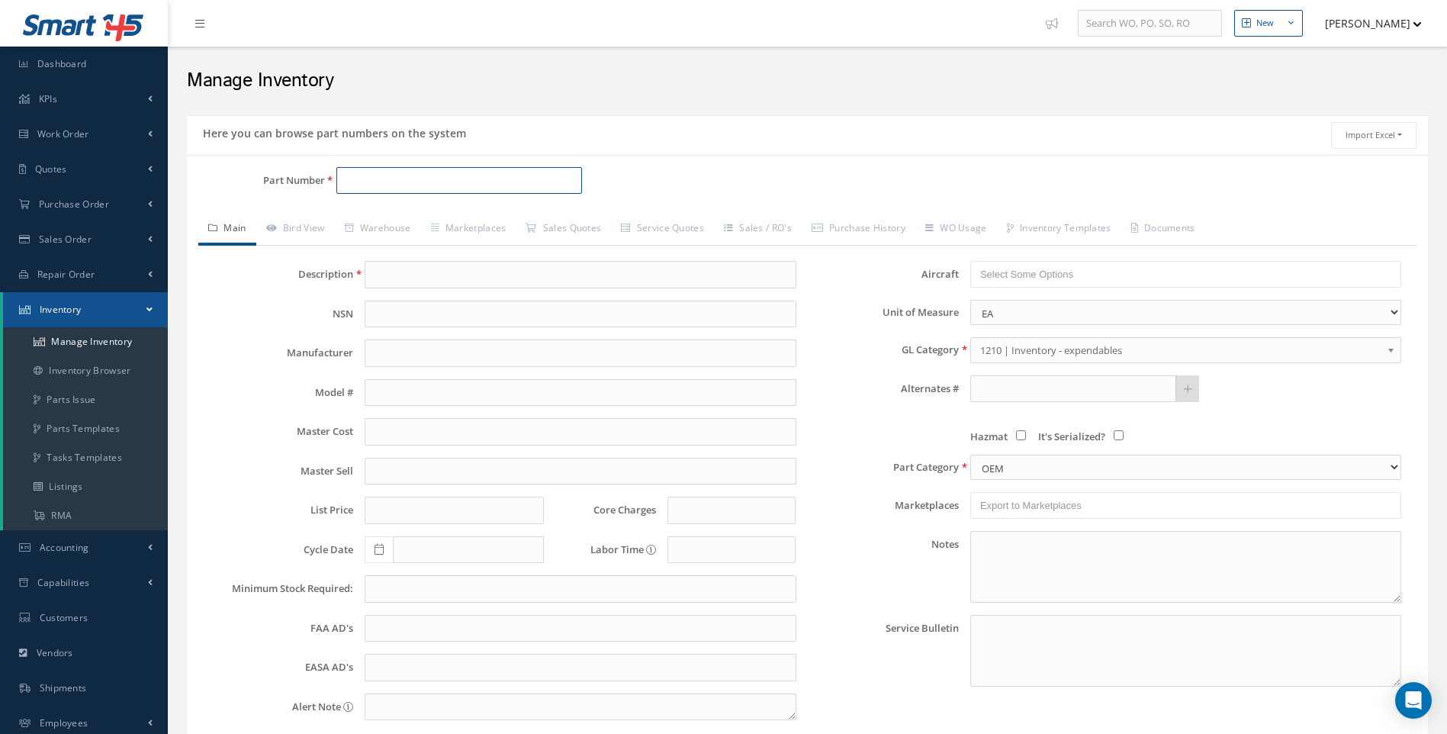
click at [390, 169] on input "Part Number" at bounding box center [459, 180] width 246 height 27
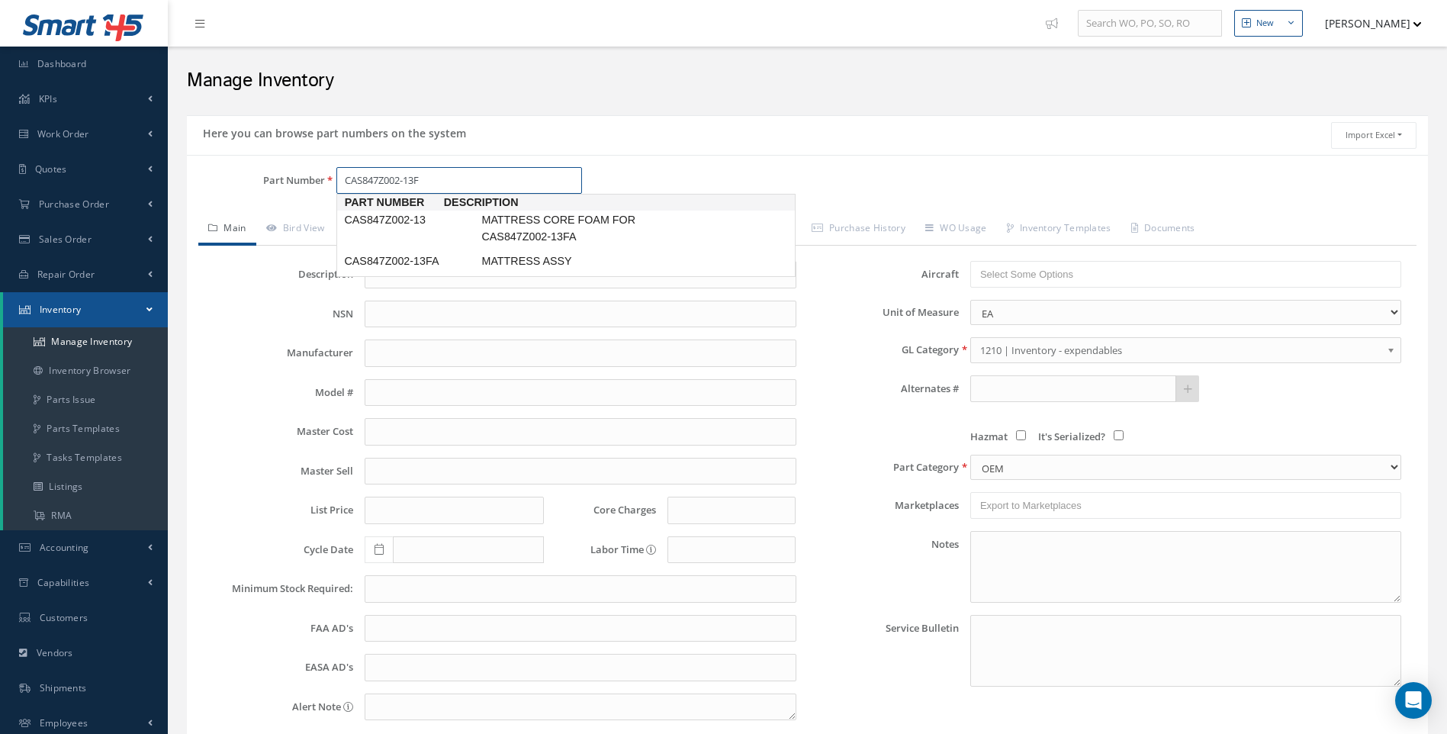
type input "CAS847Z002-13FA"
click at [417, 221] on span "CAS847Z002-13FA" at bounding box center [409, 220] width 137 height 16
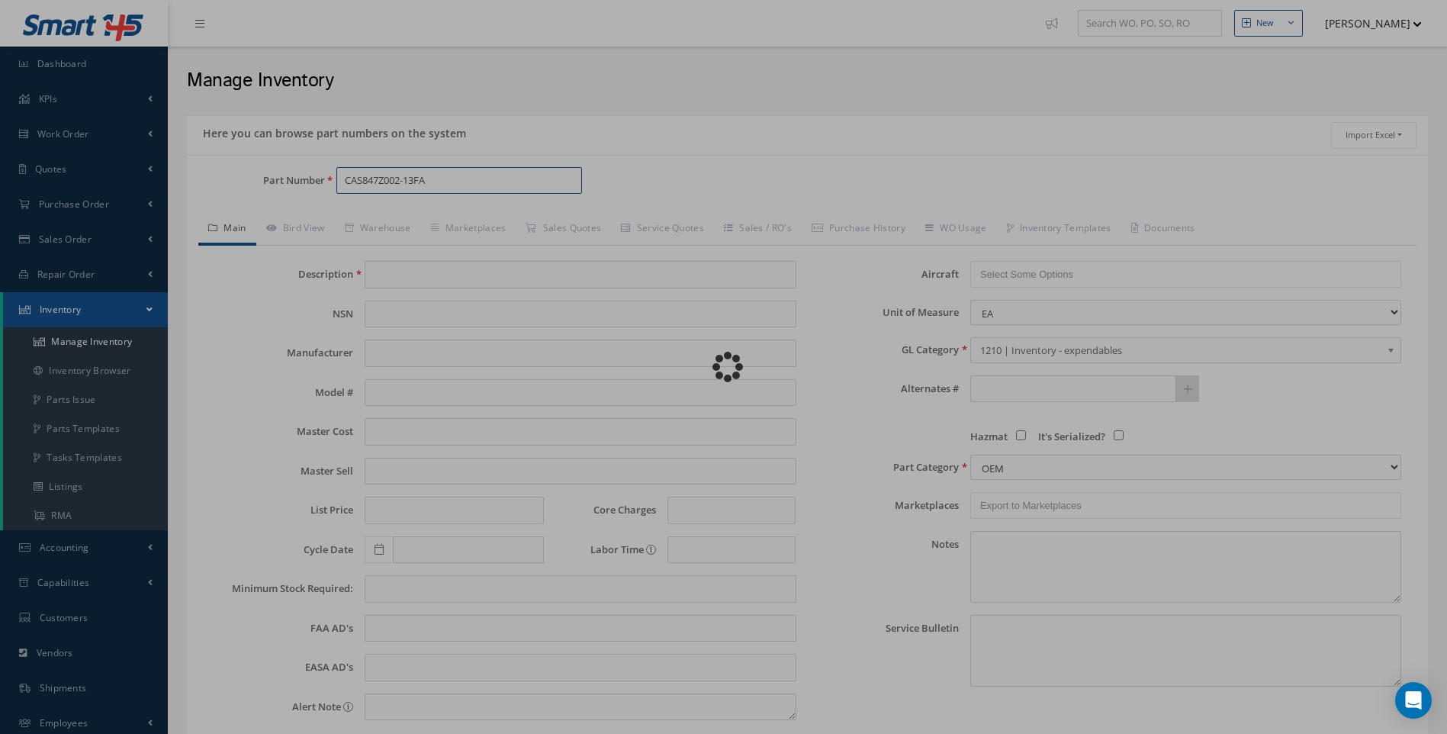
type input "MATTRESS ASSY"
type input "30.00"
type input "0.00"
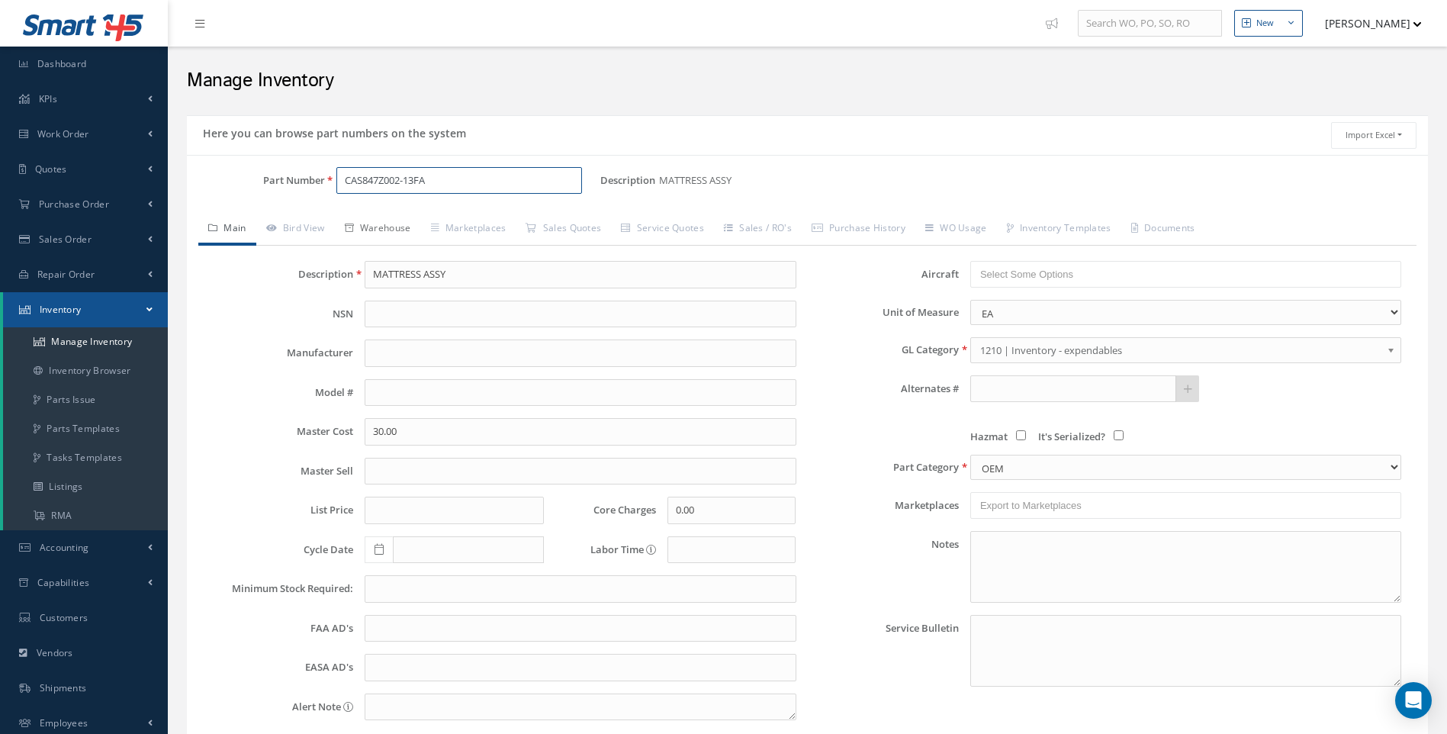
type input "CAS847Z002-13FA"
click at [416, 227] on link "Warehouse" at bounding box center [378, 230] width 86 height 32
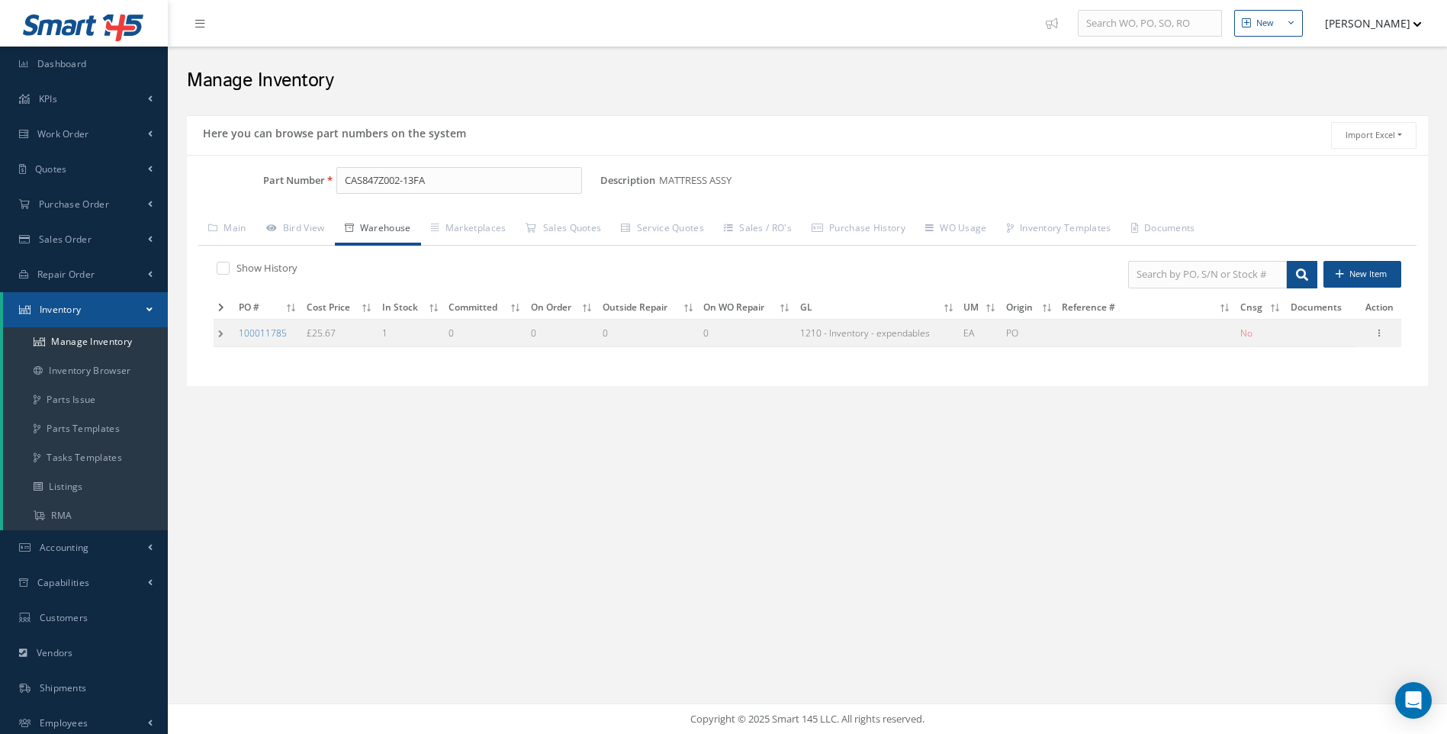
click at [223, 332] on td at bounding box center [224, 333] width 21 height 28
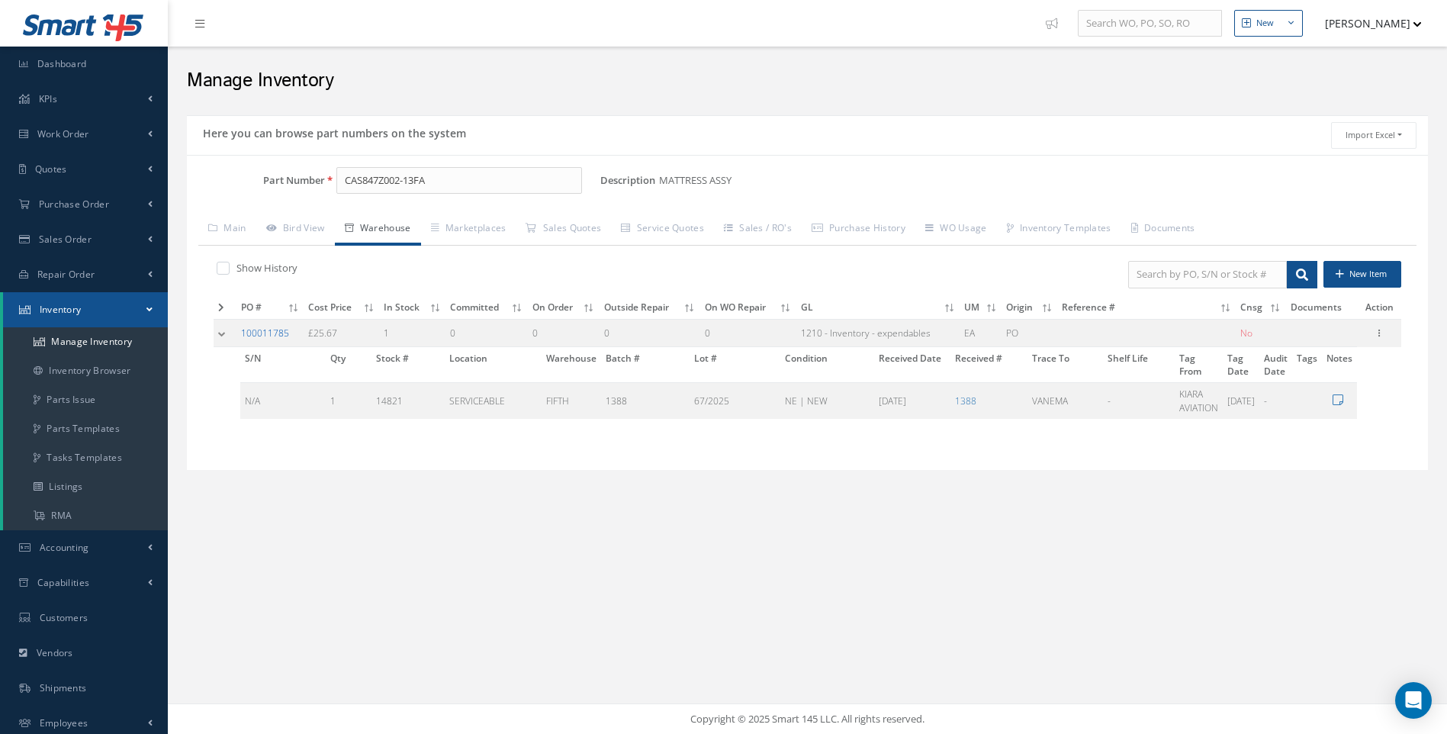
click at [269, 331] on link "100011785" at bounding box center [265, 333] width 48 height 13
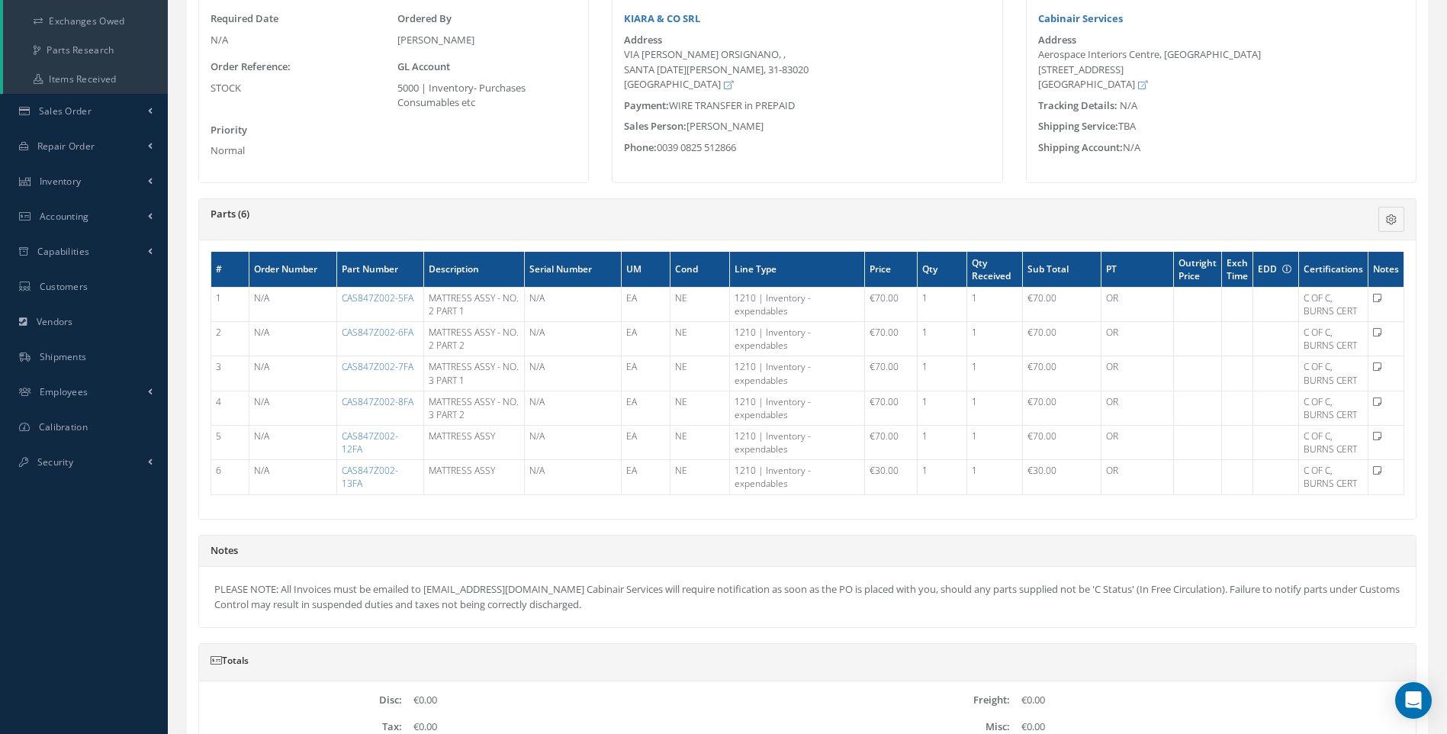
scroll to position [153, 0]
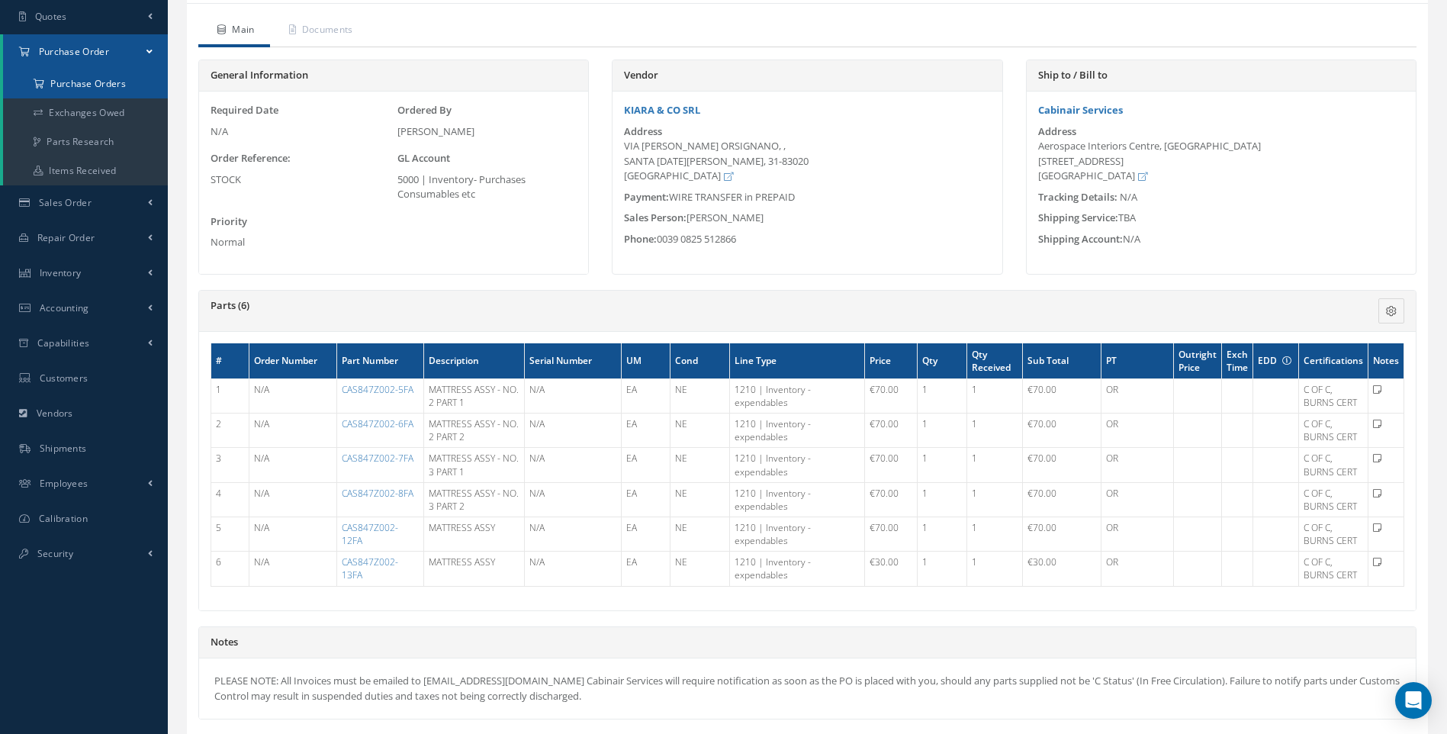
click at [98, 86] on a=1&status_id=2&status_id=3&status_id=5&collapsedFilters"] "Purchase Orders" at bounding box center [85, 83] width 165 height 29
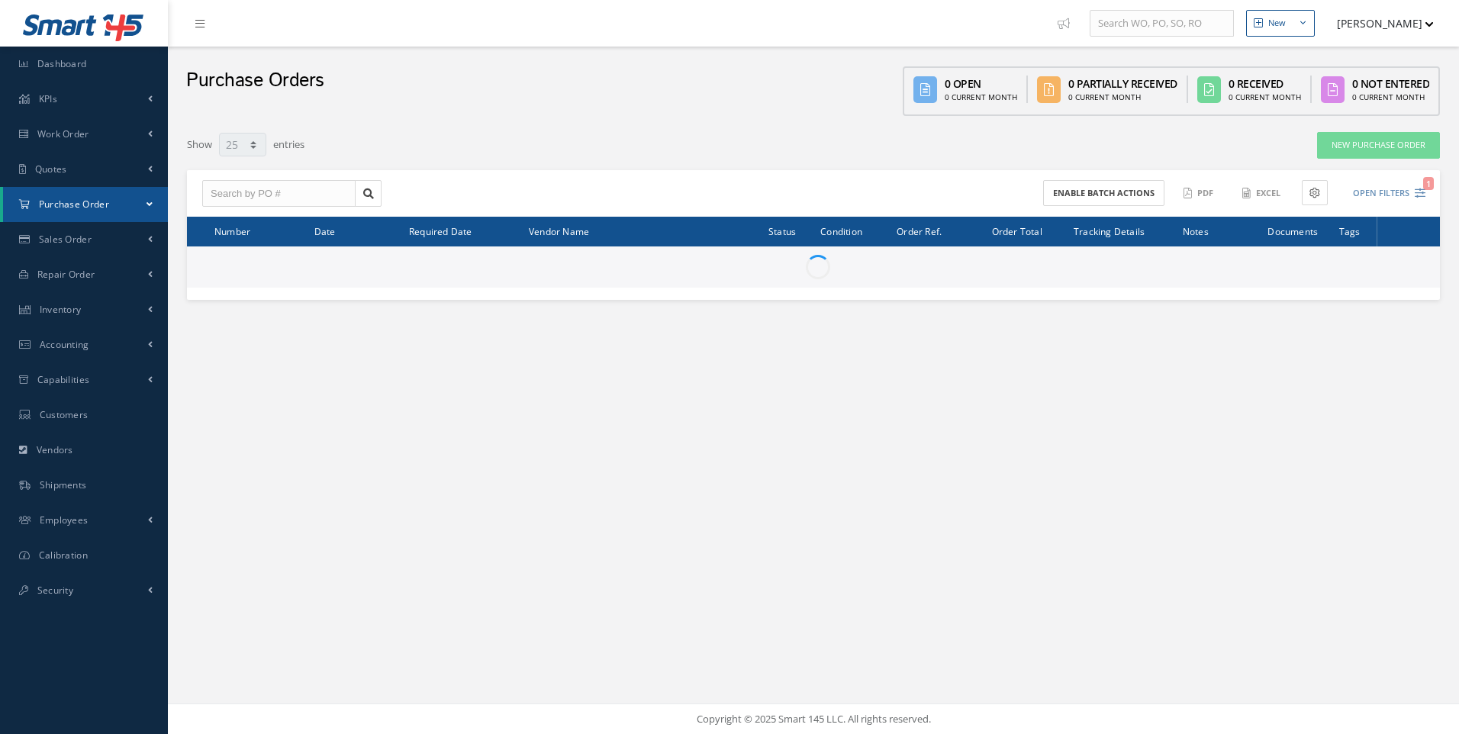
select select "25"
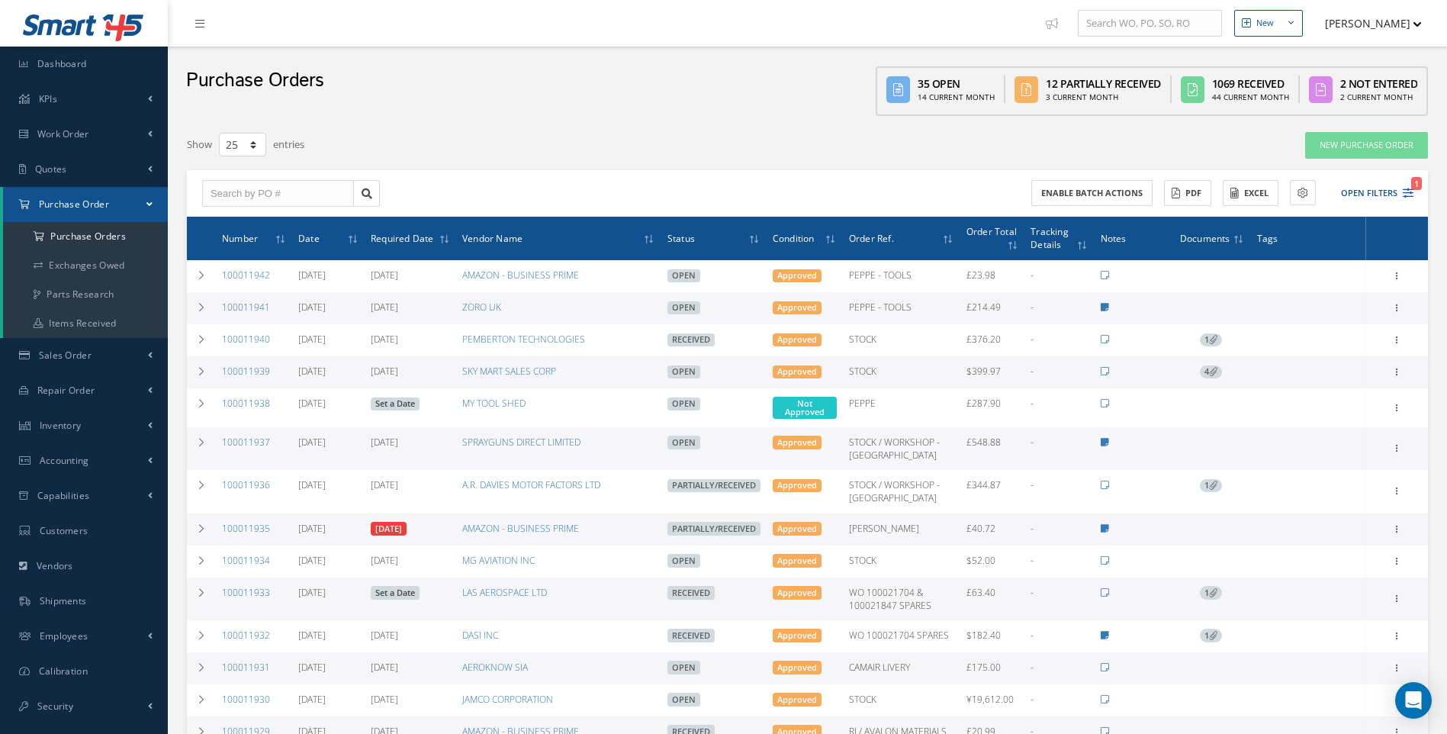
click at [1420, 192] on div "Enable batch actions ACTIONS Receive Payments Select Customer Cabinair Services…" at bounding box center [807, 193] width 1241 height 47
click at [1407, 196] on icon "1" at bounding box center [1408, 193] width 11 height 11
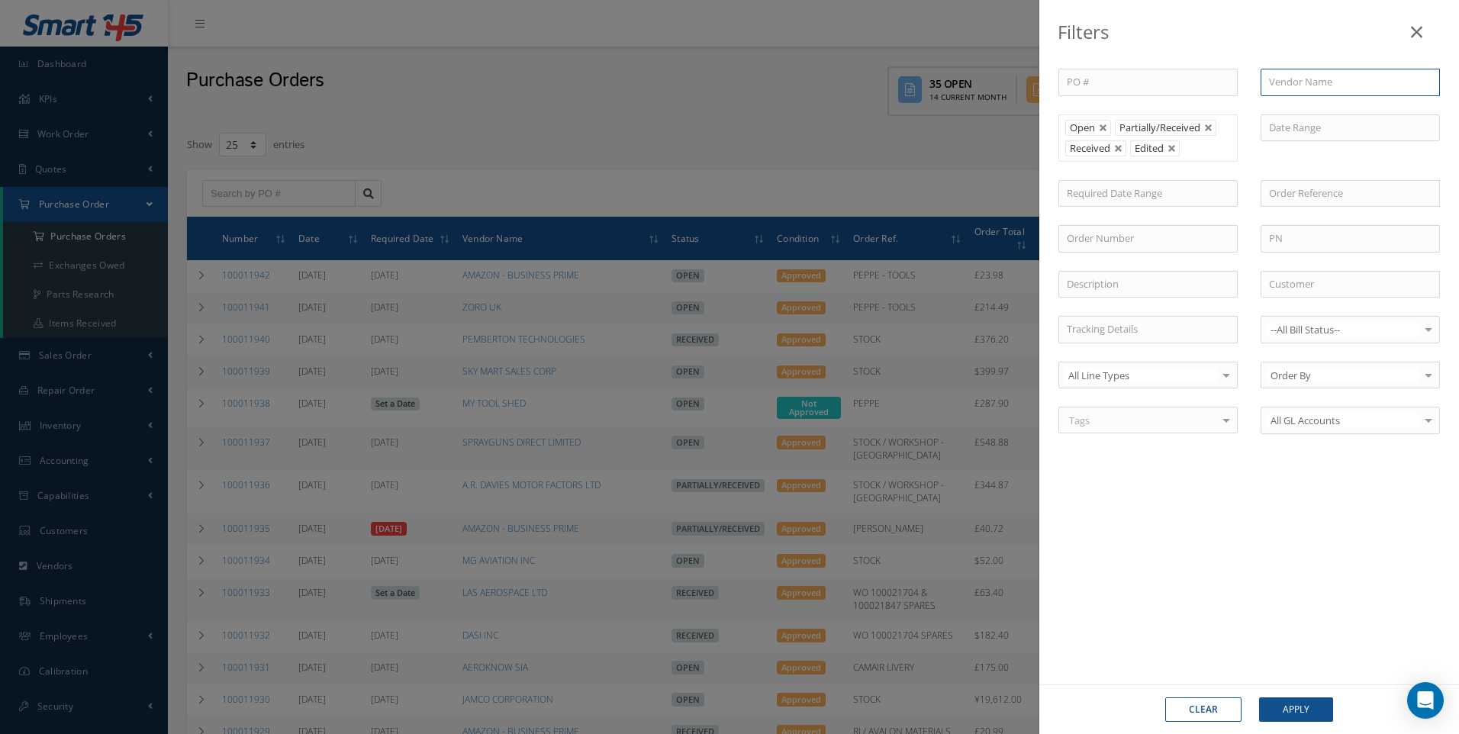
click at [1299, 82] on input "text" at bounding box center [1349, 82] width 179 height 27
type input "vanema"
click at [1259, 697] on button "Apply" at bounding box center [1296, 709] width 74 height 24
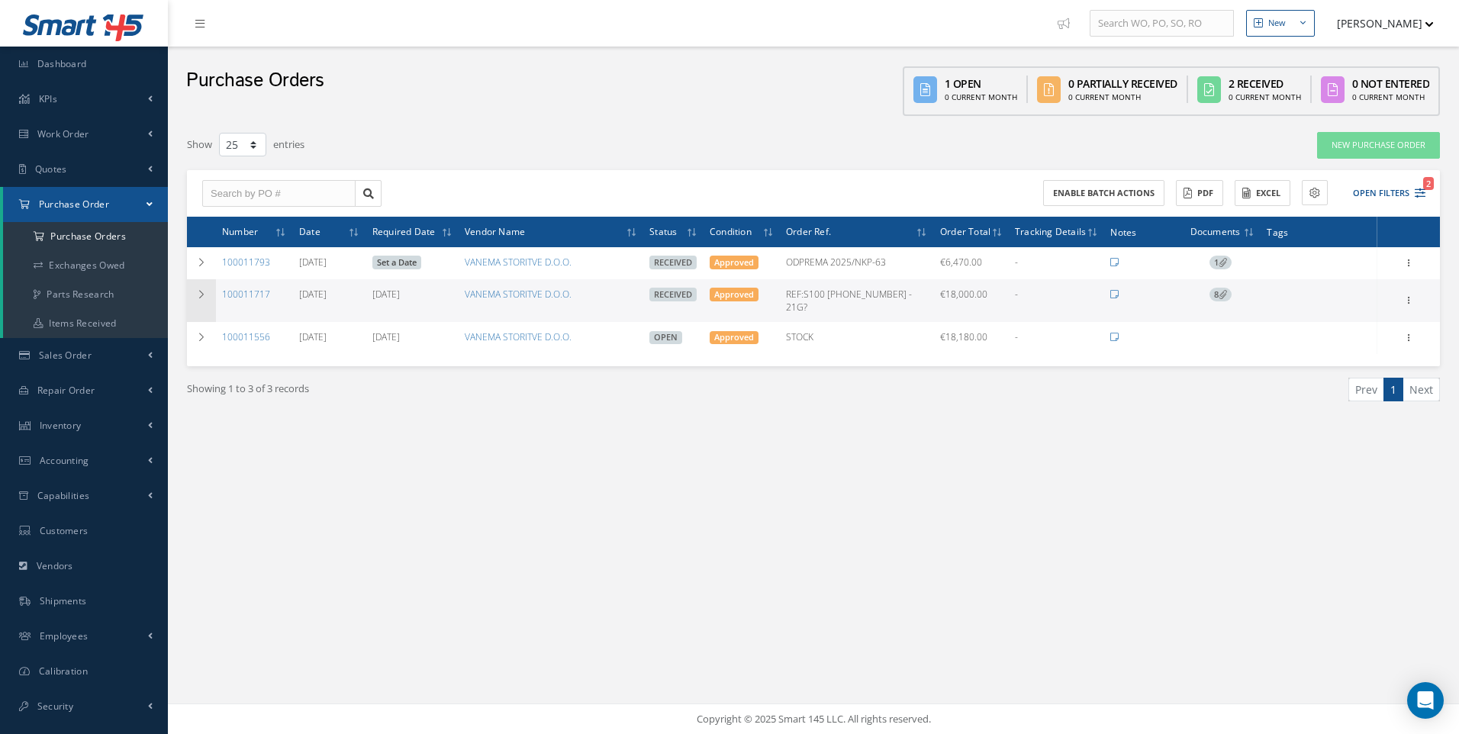
click at [198, 293] on icon at bounding box center [201, 294] width 11 height 9
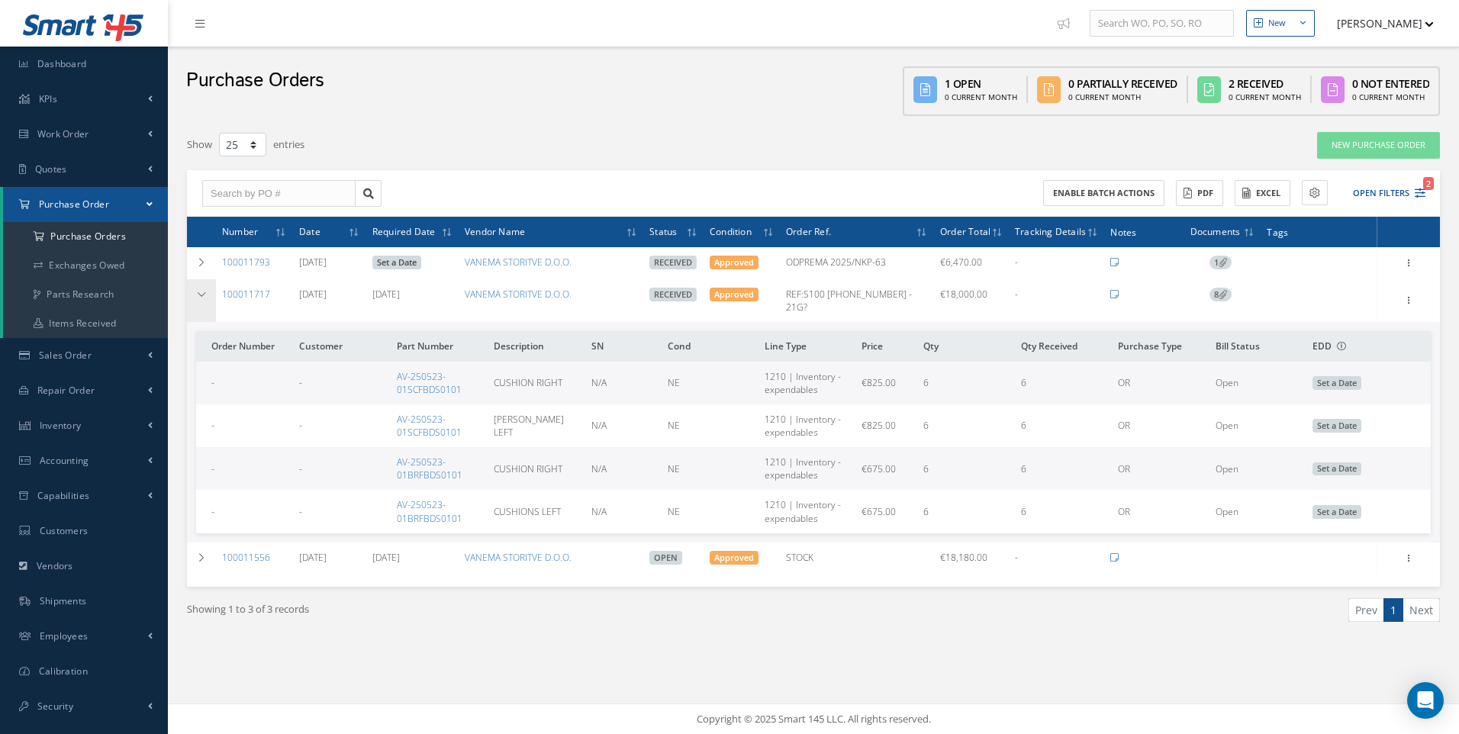
click at [198, 293] on icon at bounding box center [201, 294] width 11 height 9
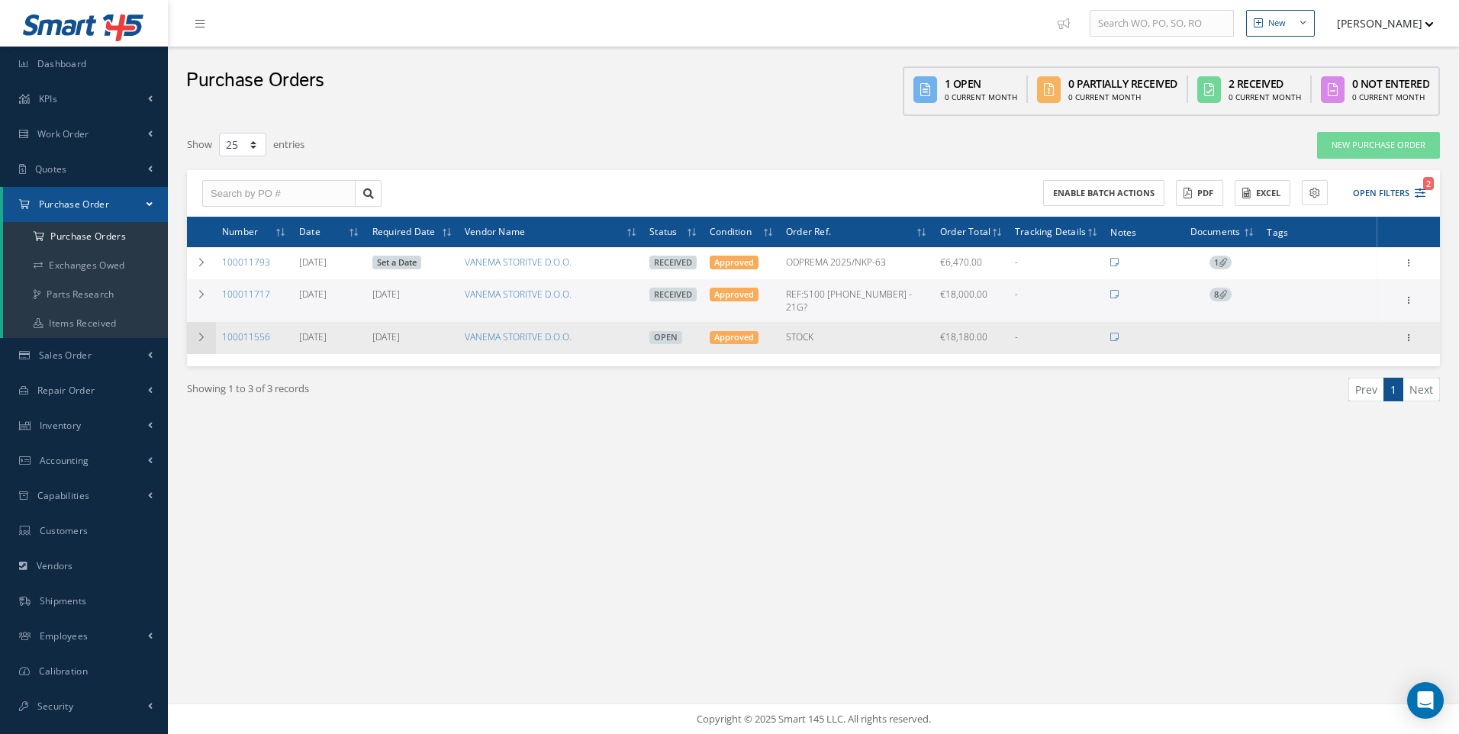
click at [198, 333] on icon at bounding box center [201, 337] width 11 height 9
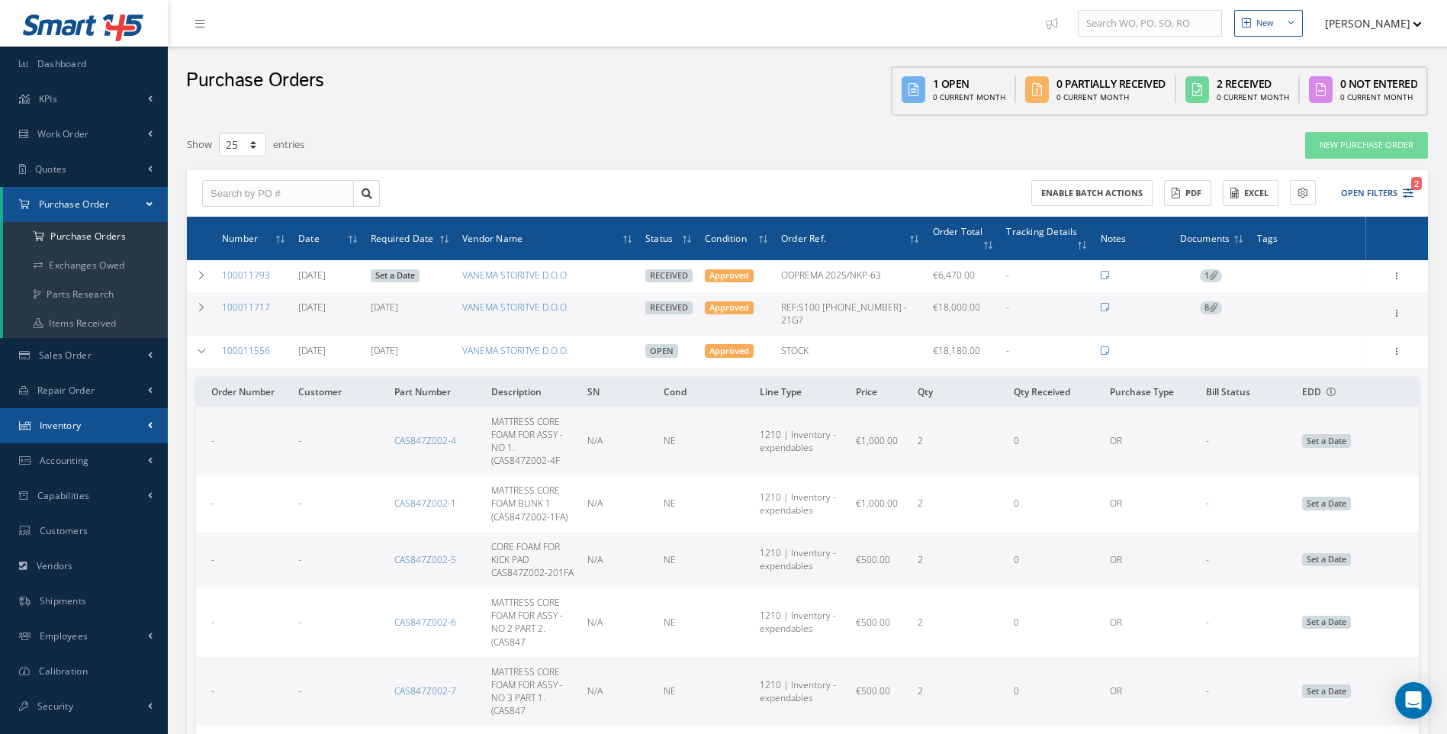
click at [71, 429] on span "Inventory" at bounding box center [61, 425] width 42 height 13
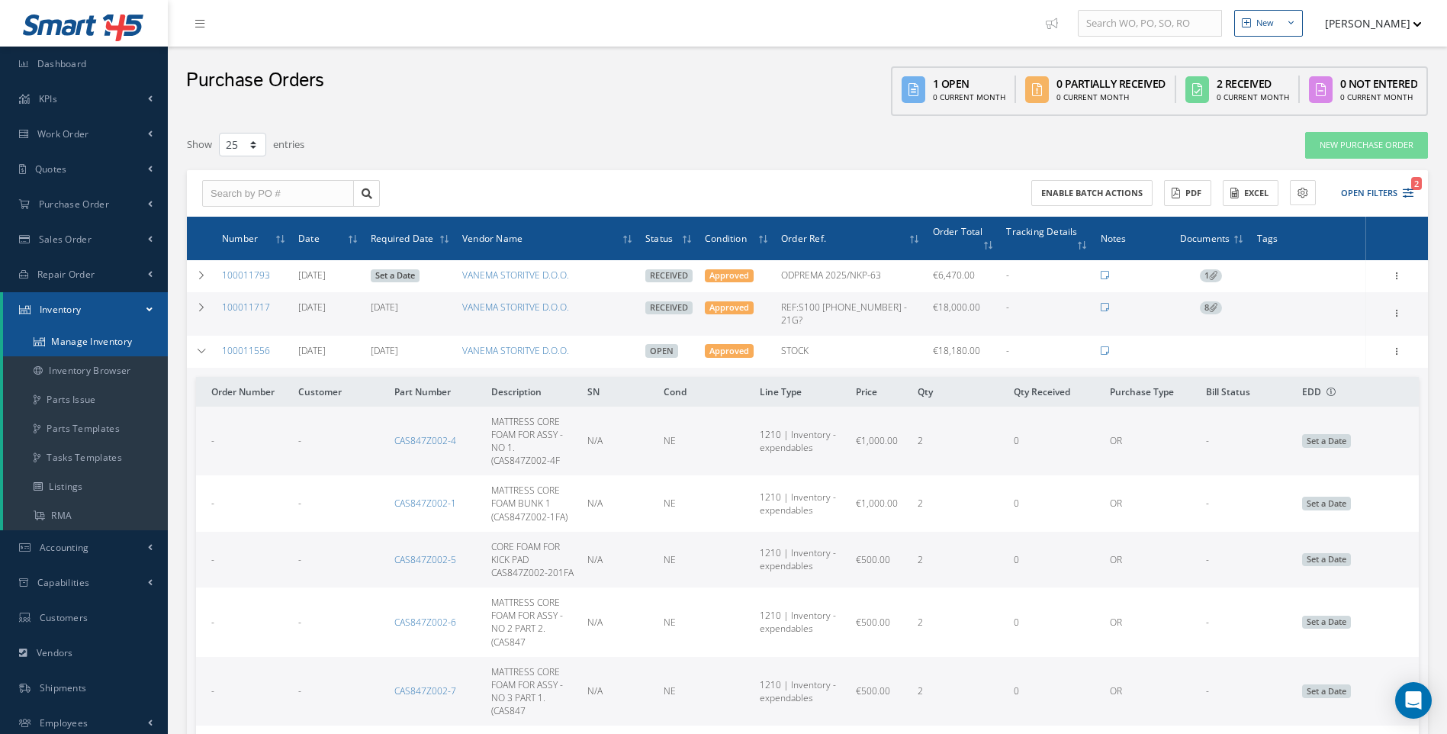
click at [115, 341] on link "Manage Inventory" at bounding box center [85, 341] width 165 height 29
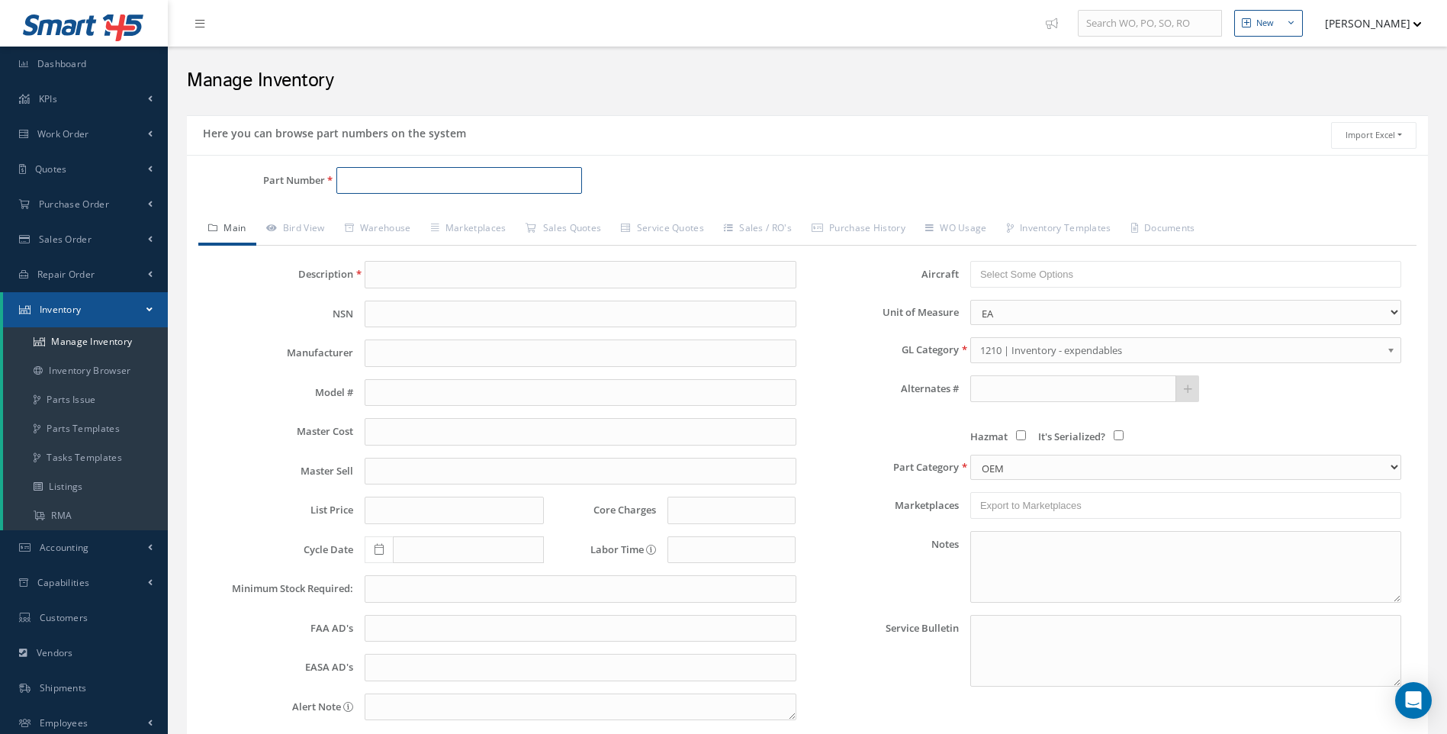
click at [373, 182] on input "Part Number" at bounding box center [459, 180] width 246 height 27
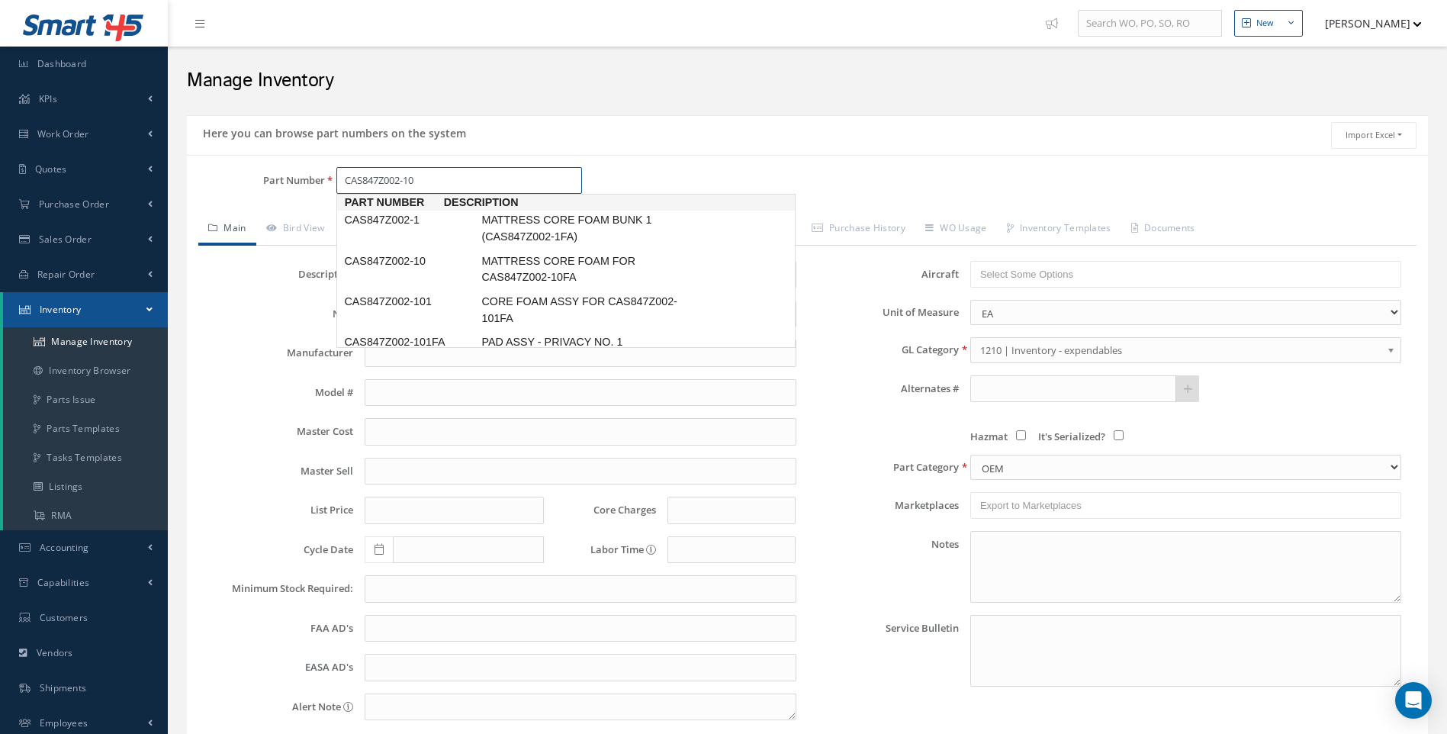
type input "CAS847Z002-103"
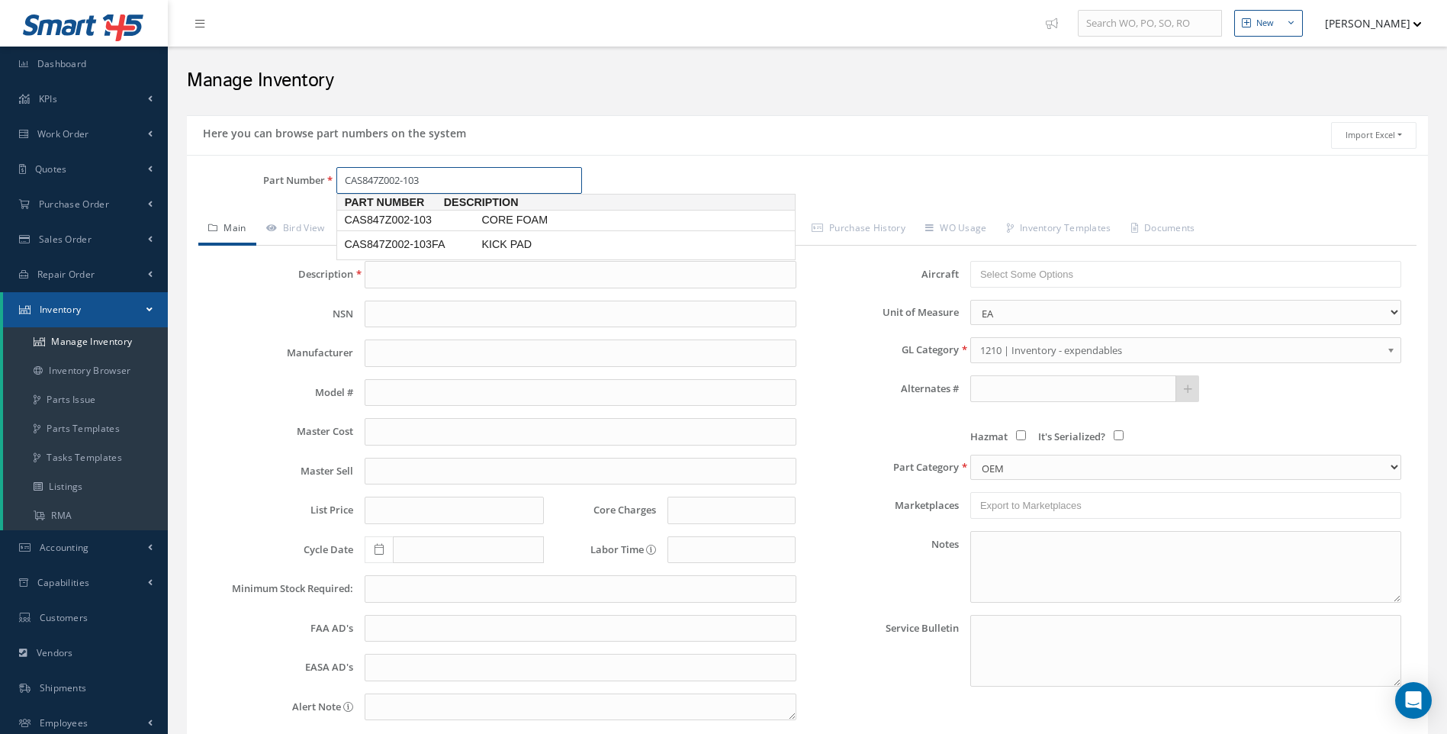
click at [405, 218] on span "CAS847Z002-103" at bounding box center [409, 220] width 137 height 16
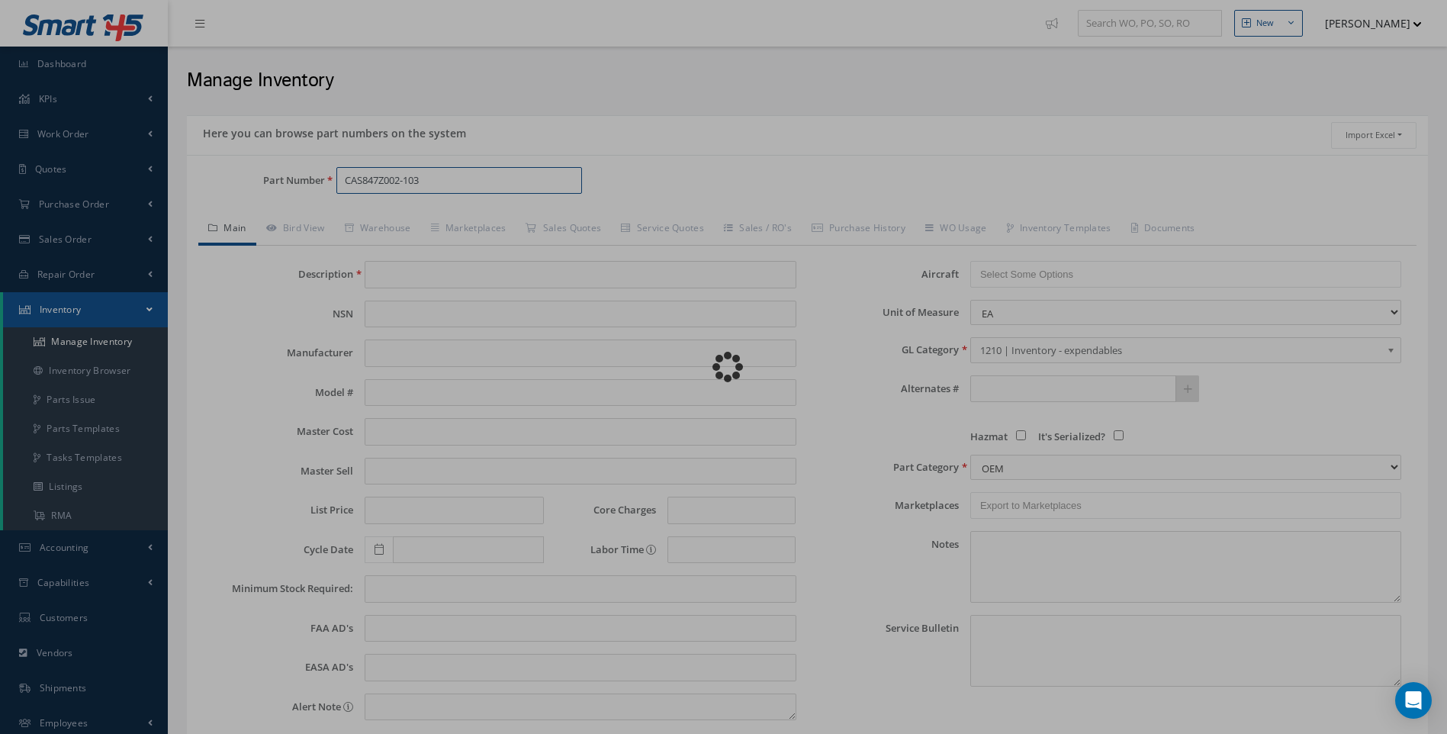
type input "CORE FOAM"
type input "296.67"
type input "0.00"
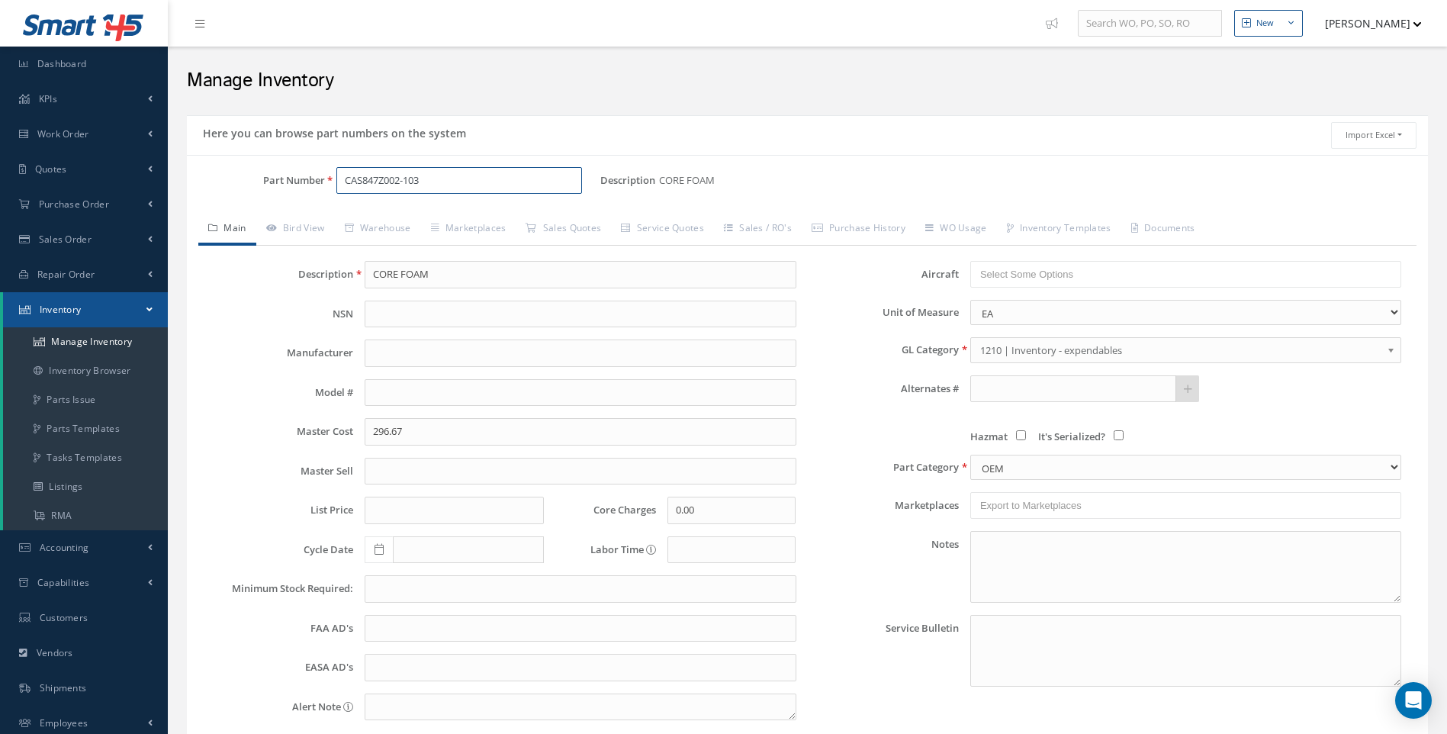
type input "CAS847Z002-103"
click at [79, 374] on link "Inventory Browser" at bounding box center [85, 370] width 165 height 29
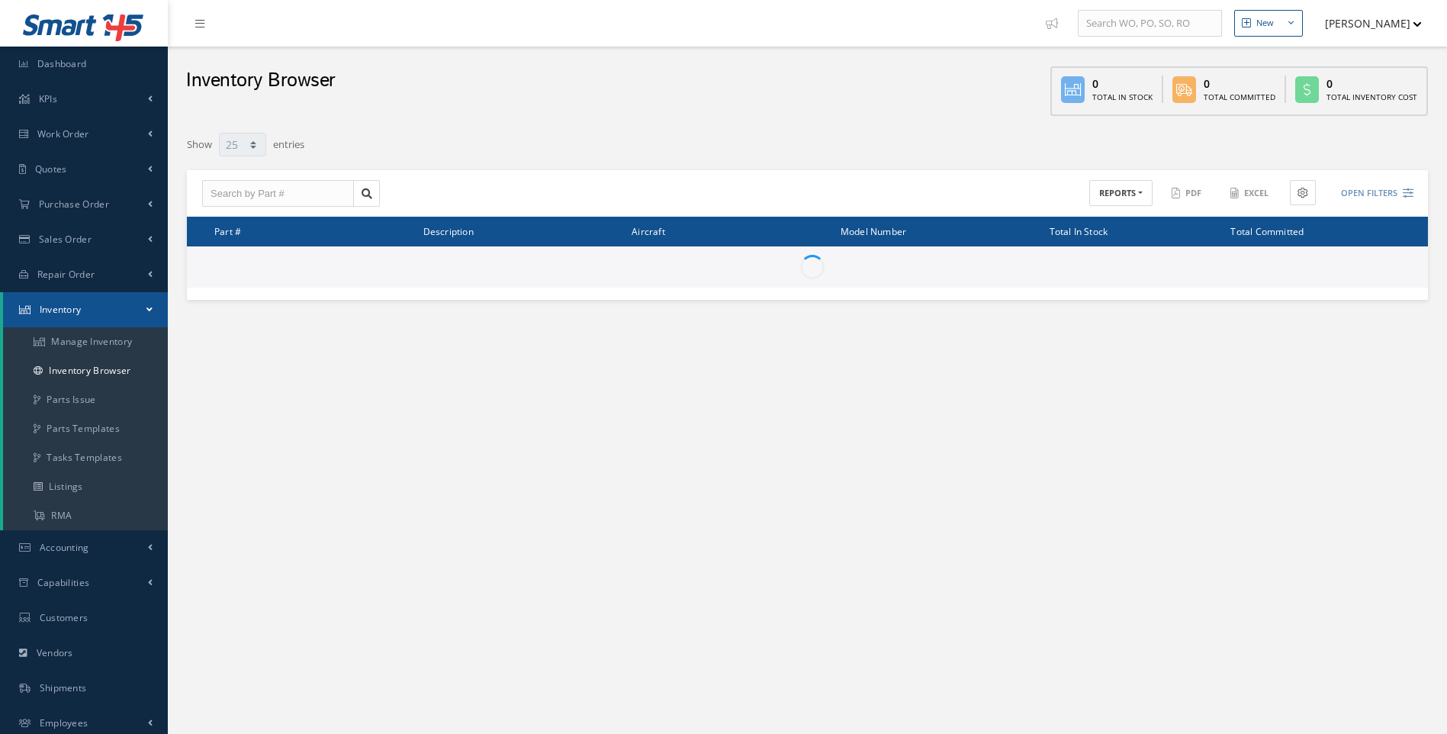
select select "25"
click at [265, 198] on input "text" at bounding box center [278, 193] width 152 height 27
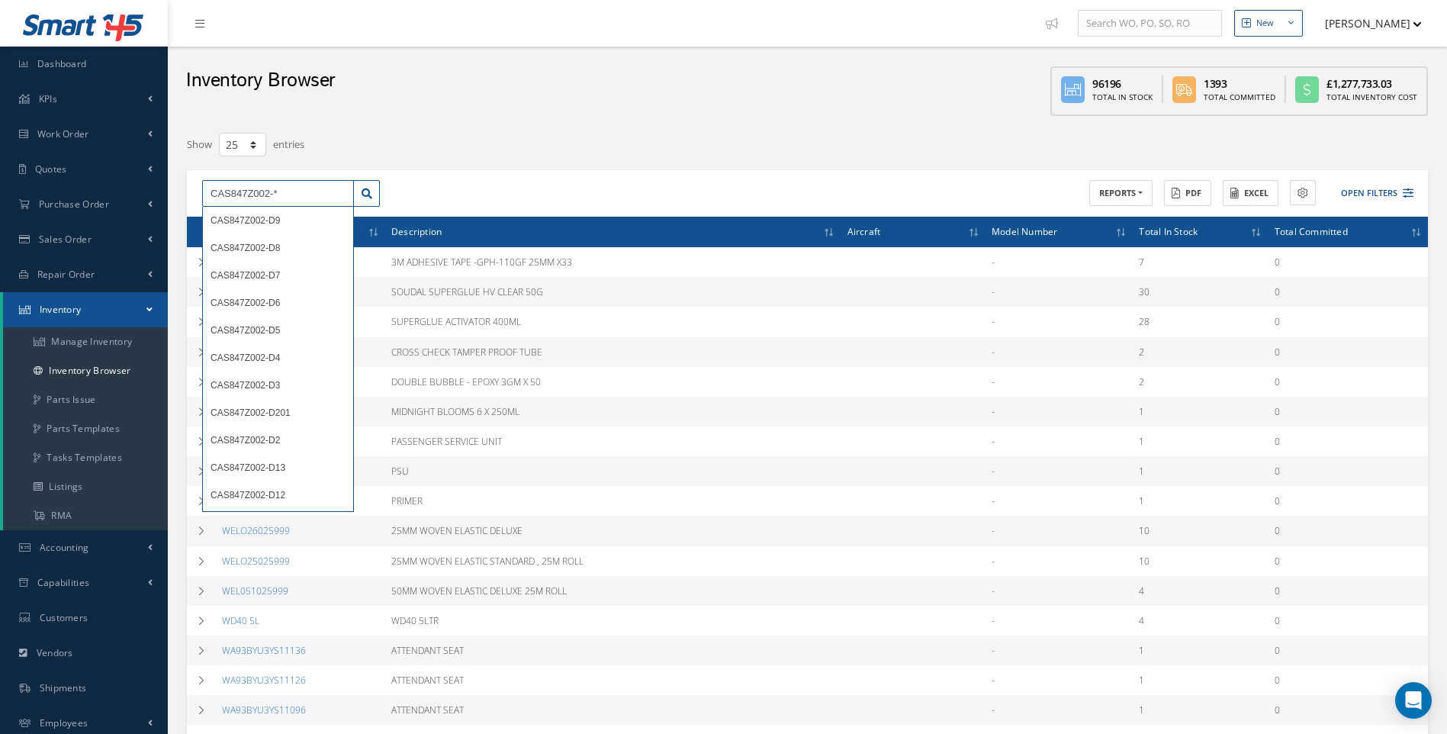
type input "CAS847Z002-*"
